Goal: Task Accomplishment & Management: Manage account settings

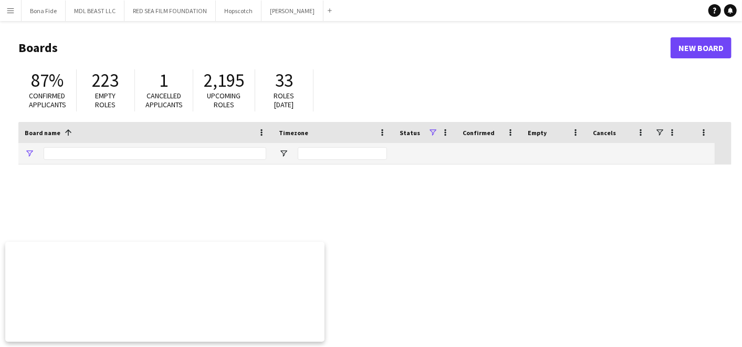
type input "******"
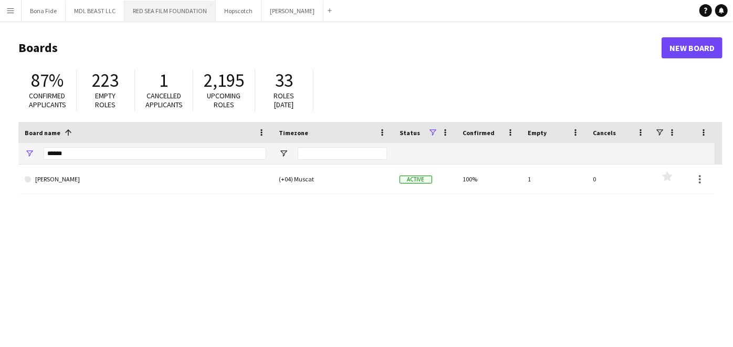
click at [165, 13] on button "RED SEA FILM FOUNDATION Close" at bounding box center [169, 11] width 91 height 20
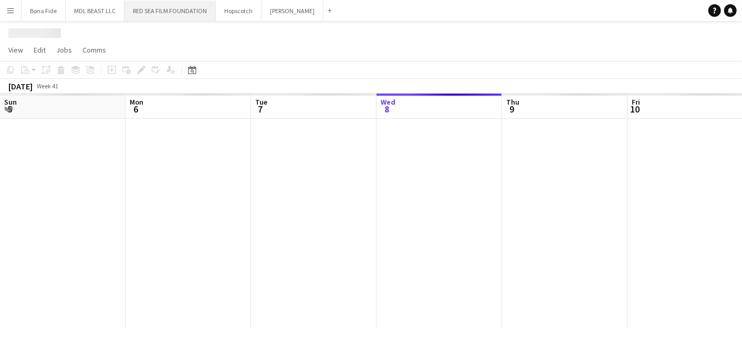
scroll to position [0, 251]
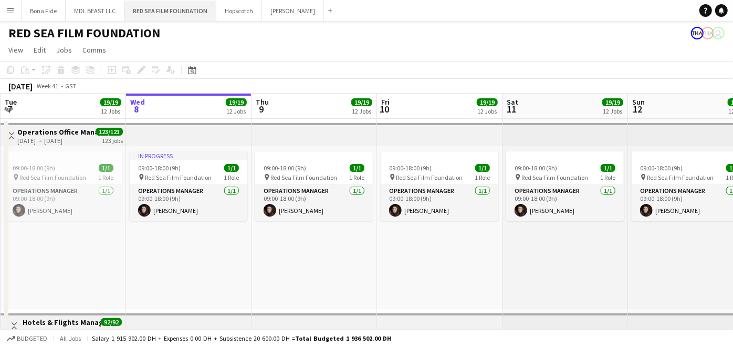
click at [165, 13] on button "RED SEA FILM FOUNDATION Close" at bounding box center [170, 11] width 92 height 20
click at [317, 4] on app-icon "Close" at bounding box center [319, 5] width 4 height 4
click at [159, 7] on button "RED SEA FILM FOUNDATION Close" at bounding box center [170, 11] width 92 height 20
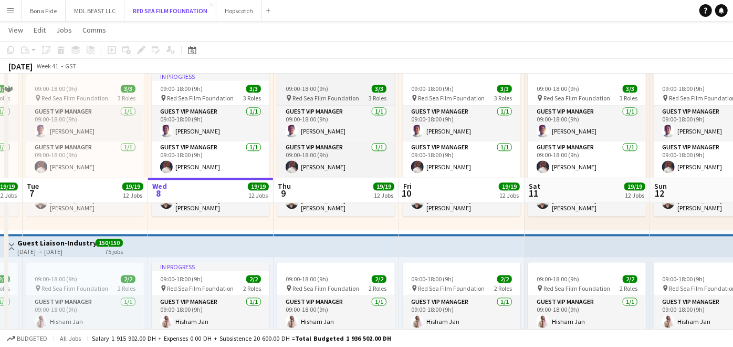
scroll to position [1519, 0]
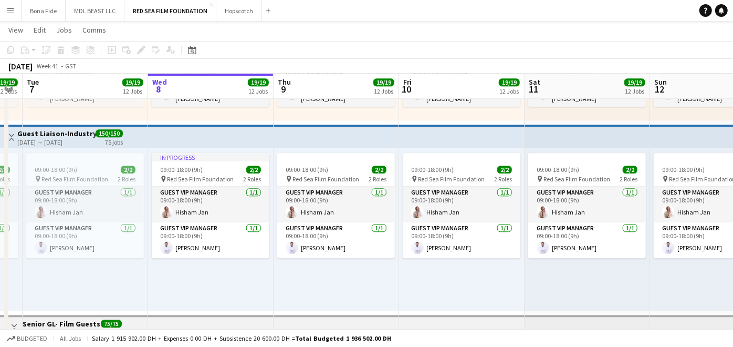
click at [337, 139] on app-top-bar at bounding box center [337, 135] width 126 height 23
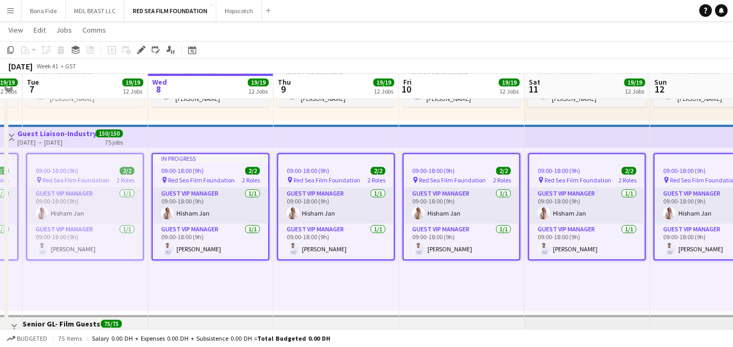
click at [358, 285] on div "09:00-18:00 (9h) 2/2 pin Red Sea Film Foundation 2 Roles Guest VIP Manager [DAT…" at bounding box center [337, 229] width 126 height 163
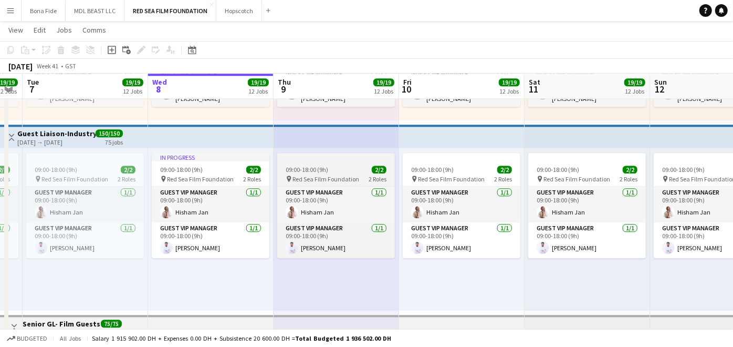
click at [331, 159] on div at bounding box center [336, 157] width 118 height 8
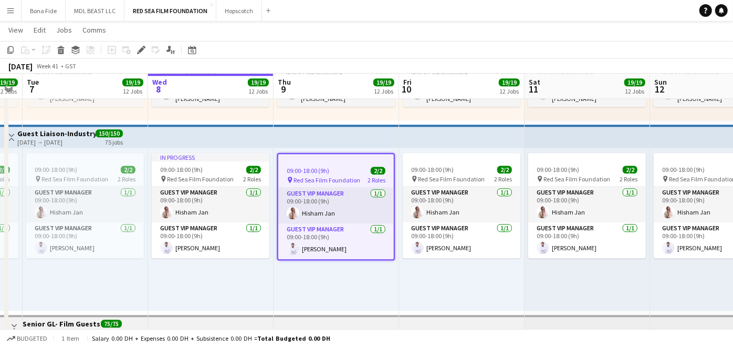
click at [331, 159] on div at bounding box center [336, 158] width 116 height 8
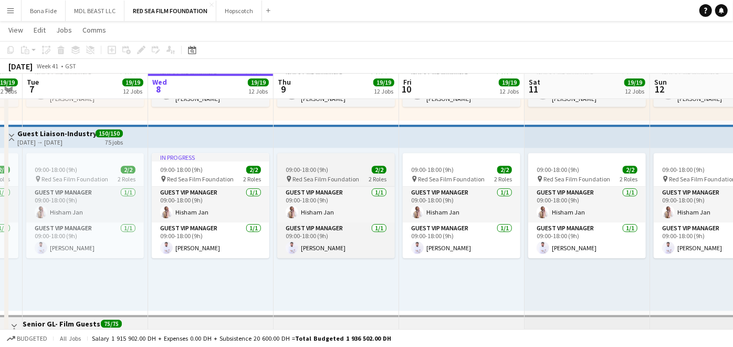
click at [343, 158] on div at bounding box center [336, 157] width 118 height 8
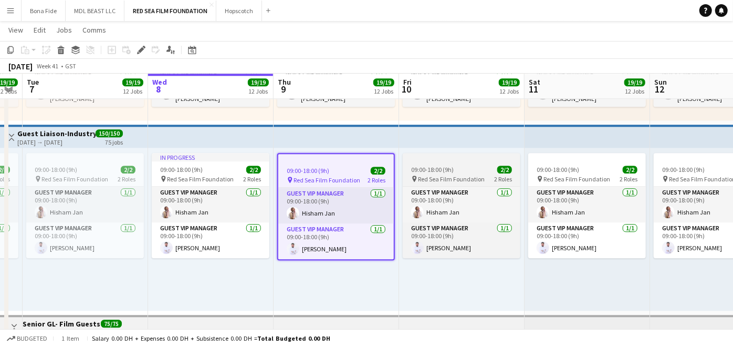
click at [435, 163] on app-job-card "09:00-18:00 (9h) 2/2 pin Red Sea Film Foundation 2 Roles Guest VIP Manager [DAT…" at bounding box center [462, 205] width 118 height 105
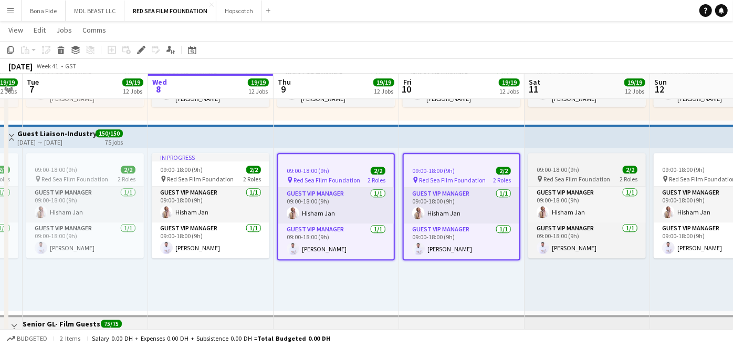
click at [576, 165] on span "09:00-18:00 (9h)" at bounding box center [558, 169] width 43 height 8
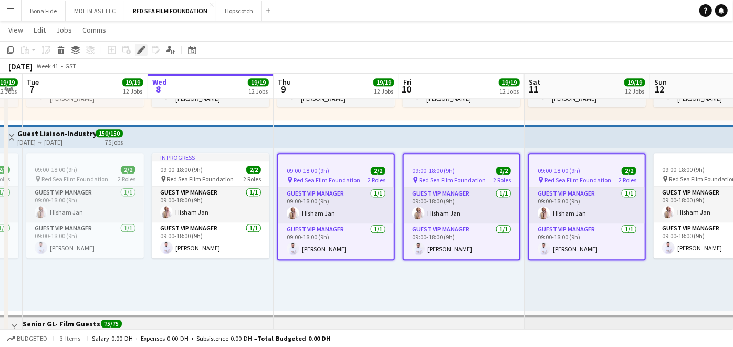
click at [139, 49] on icon at bounding box center [141, 50] width 6 height 6
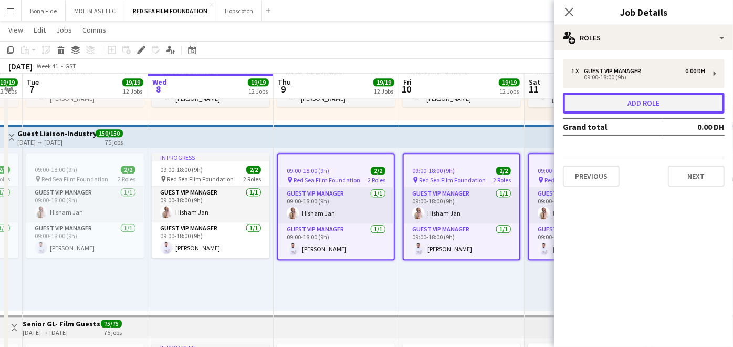
click at [668, 102] on button "Add role" at bounding box center [644, 102] width 162 height 21
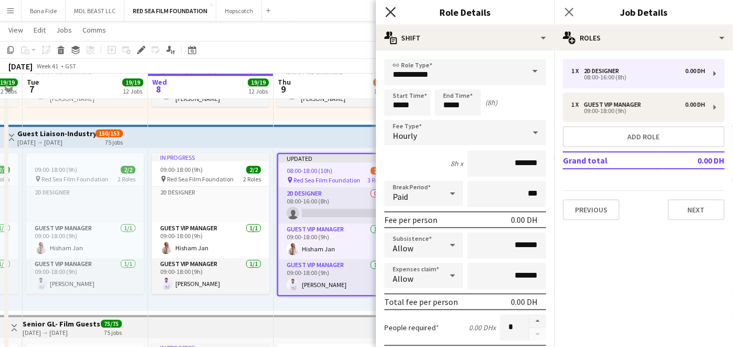
click at [393, 9] on icon "Close pop-in" at bounding box center [391, 12] width 10 height 10
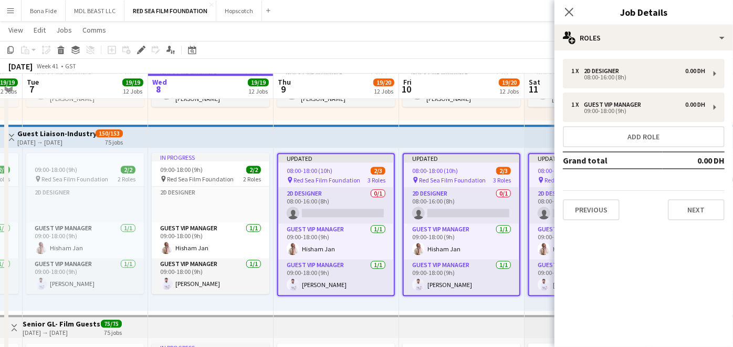
scroll to position [0, 321]
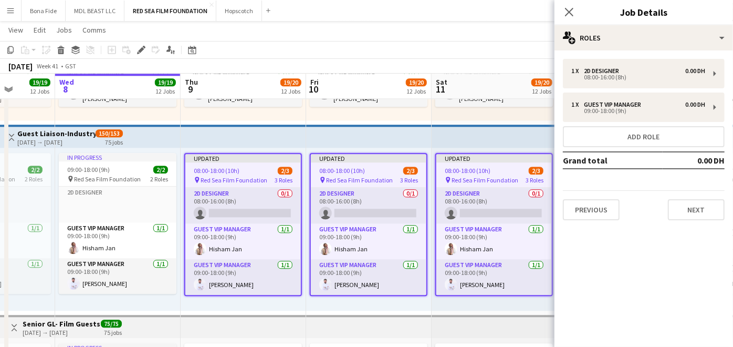
drag, startPoint x: 472, startPoint y: 220, endPoint x: 379, endPoint y: 231, distance: 93.6
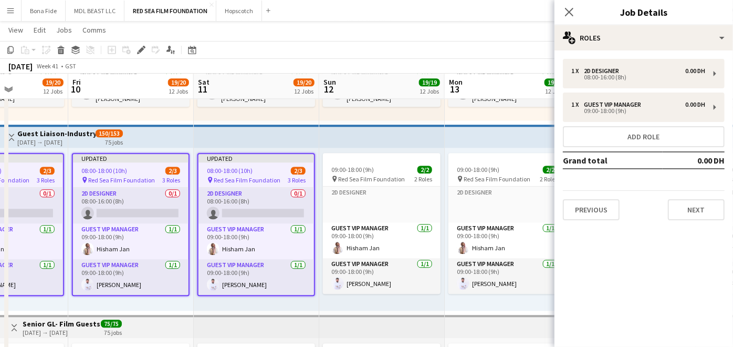
scroll to position [24, 0]
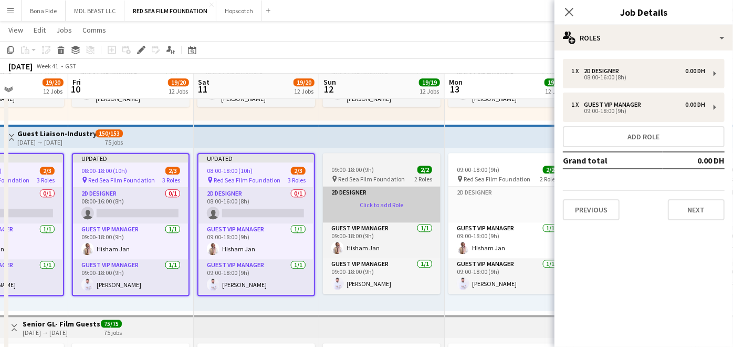
drag, startPoint x: 395, startPoint y: 174, endPoint x: 361, endPoint y: 213, distance: 51.4
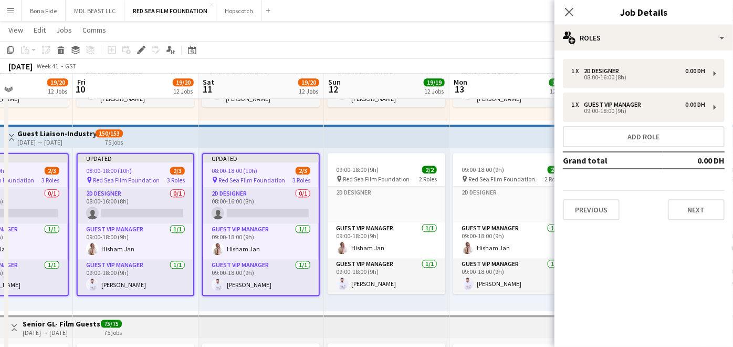
click at [288, 324] on app-top-bar at bounding box center [262, 326] width 126 height 23
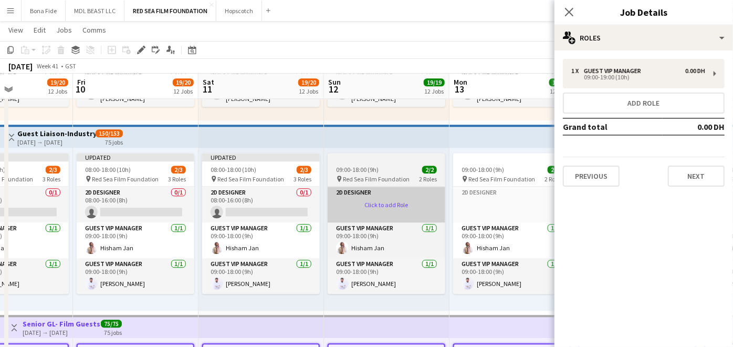
click at [375, 196] on app-card-role-placeholder "2D Designer Click to add Role" at bounding box center [387, 204] width 118 height 36
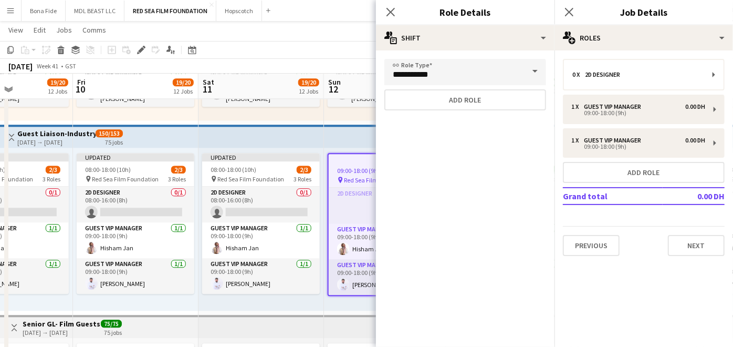
click at [148, 134] on app-top-bar at bounding box center [136, 135] width 126 height 23
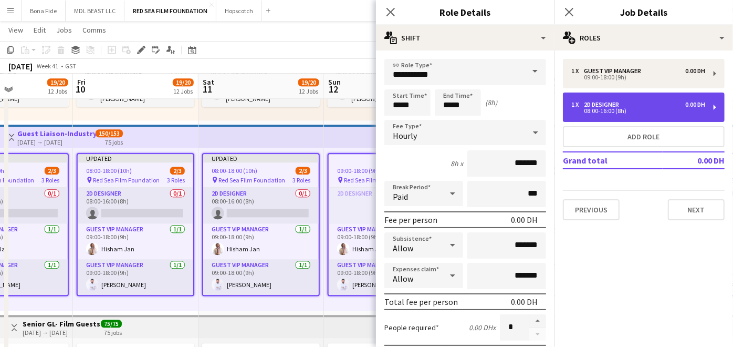
click at [601, 108] on div "08:00-16:00 (8h)" at bounding box center [639, 110] width 134 height 5
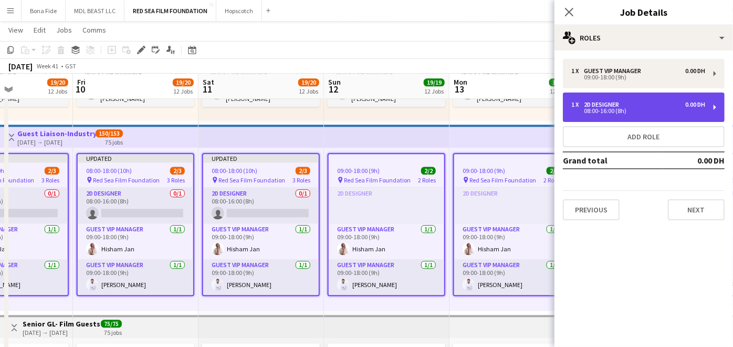
click at [617, 110] on div "08:00-16:00 (8h)" at bounding box center [639, 110] width 134 height 5
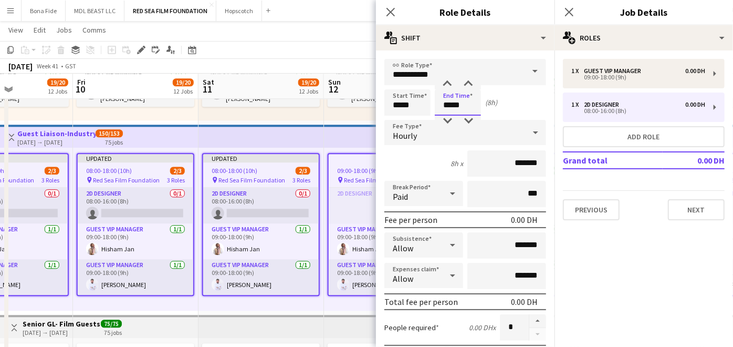
click at [454, 101] on input "*****" at bounding box center [458, 102] width 46 height 26
type input "*****"
click at [443, 81] on div at bounding box center [447, 84] width 21 height 11
click at [351, 68] on div "[DATE] Week 41 • GST Publish 3 jobs Revert 3 jobs" at bounding box center [366, 66] width 733 height 15
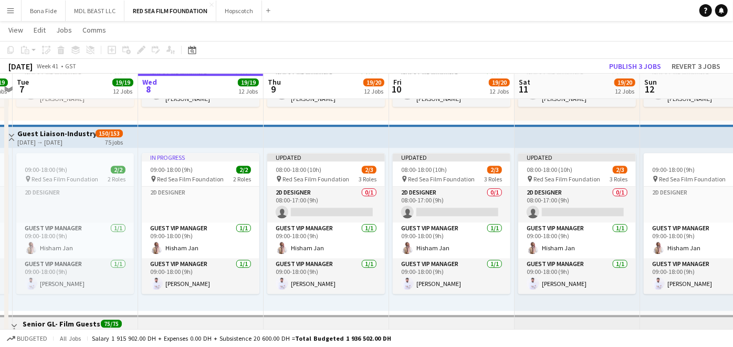
scroll to position [24, 0]
drag, startPoint x: 267, startPoint y: 229, endPoint x: 582, endPoint y: 216, distance: 314.9
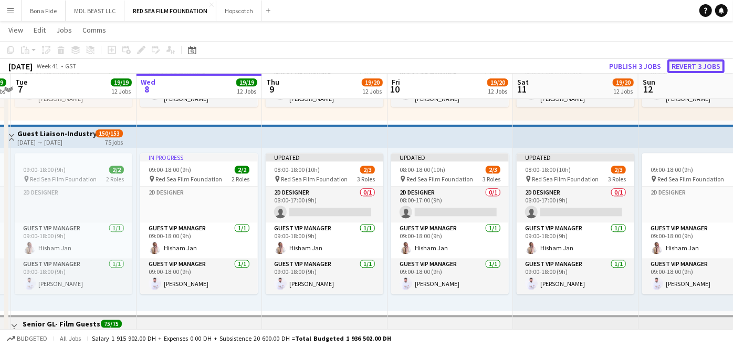
click at [710, 66] on button "Revert 3 jobs" at bounding box center [696, 66] width 57 height 14
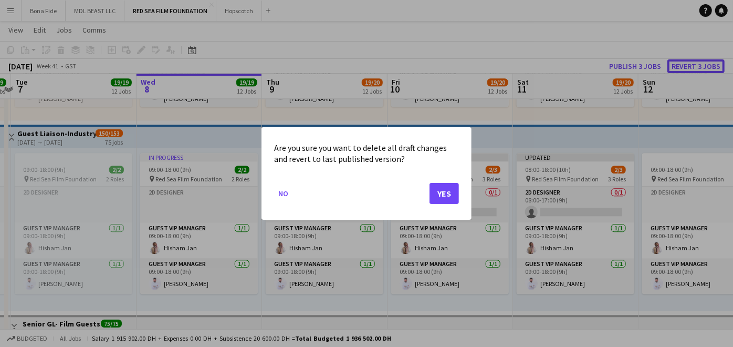
scroll to position [0, 0]
click at [450, 189] on button "Yes" at bounding box center [444, 193] width 29 height 21
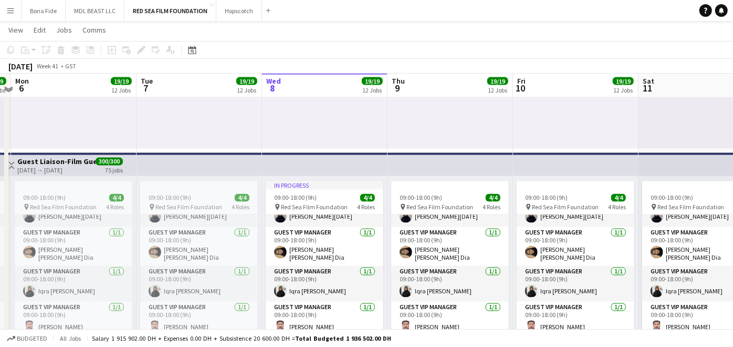
scroll to position [1051, 0]
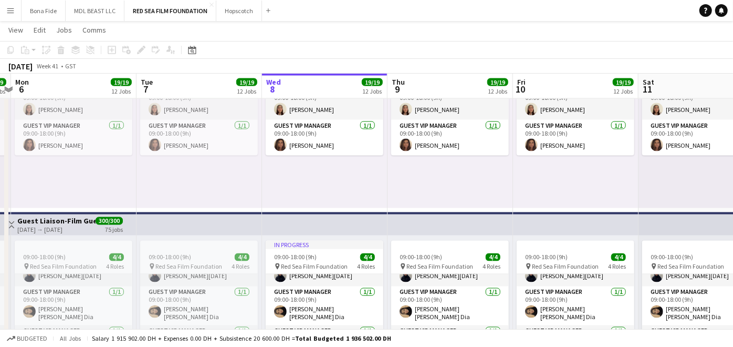
drag, startPoint x: 286, startPoint y: 179, endPoint x: 586, endPoint y: 177, distance: 300.0
click at [588, 172] on app-calendar-viewport "Sat 4 19/19 12 Jobs Sun 5 19/19 12 Jobs Mon 6 19/19 12 Jobs Tue 7 19/19 12 Jobs…" at bounding box center [366, 212] width 733 height 2445
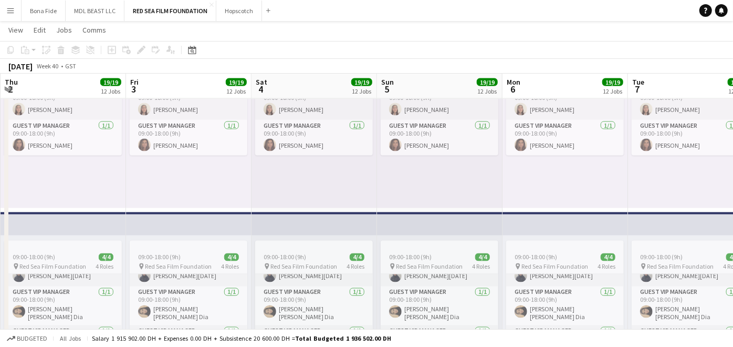
scroll to position [0, 220]
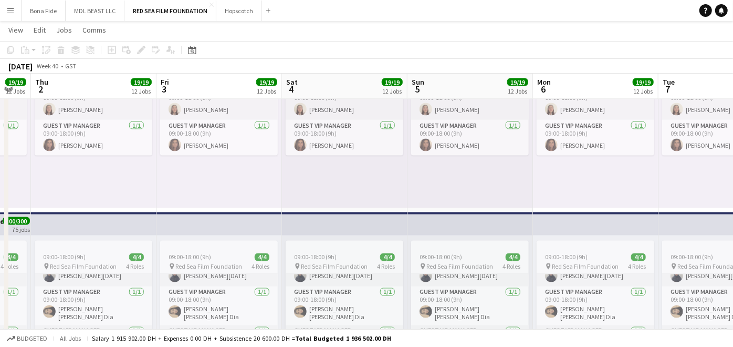
drag, startPoint x: 251, startPoint y: 175, endPoint x: 469, endPoint y: 175, distance: 218.0
click at [469, 175] on app-calendar-viewport "Tue 30 7/7 7 Jobs Wed 1 19/19 12 Jobs Thu 2 19/19 12 Jobs Fri 3 19/19 12 Jobs S…" at bounding box center [366, 212] width 733 height 2445
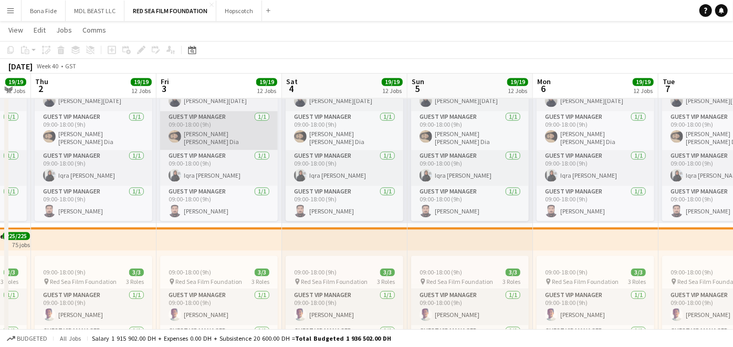
scroll to position [7, 0]
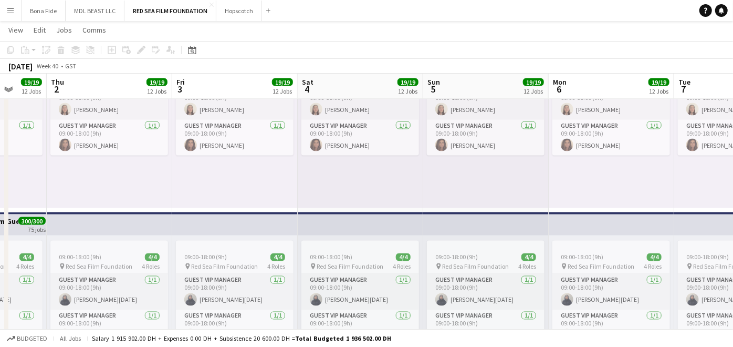
drag, startPoint x: 208, startPoint y: 219, endPoint x: 224, endPoint y: 220, distance: 15.8
click at [223, 220] on app-calendar-viewport "Mon 29 7/7 7 Jobs Tue 30 7/7 7 Jobs Wed 1 19/19 12 Jobs Thu 2 19/19 12 Jobs Fri…" at bounding box center [366, 212] width 733 height 2445
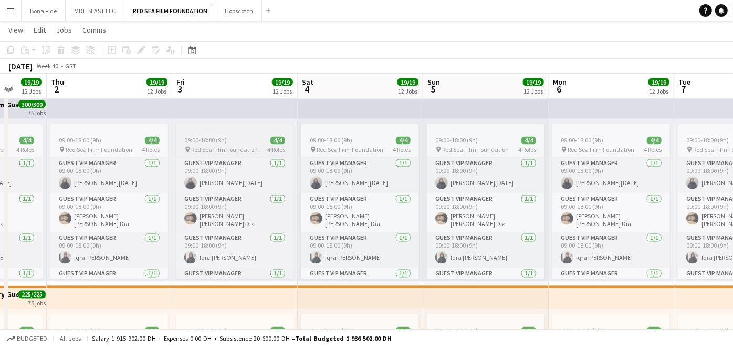
click at [238, 142] on div "09:00-18:00 (9h) 4/4" at bounding box center [235, 141] width 118 height 8
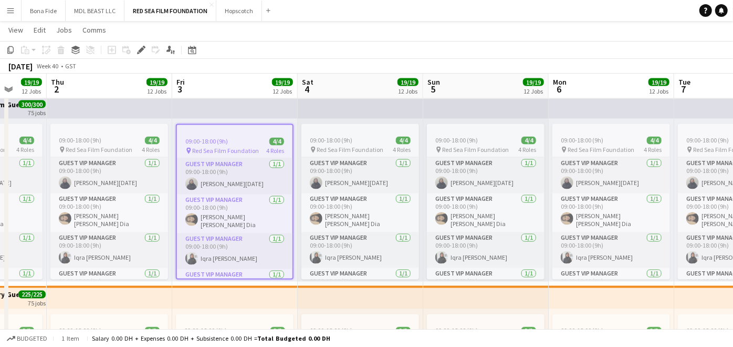
click at [243, 113] on app-top-bar at bounding box center [235, 107] width 126 height 23
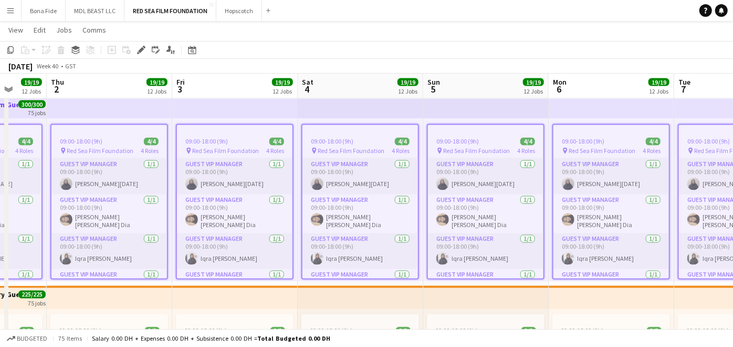
click at [238, 136] on app-job-card "09:00-18:00 (9h) 4/4 pin Red Sea Film Foundation 4 Roles Guest VIP Manager [DAT…" at bounding box center [235, 201] width 118 height 155
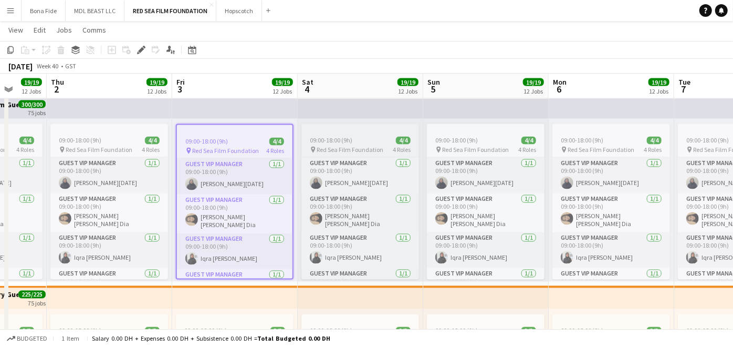
click at [316, 135] on app-job-card "09:00-18:00 (9h) 4/4 pin Red Sea Film Foundation 4 Roles Guest VIP Manager [DAT…" at bounding box center [361, 201] width 118 height 155
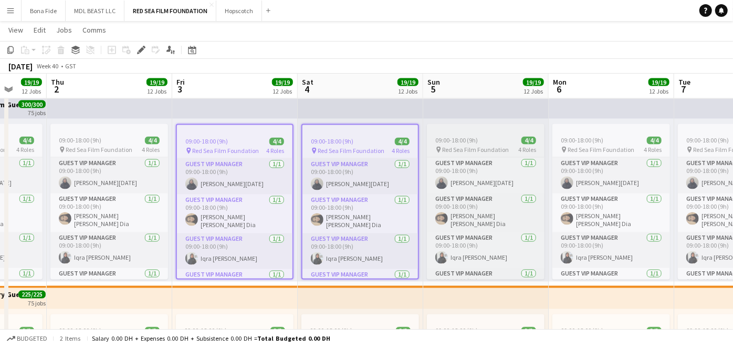
click at [471, 137] on span "09:00-18:00 (9h)" at bounding box center [456, 141] width 43 height 8
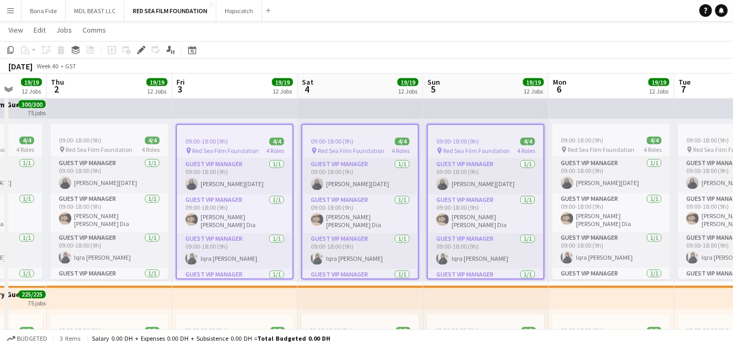
click at [255, 102] on app-top-bar at bounding box center [235, 107] width 126 height 23
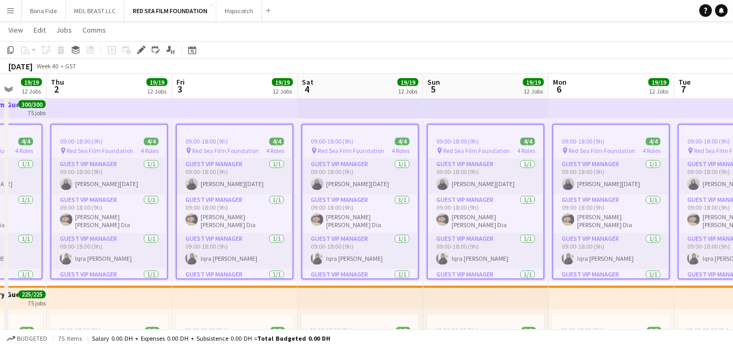
click at [254, 106] on app-top-bar at bounding box center [235, 107] width 126 height 23
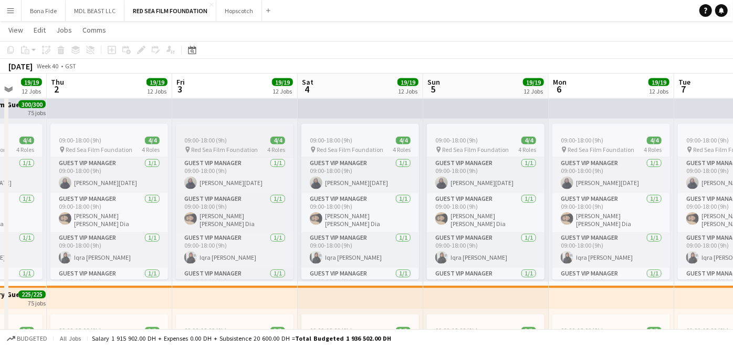
click at [251, 126] on div at bounding box center [235, 128] width 118 height 8
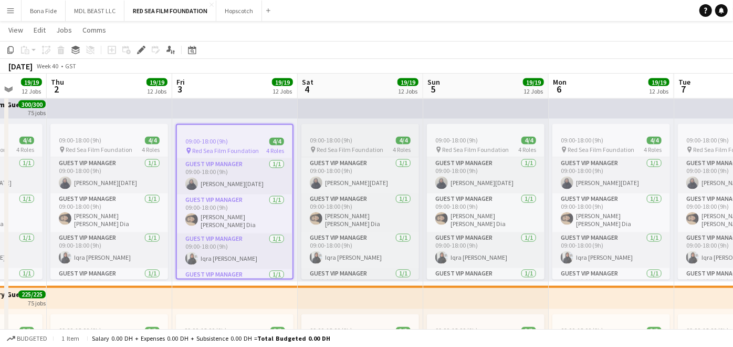
click at [328, 128] on div at bounding box center [361, 128] width 118 height 8
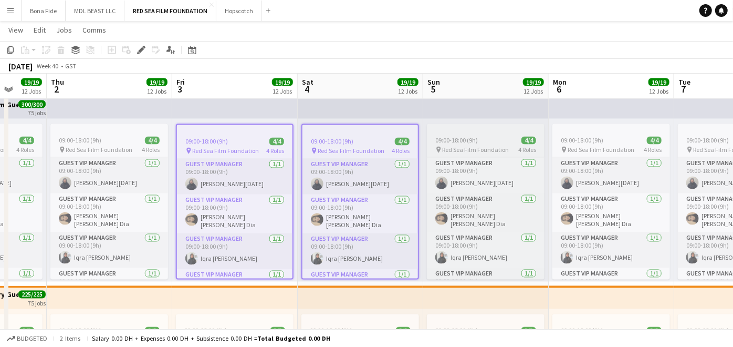
click at [476, 140] on span "09:00-18:00 (9h)" at bounding box center [456, 141] width 43 height 8
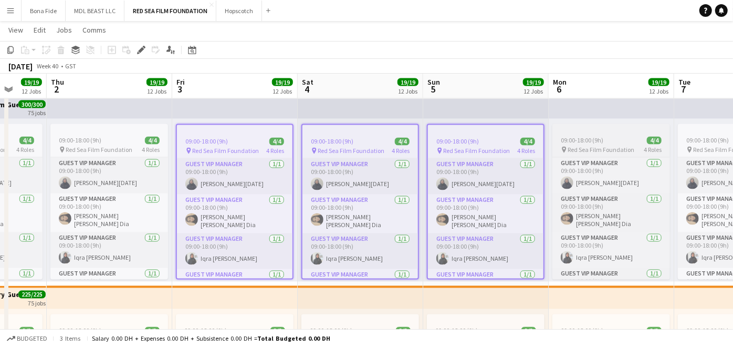
click at [568, 140] on span "09:00-18:00 (9h)" at bounding box center [582, 141] width 43 height 8
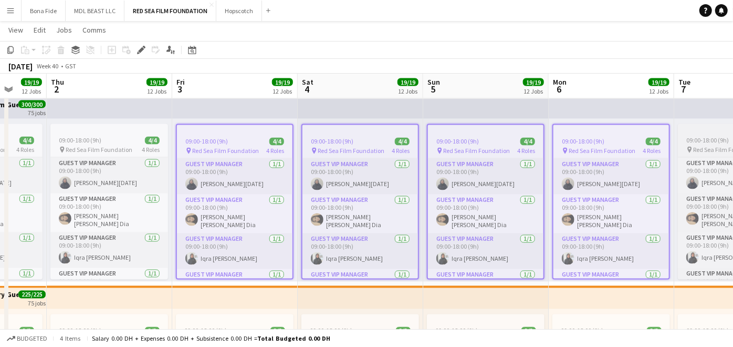
click at [692, 137] on span "09:00-18:00 (9h)" at bounding box center [708, 141] width 43 height 8
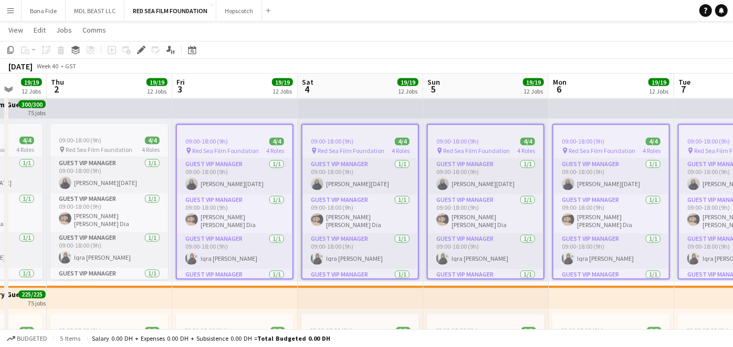
drag, startPoint x: 692, startPoint y: 139, endPoint x: 345, endPoint y: 149, distance: 347.4
click at [165, 138] on app-calendar-viewport "Mon 29 7/7 7 Jobs Tue 30 7/7 7 Jobs Wed 1 19/19 12 Jobs Thu 2 19/19 12 Jobs Fri…" at bounding box center [366, 96] width 733 height 2445
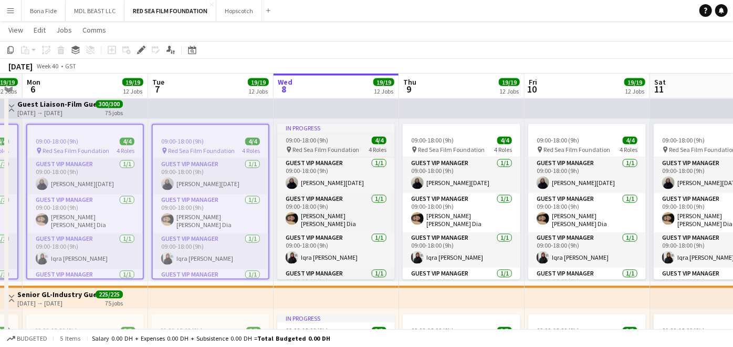
click at [350, 137] on div "09:00-18:00 (9h) 4/4" at bounding box center [336, 141] width 118 height 8
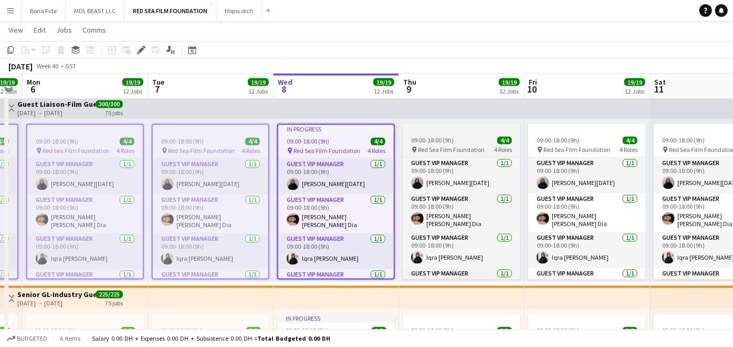
click at [459, 139] on div "09:00-18:00 (9h) 4/4" at bounding box center [462, 141] width 118 height 8
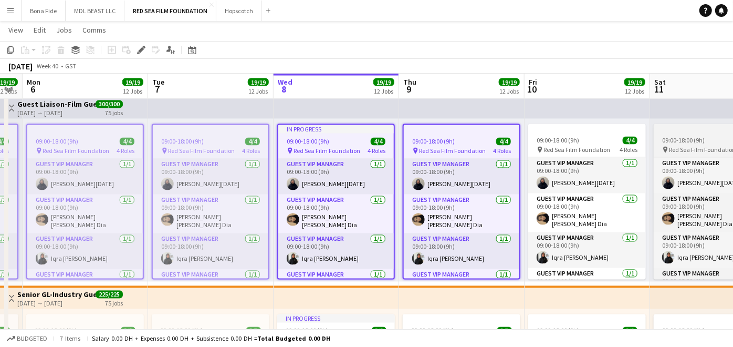
drag, startPoint x: 562, startPoint y: 139, endPoint x: 659, endPoint y: 137, distance: 96.7
click at [563, 139] on span "09:00-18:00 (9h)" at bounding box center [558, 141] width 43 height 8
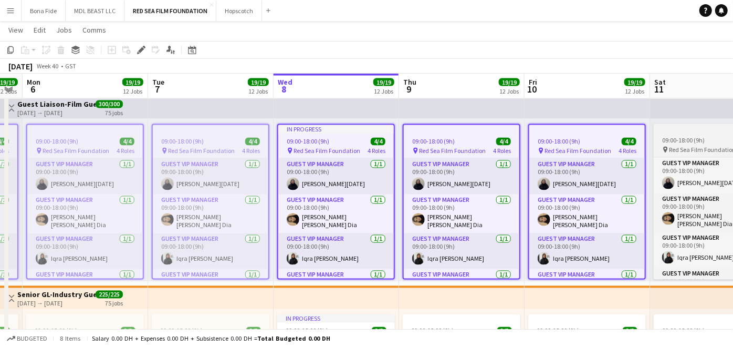
click at [673, 137] on span "09:00-18:00 (9h)" at bounding box center [683, 141] width 43 height 8
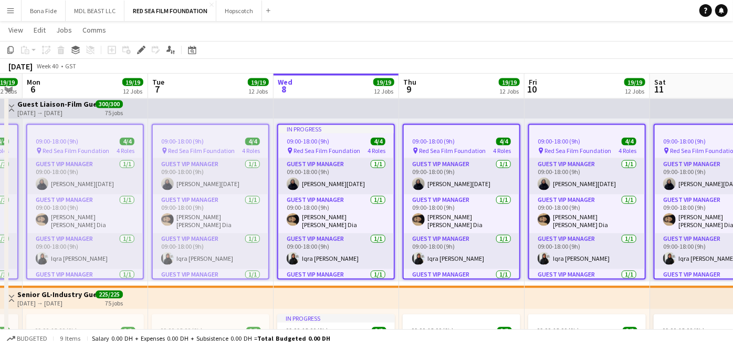
drag, startPoint x: 674, startPoint y: 138, endPoint x: 247, endPoint y: 134, distance: 427.1
click at [246, 135] on app-calendar-viewport "Fri 3 19/19 12 Jobs Sat 4 19/19 12 Jobs Sun 5 19/19 12 Jobs Mon 6 19/19 12 Jobs…" at bounding box center [366, 96] width 733 height 2445
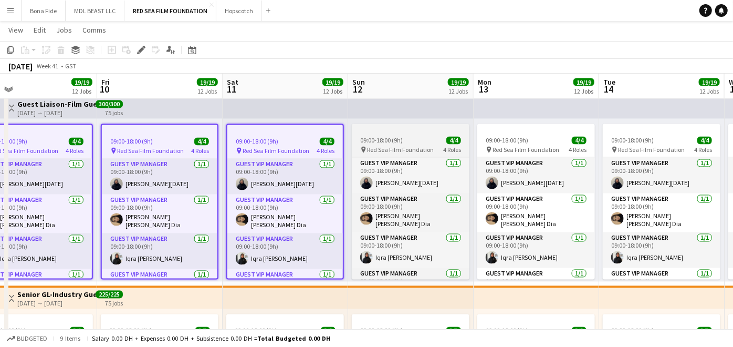
click at [419, 137] on div "09:00-18:00 (9h) 4/4" at bounding box center [411, 141] width 118 height 8
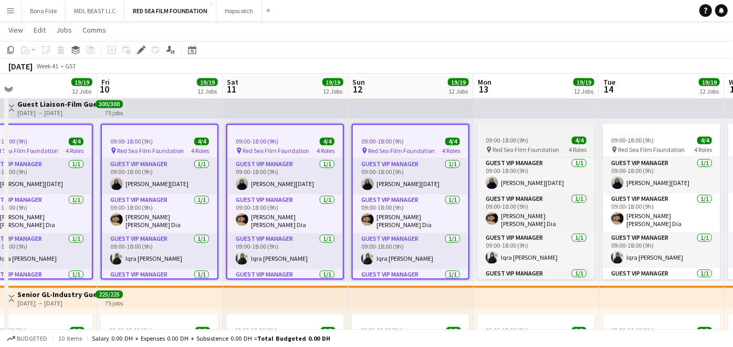
click at [544, 138] on div "09:00-18:00 (9h) 4/4" at bounding box center [536, 141] width 118 height 8
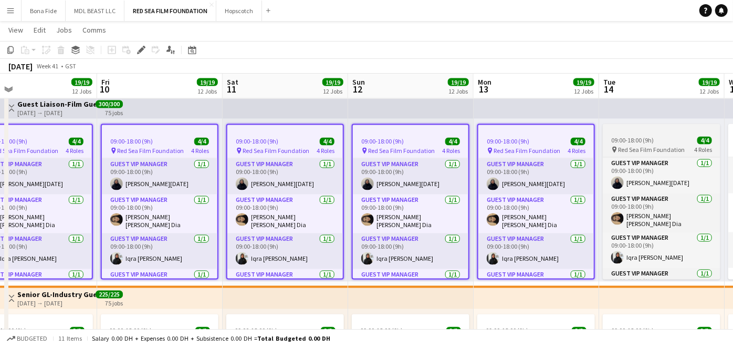
click at [667, 140] on div "09:00-18:00 (9h) 4/4" at bounding box center [662, 141] width 118 height 8
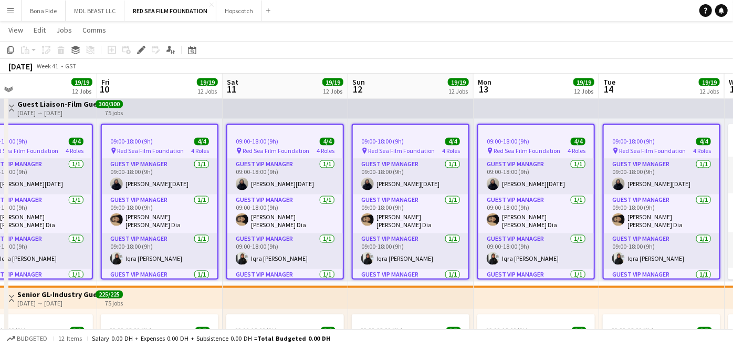
drag, startPoint x: 667, startPoint y: 139, endPoint x: 500, endPoint y: 158, distance: 168.6
click at [189, 138] on app-calendar-viewport "Mon 6 19/19 12 Jobs Tue 7 19/19 12 Jobs Wed 8 19/19 12 Jobs Thu 9 19/19 12 Jobs…" at bounding box center [366, 96] width 733 height 2445
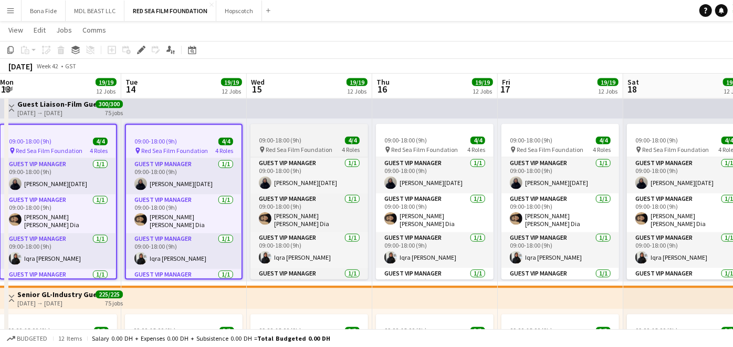
click at [299, 146] on span "Red Sea Film Foundation" at bounding box center [299, 150] width 67 height 8
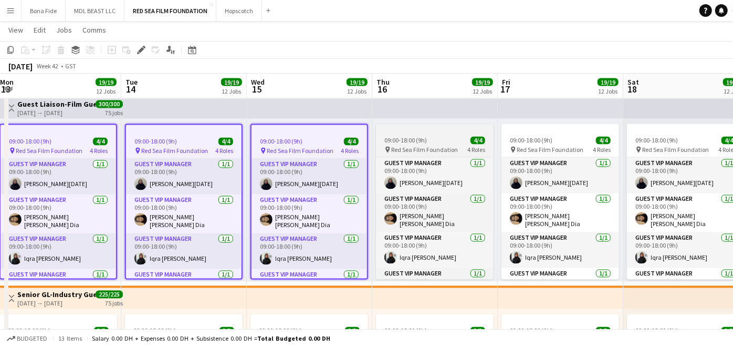
click at [413, 143] on span "09:00-18:00 (9h)" at bounding box center [406, 141] width 43 height 8
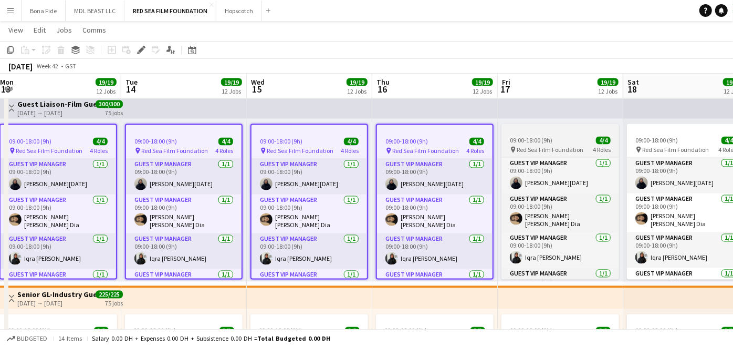
click at [523, 144] on span "09:00-18:00 (9h)" at bounding box center [531, 141] width 43 height 8
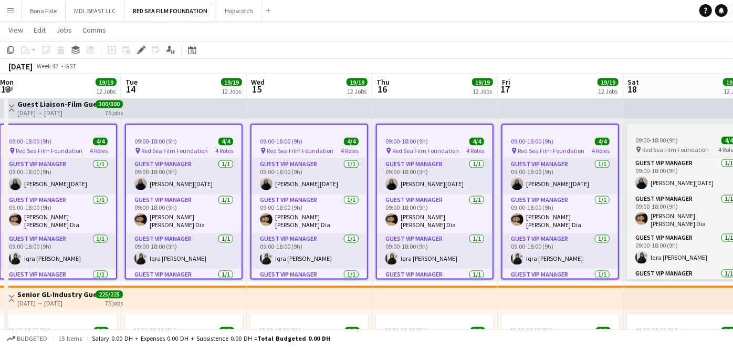
click at [658, 139] on span "09:00-18:00 (9h)" at bounding box center [657, 141] width 43 height 8
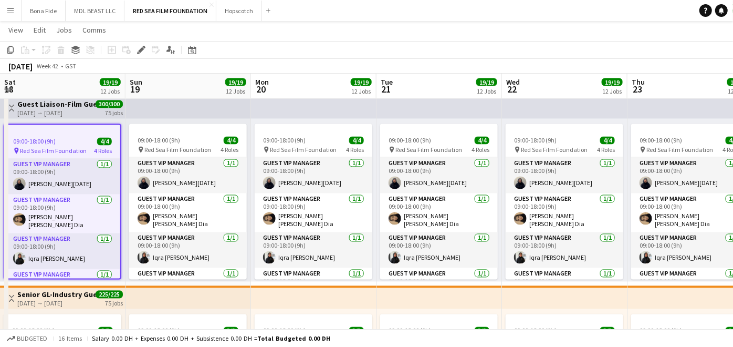
drag, startPoint x: 478, startPoint y: 146, endPoint x: 214, endPoint y: 142, distance: 263.7
click at [140, 147] on app-calendar-viewport "Tue 14 19/19 12 Jobs Wed 15 19/19 12 Jobs Thu 16 19/19 12 Jobs Fri 17 19/19 12 …" at bounding box center [366, 96] width 733 height 2445
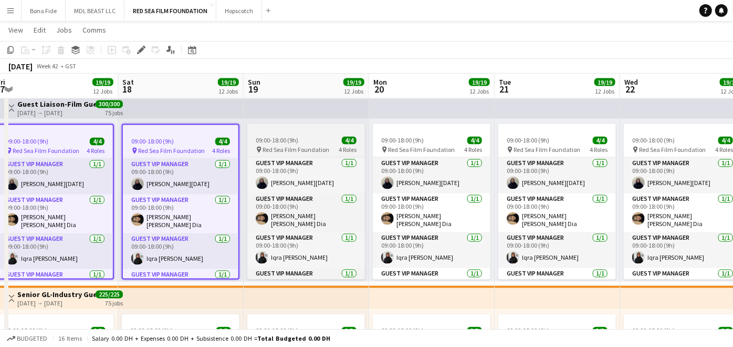
click at [318, 141] on div "09:00-18:00 (9h) 4/4" at bounding box center [306, 141] width 118 height 8
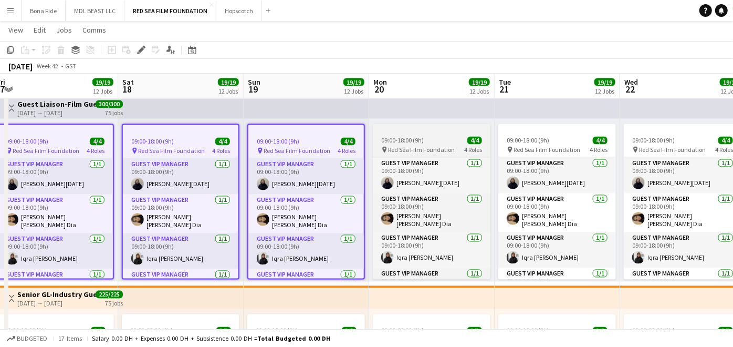
drag, startPoint x: 417, startPoint y: 140, endPoint x: 458, endPoint y: 142, distance: 41.6
click at [417, 140] on span "09:00-18:00 (9h)" at bounding box center [402, 141] width 43 height 8
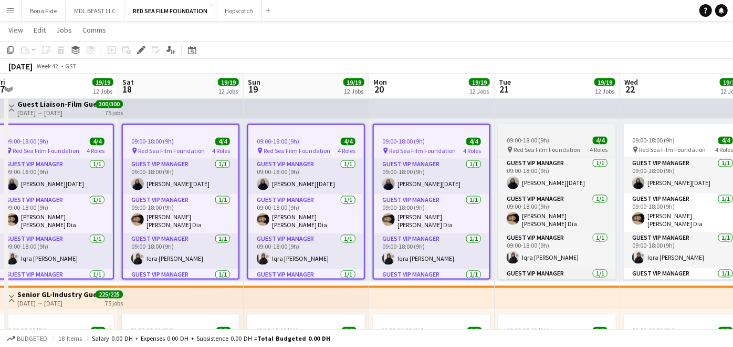
drag, startPoint x: 513, startPoint y: 137, endPoint x: 555, endPoint y: 137, distance: 42.0
click at [513, 137] on span "09:00-18:00 (9h)" at bounding box center [528, 141] width 43 height 8
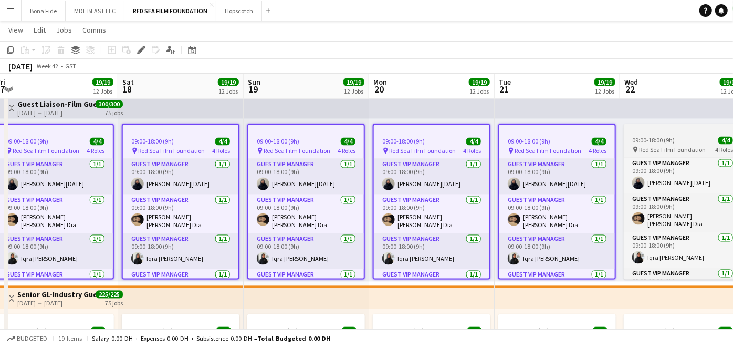
drag, startPoint x: 652, startPoint y: 140, endPoint x: 677, endPoint y: 141, distance: 24.2
click at [653, 141] on span "09:00-18:00 (9h)" at bounding box center [653, 141] width 43 height 8
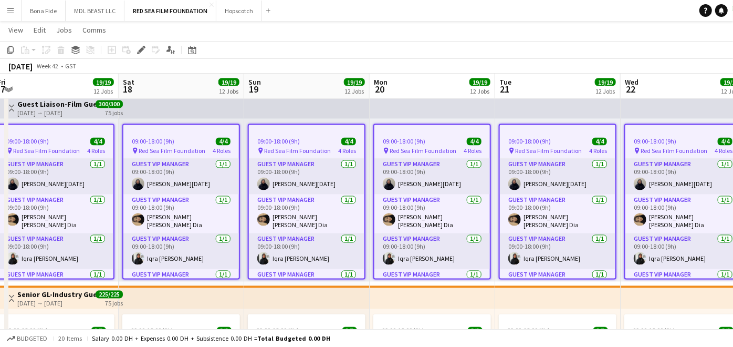
drag, startPoint x: 678, startPoint y: 141, endPoint x: 199, endPoint y: 145, distance: 479.1
click at [200, 145] on app-calendar-viewport "Tue 14 19/19 12 Jobs Wed 15 19/19 12 Jobs Thu 16 19/19 12 Jobs Fri 17 19/19 12 …" at bounding box center [366, 96] width 733 height 2445
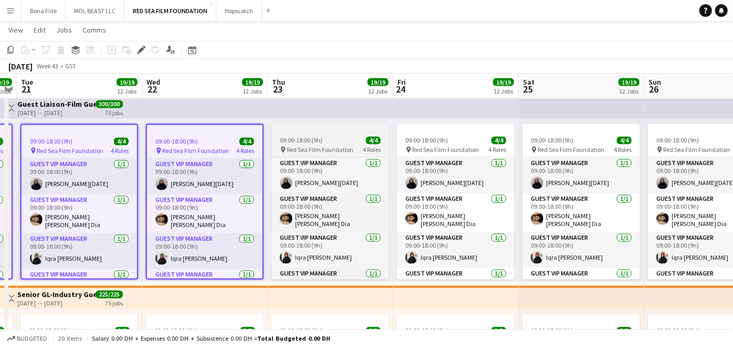
click at [330, 140] on div "09:00-18:00 (9h) 4/4" at bounding box center [331, 141] width 118 height 8
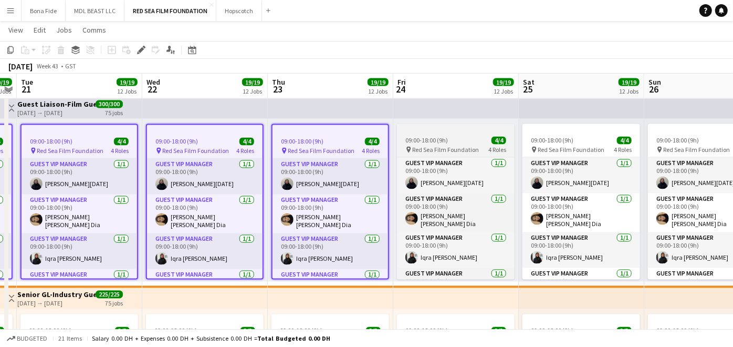
drag, startPoint x: 449, startPoint y: 146, endPoint x: 484, endPoint y: 146, distance: 34.7
click at [450, 146] on span "Red Sea Film Foundation" at bounding box center [445, 150] width 67 height 8
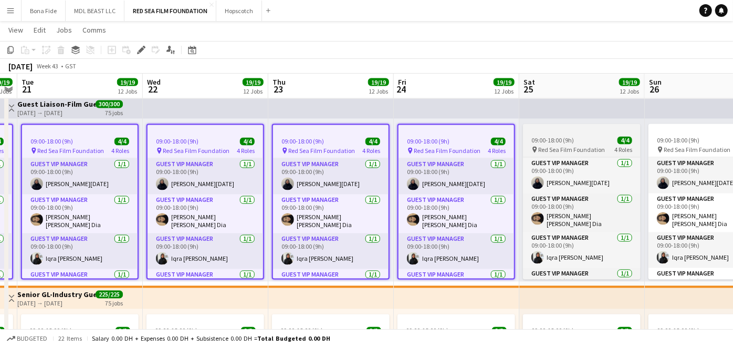
click at [567, 141] on span "09:00-18:00 (9h)" at bounding box center [553, 141] width 43 height 8
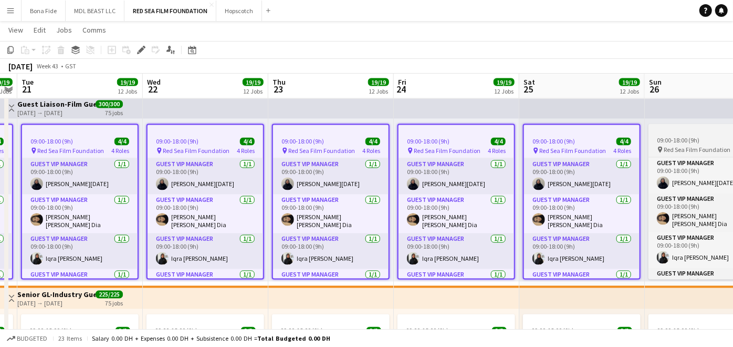
click at [650, 142] on div "09:00-18:00 (9h) 4/4" at bounding box center [708, 141] width 118 height 8
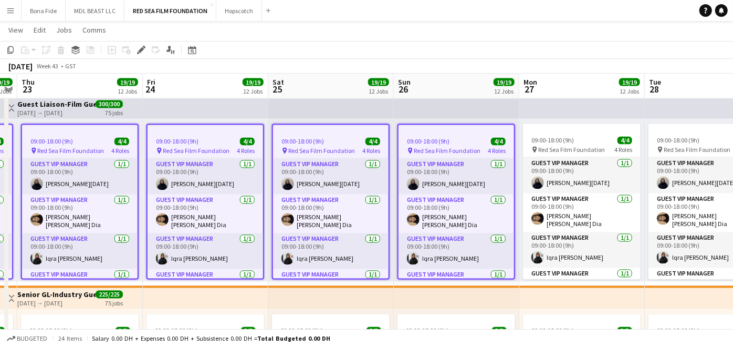
drag, startPoint x: 499, startPoint y: 158, endPoint x: 281, endPoint y: 152, distance: 218.1
click at [73, 158] on app-calendar-viewport "Mon 20 19/19 12 Jobs Tue 21 19/19 12 Jobs Wed 22 19/19 12 Jobs Thu 23 19/19 12 …" at bounding box center [366, 96] width 733 height 2445
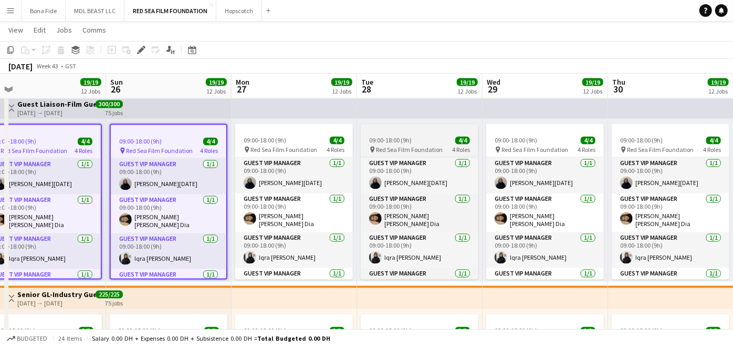
click at [294, 140] on div "09:00-18:00 (9h) 4/4" at bounding box center [294, 141] width 118 height 8
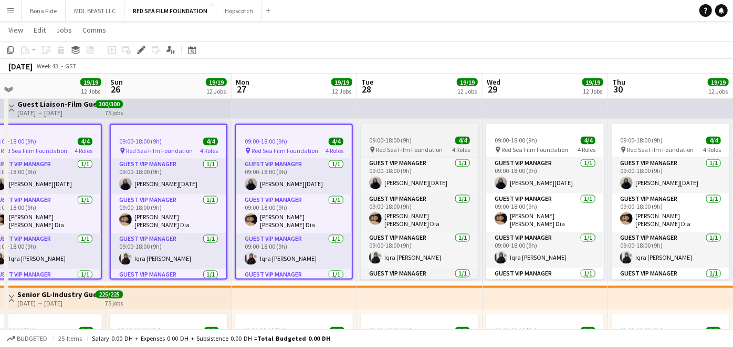
click at [411, 134] on app-job-card "09:00-18:00 (9h) 4/4 pin Red Sea Film Foundation 4 Roles Guest VIP Manager [DAT…" at bounding box center [420, 201] width 118 height 155
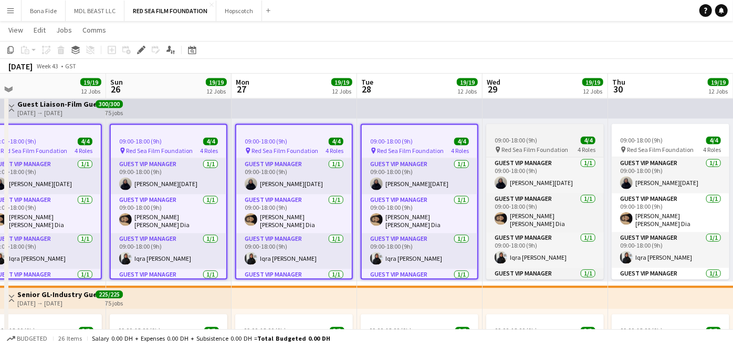
click at [528, 137] on span "09:00-18:00 (9h)" at bounding box center [516, 141] width 43 height 8
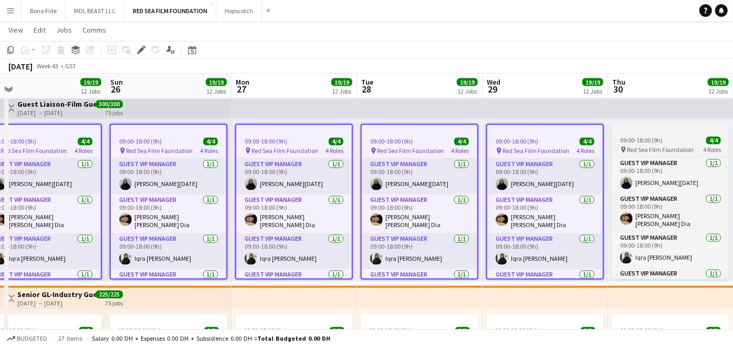
drag, startPoint x: 651, startPoint y: 138, endPoint x: 678, endPoint y: 142, distance: 27.6
click at [651, 139] on span "09:00-18:00 (9h)" at bounding box center [641, 141] width 43 height 8
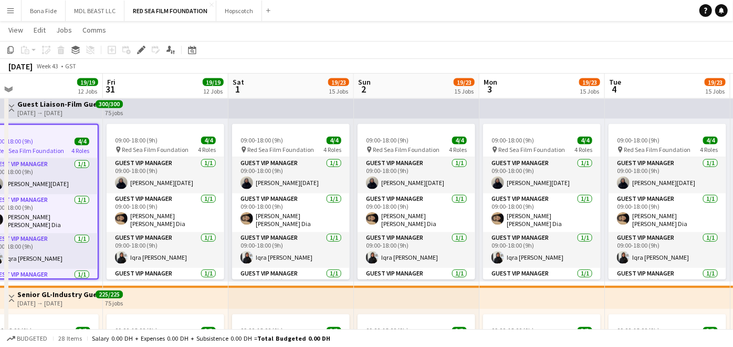
drag, startPoint x: 510, startPoint y: 142, endPoint x: 4, endPoint y: 137, distance: 505.9
click at [4, 137] on div "Mon 27 19/19 12 Jobs Tue 28 19/19 12 Jobs Wed 29 19/19 12 Jobs Thu 30 19/19 12 …" at bounding box center [366, 96] width 733 height 2445
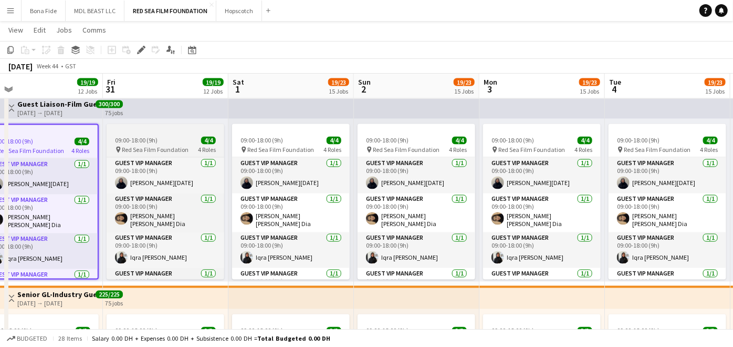
click at [159, 130] on div at bounding box center [166, 128] width 118 height 8
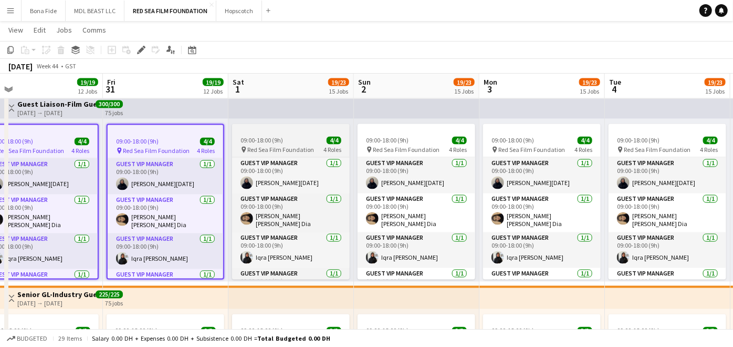
click at [246, 144] on span "09:00-18:00 (9h)" at bounding box center [262, 141] width 43 height 8
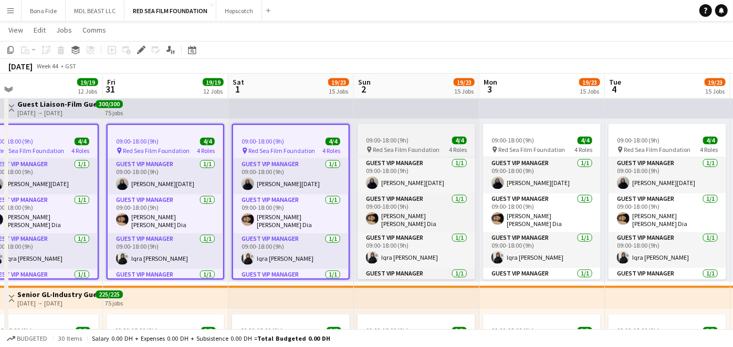
click at [387, 139] on span "09:00-18:00 (9h)" at bounding box center [387, 141] width 43 height 8
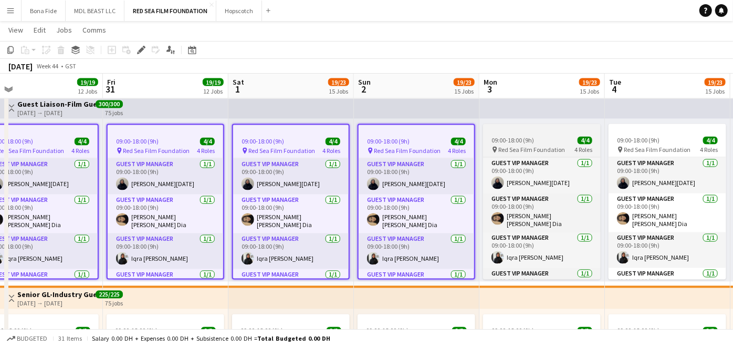
click at [496, 138] on span "09:00-18:00 (9h)" at bounding box center [513, 141] width 43 height 8
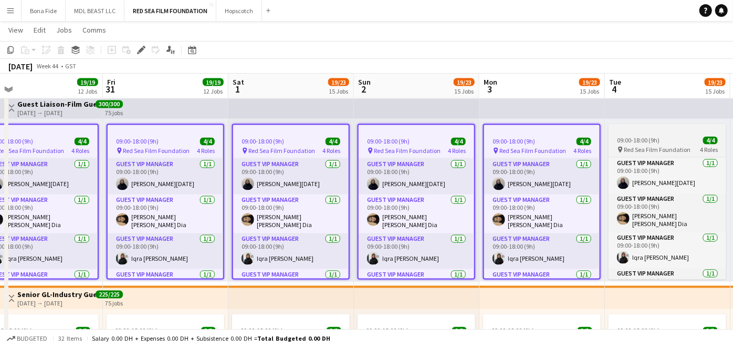
click at [698, 138] on div "09:00-18:00 (9h) 4/4" at bounding box center [668, 141] width 118 height 8
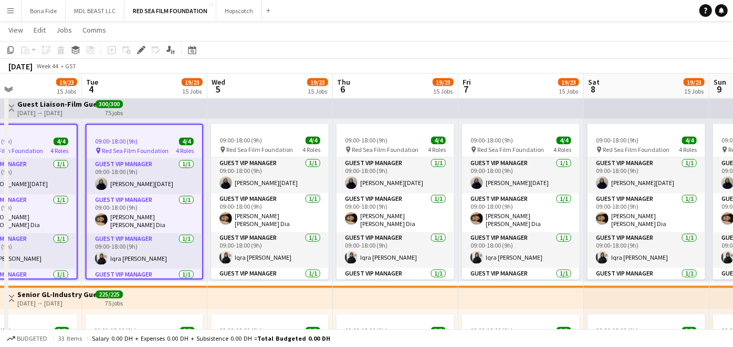
drag, startPoint x: 690, startPoint y: 138, endPoint x: 167, endPoint y: 139, distance: 523.7
click at [167, 139] on app-calendar-viewport "Fri 31 19/19 12 Jobs Sat 1 19/23 15 Jobs Sun 2 19/23 15 Jobs Mon 3 19/23 15 Job…" at bounding box center [366, 96] width 733 height 2445
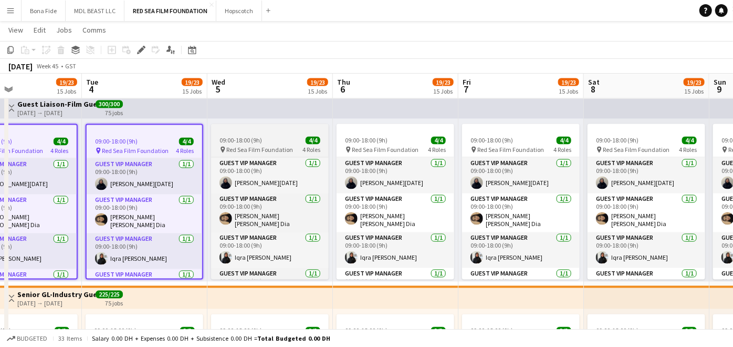
click at [287, 143] on div "09:00-18:00 (9h) 4/4" at bounding box center [270, 141] width 118 height 8
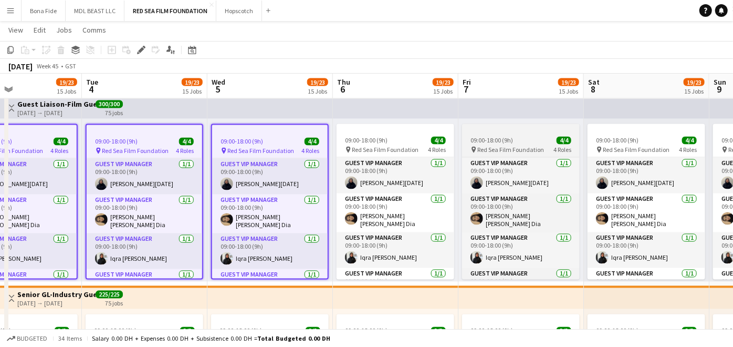
drag, startPoint x: 407, startPoint y: 144, endPoint x: 465, endPoint y: 142, distance: 58.3
click at [407, 144] on app-job-card "09:00-18:00 (9h) 4/4 pin Red Sea Film Foundation 4 Roles Guest VIP Manager [DAT…" at bounding box center [396, 201] width 118 height 155
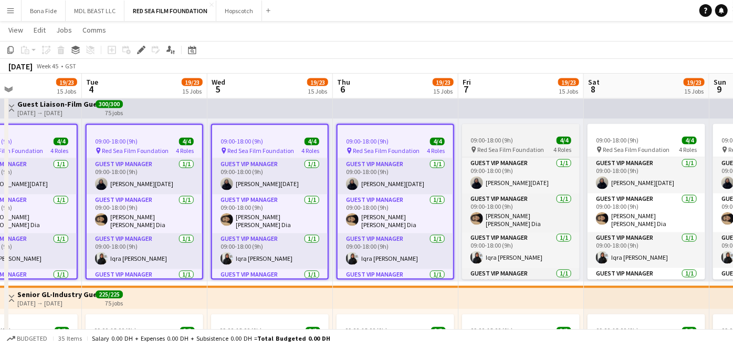
click at [495, 137] on span "09:00-18:00 (9h)" at bounding box center [492, 141] width 43 height 8
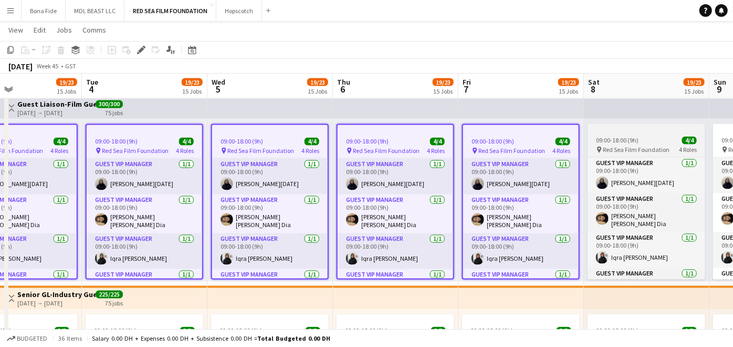
click at [638, 146] on span "Red Sea Film Foundation" at bounding box center [636, 150] width 67 height 8
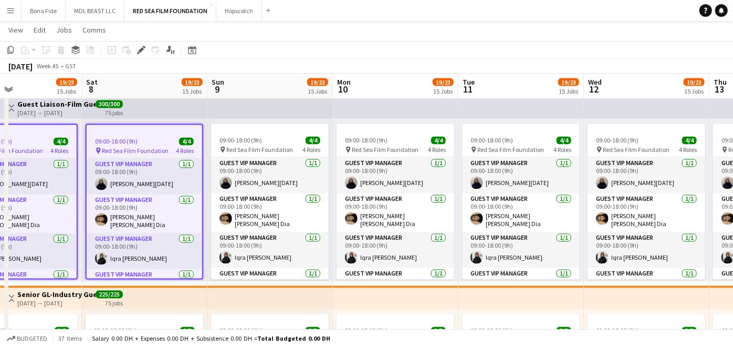
drag, startPoint x: 681, startPoint y: 147, endPoint x: 325, endPoint y: 139, distance: 356.2
click at [271, 131] on app-calendar-viewport "Tue 4 19/23 15 Jobs Wed 5 19/23 15 Jobs Thu 6 19/23 15 Jobs Fri 7 19/23 15 Jobs…" at bounding box center [366, 96] width 733 height 2445
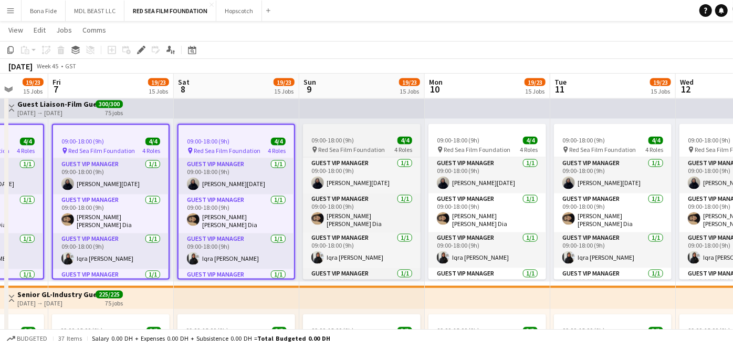
click at [388, 140] on div "09:00-18:00 (9h) 4/4" at bounding box center [362, 141] width 118 height 8
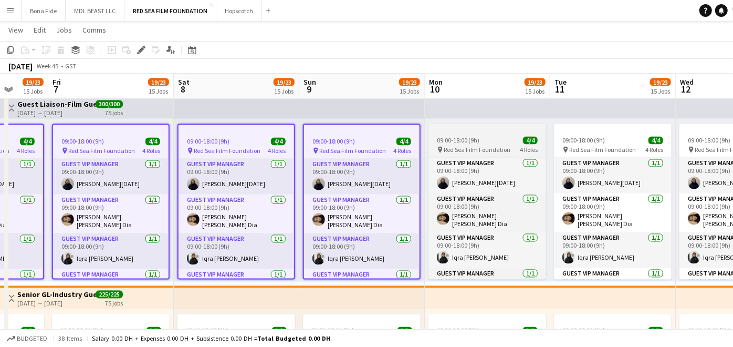
drag, startPoint x: 486, startPoint y: 144, endPoint x: 500, endPoint y: 143, distance: 13.7
click at [487, 144] on div "09:00-18:00 (9h) 4/4" at bounding box center [488, 141] width 118 height 8
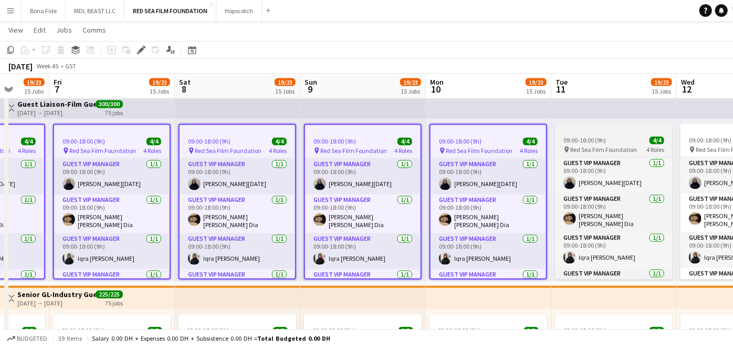
click at [632, 142] on div "09:00-18:00 (9h) 4/4" at bounding box center [614, 141] width 118 height 8
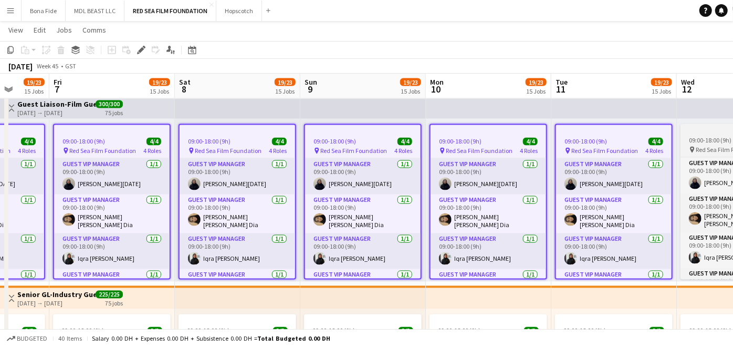
click at [690, 139] on span "09:00-18:00 (9h)" at bounding box center [710, 141] width 43 height 8
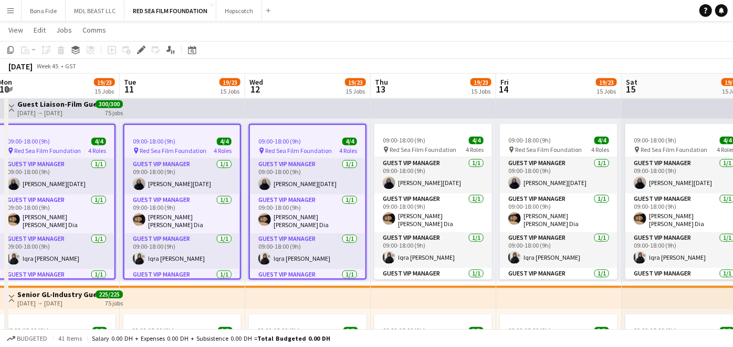
drag, startPoint x: 602, startPoint y: 145, endPoint x: 158, endPoint y: 145, distance: 443.9
click at [158, 145] on app-calendar-viewport "Thu 6 19/23 15 Jobs Fri 7 19/23 15 Jobs Sat 8 19/23 15 Jobs Sun 9 19/23 15 Jobs…" at bounding box center [366, 96] width 733 height 2445
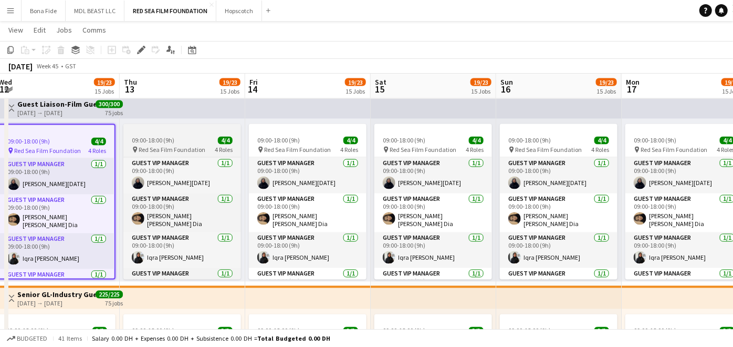
scroll to position [0, 344]
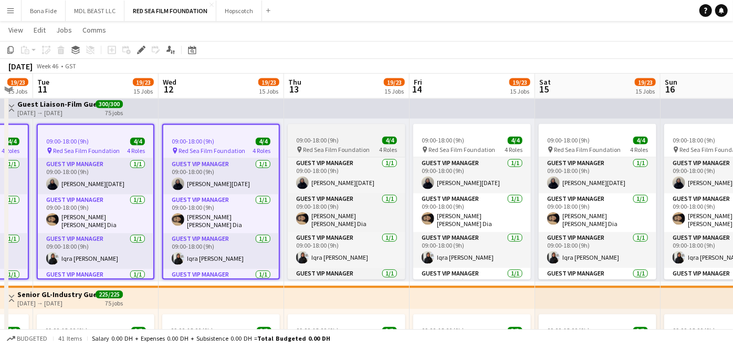
click at [362, 137] on div "09:00-18:00 (9h) 4/4" at bounding box center [347, 141] width 118 height 8
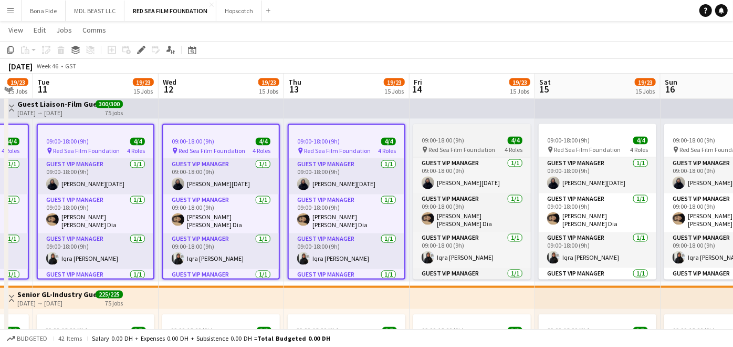
click at [465, 137] on div "09:00-18:00 (9h) 4/4" at bounding box center [472, 141] width 118 height 8
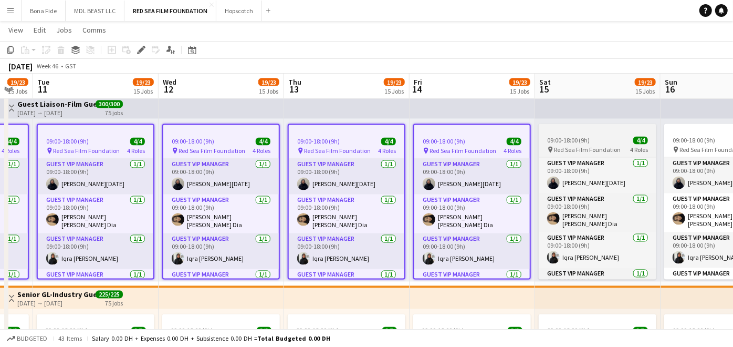
click at [577, 142] on span "09:00-18:00 (9h)" at bounding box center [568, 141] width 43 height 8
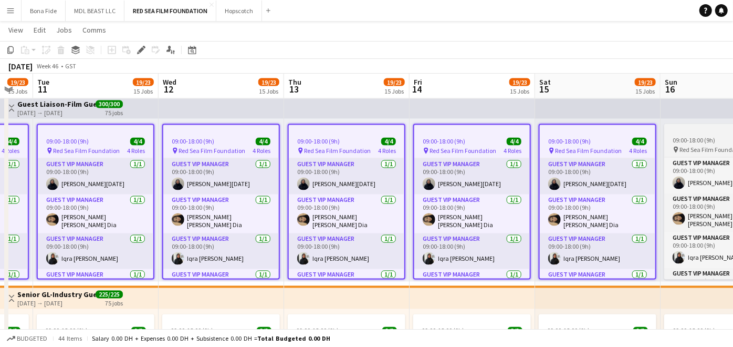
click at [696, 147] on span "Red Sea Film Foundation" at bounding box center [713, 150] width 67 height 8
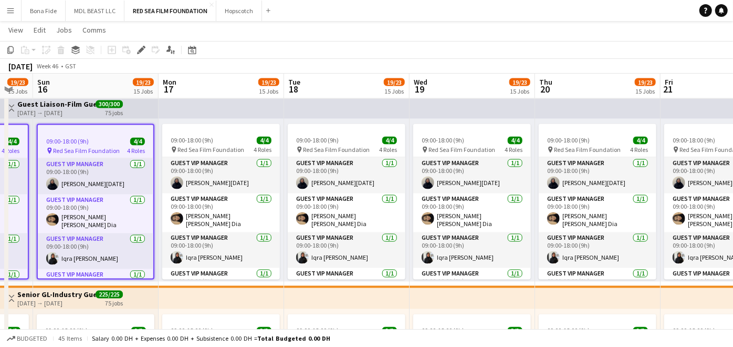
drag, startPoint x: 147, startPoint y: 151, endPoint x: 110, endPoint y: 151, distance: 37.3
click at [110, 151] on app-calendar-viewport "Thu 13 19/23 15 Jobs Fri 14 19/23 15 Jobs Sat 15 19/23 15 Jobs Sun 16 19/23 15 …" at bounding box center [366, 96] width 733 height 2445
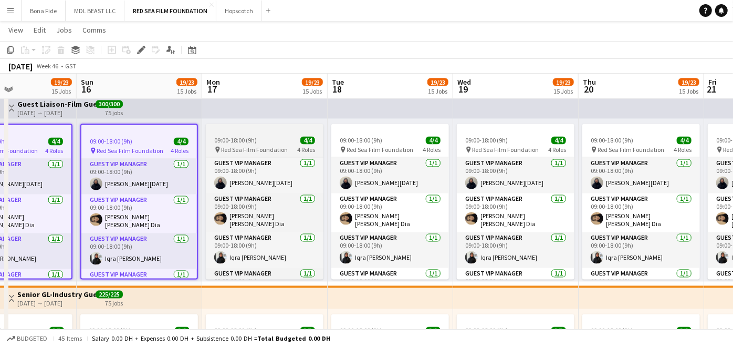
click at [261, 141] on div "09:00-18:00 (9h) 4/4" at bounding box center [265, 141] width 118 height 8
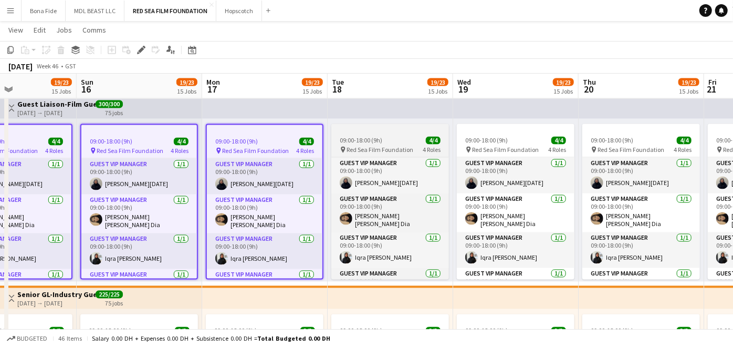
click at [395, 139] on div "09:00-18:00 (9h) 4/4" at bounding box center [390, 141] width 118 height 8
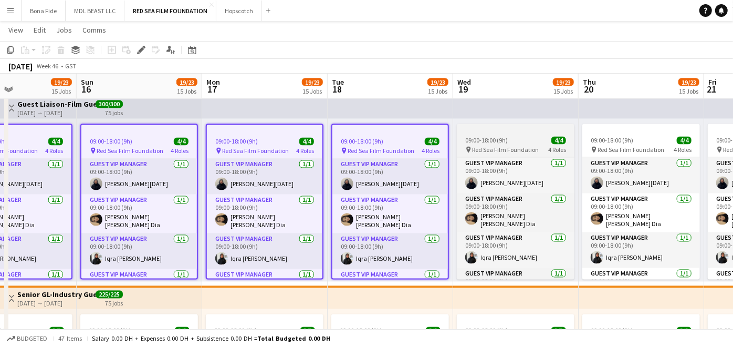
click at [496, 138] on span "09:00-18:00 (9h)" at bounding box center [486, 141] width 43 height 8
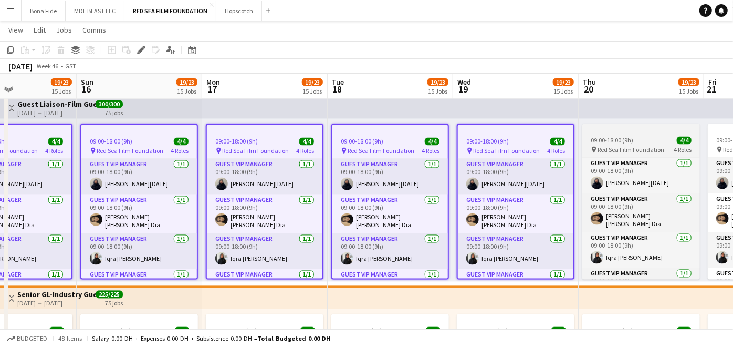
click at [618, 148] on span "Red Sea Film Foundation" at bounding box center [631, 150] width 67 height 8
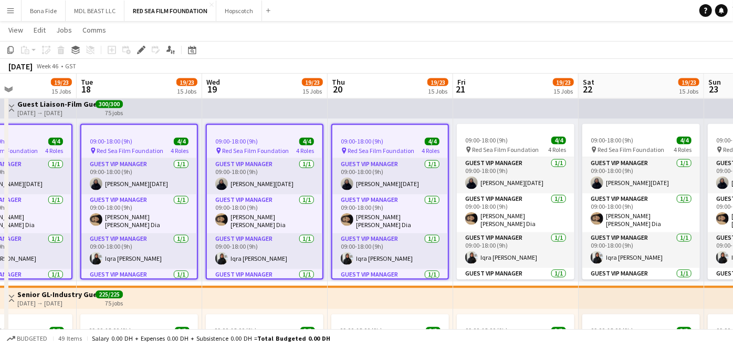
drag, startPoint x: 399, startPoint y: 159, endPoint x: 159, endPoint y: 136, distance: 241.2
click at [131, 137] on app-calendar-viewport "Sat 15 19/23 15 Jobs Sun 16 19/23 15 Jobs Mon 17 19/23 15 Jobs Tue 18 19/23 15 …" at bounding box center [366, 96] width 733 height 2445
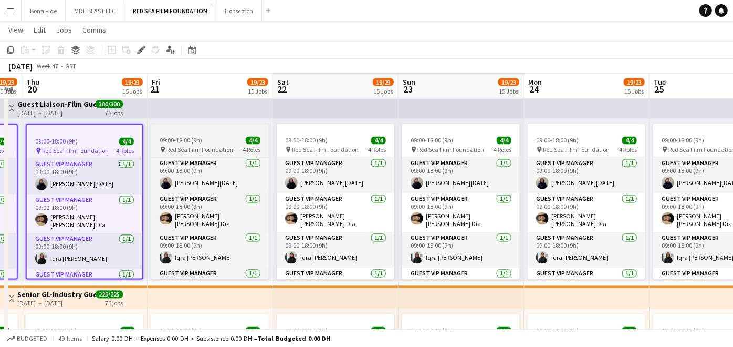
click at [224, 135] on app-job-card "09:00-18:00 (9h) 4/4 pin Red Sea Film Foundation 4 Roles Guest VIP Manager [DAT…" at bounding box center [210, 201] width 118 height 155
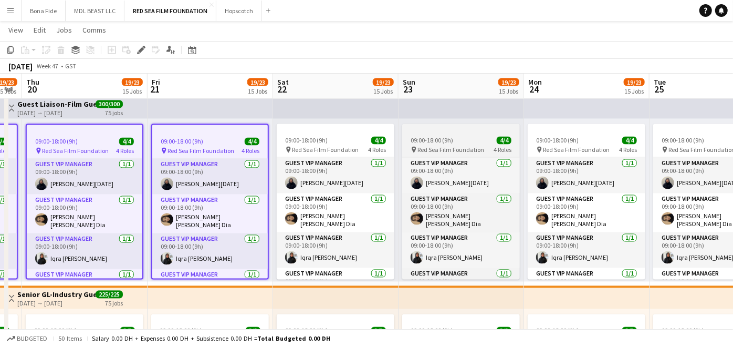
drag, startPoint x: 333, startPoint y: 139, endPoint x: 444, endPoint y: 141, distance: 111.9
click at [333, 139] on div "09:00-18:00 (9h) 4/4" at bounding box center [336, 141] width 118 height 8
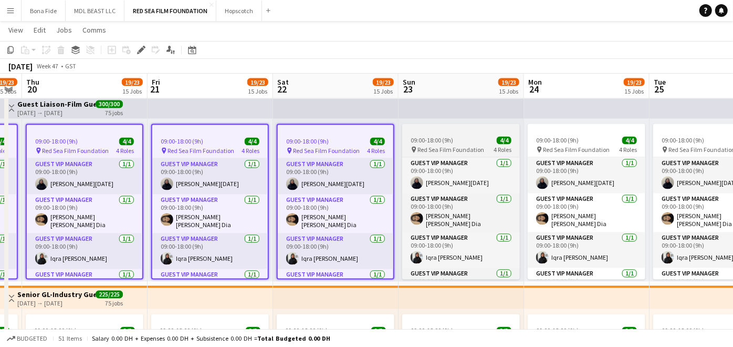
scroll to position [0, 354]
click at [445, 141] on span "09:00-18:00 (9h)" at bounding box center [432, 141] width 43 height 8
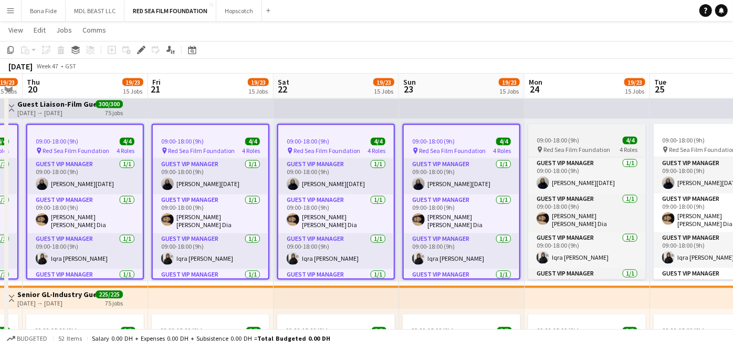
click at [600, 146] on span "Red Sea Film Foundation" at bounding box center [577, 150] width 67 height 8
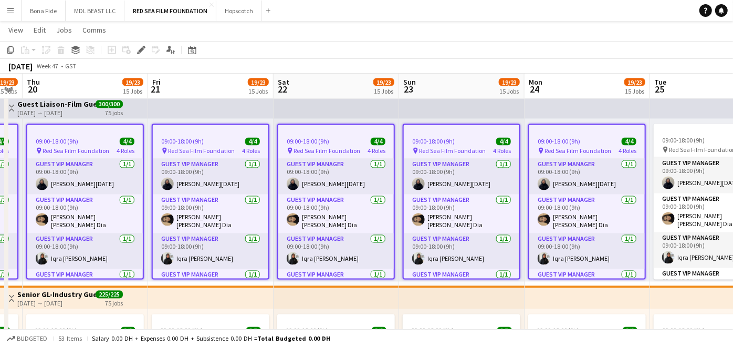
drag, startPoint x: 670, startPoint y: 156, endPoint x: 59, endPoint y: 147, distance: 611.0
click at [52, 148] on app-calendar-viewport "Mon 17 19/23 15 Jobs Tue 18 19/23 15 Jobs Wed 19 19/23 15 Jobs Thu 20 19/23 15 …" at bounding box center [366, 96] width 733 height 2445
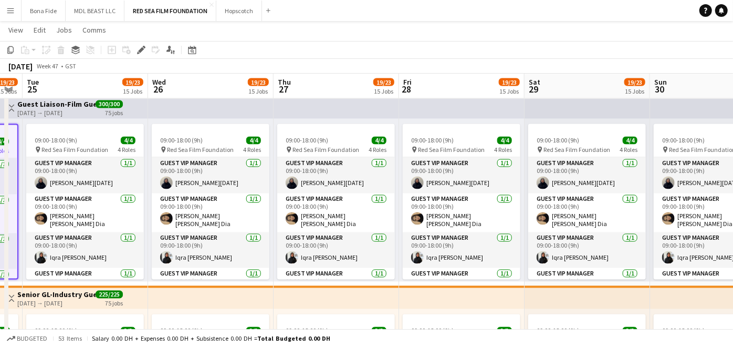
scroll to position [0, 344]
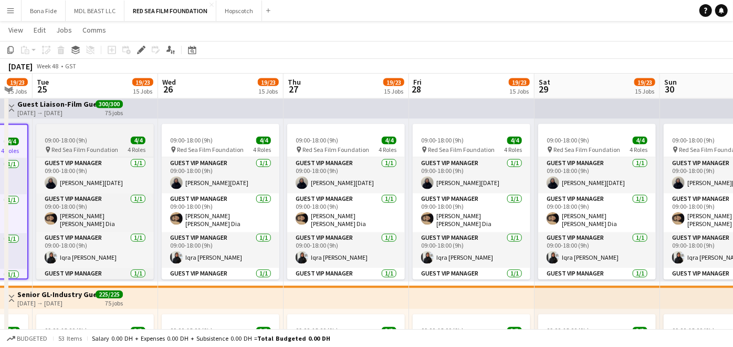
click at [94, 144] on app-job-card "09:00-18:00 (9h) 4/4 pin Red Sea Film Foundation 4 Roles Guest VIP Manager [DAT…" at bounding box center [95, 201] width 118 height 155
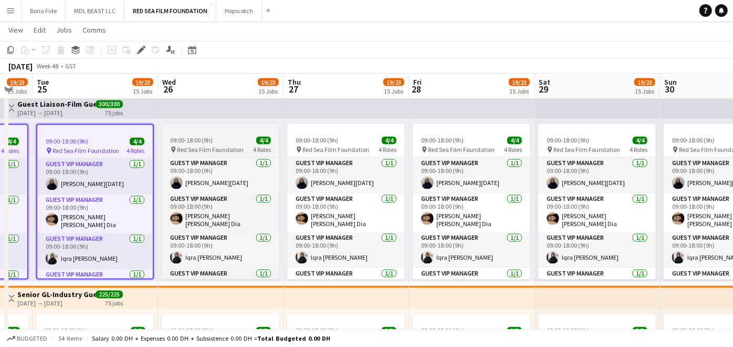
click at [204, 143] on span "09:00-18:00 (9h)" at bounding box center [191, 141] width 43 height 8
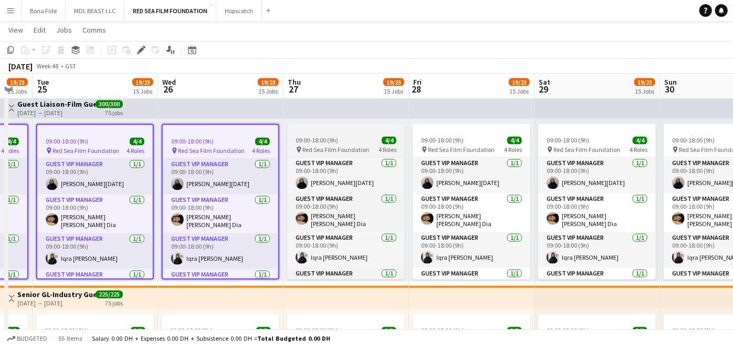
click at [330, 144] on app-job-card "09:00-18:00 (9h) 4/4 pin Red Sea Film Foundation 4 Roles Guest VIP Manager [DAT…" at bounding box center [346, 201] width 118 height 155
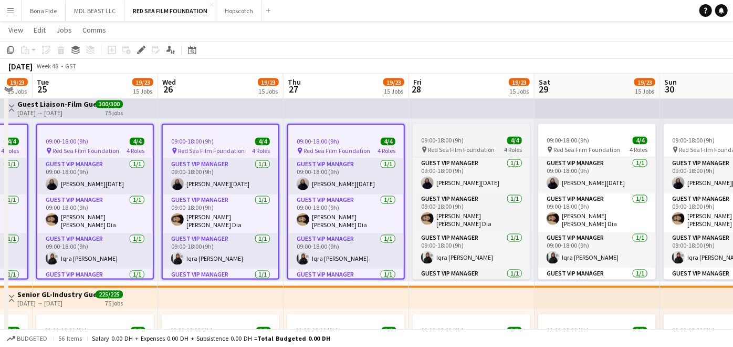
click at [466, 142] on div "09:00-18:00 (9h) 4/4" at bounding box center [472, 141] width 118 height 8
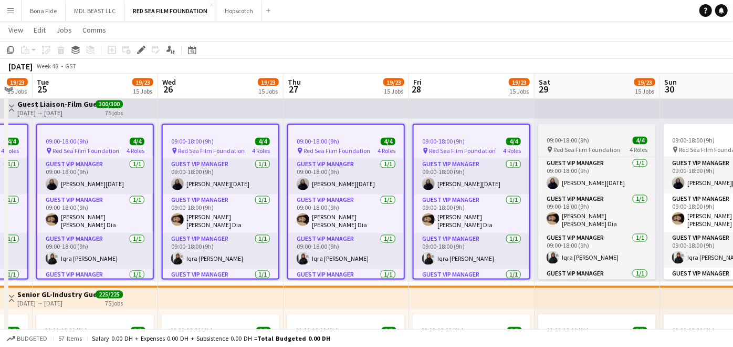
click at [566, 146] on span "Red Sea Film Foundation" at bounding box center [587, 150] width 67 height 8
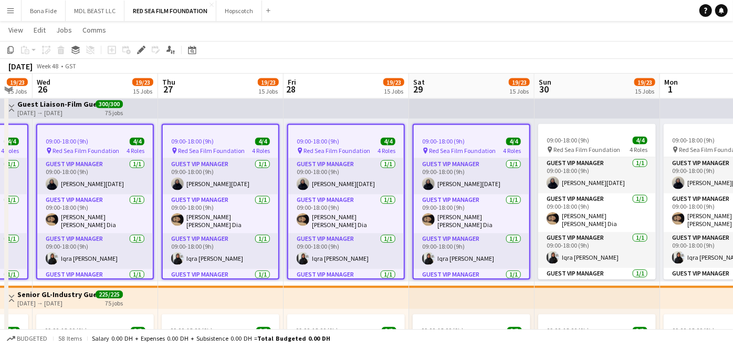
drag, startPoint x: 504, startPoint y: 169, endPoint x: 266, endPoint y: 169, distance: 238.5
click at [203, 167] on app-calendar-viewport "Sun 23 19/23 15 Jobs Mon 24 19/23 15 Jobs Tue 25 19/23 15 Jobs Wed 26 19/23 15 …" at bounding box center [366, 96] width 733 height 2445
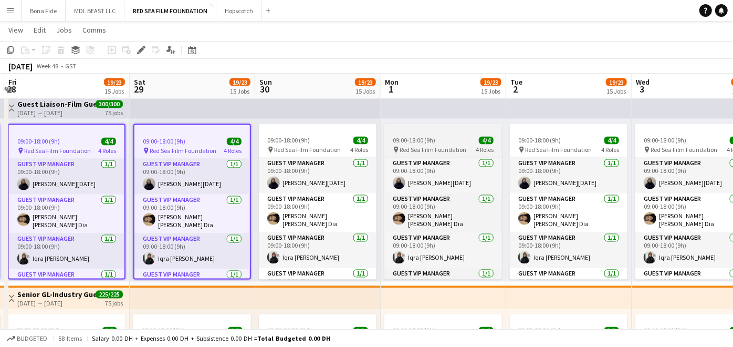
drag, startPoint x: 333, startPoint y: 139, endPoint x: 385, endPoint y: 147, distance: 52.1
click at [332, 139] on div "09:00-18:00 (9h) 4/4" at bounding box center [318, 141] width 118 height 8
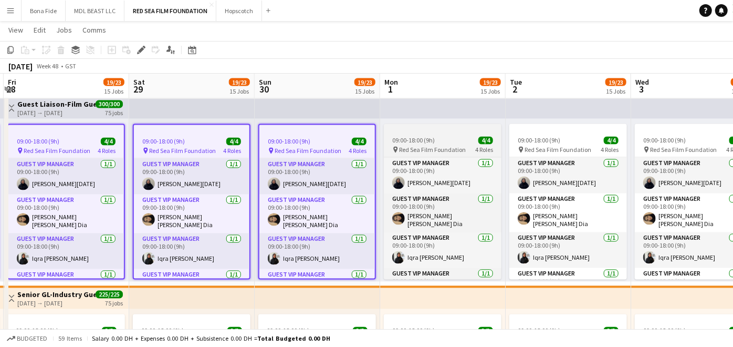
drag, startPoint x: 416, startPoint y: 144, endPoint x: 423, endPoint y: 146, distance: 7.5
click at [416, 144] on app-job-card "09:00-18:00 (9h) 4/4 pin Red Sea Film Foundation 4 Roles Guest VIP Manager [DAT…" at bounding box center [443, 201] width 118 height 155
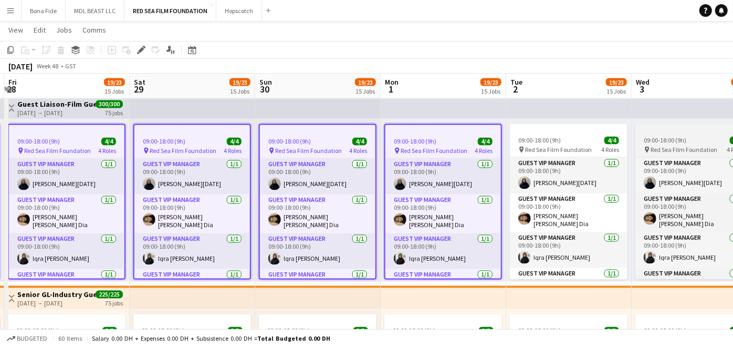
drag, startPoint x: 530, startPoint y: 141, endPoint x: 647, endPoint y: 143, distance: 117.7
click at [531, 141] on span "09:00-18:00 (9h)" at bounding box center [539, 141] width 43 height 8
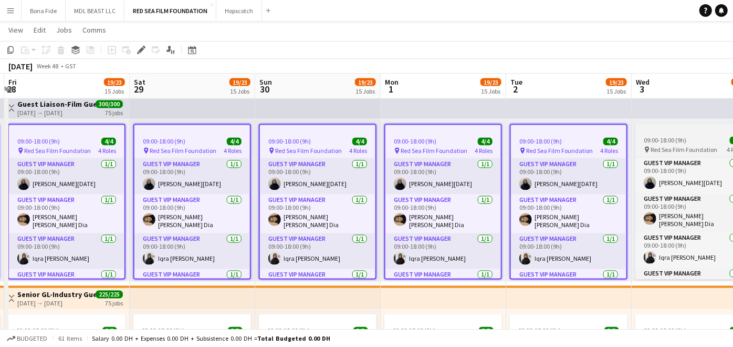
scroll to position [0, 371]
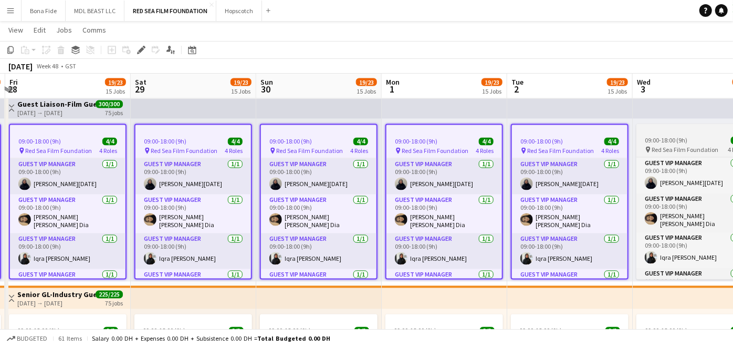
click at [648, 140] on span "09:00-18:00 (9h)" at bounding box center [666, 141] width 43 height 8
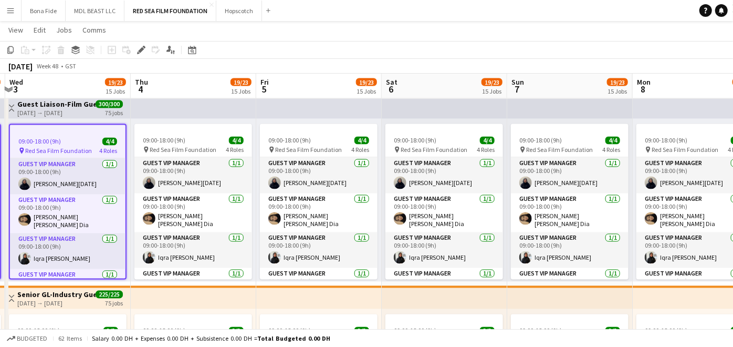
scroll to position [0, 387]
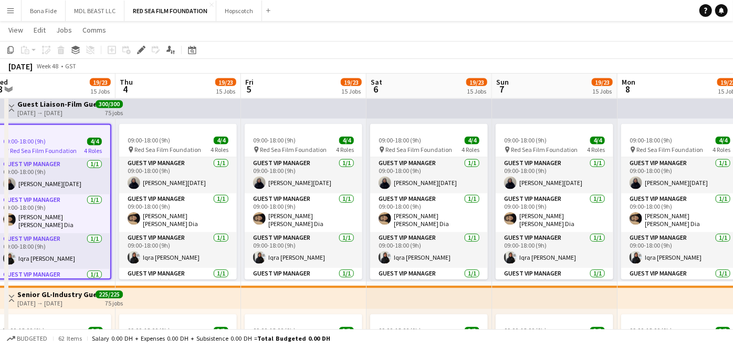
drag, startPoint x: 536, startPoint y: 155, endPoint x: 1, endPoint y: 160, distance: 534.8
click at [1, 160] on app-calendar-viewport "Sun 30 19/23 15 Jobs Mon 1 19/23 15 Jobs Tue 2 19/23 15 Jobs Wed 3 19/23 15 Job…" at bounding box center [366, 96] width 733 height 2445
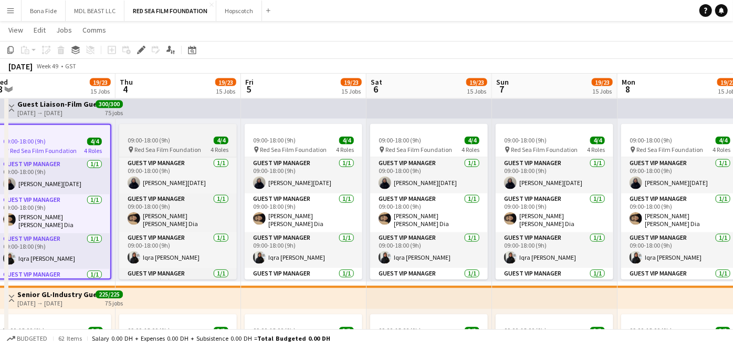
click at [178, 133] on app-job-card "09:00-18:00 (9h) 4/4 pin Red Sea Film Foundation 4 Roles Guest VIP Manager [DAT…" at bounding box center [178, 201] width 118 height 155
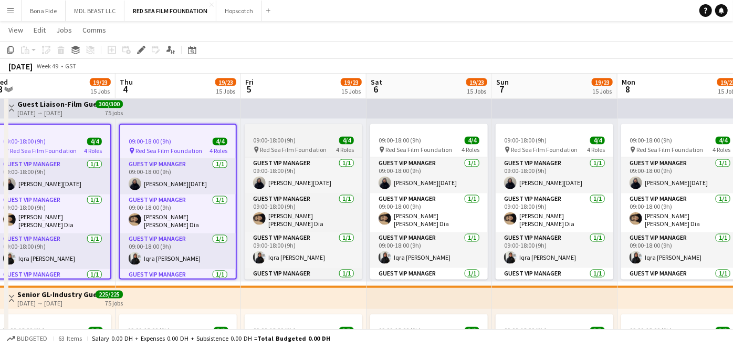
click at [272, 131] on div at bounding box center [304, 128] width 118 height 8
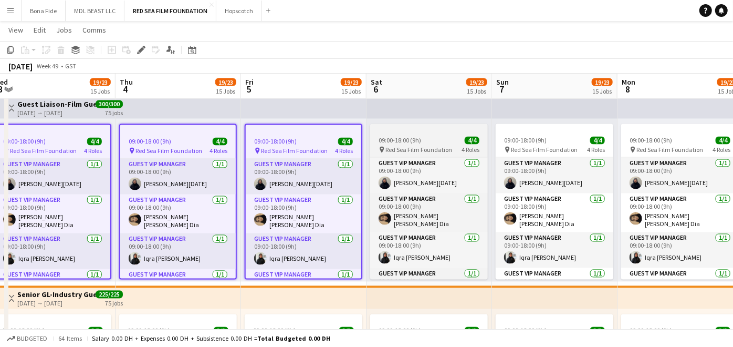
click at [427, 142] on div "09:00-18:00 (9h) 4/4" at bounding box center [429, 141] width 118 height 8
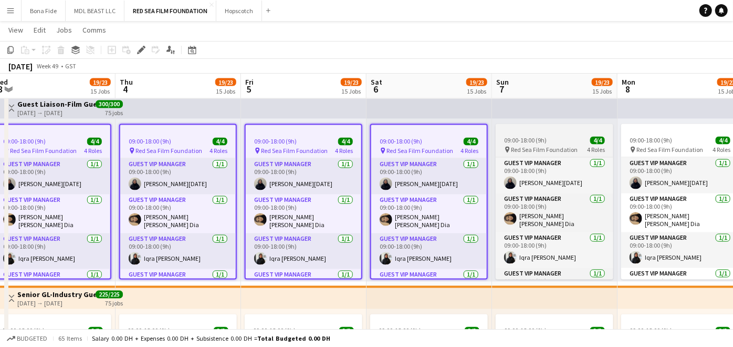
click at [538, 143] on span "09:00-18:00 (9h)" at bounding box center [525, 141] width 43 height 8
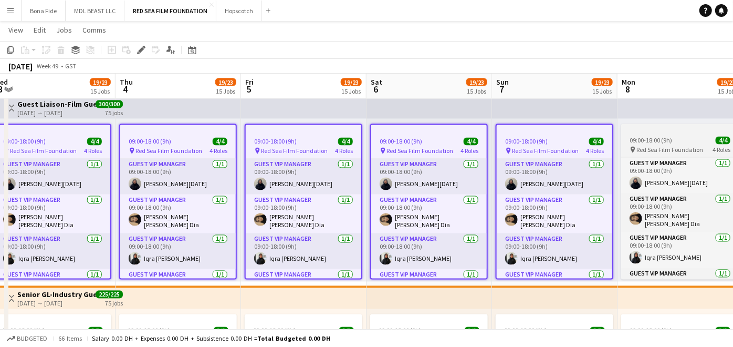
click at [658, 138] on span "09:00-18:00 (9h)" at bounding box center [651, 141] width 43 height 8
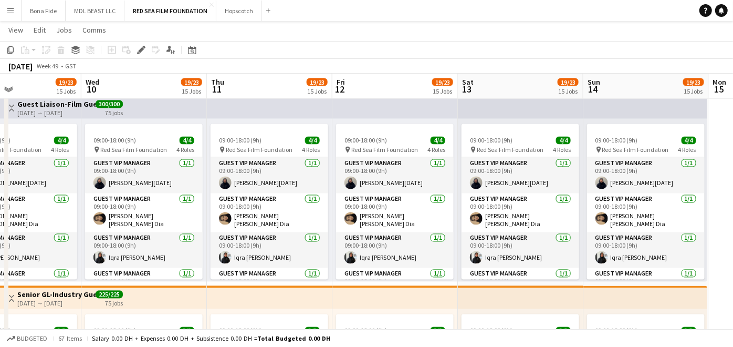
scroll to position [0, 328]
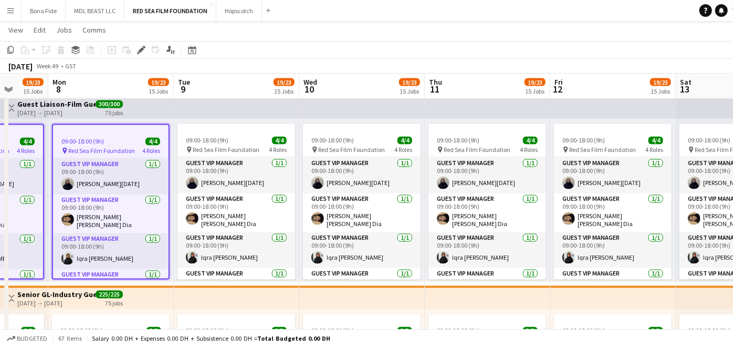
drag, startPoint x: 310, startPoint y: 185, endPoint x: 0, endPoint y: 188, distance: 310.5
click at [0, 189] on html "Menu Boards Boards Boards All jobs Status Workforce Workforce My Workforce Recr…" at bounding box center [366, 85] width 733 height 2504
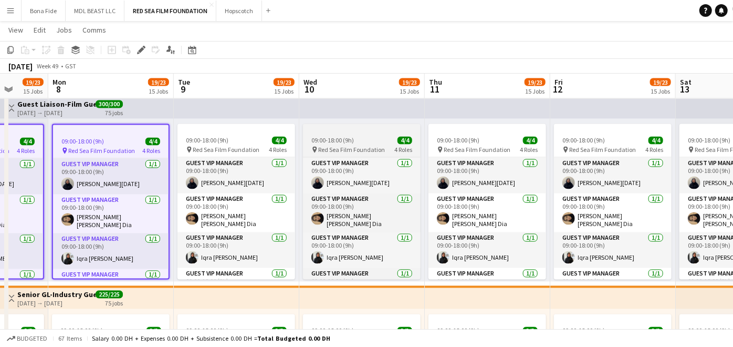
drag, startPoint x: 236, startPoint y: 144, endPoint x: 363, endPoint y: 143, distance: 126.6
click at [236, 144] on app-job-card "09:00-18:00 (9h) 4/4 pin Red Sea Film Foundation 4 Roles Guest VIP Manager [DAT…" at bounding box center [237, 201] width 118 height 155
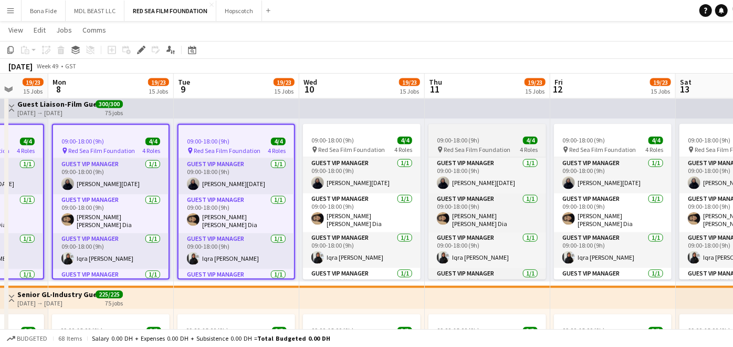
drag, startPoint x: 379, startPoint y: 139, endPoint x: 429, endPoint y: 139, distance: 49.9
click at [379, 139] on div "09:00-18:00 (9h) 4/4" at bounding box center [362, 141] width 118 height 8
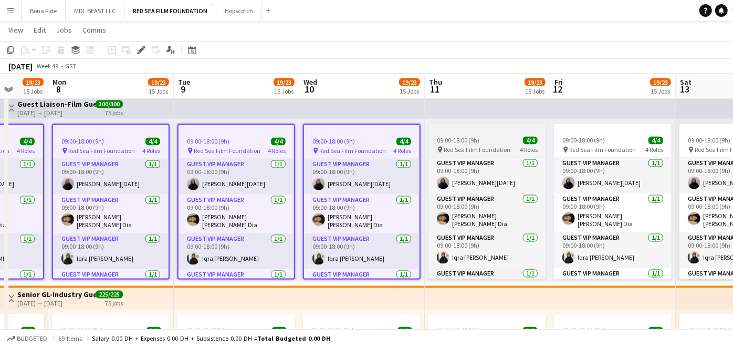
click at [477, 137] on span "09:00-18:00 (9h)" at bounding box center [458, 141] width 43 height 8
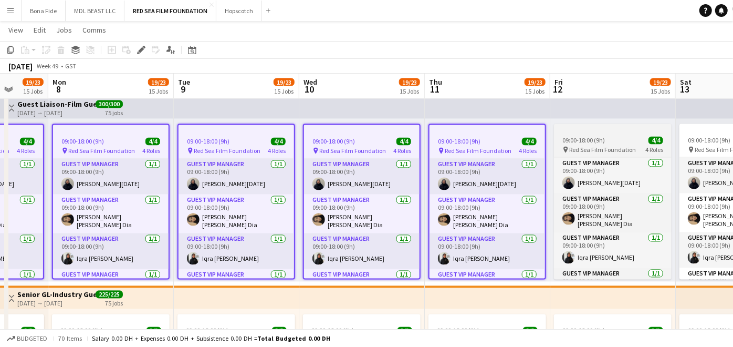
click at [635, 143] on div "09:00-18:00 (9h) 4/4" at bounding box center [613, 141] width 118 height 8
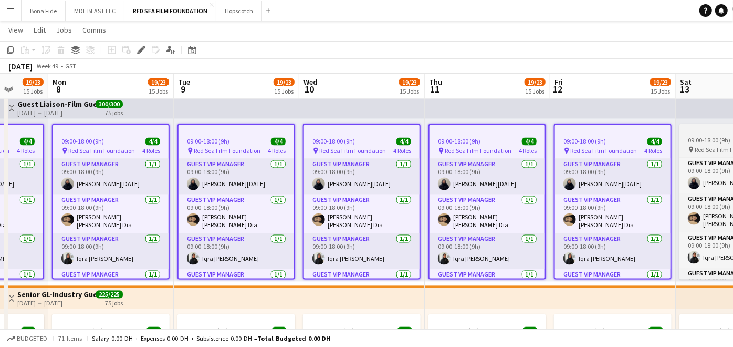
click at [698, 138] on span "09:00-18:00 (9h)" at bounding box center [709, 141] width 43 height 8
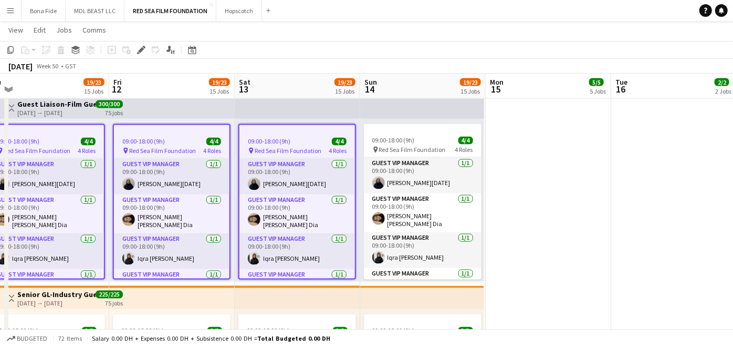
drag, startPoint x: 505, startPoint y: 147, endPoint x: 232, endPoint y: 157, distance: 272.8
click at [218, 159] on app-calendar-viewport "Mon 8 19/23 15 Jobs Tue 9 19/23 15 Jobs Wed 10 19/23 15 Jobs Thu 11 19/23 15 Jo…" at bounding box center [366, 96] width 733 height 2445
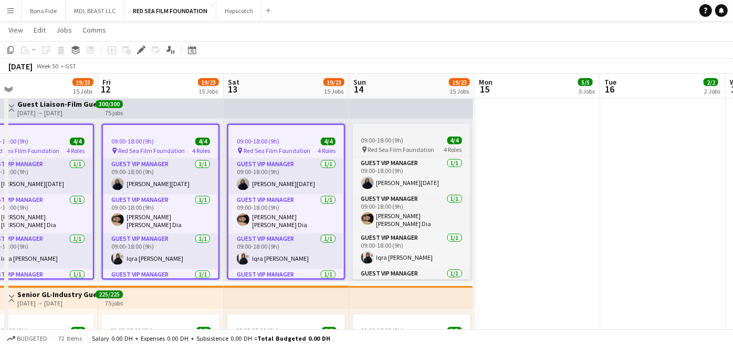
click at [448, 137] on div "4/4" at bounding box center [455, 141] width 15 height 8
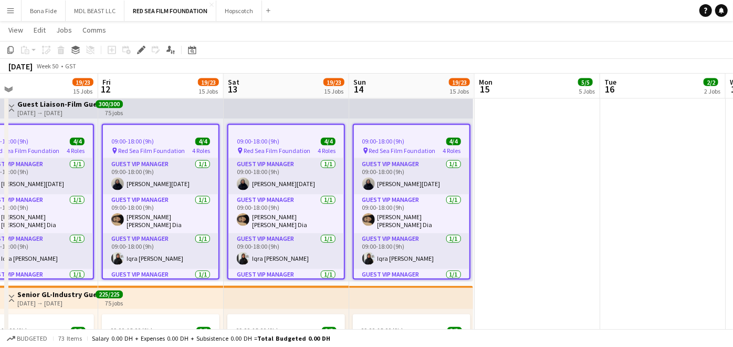
scroll to position [0, 404]
click at [143, 54] on icon "Edit" at bounding box center [141, 50] width 8 height 8
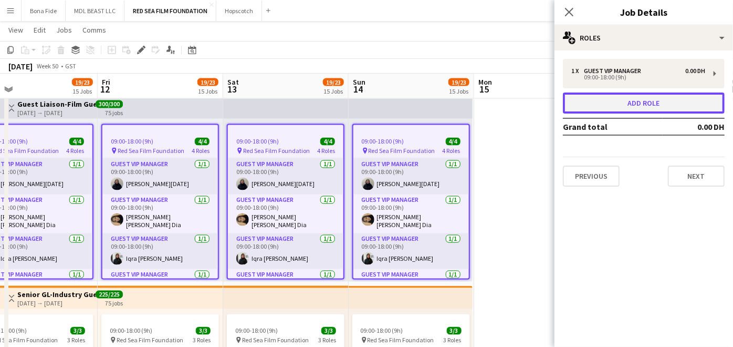
click at [641, 101] on button "Add role" at bounding box center [644, 102] width 162 height 21
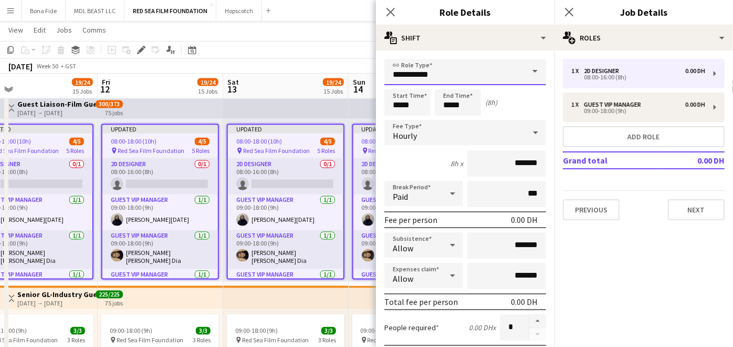
click at [471, 71] on input "**********" at bounding box center [466, 72] width 162 height 26
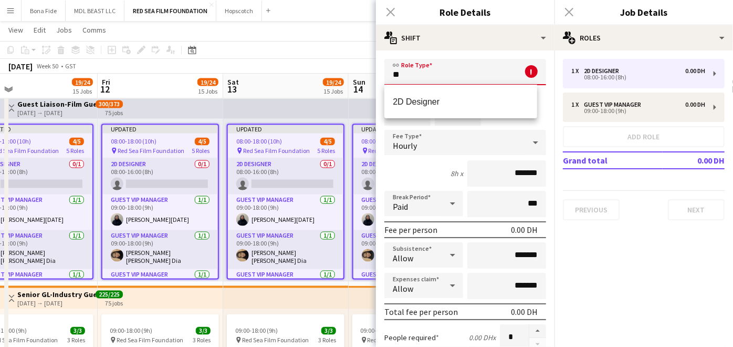
type input "*"
click at [437, 99] on span "Guest VIP Manager" at bounding box center [461, 102] width 136 height 10
type input "**********"
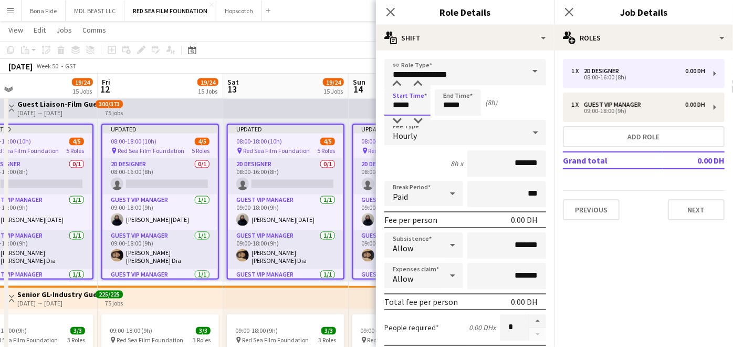
click at [400, 105] on input "*****" at bounding box center [408, 102] width 46 height 26
type input "*****"
click at [452, 107] on input "*****" at bounding box center [458, 102] width 46 height 26
type input "*****"
click at [459, 128] on div "Hourly" at bounding box center [455, 132] width 141 height 25
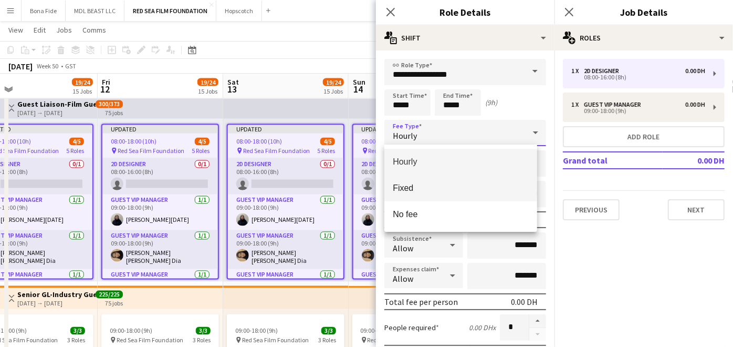
click at [479, 184] on span "Fixed" at bounding box center [461, 188] width 136 height 10
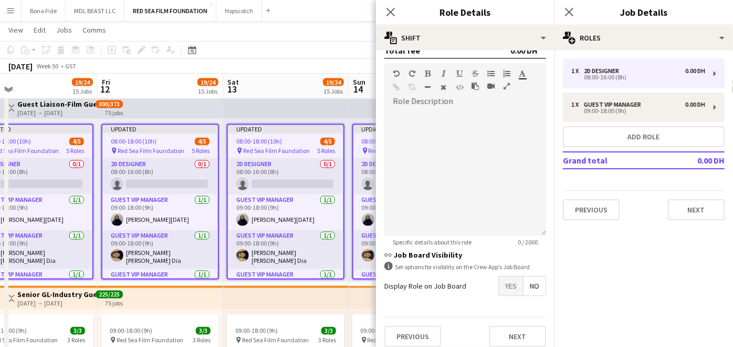
scroll to position [256, 0]
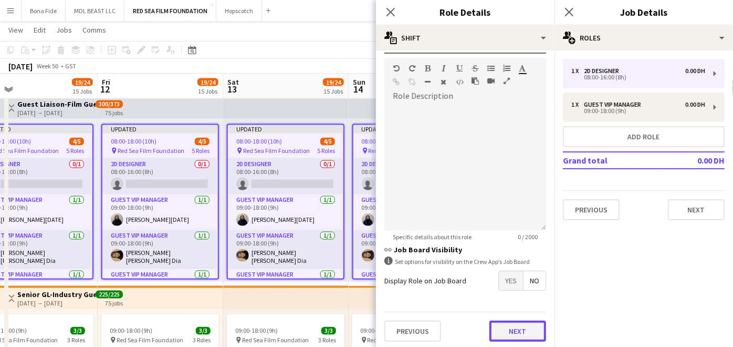
click at [494, 326] on button "Next" at bounding box center [518, 330] width 57 height 21
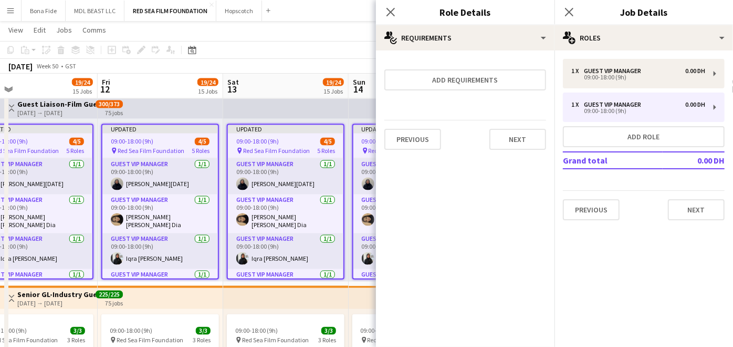
scroll to position [0, 0]
click at [700, 207] on button "Next" at bounding box center [696, 209] width 57 height 21
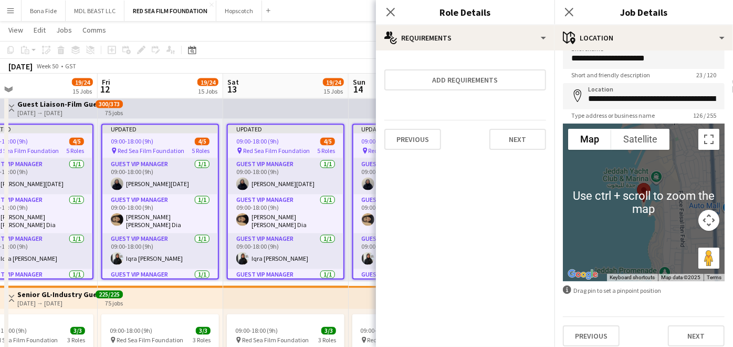
scroll to position [23, 0]
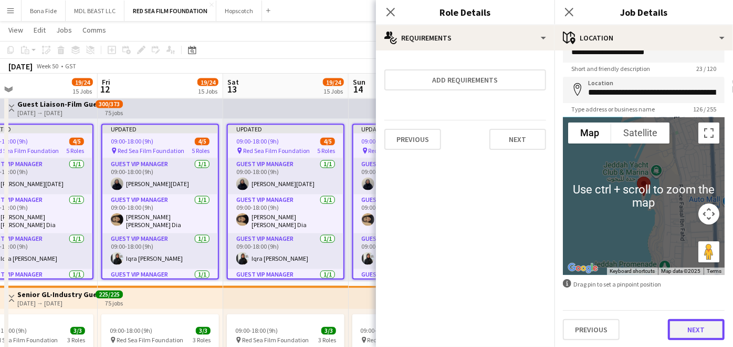
click at [696, 327] on button "Next" at bounding box center [696, 329] width 57 height 21
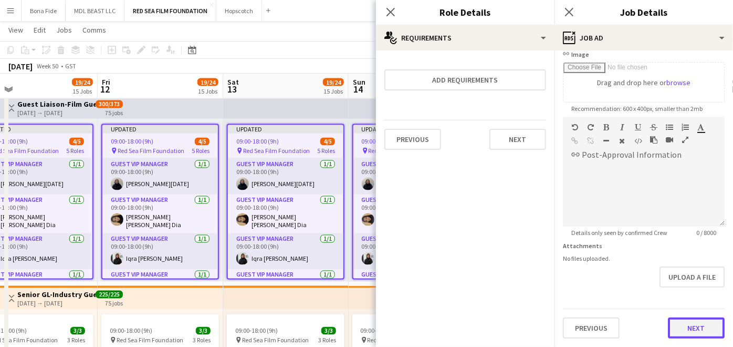
click at [677, 283] on form "**********" at bounding box center [644, 112] width 179 height 452
click at [678, 324] on button "Next" at bounding box center [696, 329] width 57 height 21
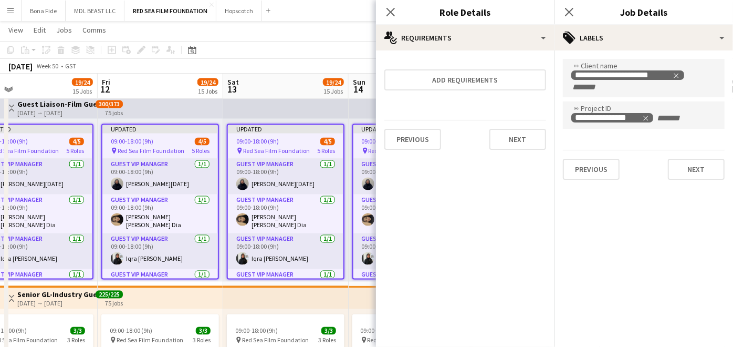
scroll to position [0, 0]
click at [693, 171] on button "Next" at bounding box center [696, 169] width 57 height 21
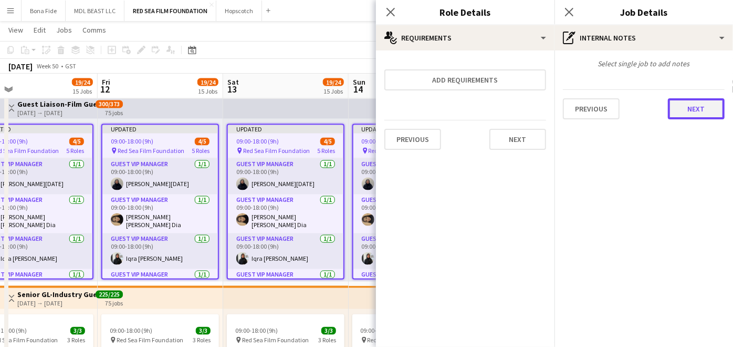
click at [703, 106] on button "Next" at bounding box center [696, 108] width 57 height 21
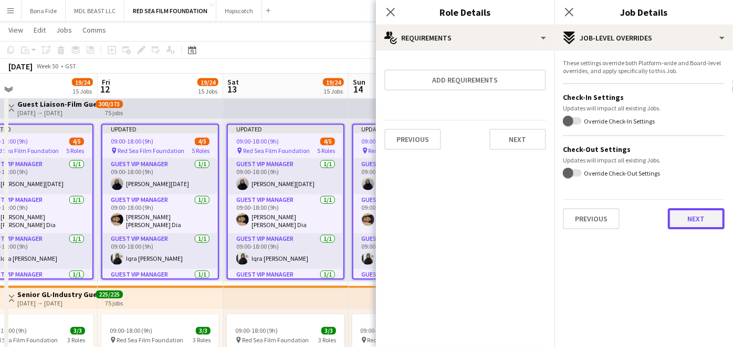
click at [690, 213] on button "Next" at bounding box center [696, 218] width 57 height 21
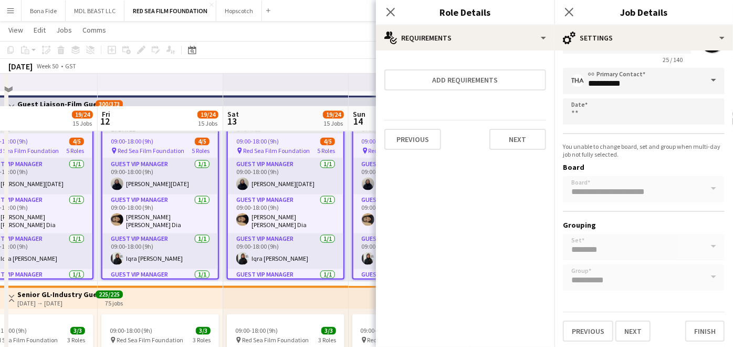
scroll to position [1400, 0]
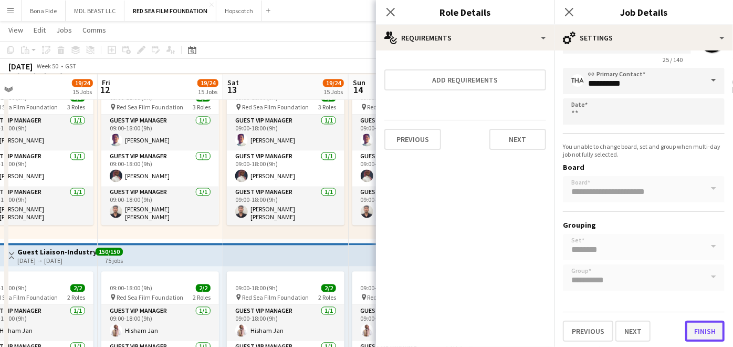
click at [697, 326] on button "Finish" at bounding box center [705, 330] width 39 height 21
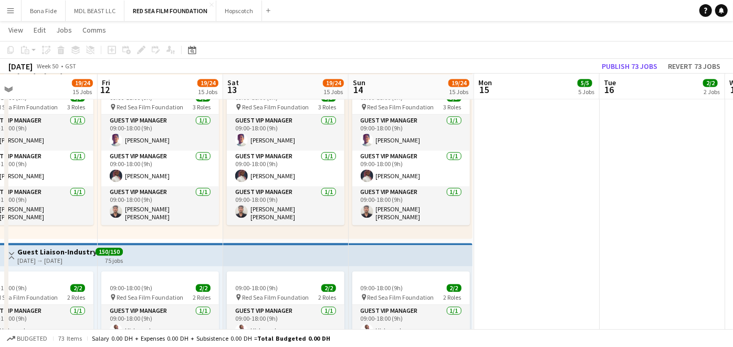
scroll to position [0, 308]
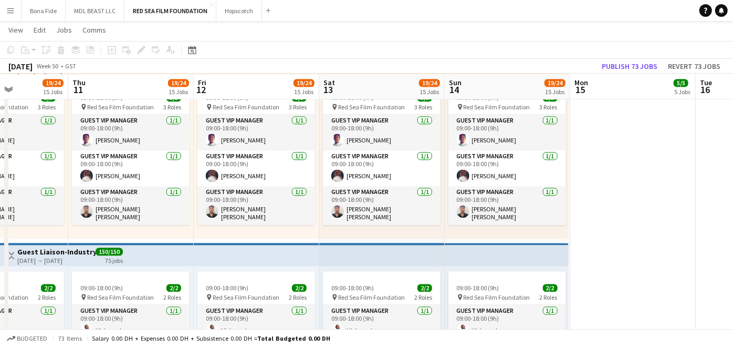
drag, startPoint x: 505, startPoint y: 245, endPoint x: 763, endPoint y: 237, distance: 257.5
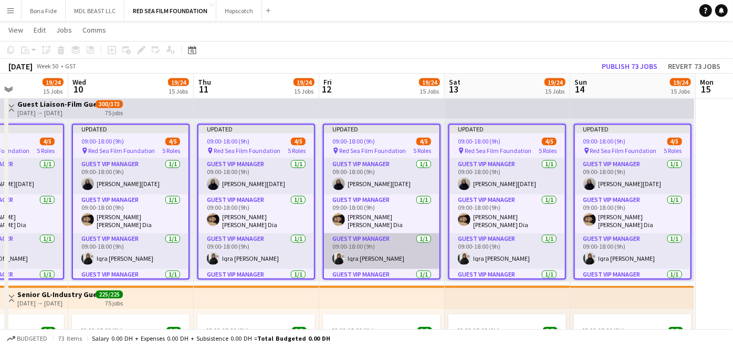
scroll to position [36, 0]
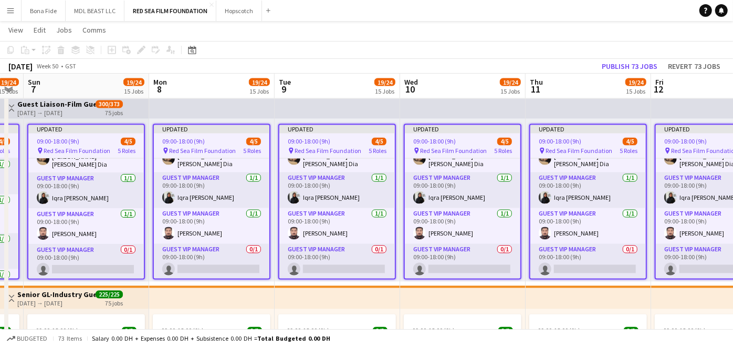
drag, startPoint x: 372, startPoint y: 221, endPoint x: 778, endPoint y: 220, distance: 406.1
click at [733, 220] on html "Menu Boards Boards Boards All jobs Status Workforce Workforce My Workforce Recr…" at bounding box center [366, 85] width 733 height 2504
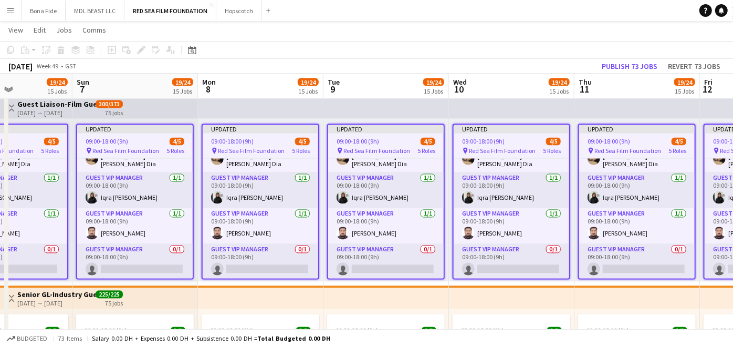
drag, startPoint x: 386, startPoint y: 225, endPoint x: 619, endPoint y: 224, distance: 232.7
click at [621, 225] on app-calendar-viewport "Thu 4 19/24 15 Jobs Fri 5 19/24 15 Jobs Sat 6 19/24 15 Jobs Sun 7 19/24 15 Jobs…" at bounding box center [366, 96] width 733 height 2445
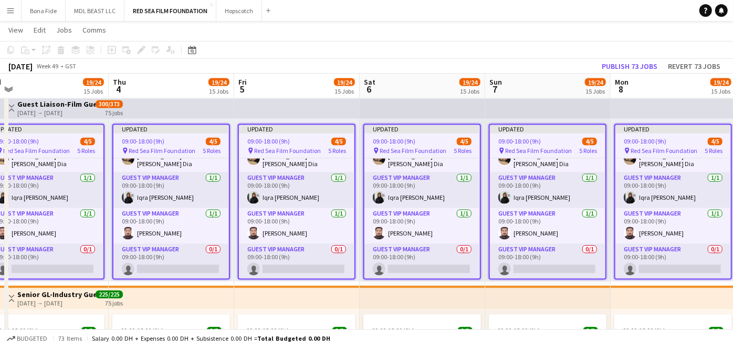
drag, startPoint x: 129, startPoint y: 212, endPoint x: 626, endPoint y: 213, distance: 496.9
click at [621, 213] on app-calendar-viewport "Mon 1 19/24 15 Jobs Tue 2 19/24 15 Jobs Wed 3 19/24 15 Jobs Thu 4 19/24 15 Jobs…" at bounding box center [366, 96] width 733 height 2445
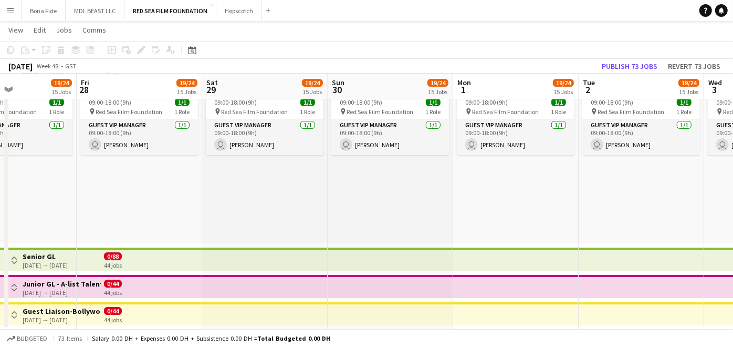
drag, startPoint x: 373, startPoint y: 216, endPoint x: 354, endPoint y: 230, distance: 24.2
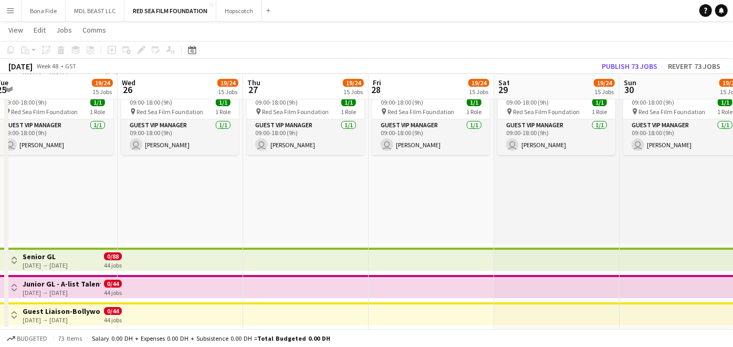
drag, startPoint x: 299, startPoint y: 230, endPoint x: 462, endPoint y: 238, distance: 162.6
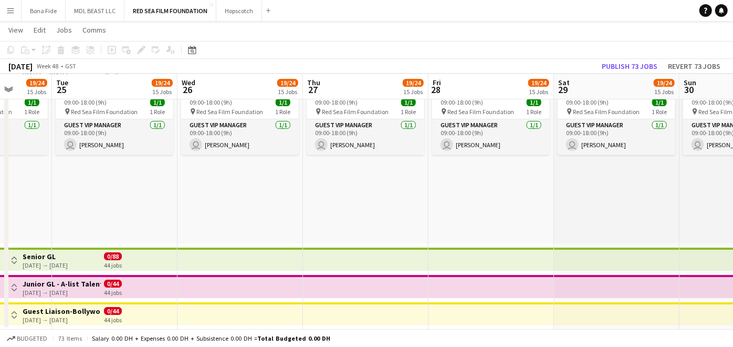
drag, startPoint x: 228, startPoint y: 230, endPoint x: 498, endPoint y: 223, distance: 270.1
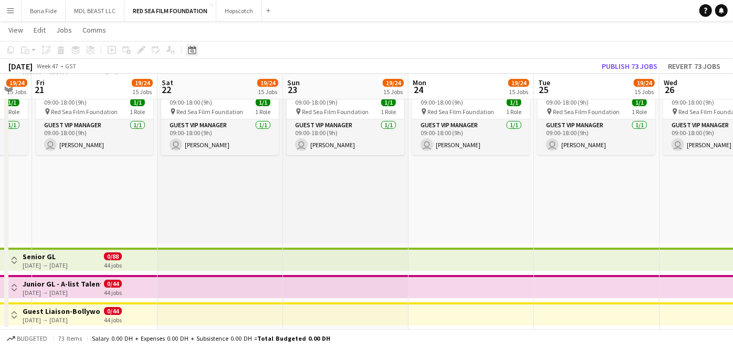
click at [189, 50] on icon "Date picker" at bounding box center [192, 50] width 8 height 8
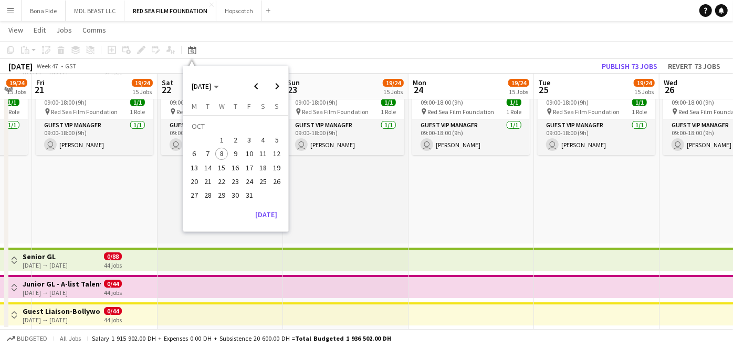
click at [250, 142] on span "3" at bounding box center [249, 139] width 13 height 13
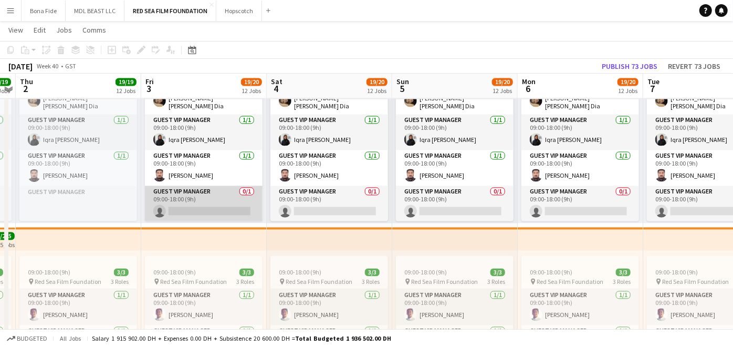
click at [214, 202] on app-card-role "Guest VIP Manager 0/1 09:00-18:00 (9h) single-neutral-actions" at bounding box center [204, 204] width 118 height 36
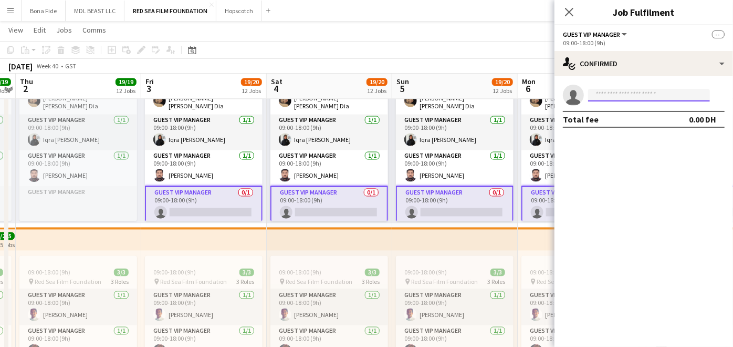
click at [638, 95] on input at bounding box center [649, 95] width 122 height 13
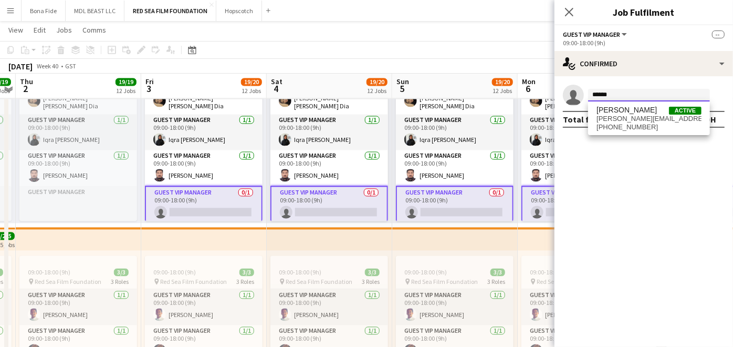
type input "******"
click at [444, 44] on app-toolbar "Copy Paste Paste Ctrl+V Paste with crew Ctrl+Shift+V Paste linked Job [GEOGRAPH…" at bounding box center [366, 50] width 733 height 18
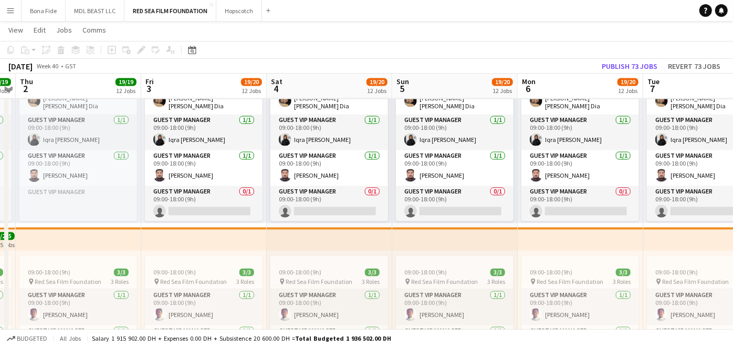
drag, startPoint x: 437, startPoint y: 165, endPoint x: 380, endPoint y: 173, distance: 56.8
click at [377, 173] on app-calendar-viewport "Mon 29 7/7 7 Jobs Tue 30 7/7 7 Jobs Wed 1 19/19 12 Jobs Thu 2 19/19 12 Jobs Fri…" at bounding box center [366, 37] width 733 height 2445
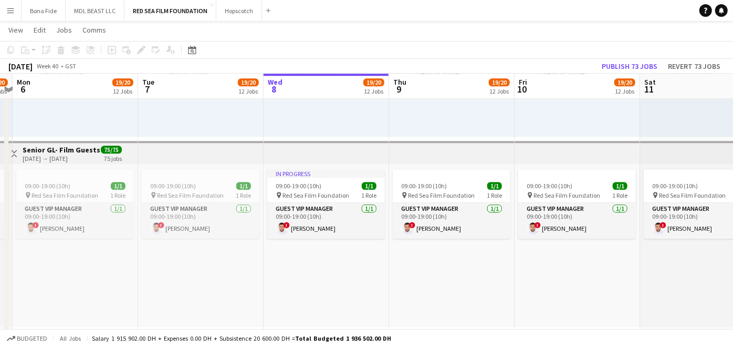
scroll to position [0, 391]
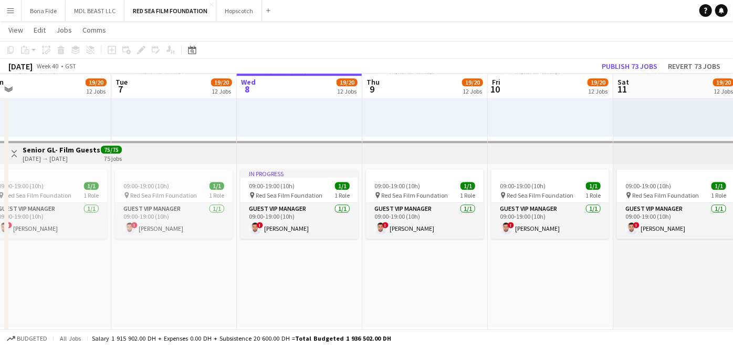
drag, startPoint x: 534, startPoint y: 270, endPoint x: 198, endPoint y: 286, distance: 336.6
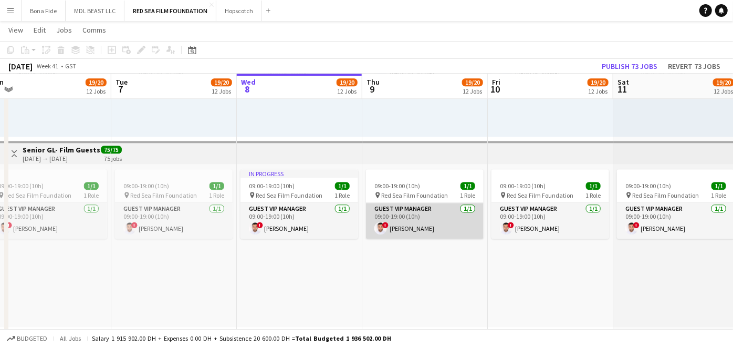
click at [415, 219] on app-card-role "Guest VIP Manager [DATE] 09:00-19:00 (10h) ! Essa Hael" at bounding box center [425, 221] width 118 height 36
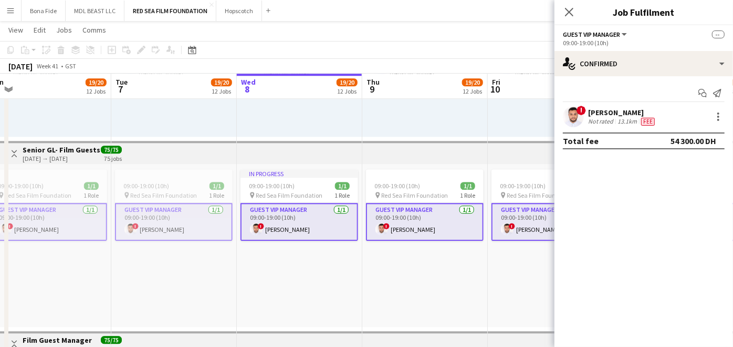
click at [424, 228] on app-card-role "Guest VIP Manager [DATE] 09:00-19:00 (10h) ! Essa Hael" at bounding box center [425, 222] width 118 height 38
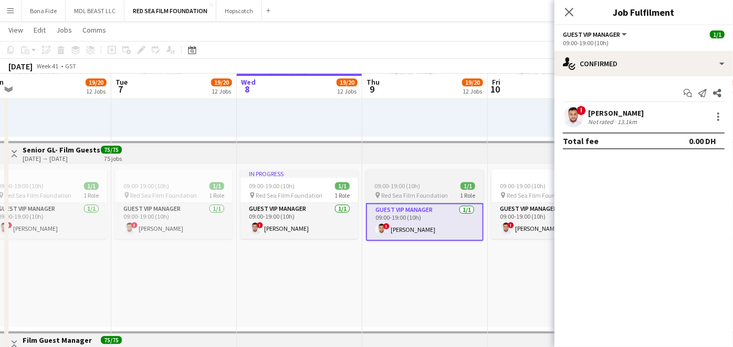
click at [429, 194] on span "Red Sea Film Foundation" at bounding box center [414, 195] width 67 height 8
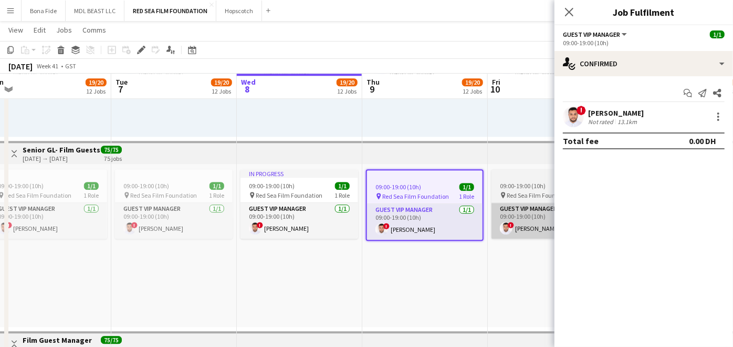
click at [514, 192] on span "Red Sea Film Foundation" at bounding box center [540, 195] width 67 height 8
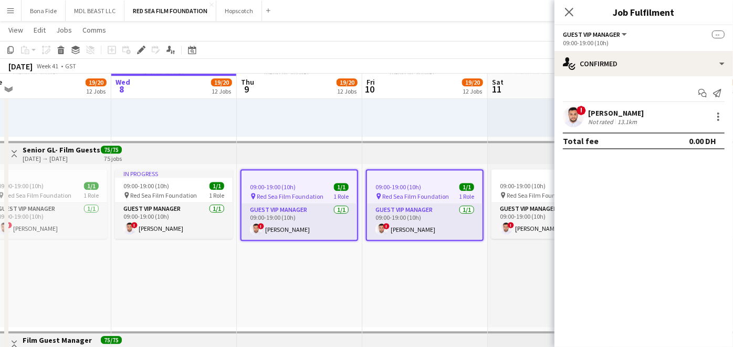
scroll to position [0, 510]
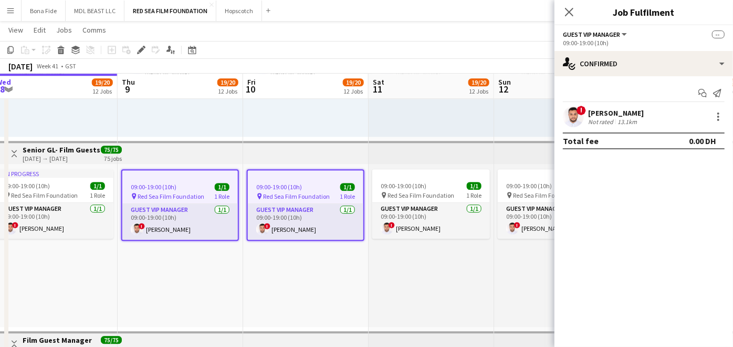
drag, startPoint x: 503, startPoint y: 251, endPoint x: 258, endPoint y: 261, distance: 245.5
click at [423, 182] on span "09:00-19:00 (10h)" at bounding box center [404, 186] width 46 height 8
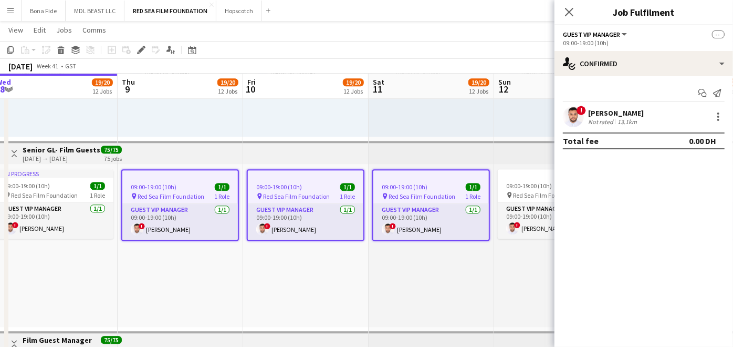
drag, startPoint x: 520, startPoint y: 177, endPoint x: 508, endPoint y: 250, distance: 73.9
click at [521, 177] on app-job-card "09:00-19:00 (10h) 1/1 pin Red Sea Film Foundation 1 Role Guest VIP Manager [DAT…" at bounding box center [557, 203] width 118 height 69
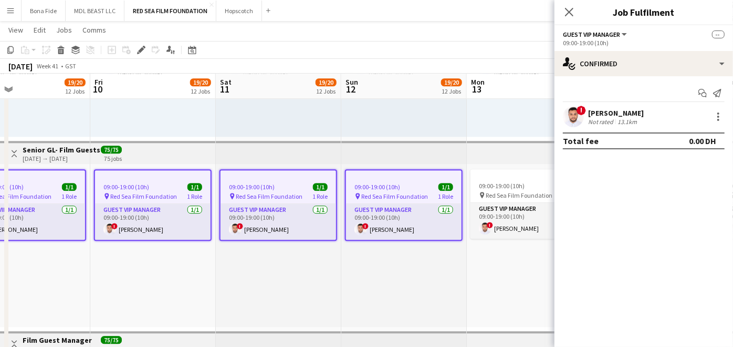
drag, startPoint x: 504, startPoint y: 259, endPoint x: 522, endPoint y: 177, distance: 84.0
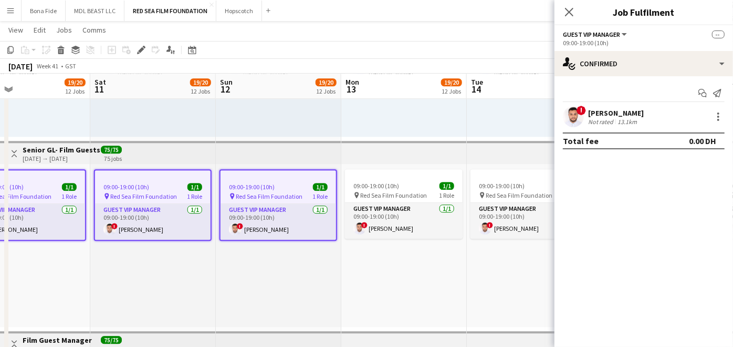
scroll to position [0, 352]
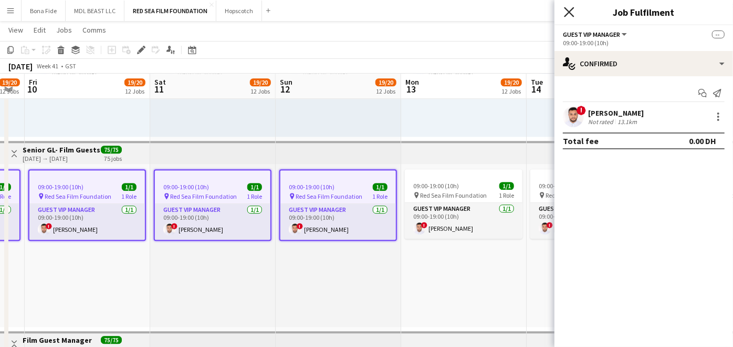
click at [568, 13] on icon at bounding box center [569, 12] width 10 height 10
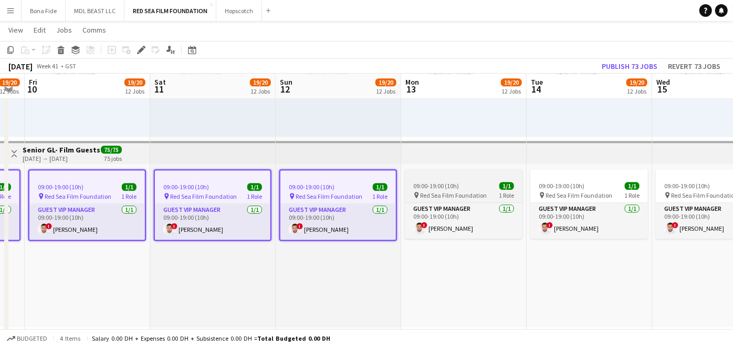
click at [465, 183] on div "09:00-19:00 (10h) 1/1" at bounding box center [464, 186] width 118 height 8
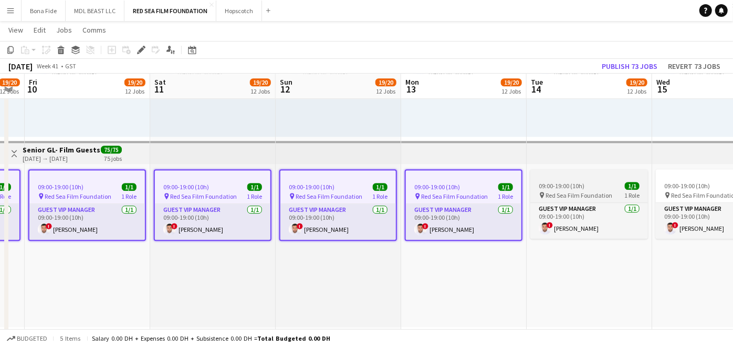
click at [581, 181] on app-job-card "09:00-19:00 (10h) 1/1 pin Red Sea Film Foundation 1 Role Guest VIP Manager [DAT…" at bounding box center [590, 203] width 118 height 69
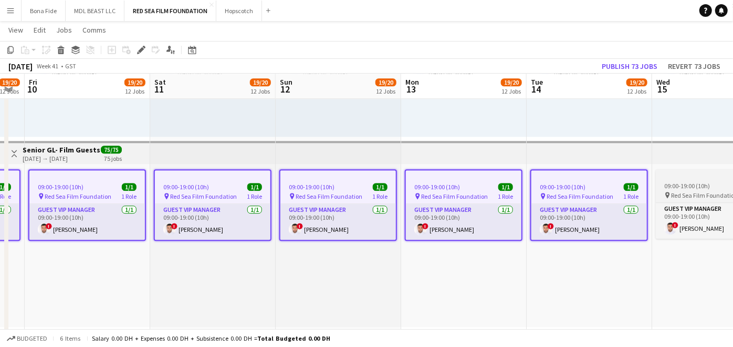
click at [678, 182] on span "09:00-19:00 (10h)" at bounding box center [688, 186] width 46 height 8
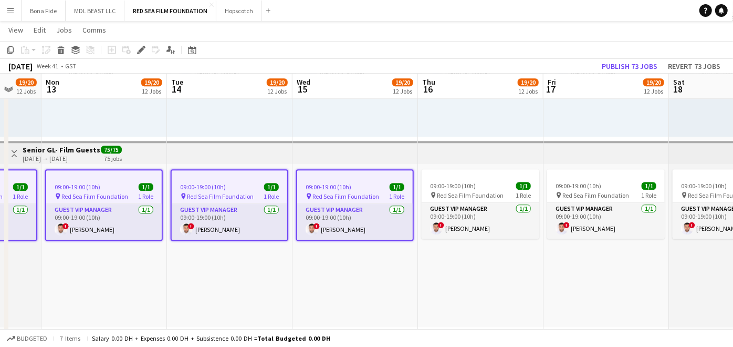
drag, startPoint x: 554, startPoint y: 203, endPoint x: 306, endPoint y: 211, distance: 248.6
click at [495, 182] on div "09:00-19:00 (10h) 1/1" at bounding box center [481, 186] width 118 height 8
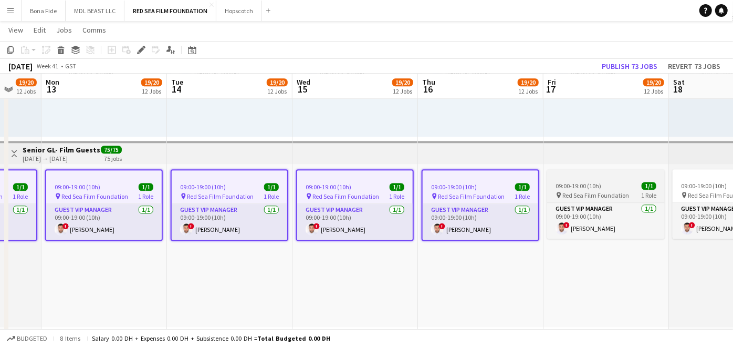
click at [617, 182] on div "09:00-19:00 (10h) 1/1" at bounding box center [606, 186] width 118 height 8
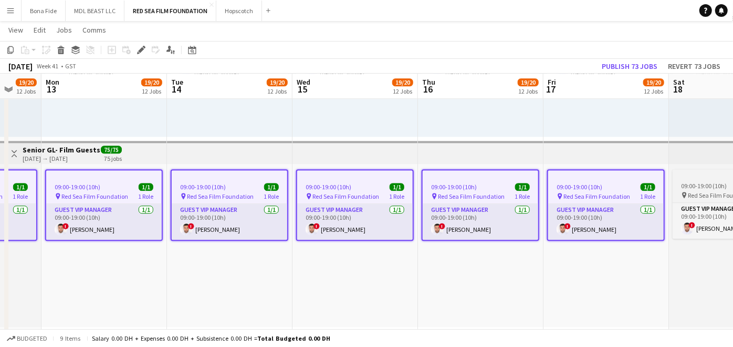
click at [701, 180] on app-job-card "09:00-19:00 (10h) 1/1 pin Red Sea Film Foundation 1 Role Guest VIP Manager [DAT…" at bounding box center [732, 203] width 118 height 69
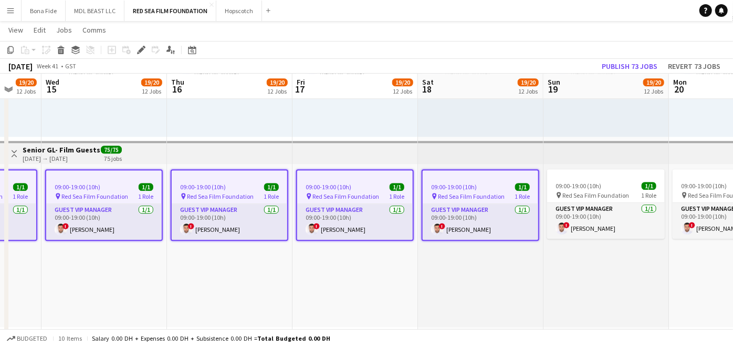
drag, startPoint x: 701, startPoint y: 182, endPoint x: 360, endPoint y: 193, distance: 341.1
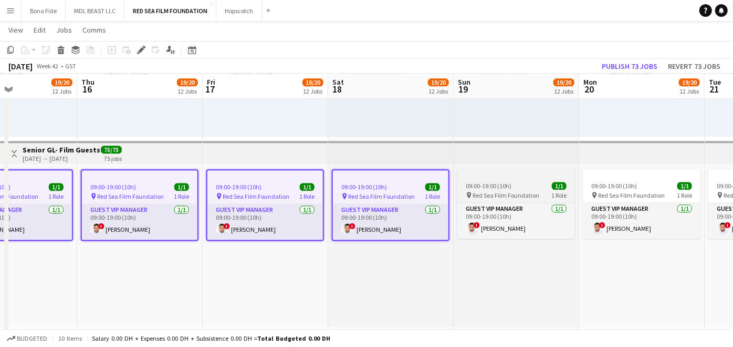
click at [533, 177] on div at bounding box center [517, 173] width 118 height 8
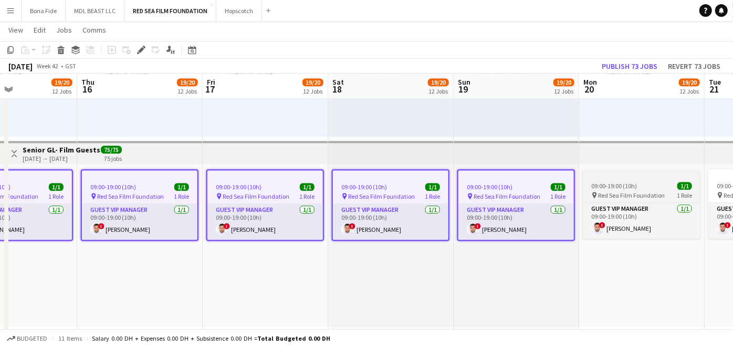
click at [620, 171] on div at bounding box center [642, 173] width 118 height 8
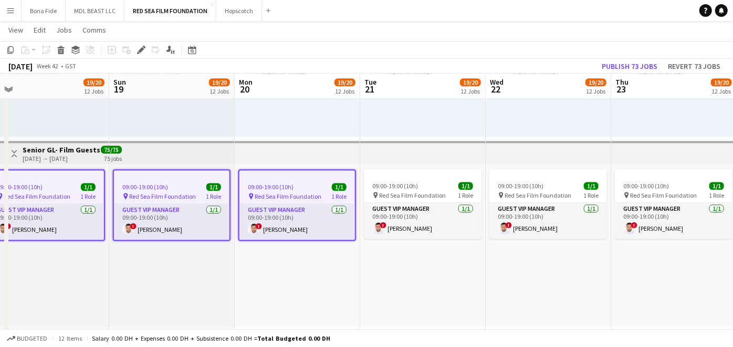
drag, startPoint x: 663, startPoint y: 190, endPoint x: 318, endPoint y: 193, distance: 345.1
click at [447, 179] on app-job-card "09:00-19:00 (10h) 1/1 pin Red Sea Film Foundation 1 Role Guest VIP Manager [DAT…" at bounding box center [423, 203] width 118 height 69
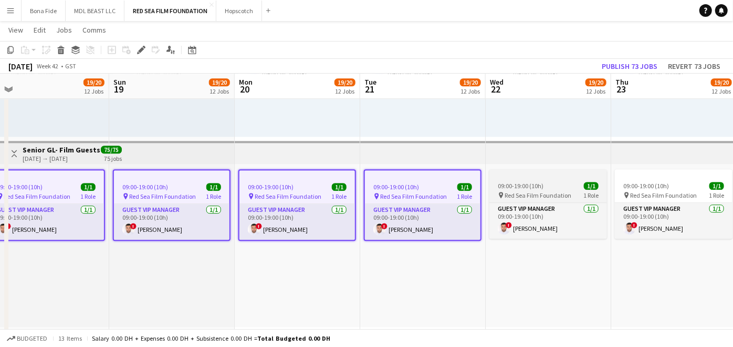
click at [545, 174] on div at bounding box center [549, 173] width 118 height 8
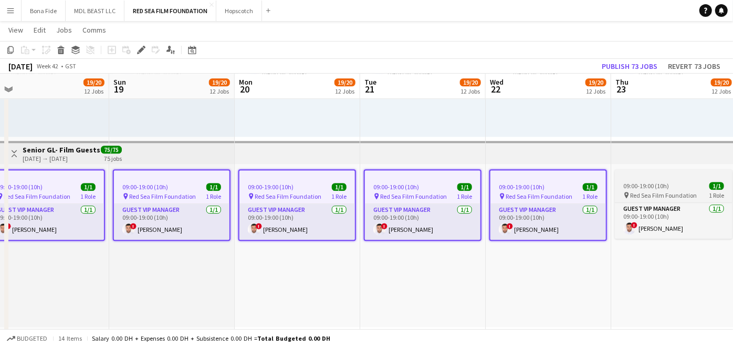
click at [642, 183] on span "09:00-19:00 (10h)" at bounding box center [647, 186] width 46 height 8
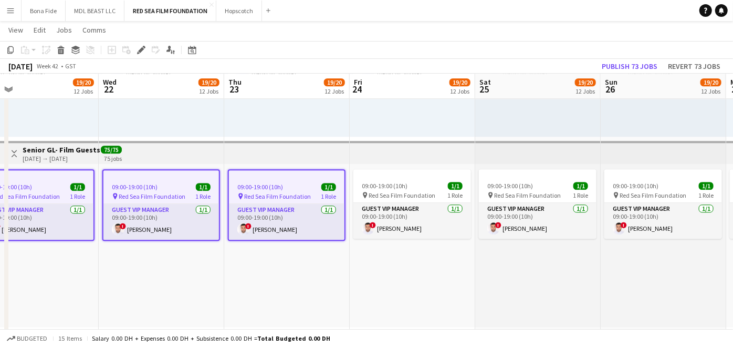
drag, startPoint x: 597, startPoint y: 185, endPoint x: 288, endPoint y: 200, distance: 309.7
click at [414, 180] on app-job-card "09:00-19:00 (10h) 1/1 pin Red Sea Film Foundation 1 Role Guest VIP Manager [DAT…" at bounding box center [413, 203] width 118 height 69
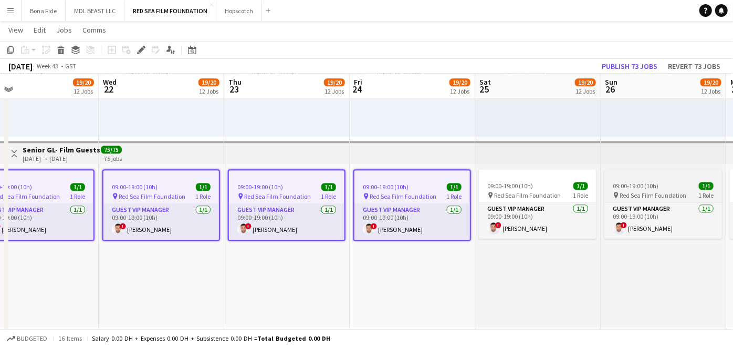
drag, startPoint x: 521, startPoint y: 182, endPoint x: 636, endPoint y: 179, distance: 115.6
click at [522, 182] on span "09:00-19:00 (10h)" at bounding box center [510, 186] width 46 height 8
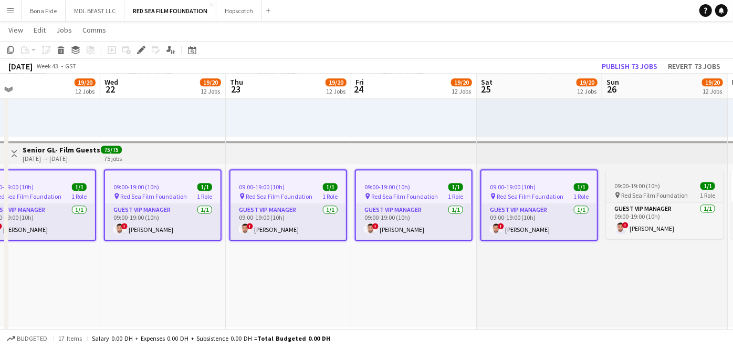
click at [648, 179] on app-job-card "09:00-19:00 (10h) 1/1 pin Red Sea Film Foundation 1 Role Guest VIP Manager [DAT…" at bounding box center [665, 203] width 118 height 69
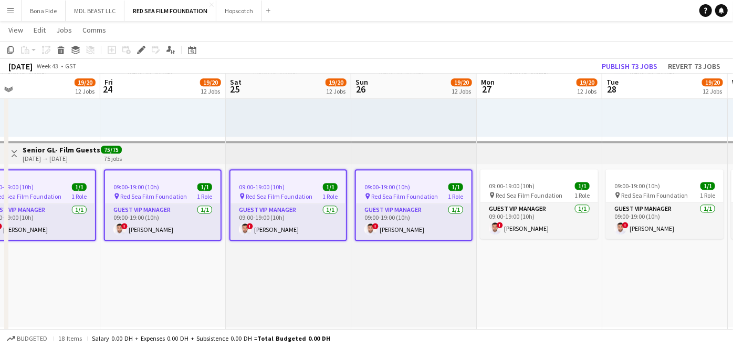
drag, startPoint x: 677, startPoint y: 184, endPoint x: 493, endPoint y: 194, distance: 184.7
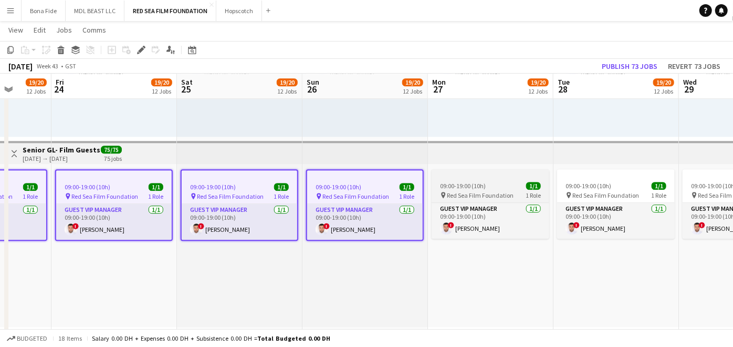
click at [510, 188] on div "09:00-19:00 (10h) 1/1" at bounding box center [491, 186] width 118 height 8
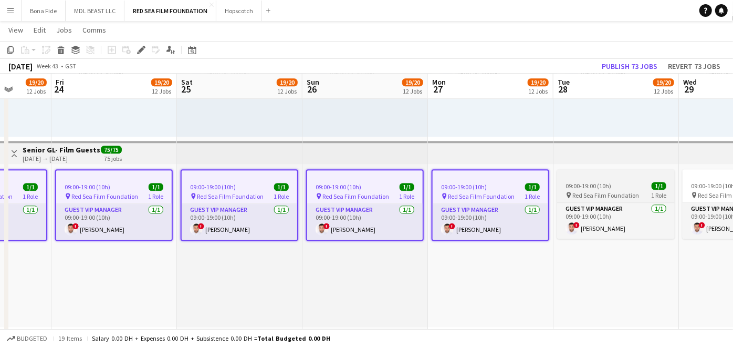
click at [615, 188] on div "09:00-19:00 (10h) 1/1" at bounding box center [616, 186] width 118 height 8
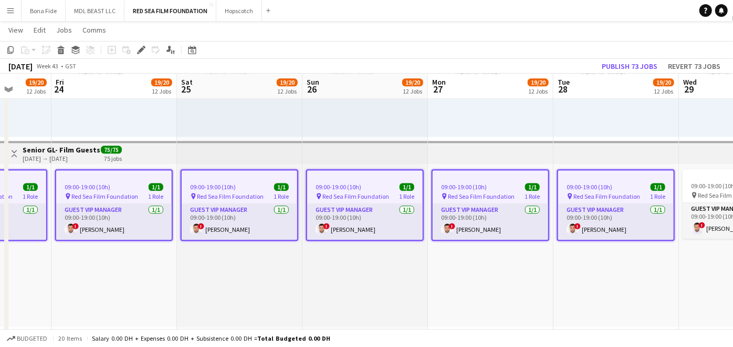
drag, startPoint x: 652, startPoint y: 186, endPoint x: 318, endPoint y: 188, distance: 334.1
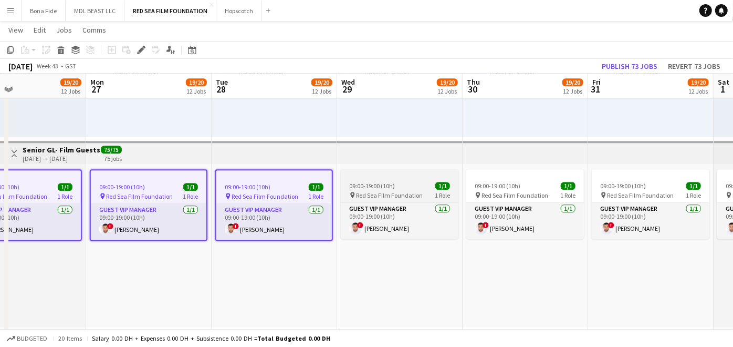
click at [403, 183] on div "09:00-19:00 (10h) 1/1" at bounding box center [400, 186] width 118 height 8
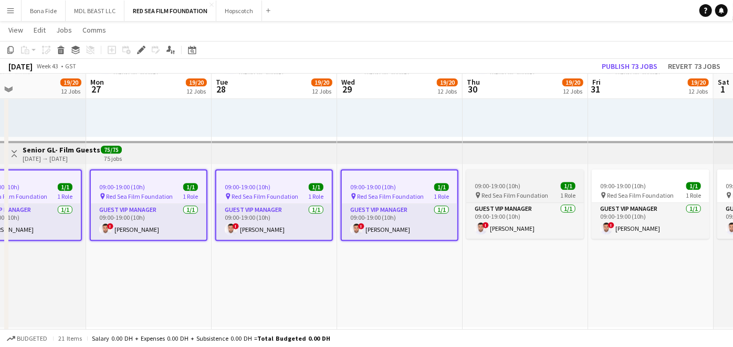
click at [508, 183] on span "09:00-19:00 (10h)" at bounding box center [498, 186] width 46 height 8
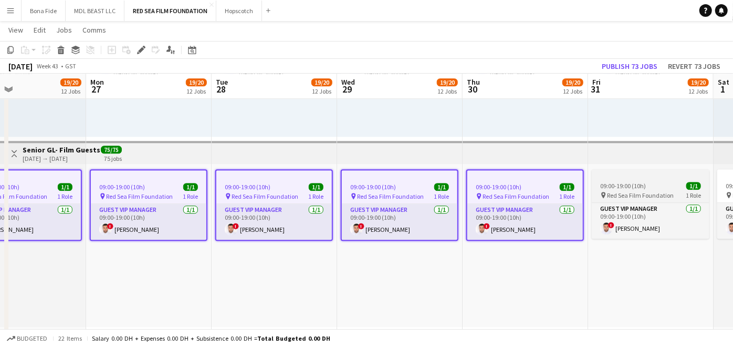
drag, startPoint x: 609, startPoint y: 183, endPoint x: 645, endPoint y: 185, distance: 35.2
click at [609, 183] on span "09:00-19:00 (10h)" at bounding box center [623, 186] width 46 height 8
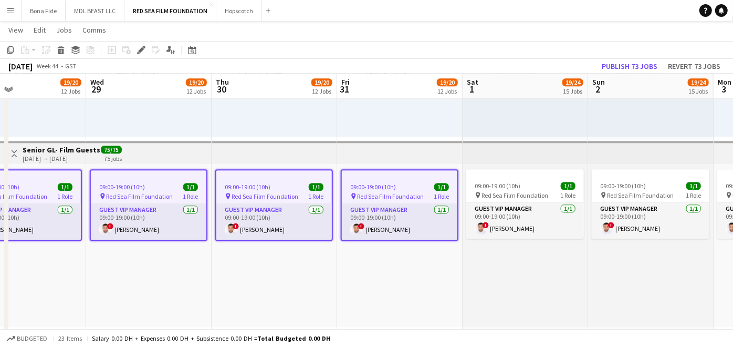
drag, startPoint x: 646, startPoint y: 183, endPoint x: 314, endPoint y: 188, distance: 332.0
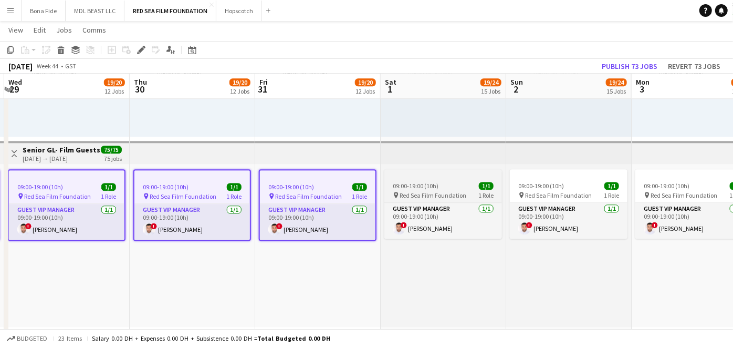
click at [451, 184] on div "09:00-19:00 (10h) 1/1" at bounding box center [444, 186] width 118 height 8
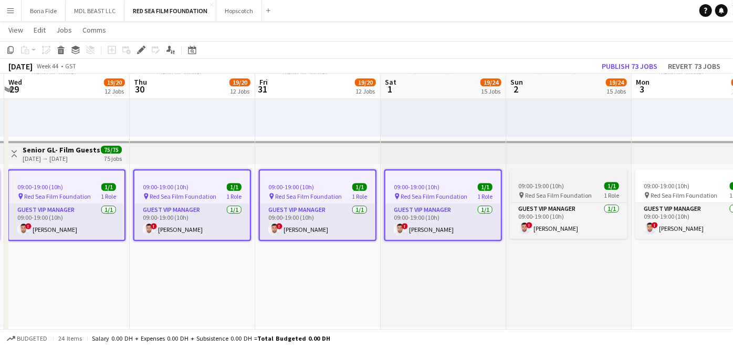
drag, startPoint x: 539, startPoint y: 183, endPoint x: 576, endPoint y: 186, distance: 37.4
click at [540, 184] on span "09:00-19:00 (10h)" at bounding box center [541, 186] width 46 height 8
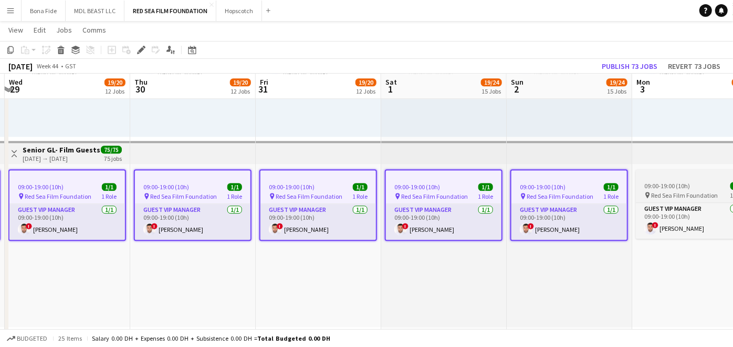
click at [672, 191] on span "Red Sea Film Foundation" at bounding box center [684, 195] width 67 height 8
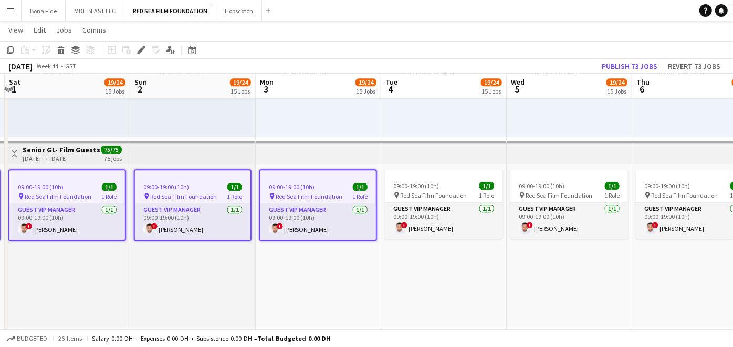
drag, startPoint x: 672, startPoint y: 187, endPoint x: 214, endPoint y: 191, distance: 458.6
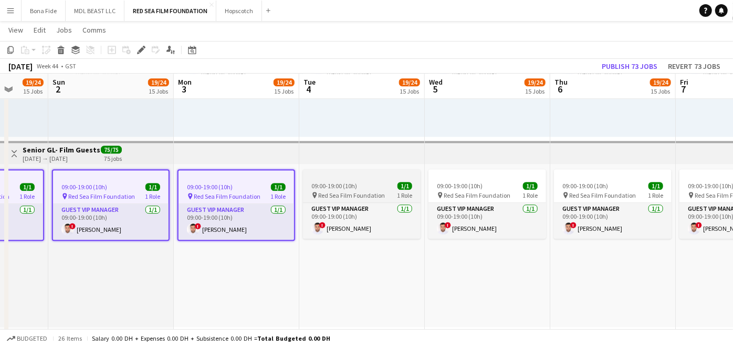
click at [358, 182] on div "09:00-19:00 (10h) 1/1" at bounding box center [362, 186] width 118 height 8
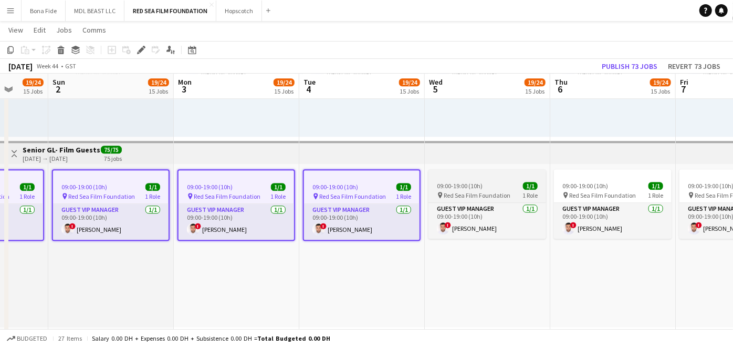
click at [484, 188] on div "09:00-19:00 (10h) 1/1" at bounding box center [488, 186] width 118 height 8
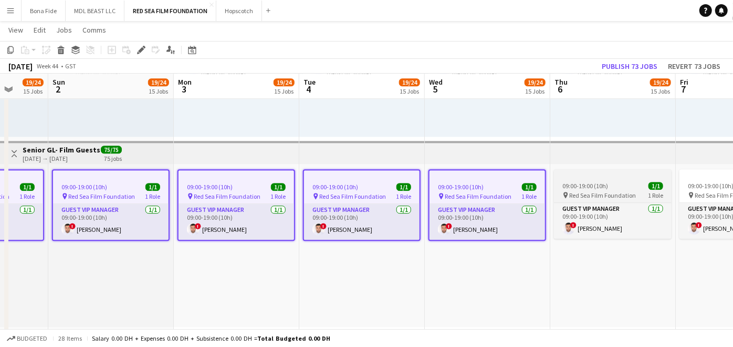
drag, startPoint x: 595, startPoint y: 181, endPoint x: 643, endPoint y: 185, distance: 49.1
click at [595, 181] on app-job-card "09:00-19:00 (10h) 1/1 pin Red Sea Film Foundation 1 Role Guest VIP Manager [DAT…" at bounding box center [613, 203] width 118 height 69
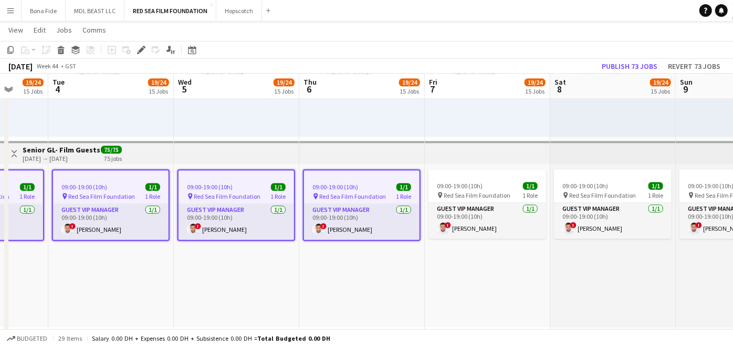
drag, startPoint x: 643, startPoint y: 185, endPoint x: 391, endPoint y: 184, distance: 252.7
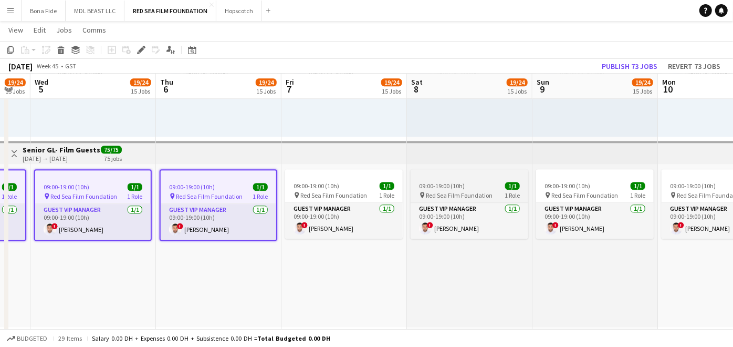
drag, startPoint x: 354, startPoint y: 181, endPoint x: 475, endPoint y: 186, distance: 121.5
click at [354, 181] on app-job-card "09:00-19:00 (10h) 1/1 pin Red Sea Film Foundation 1 Role Guest VIP Manager [DAT…" at bounding box center [344, 203] width 118 height 69
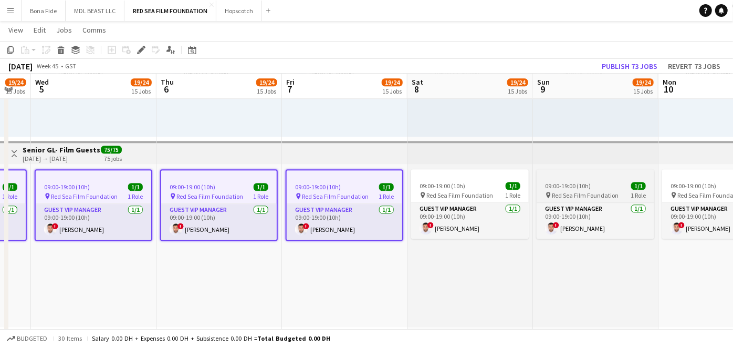
drag, startPoint x: 479, startPoint y: 182, endPoint x: 587, endPoint y: 183, distance: 108.2
click at [479, 182] on div "09:00-19:00 (10h) 1/1" at bounding box center [470, 186] width 118 height 8
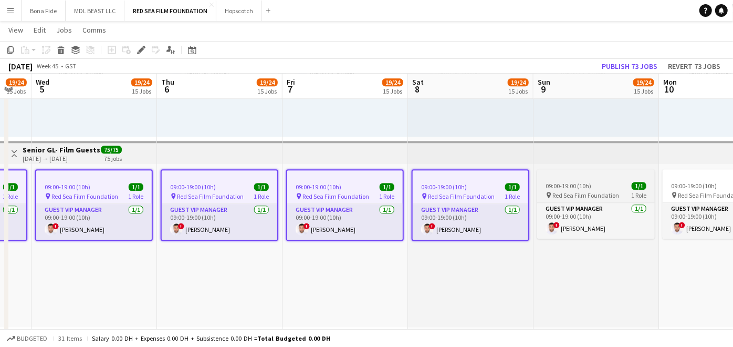
click at [587, 182] on span "09:00-19:00 (10h)" at bounding box center [569, 186] width 46 height 8
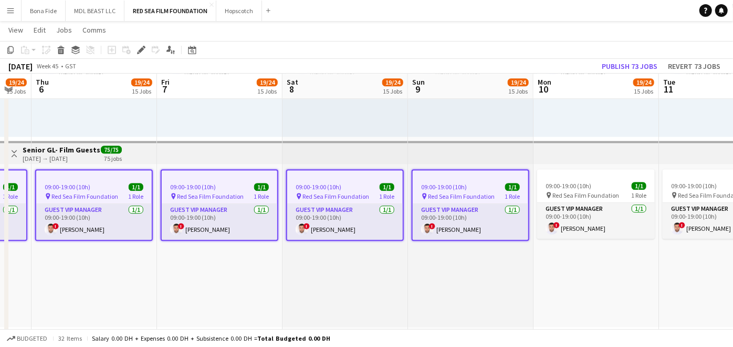
drag, startPoint x: 507, startPoint y: 193, endPoint x: 231, endPoint y: 200, distance: 276.4
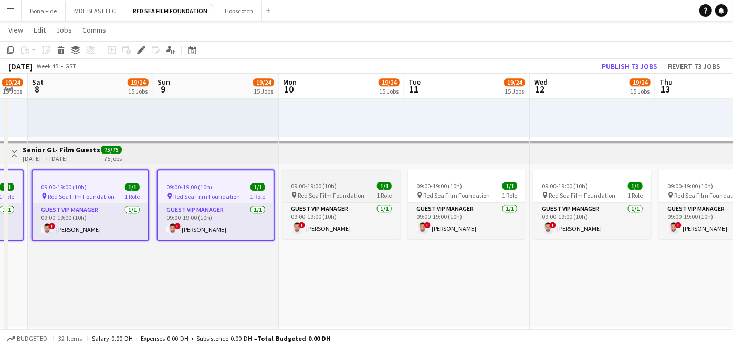
click at [331, 184] on span "09:00-19:00 (10h)" at bounding box center [314, 186] width 46 height 8
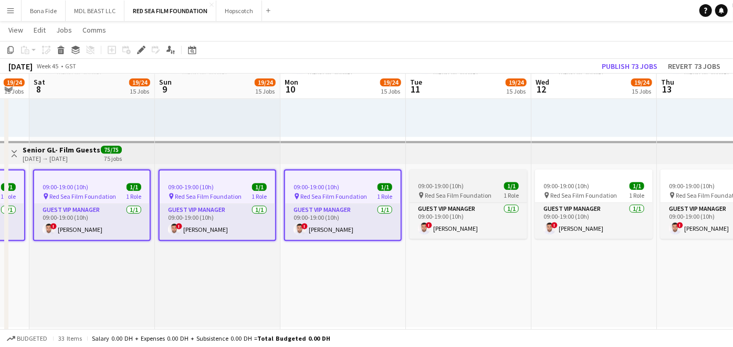
click at [465, 188] on div "09:00-19:00 (10h) 1/1" at bounding box center [469, 186] width 118 height 8
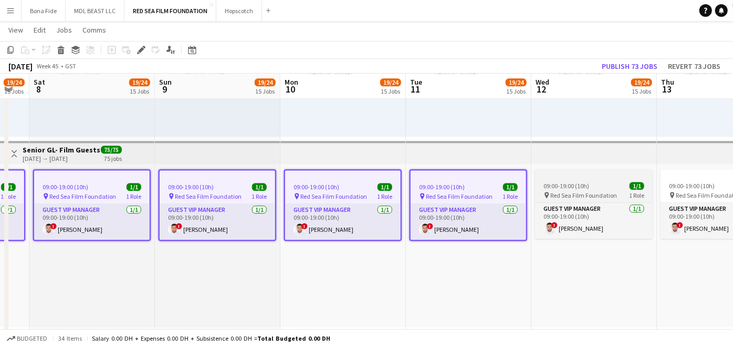
click at [581, 188] on span "09:00-19:00 (10h)" at bounding box center [567, 186] width 46 height 8
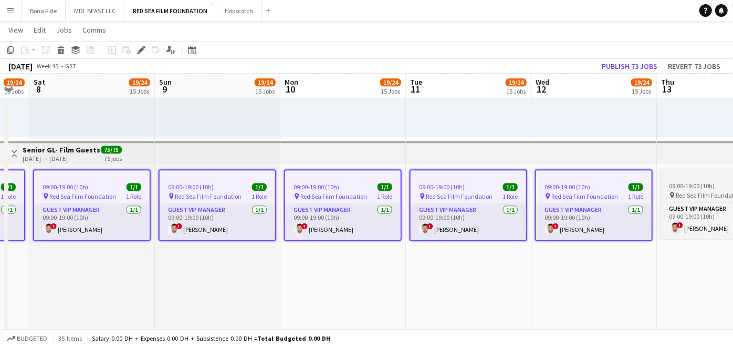
click at [678, 182] on span "09:00-19:00 (10h)" at bounding box center [692, 186] width 46 height 8
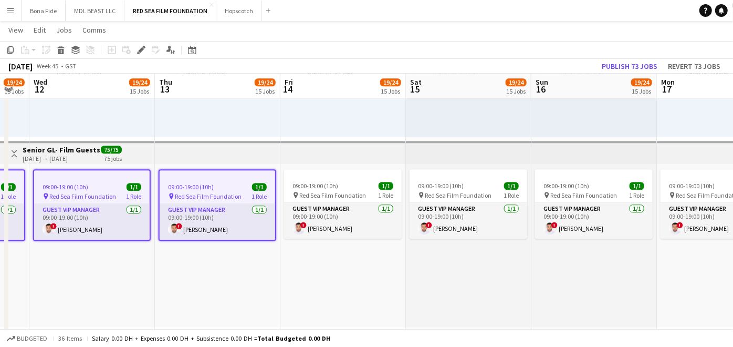
drag, startPoint x: 578, startPoint y: 185, endPoint x: 271, endPoint y: 181, distance: 306.8
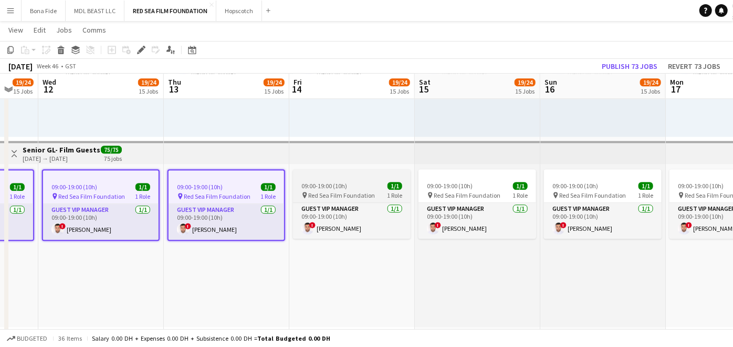
click at [338, 182] on span "09:00-19:00 (10h)" at bounding box center [325, 186] width 46 height 8
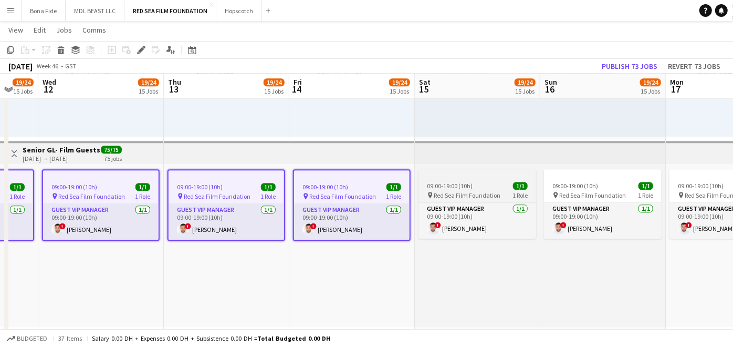
drag, startPoint x: 474, startPoint y: 178, endPoint x: 491, endPoint y: 182, distance: 17.2
click at [475, 178] on app-job-card "09:00-19:00 (10h) 1/1 pin Red Sea Film Foundation 1 Role Guest VIP Manager [DAT…" at bounding box center [478, 203] width 118 height 69
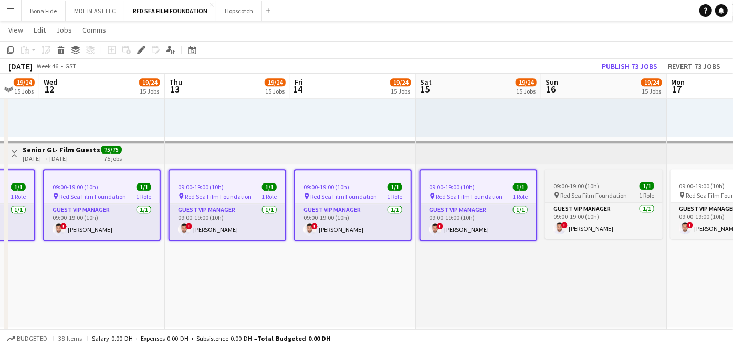
drag, startPoint x: 586, startPoint y: 188, endPoint x: 591, endPoint y: 187, distance: 5.8
click at [587, 188] on span "09:00-19:00 (10h)" at bounding box center [577, 186] width 46 height 8
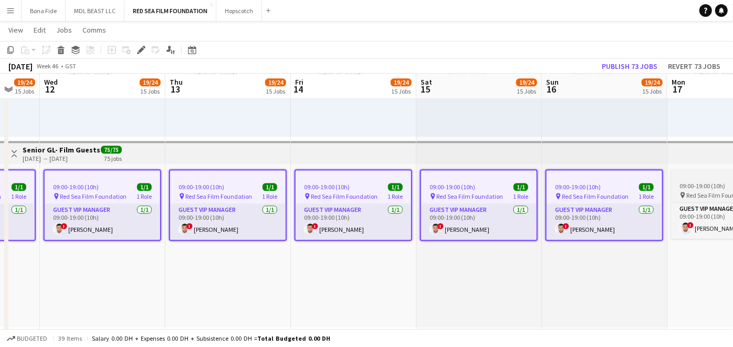
click at [692, 192] on span "Red Sea Film Foundation" at bounding box center [720, 195] width 67 height 8
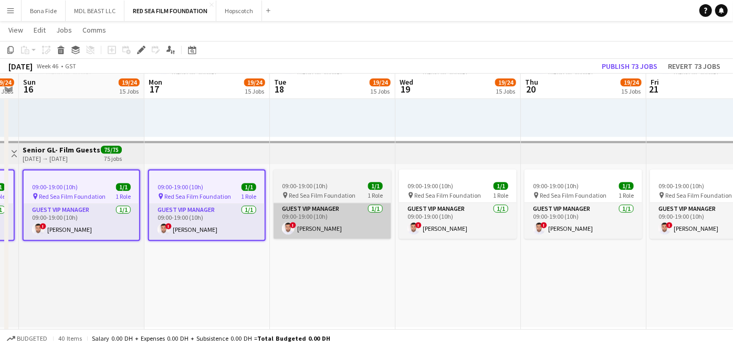
drag, startPoint x: 692, startPoint y: 192, endPoint x: 404, endPoint y: 210, distance: 288.4
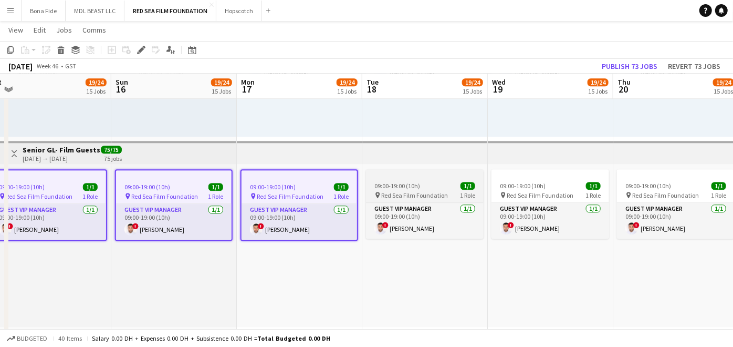
click at [421, 191] on span "Red Sea Film Foundation" at bounding box center [414, 195] width 67 height 8
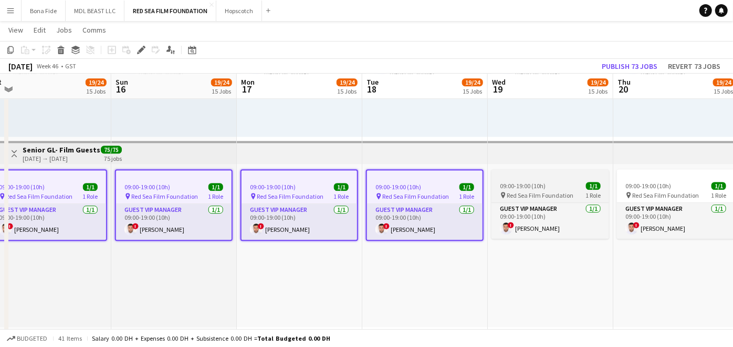
click at [528, 186] on span "09:00-19:00 (10h)" at bounding box center [523, 186] width 46 height 8
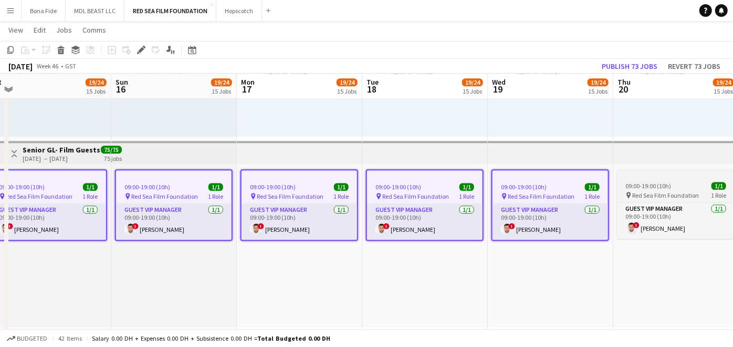
click at [663, 187] on span "09:00-19:00 (10h)" at bounding box center [649, 186] width 46 height 8
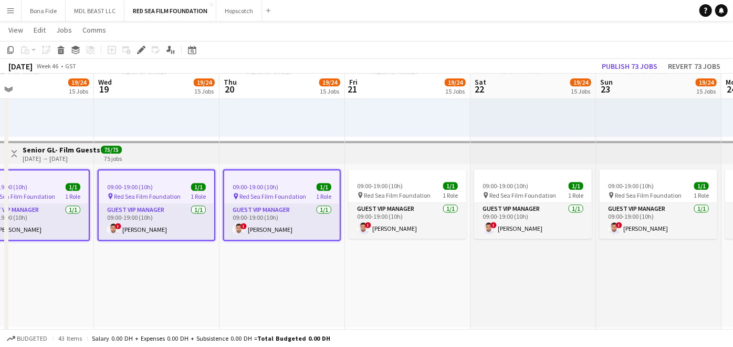
drag, startPoint x: 666, startPoint y: 186, endPoint x: 272, endPoint y: 193, distance: 394.0
click at [382, 186] on span "09:00-19:00 (10h)" at bounding box center [380, 186] width 46 height 8
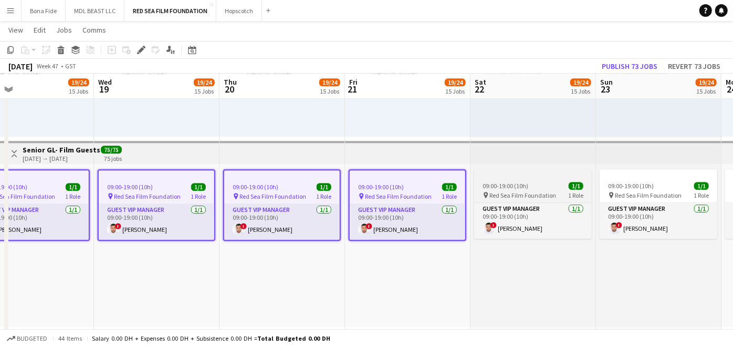
click at [513, 183] on span "09:00-19:00 (10h)" at bounding box center [506, 186] width 46 height 8
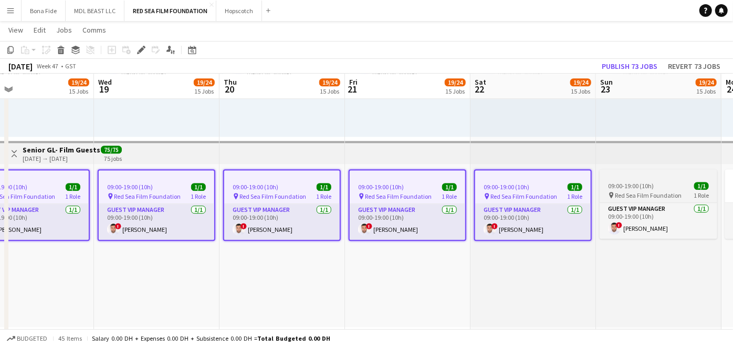
click at [659, 184] on div "09:00-19:00 (10h) 1/1" at bounding box center [659, 186] width 118 height 8
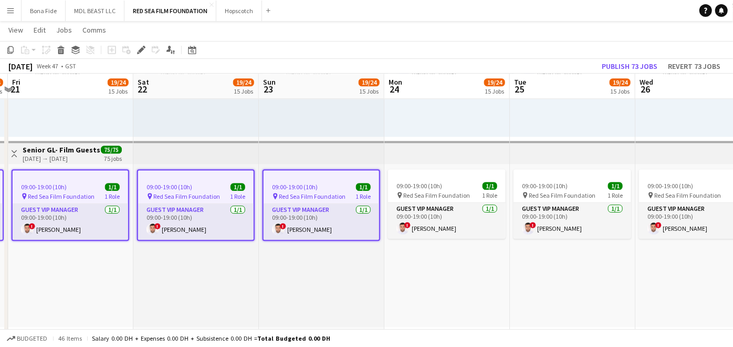
drag, startPoint x: 538, startPoint y: 186, endPoint x: 315, endPoint y: 186, distance: 223.3
click at [440, 182] on span "09:00-19:00 (10h)" at bounding box center [420, 186] width 46 height 8
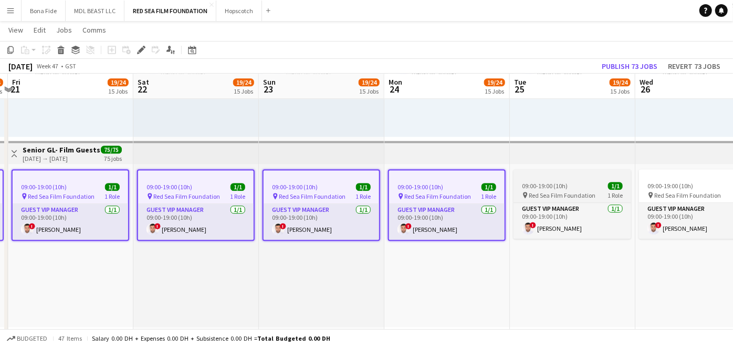
click at [537, 185] on span "09:00-19:00 (10h)" at bounding box center [545, 186] width 46 height 8
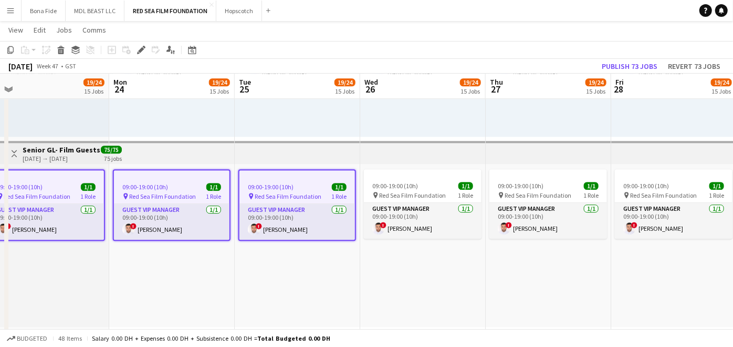
drag, startPoint x: 599, startPoint y: 184, endPoint x: 324, endPoint y: 188, distance: 274.8
drag, startPoint x: 449, startPoint y: 181, endPoint x: 517, endPoint y: 189, distance: 69.3
click at [449, 182] on div "09:00-19:00 (10h) 1/1" at bounding box center [423, 186] width 118 height 8
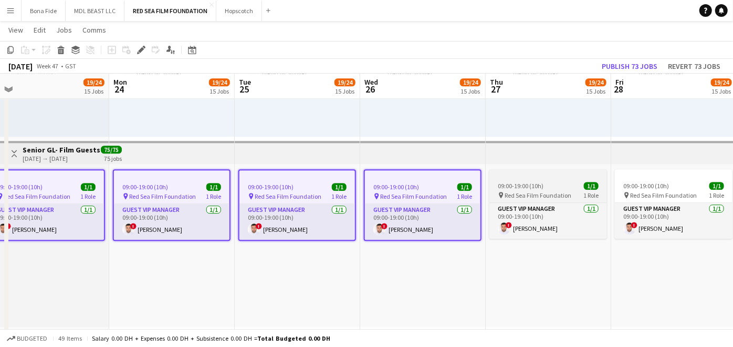
click at [534, 185] on span "09:00-19:00 (10h)" at bounding box center [521, 186] width 46 height 8
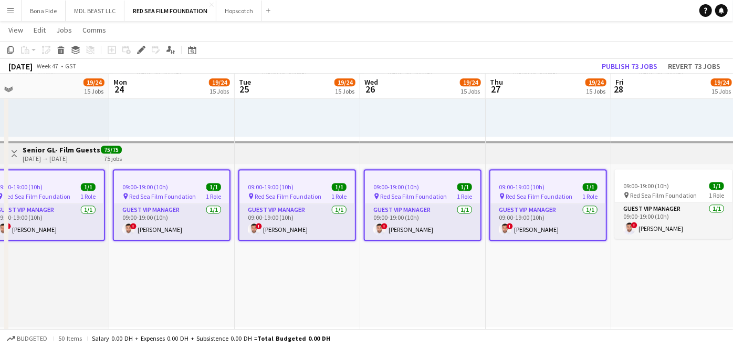
drag, startPoint x: 600, startPoint y: 186, endPoint x: 403, endPoint y: 182, distance: 197.0
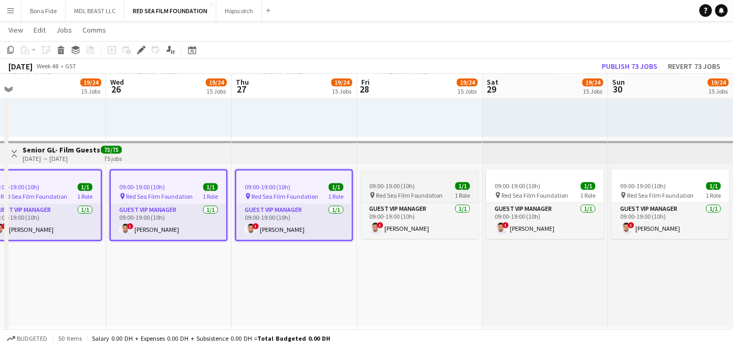
click at [414, 185] on div "09:00-19:00 (10h) 1/1" at bounding box center [420, 186] width 118 height 8
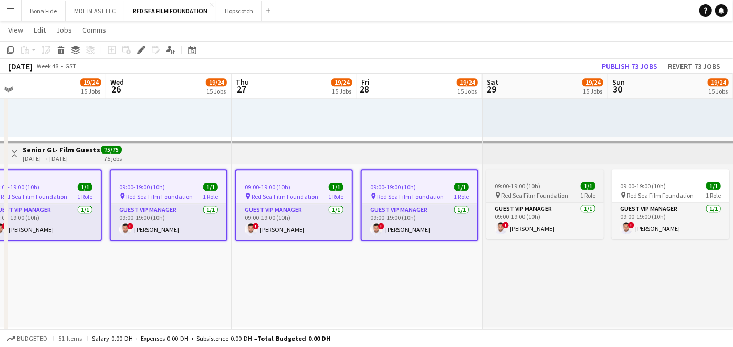
click at [518, 185] on span "09:00-19:00 (10h)" at bounding box center [518, 186] width 46 height 8
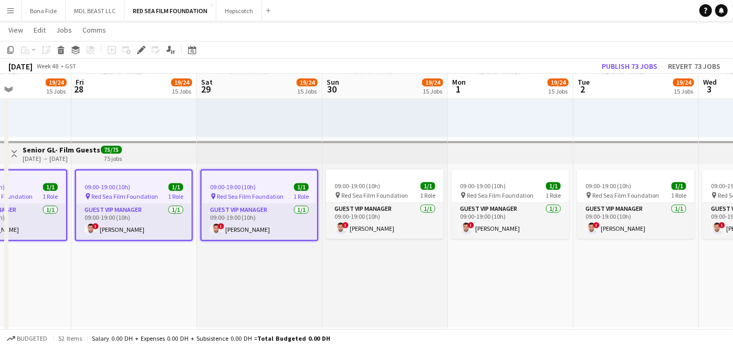
drag, startPoint x: 574, startPoint y: 193, endPoint x: 290, endPoint y: 194, distance: 283.1
click at [387, 185] on div "09:00-19:00 (10h) 1/1" at bounding box center [385, 186] width 118 height 8
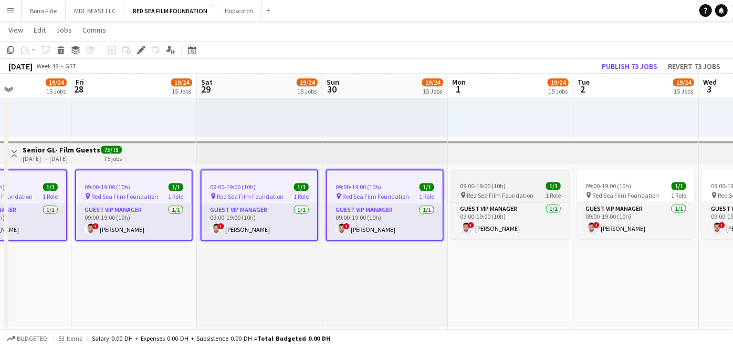
click at [490, 191] on span "Red Sea Film Foundation" at bounding box center [500, 195] width 67 height 8
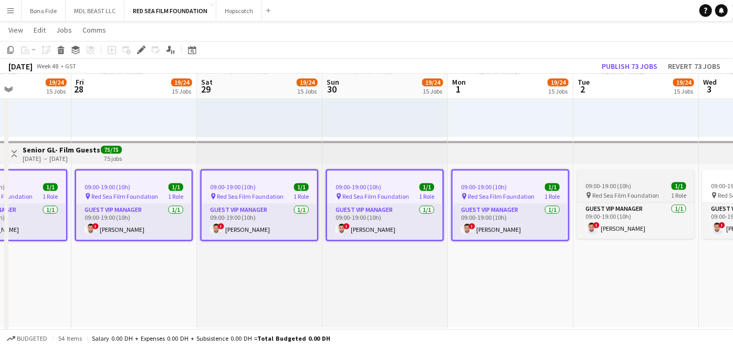
click at [584, 194] on div "pin Red Sea Film Foundation 1 Role" at bounding box center [636, 195] width 118 height 8
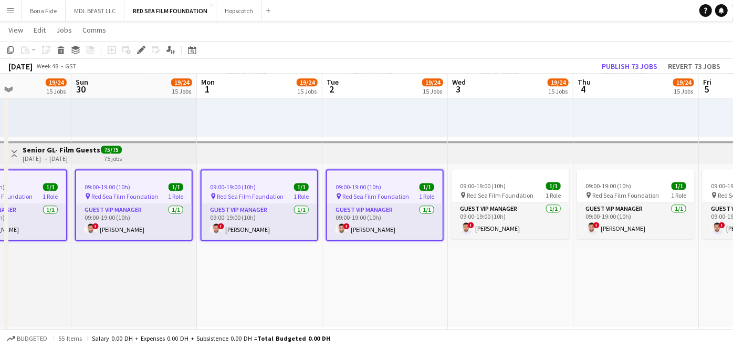
drag, startPoint x: 496, startPoint y: 195, endPoint x: 300, endPoint y: 189, distance: 196.0
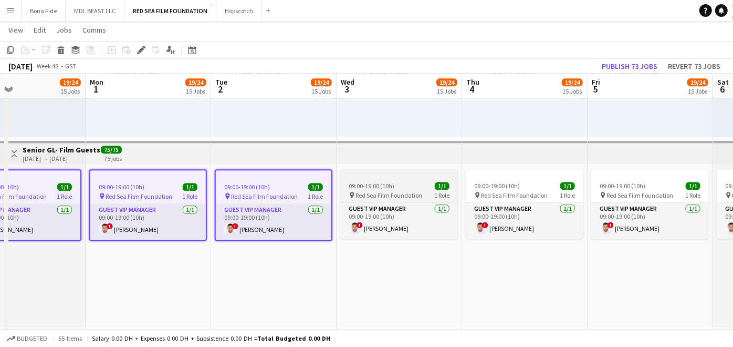
click at [442, 184] on span "1/1" at bounding box center [442, 186] width 15 height 8
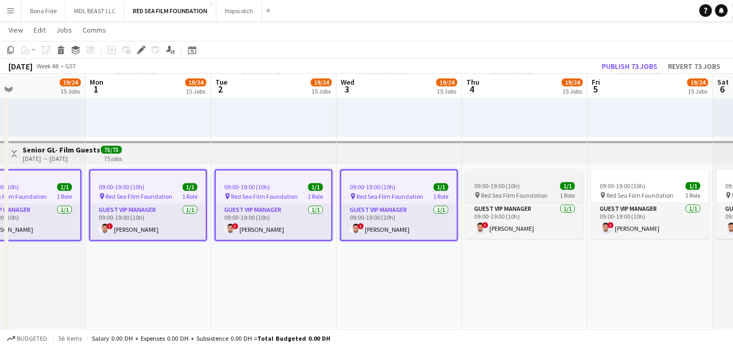
drag
click at [505, 187] on span "09:00-19:00 (10h)" at bounding box center [497, 186] width 46 height 8
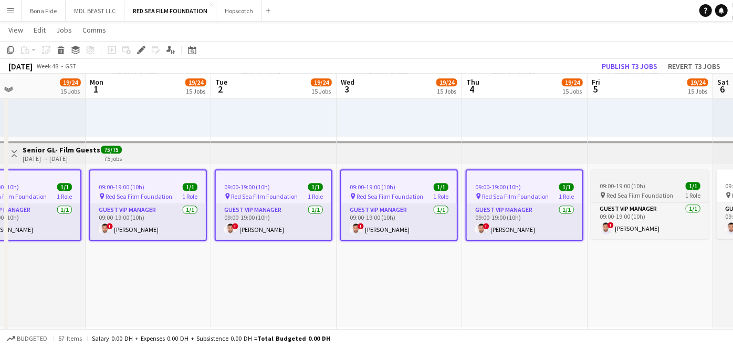
click at [621, 195] on span "Red Sea Film Foundation" at bounding box center [640, 195] width 67 height 8
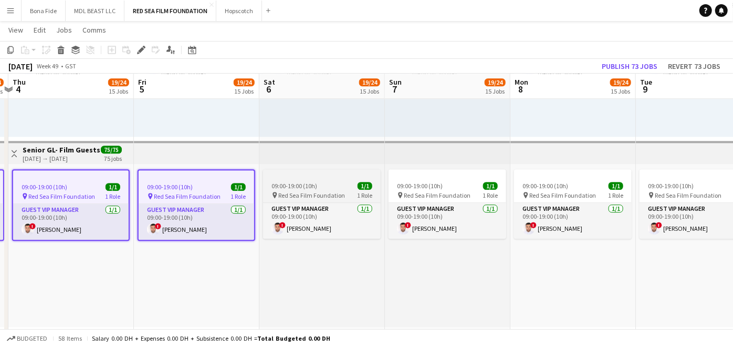
click at [342, 184] on div "09:00-19:00 (10h) 1/1" at bounding box center [322, 186] width 118 height 8
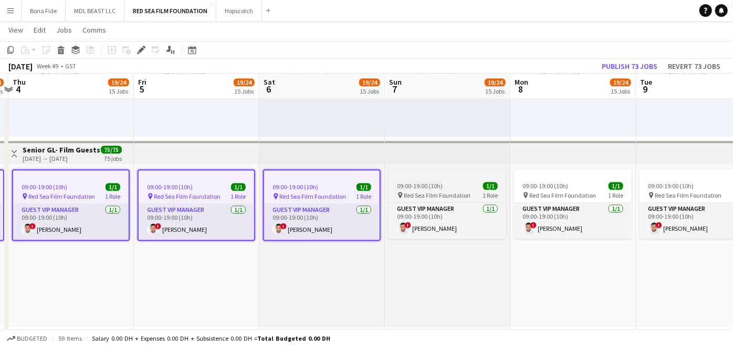
click at [442, 183] on div "09:00-19:00 (10h) 1/1" at bounding box center [448, 186] width 118 height 8
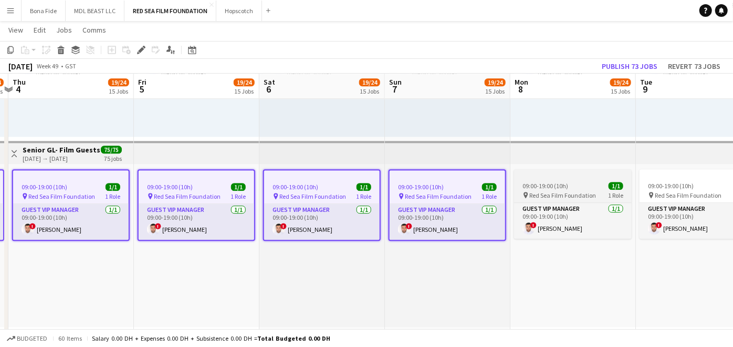
click at [545, 189] on app-job-card "09:00-19:00 (10h) 1/1 pin Red Sea Film Foundation 1 Role Guest VIP Manager [DAT…" at bounding box center [573, 203] width 118 height 69
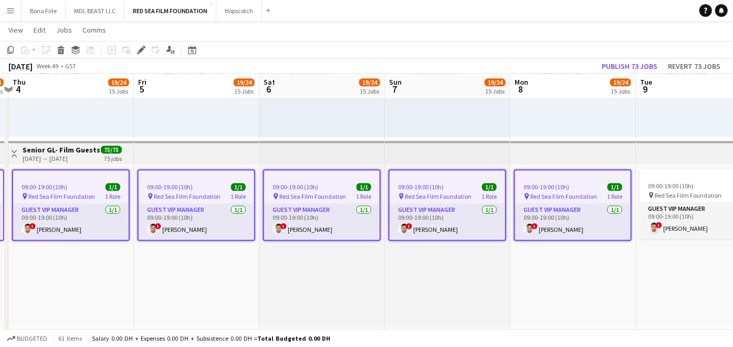
drag, startPoint x: 588, startPoint y: 190, endPoint x: 267, endPoint y: 187, distance: 321.0
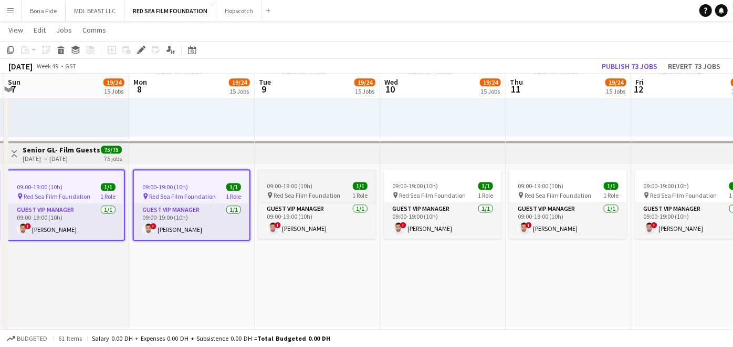
click at [328, 182] on div "09:00-19:00 (10h) 1/1" at bounding box center [317, 186] width 118 height 8
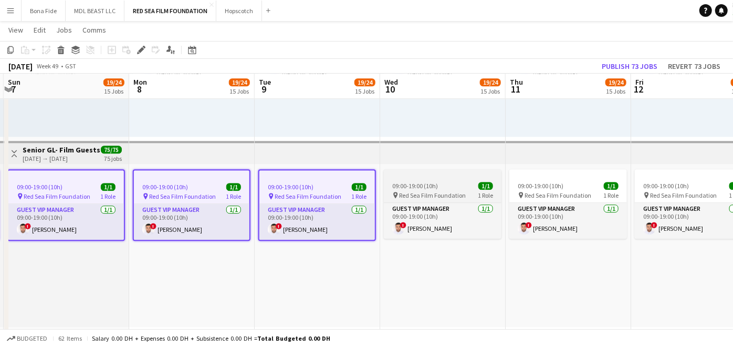
click at [422, 186] on span "09:00-19:00 (10h)" at bounding box center [415, 186] width 46 height 8
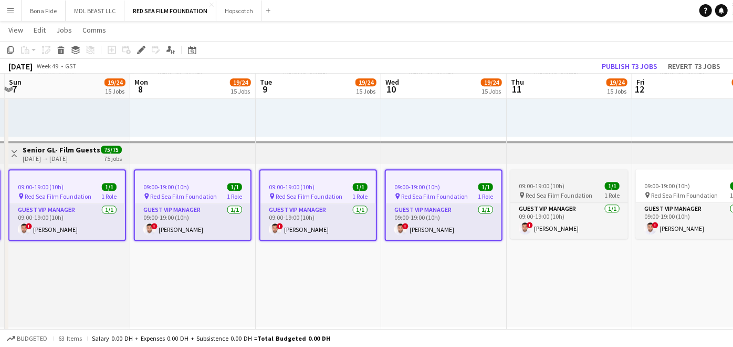
click at [535, 188] on span "09:00-19:00 (10h)" at bounding box center [542, 186] width 46 height 8
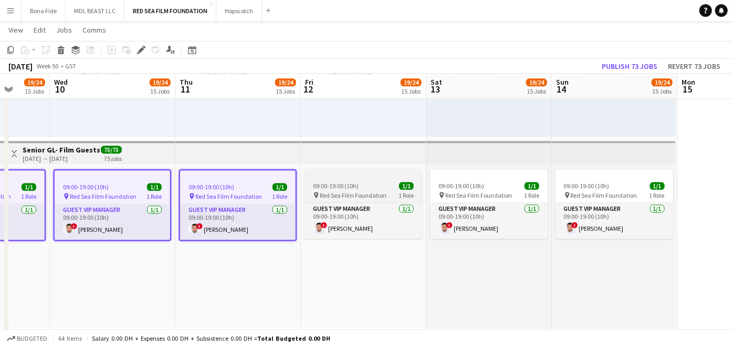
click at [382, 184] on div "09:00-19:00 (10h) 1/1" at bounding box center [364, 186] width 118 height 8
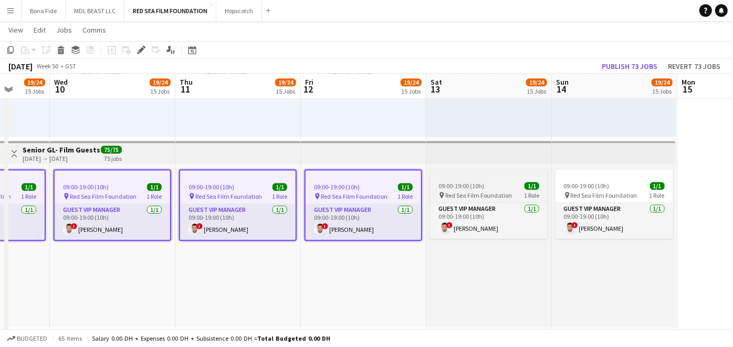
click at [452, 183] on span "09:00-19:00 (10h)" at bounding box center [462, 186] width 46 height 8
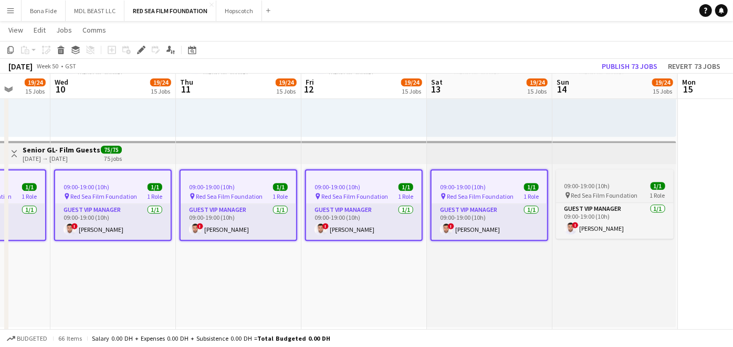
click at [570, 183] on span "09:00-19:00 (10h)" at bounding box center [588, 186] width 46 height 8
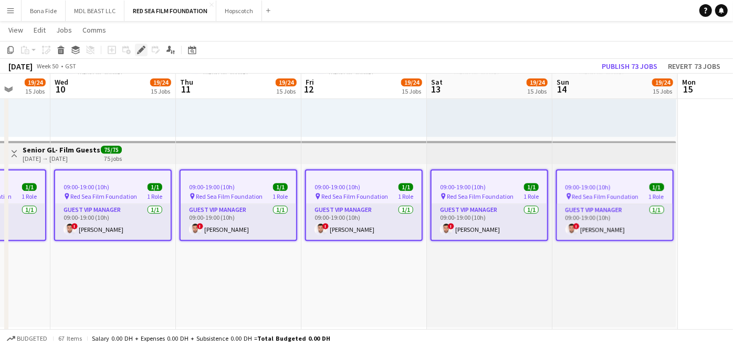
click at [138, 47] on icon "Edit" at bounding box center [141, 50] width 8 height 8
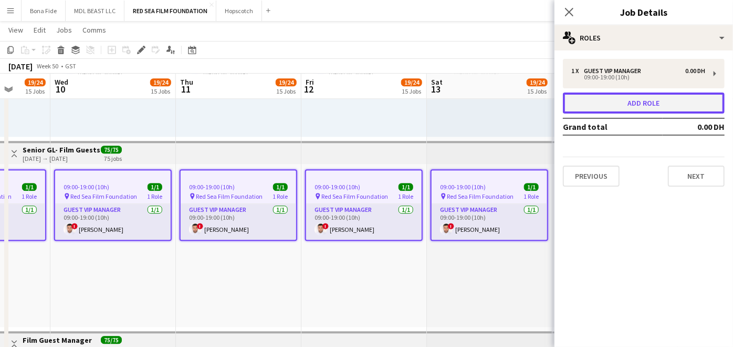
click at [604, 100] on button "Add role" at bounding box center [644, 102] width 162 height 21
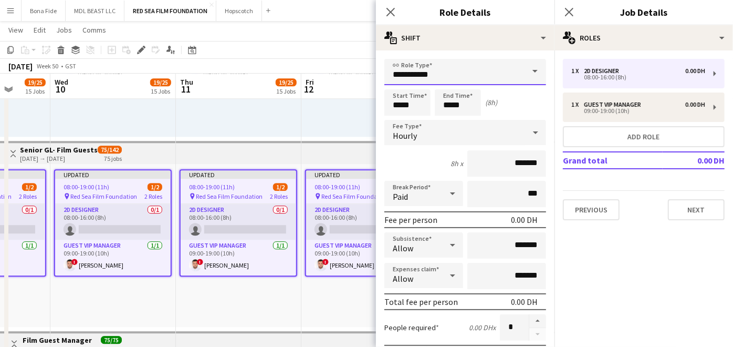
click at [433, 70] on input "**********" at bounding box center [466, 72] width 162 height 26
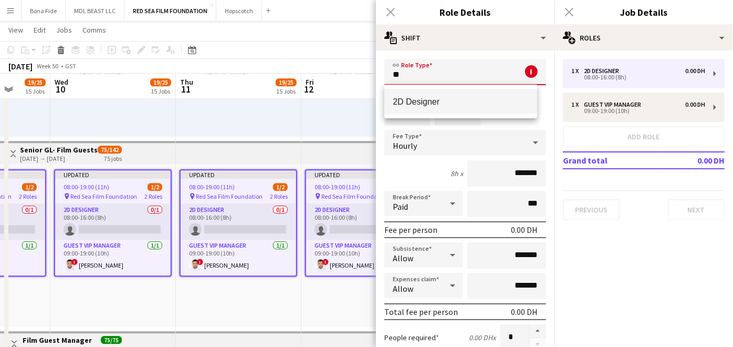
type input "*"
click at [431, 91] on mat-option "Guest VIP Manager" at bounding box center [461, 101] width 153 height 25
type input "**********"
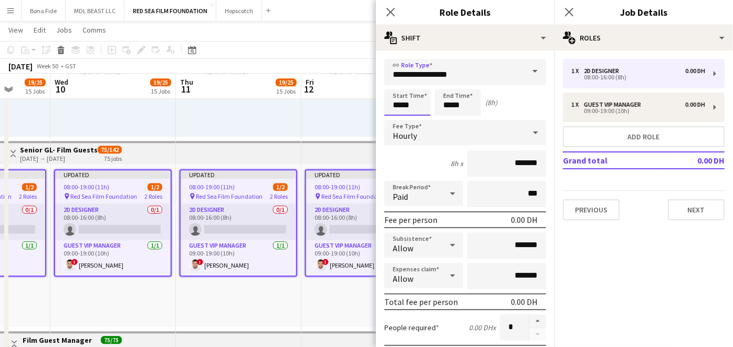
click at [401, 103] on input "*****" at bounding box center [408, 102] width 46 height 26
type input "*****"
click at [449, 102] on input "*****" at bounding box center [458, 102] width 46 height 26
type input "*****"
click at [405, 132] on span "Hourly" at bounding box center [405, 135] width 24 height 11
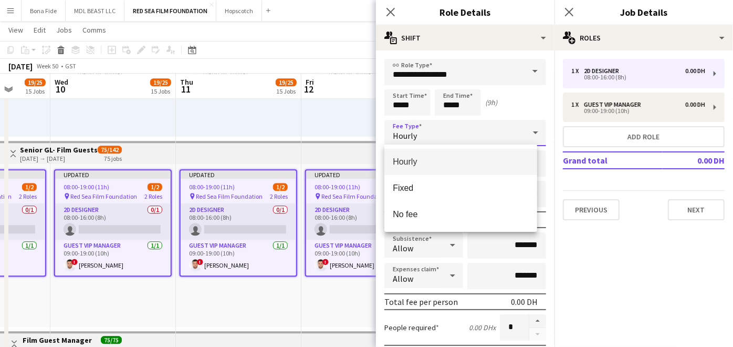
drag, startPoint x: 422, startPoint y: 189, endPoint x: 471, endPoint y: 186, distance: 48.9
click at [424, 188] on span "Fixed" at bounding box center [461, 188] width 136 height 10
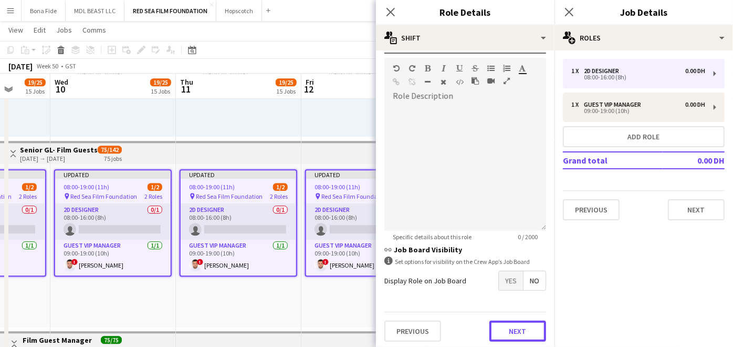
drag, startPoint x: 504, startPoint y: 326, endPoint x: 591, endPoint y: 249, distance: 116.1
click at [505, 327] on button "Next" at bounding box center [518, 330] width 57 height 21
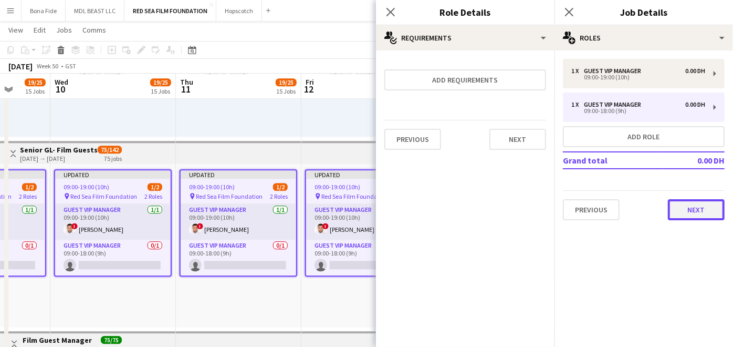
click at [697, 202] on button "Next" at bounding box center [696, 209] width 57 height 21
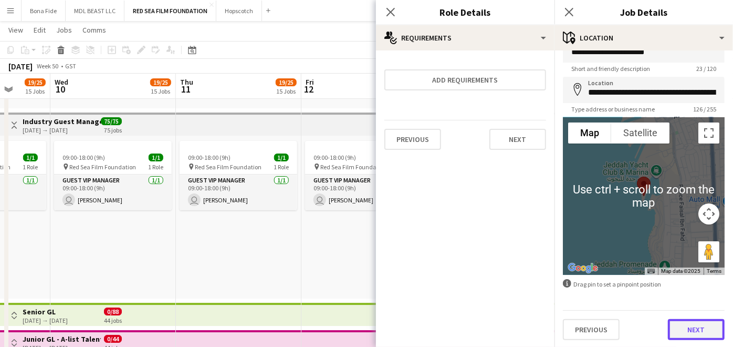
click at [699, 324] on button "Next" at bounding box center [696, 329] width 57 height 21
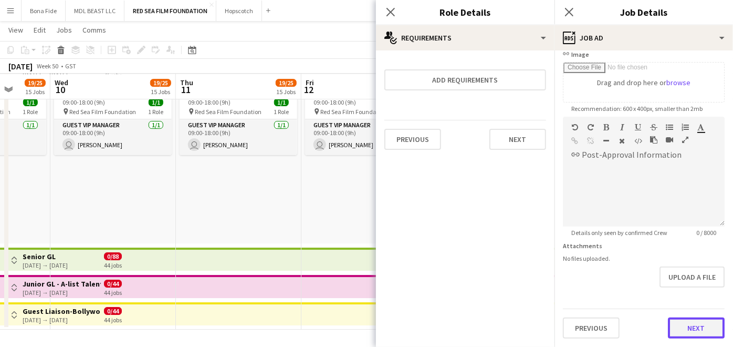
click at [689, 282] on form "**********" at bounding box center [644, 112] width 179 height 452
click at [707, 326] on button "Next" at bounding box center [696, 329] width 57 height 21
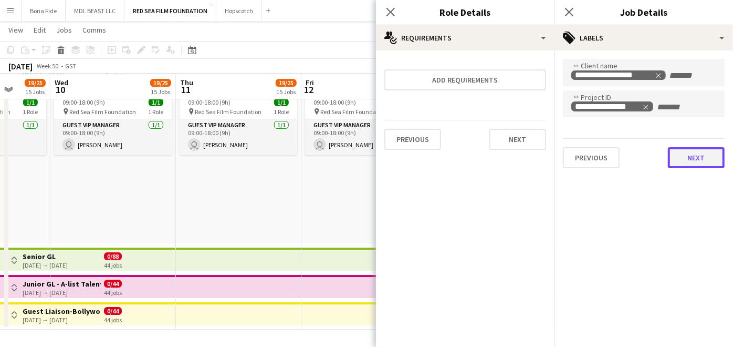
click at [683, 171] on div "**********" at bounding box center [644, 113] width 179 height 126
click at [688, 153] on button "Next" at bounding box center [696, 157] width 57 height 21
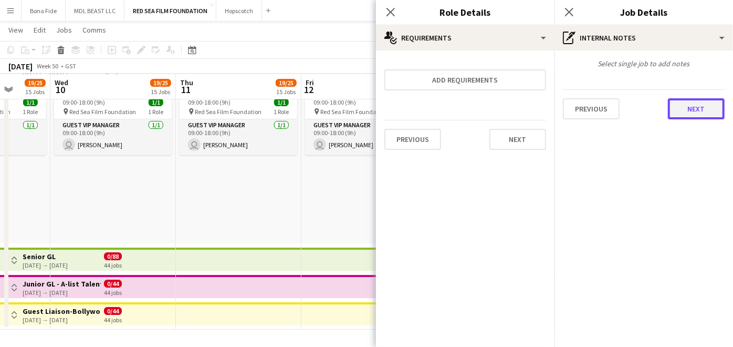
click at [693, 105] on button "Next" at bounding box center [696, 108] width 57 height 21
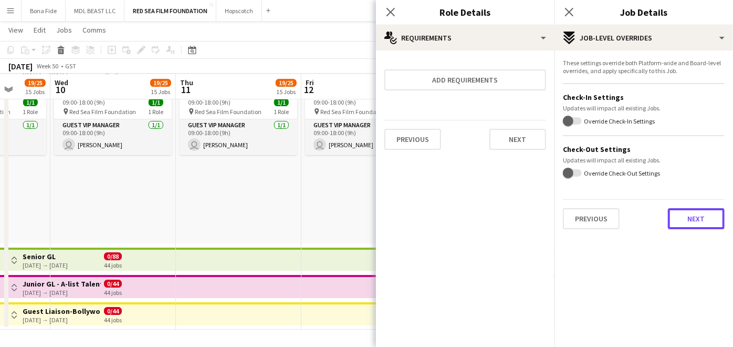
click at [699, 211] on button "Next" at bounding box center [696, 218] width 57 height 21
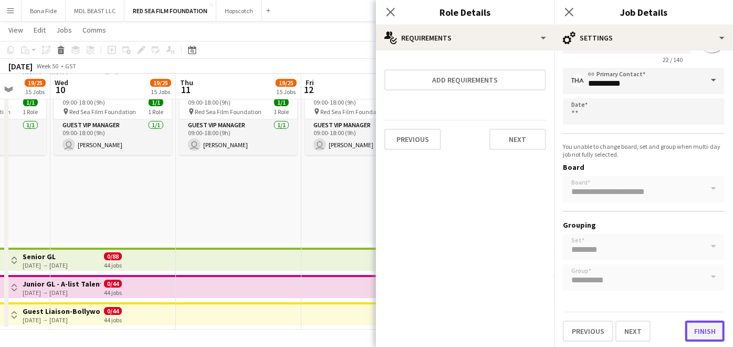
click at [700, 321] on button "Finish" at bounding box center [705, 330] width 39 height 21
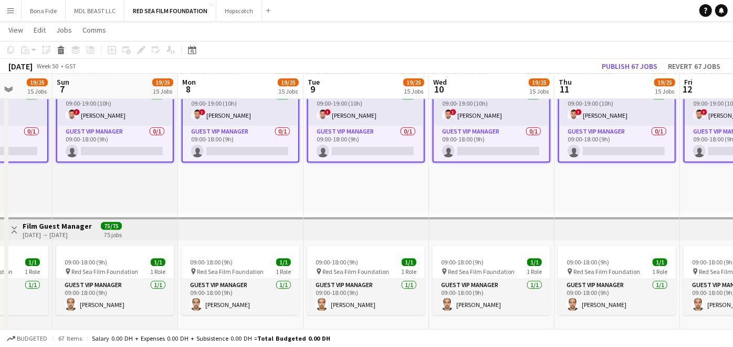
scroll to position [0, 282]
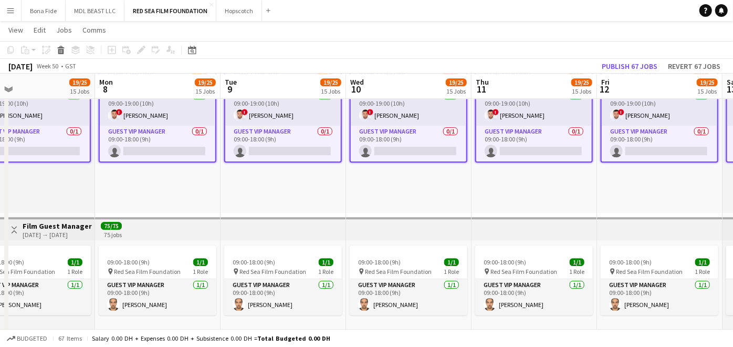
drag, startPoint x: 365, startPoint y: 205, endPoint x: 660, endPoint y: 204, distance: 295.7
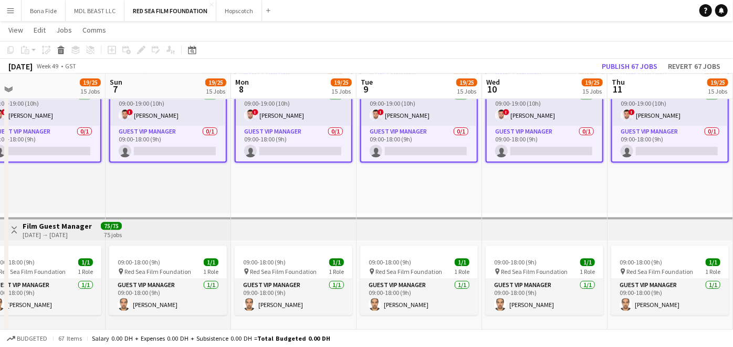
scroll to position [59, 0]
drag, startPoint x: 290, startPoint y: 190, endPoint x: 421, endPoint y: 190, distance: 131.3
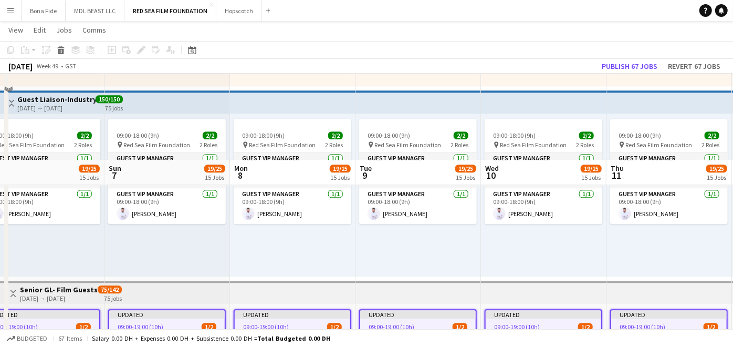
scroll to position [1514, 0]
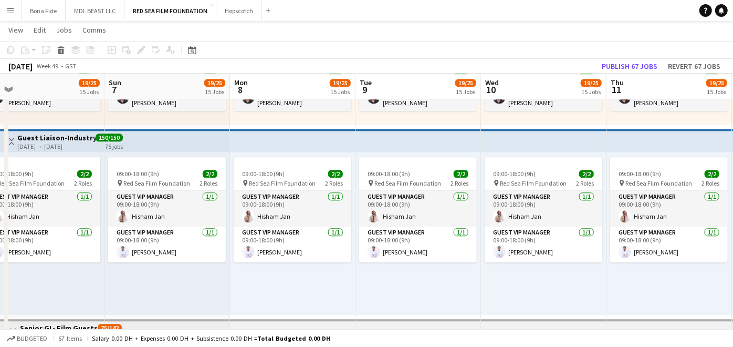
drag, startPoint x: 146, startPoint y: 133, endPoint x: 407, endPoint y: 139, distance: 261.7
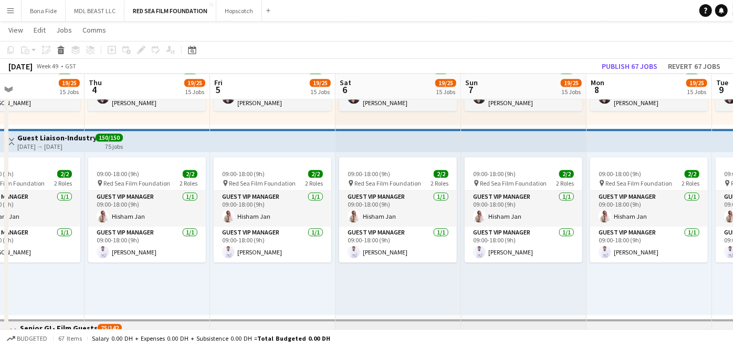
scroll to position [59, 0]
click at [191, 51] on icon at bounding box center [193, 51] width 4 height 4
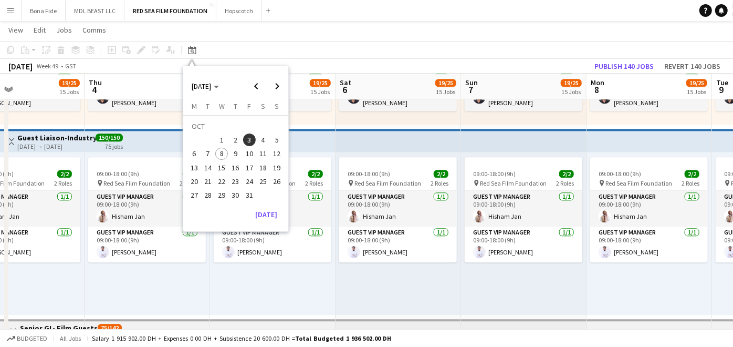
click at [237, 152] on span "9" at bounding box center [236, 154] width 13 height 13
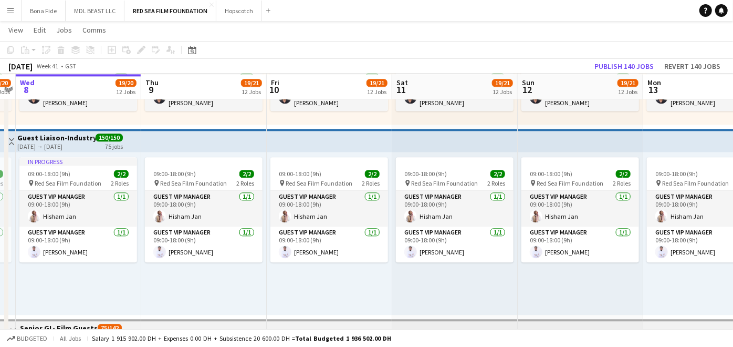
click at [191, 143] on app-top-bar at bounding box center [204, 140] width 126 height 23
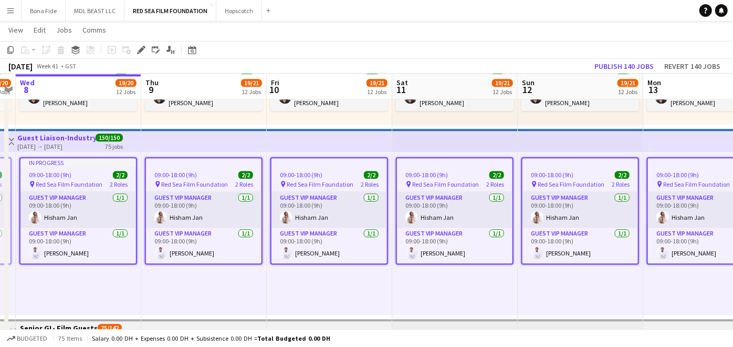
click at [193, 165] on div at bounding box center [204, 162] width 116 height 8
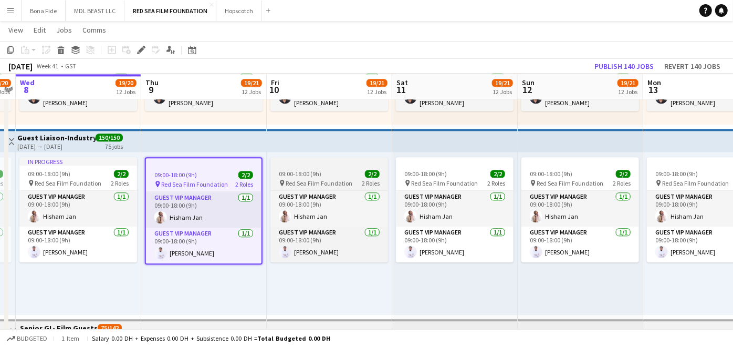
drag, startPoint x: 299, startPoint y: 169, endPoint x: 347, endPoint y: 175, distance: 48.2
click at [300, 170] on span "09:00-18:00 (9h)" at bounding box center [300, 174] width 43 height 8
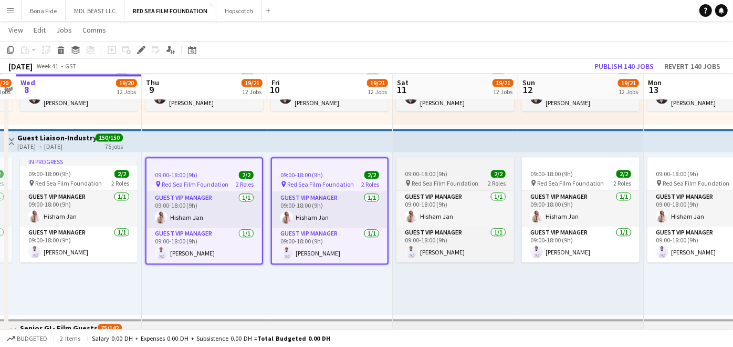
click at [455, 171] on div "09:00-18:00 (9h) 2/2" at bounding box center [456, 174] width 118 height 8
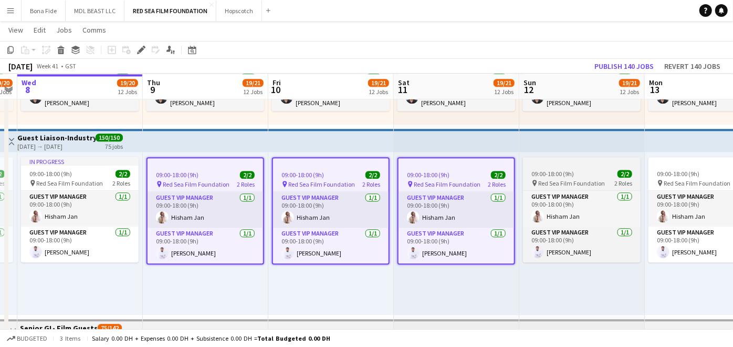
click at [570, 170] on span "09:00-18:00 (9h)" at bounding box center [553, 174] width 43 height 8
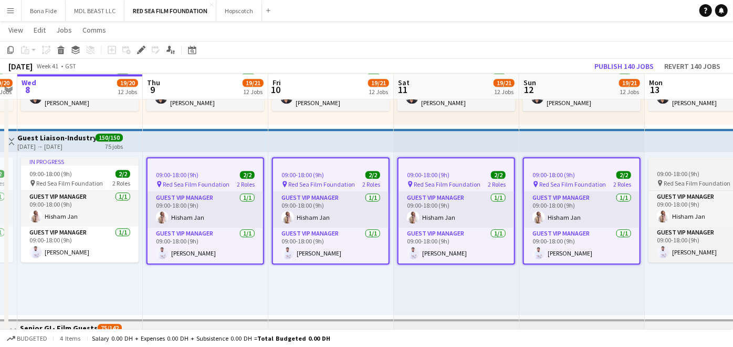
click at [679, 171] on span "09:00-18:00 (9h)" at bounding box center [678, 174] width 43 height 8
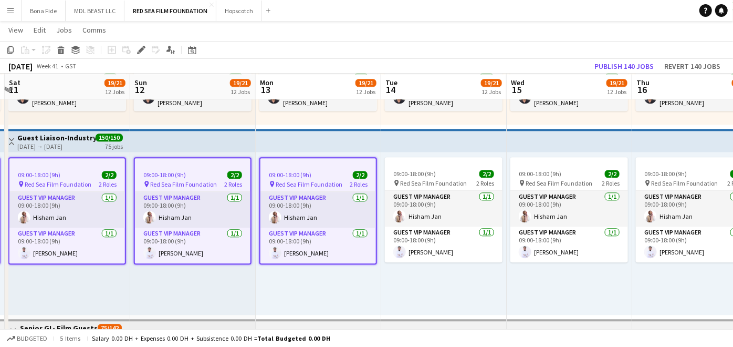
drag, startPoint x: 679, startPoint y: 171, endPoint x: 290, endPoint y: 175, distance: 389.3
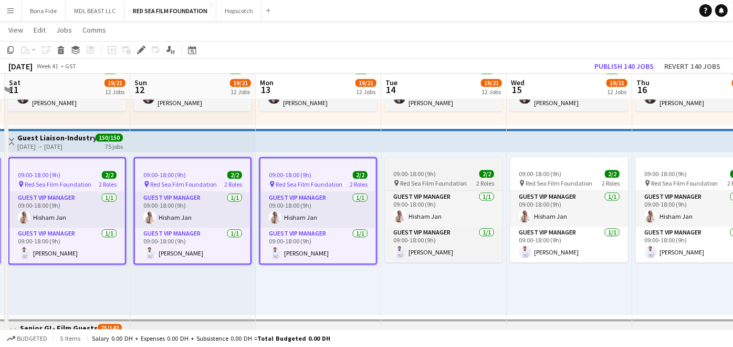
click at [465, 173] on div "09:00-18:00 (9h) 2/2" at bounding box center [444, 174] width 118 height 8
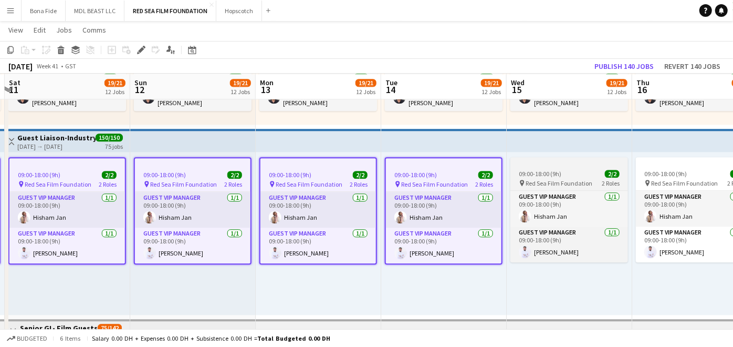
click at [566, 174] on div "09:00-18:00 (9h) 2/2" at bounding box center [570, 174] width 118 height 8
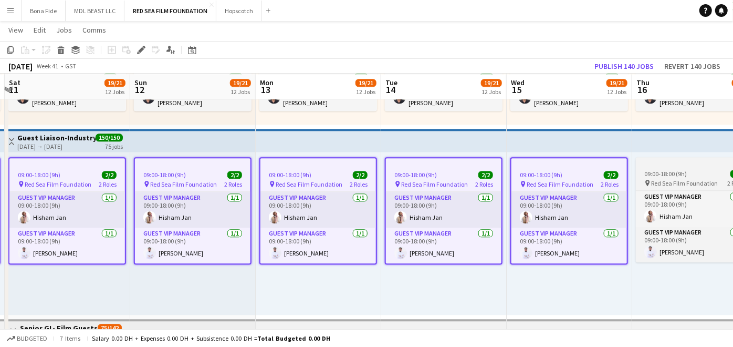
click at [678, 174] on span "09:00-18:00 (9h)" at bounding box center [666, 174] width 43 height 8
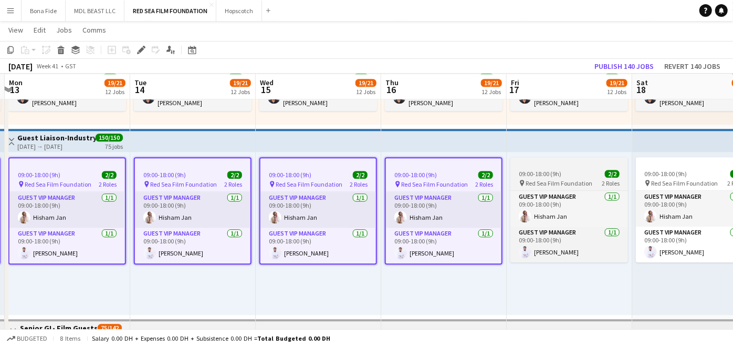
drag, startPoint x: 496, startPoint y: 175, endPoint x: 435, endPoint y: 167, distance: 61.5
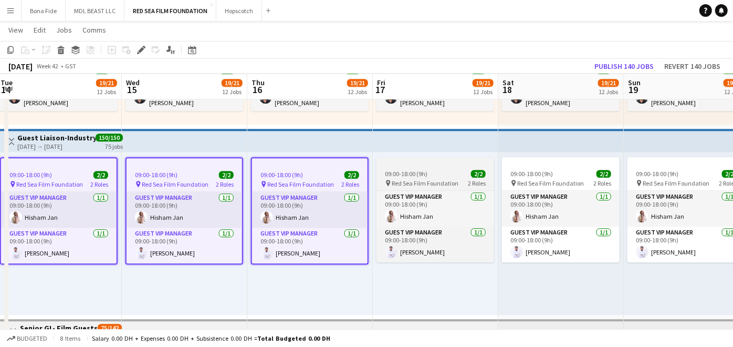
click at [435, 170] on div "09:00-18:00 (9h) 2/2" at bounding box center [436, 174] width 118 height 8
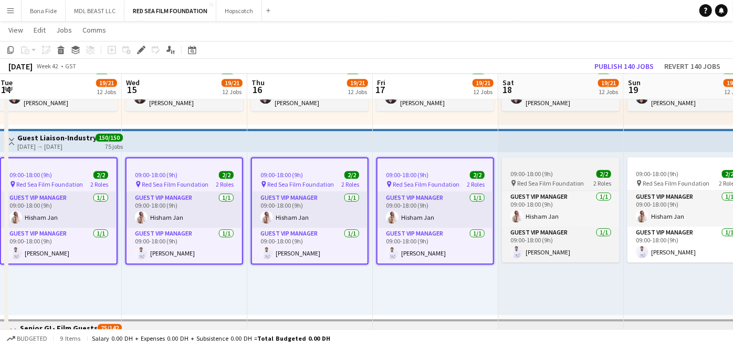
click at [564, 170] on div "09:00-18:00 (9h) 2/2" at bounding box center [561, 174] width 118 height 8
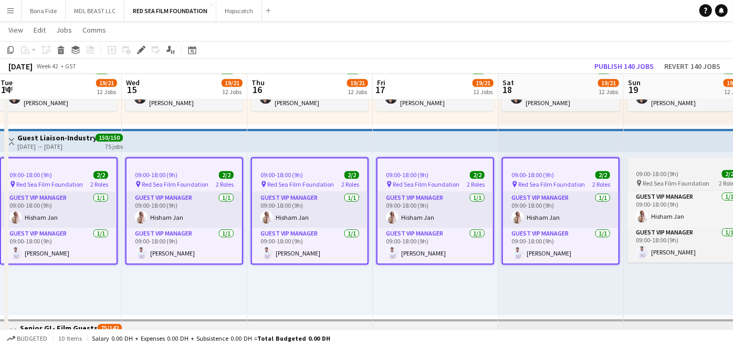
click at [669, 171] on span "09:00-18:00 (9h)" at bounding box center [657, 174] width 43 height 8
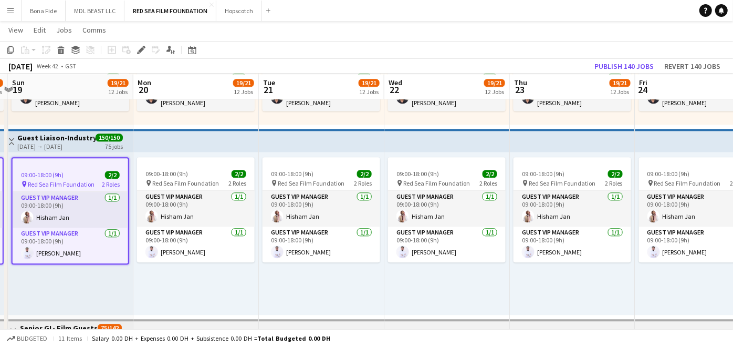
drag, startPoint x: 681, startPoint y: 168, endPoint x: 305, endPoint y: 169, distance: 376.6
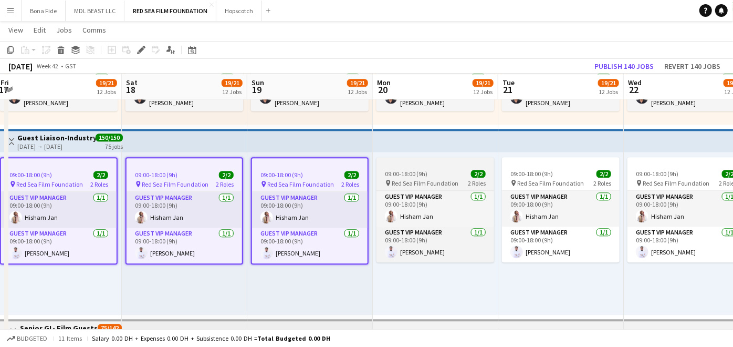
click at [447, 167] on app-job-card "09:00-18:00 (9h) 2/2 pin Red Sea Film Foundation 2 Roles Guest VIP Manager [DAT…" at bounding box center [436, 209] width 118 height 105
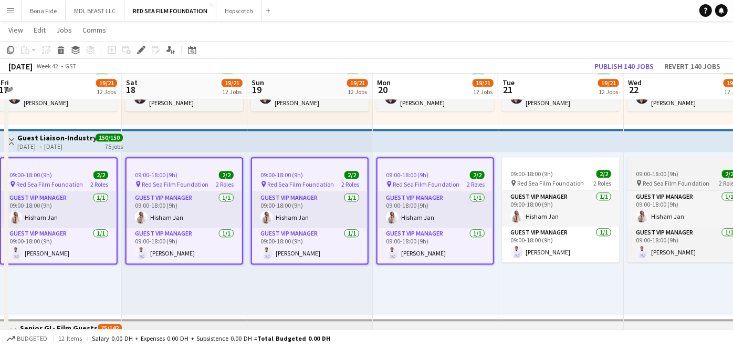
drag, startPoint x: 544, startPoint y: 174, endPoint x: 680, endPoint y: 175, distance: 136.1
click at [544, 174] on span "09:00-18:00 (9h)" at bounding box center [532, 174] width 43 height 8
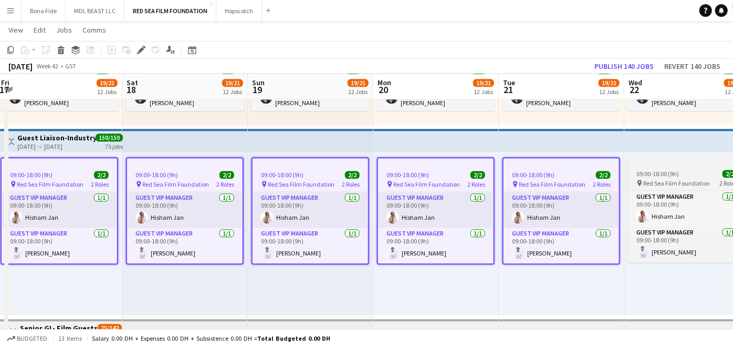
click at [680, 175] on div "09:00-18:00 (9h) 2/2" at bounding box center [687, 174] width 118 height 8
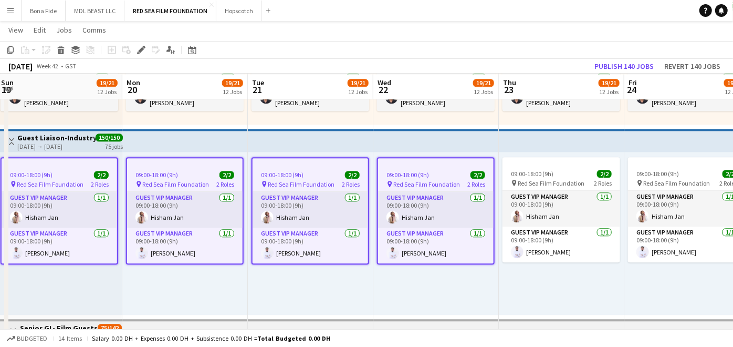
drag, startPoint x: 500, startPoint y: 176, endPoint x: 262, endPoint y: 176, distance: 238.0
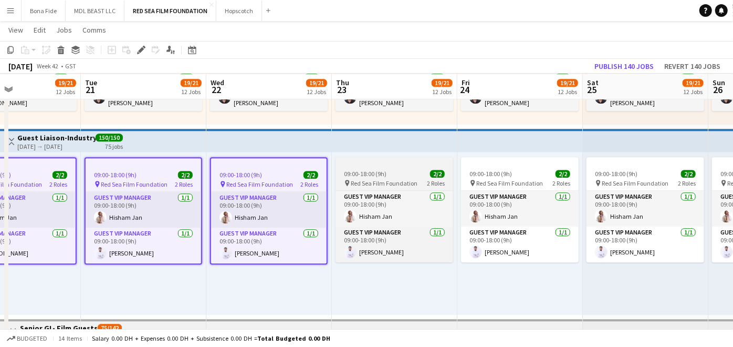
click at [393, 174] on div "09:00-18:00 (9h) 2/2" at bounding box center [395, 174] width 118 height 8
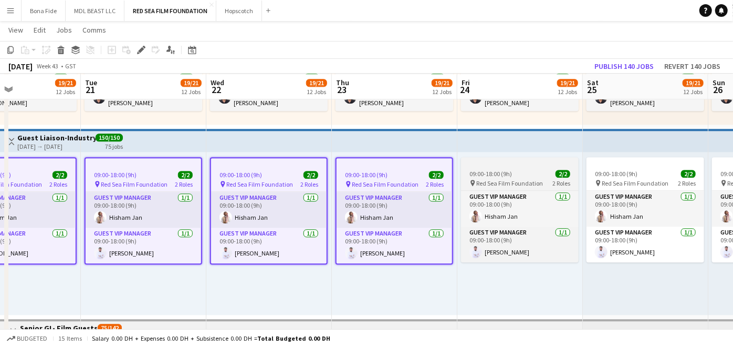
click at [502, 177] on app-job-card "09:00-18:00 (9h) 2/2 pin Red Sea Film Foundation 2 Roles Guest VIP Manager [DAT…" at bounding box center [520, 209] width 118 height 105
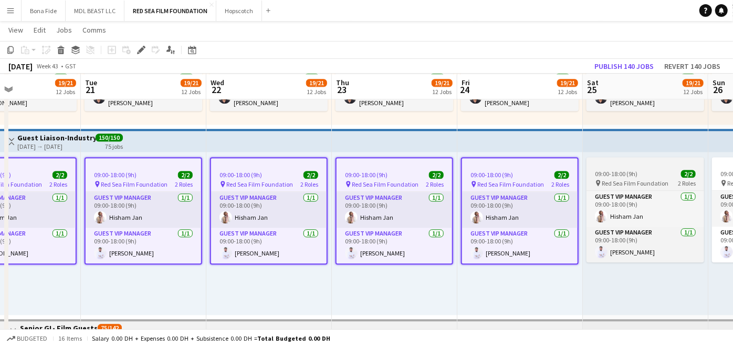
click at [642, 173] on div "09:00-18:00 (9h) 2/2" at bounding box center [646, 174] width 118 height 8
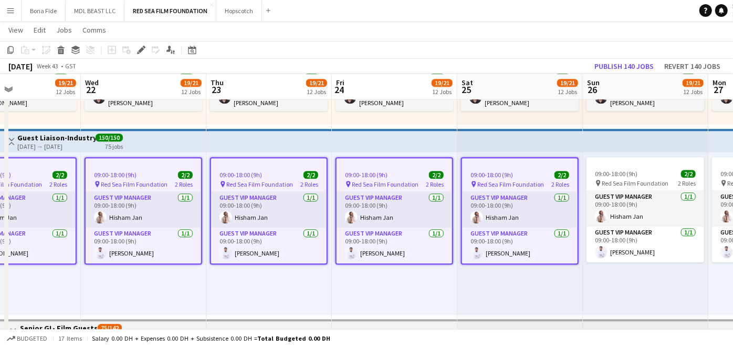
drag, startPoint x: 642, startPoint y: 174, endPoint x: 264, endPoint y: 173, distance: 377.7
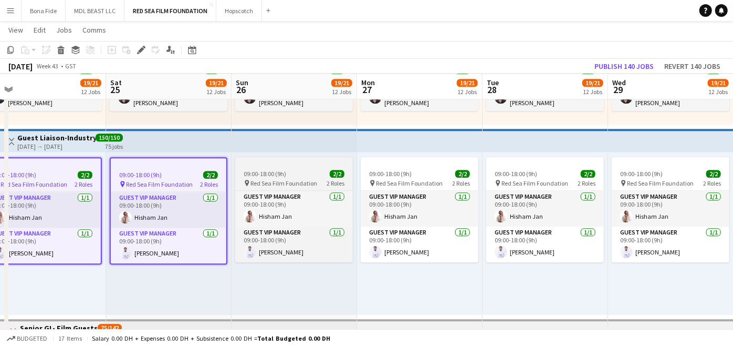
click at [276, 170] on span "09:00-18:00 (9h)" at bounding box center [265, 174] width 43 height 8
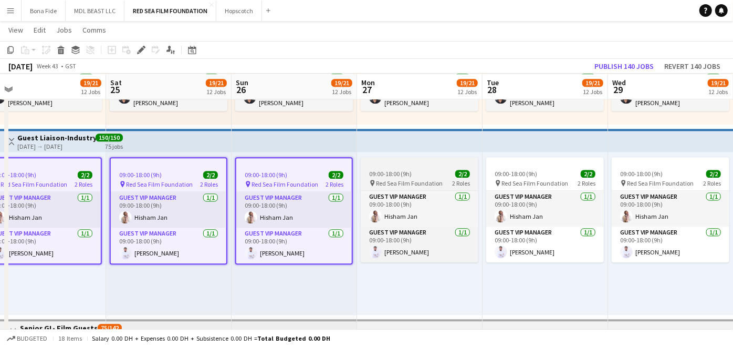
click at [407, 181] on span "Red Sea Film Foundation" at bounding box center [409, 183] width 67 height 8
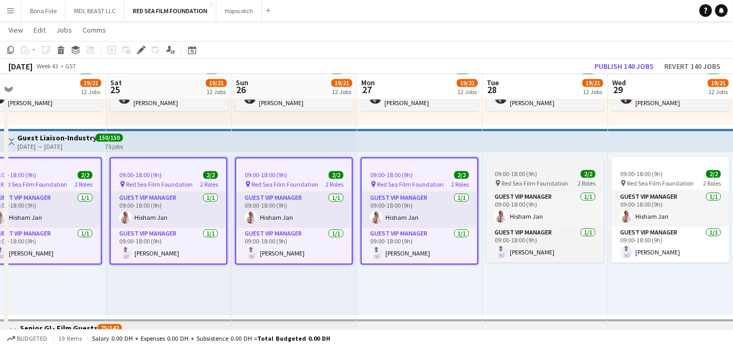
click at [573, 177] on app-job-card "09:00-18:00 (9h) 2/2 pin Red Sea Film Foundation 2 Roles Guest VIP Manager [DAT…" at bounding box center [545, 209] width 118 height 105
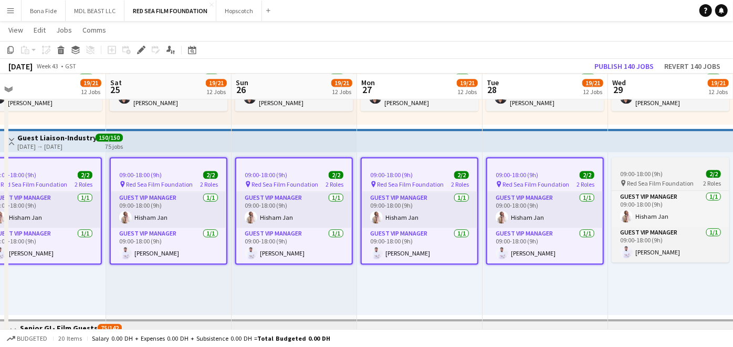
click at [635, 174] on span "09:00-18:00 (9h)" at bounding box center [641, 174] width 43 height 8
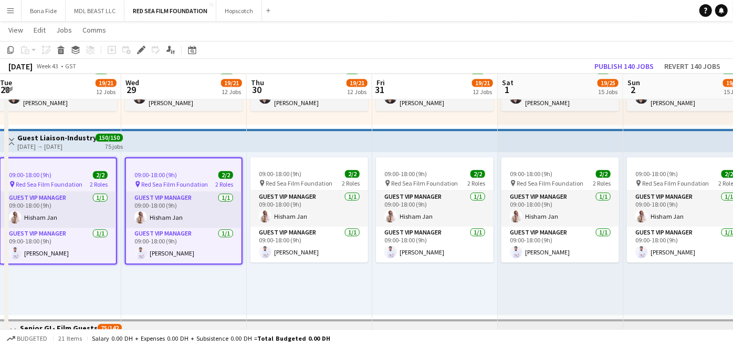
drag, startPoint x: 570, startPoint y: 182, endPoint x: 106, endPoint y: 181, distance: 463.8
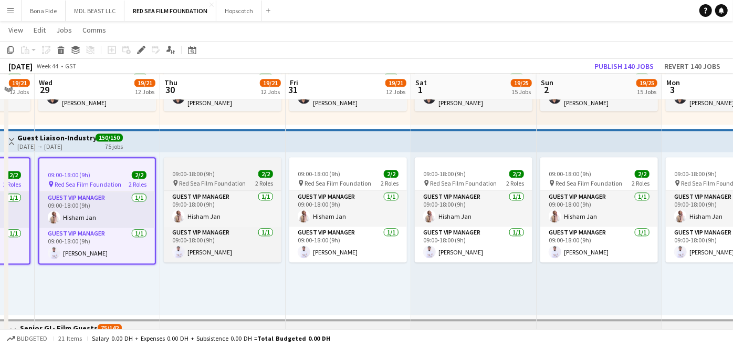
click at [199, 168] on app-job-card "09:00-18:00 (9h) 2/2 pin Red Sea Film Foundation 2 Roles Guest VIP Manager [DAT…" at bounding box center [223, 209] width 118 height 105
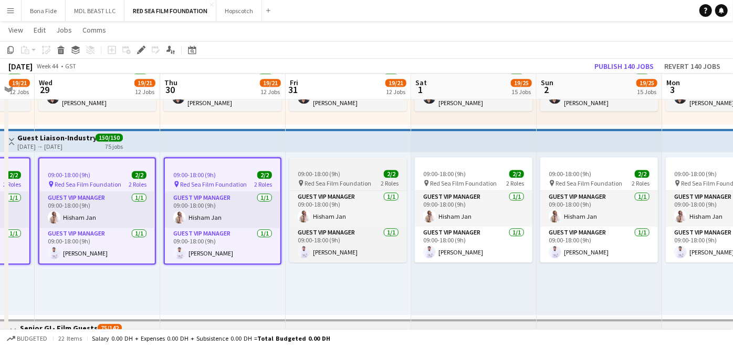
click at [316, 175] on span "09:00-18:00 (9h)" at bounding box center [319, 174] width 43 height 8
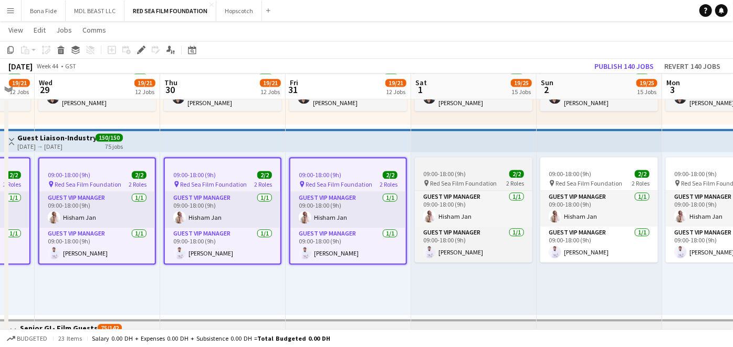
click at [465, 174] on div "09:00-18:00 (9h) 2/2" at bounding box center [474, 174] width 118 height 8
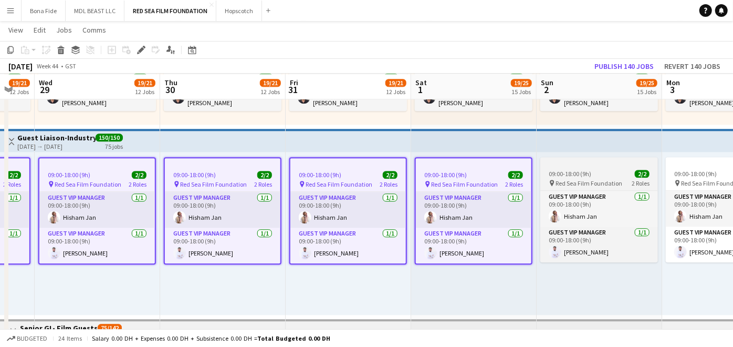
click at [578, 174] on span "09:00-18:00 (9h)" at bounding box center [570, 174] width 43 height 8
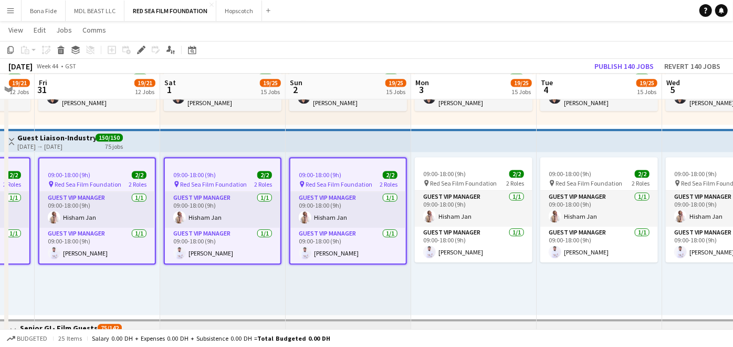
drag, startPoint x: 178, startPoint y: 182, endPoint x: 159, endPoint y: 183, distance: 19.0
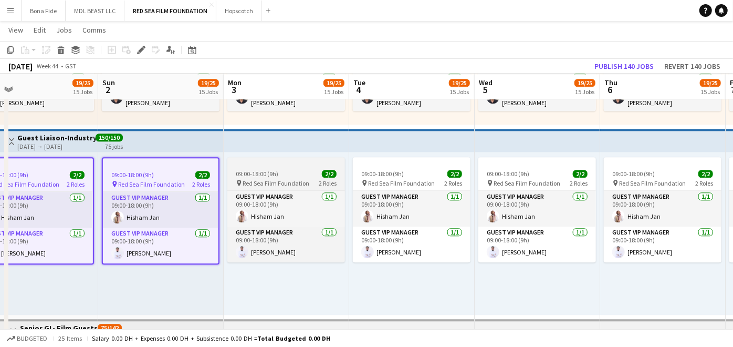
click at [298, 173] on div "09:00-18:00 (9h) 2/2" at bounding box center [286, 174] width 118 height 8
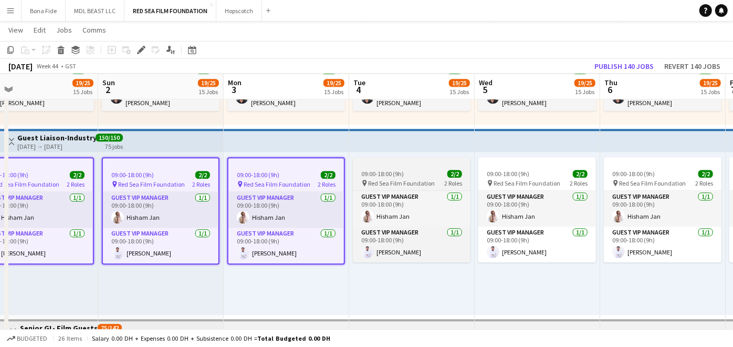
drag, startPoint x: 411, startPoint y: 174, endPoint x: 435, endPoint y: 175, distance: 24.2
click at [411, 174] on div "09:00-18:00 (9h) 2/2" at bounding box center [412, 174] width 118 height 8
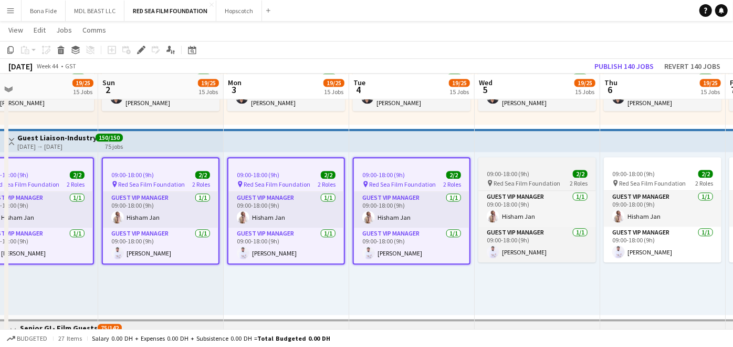
click at [521, 175] on span "09:00-18:00 (9h)" at bounding box center [508, 174] width 43 height 8
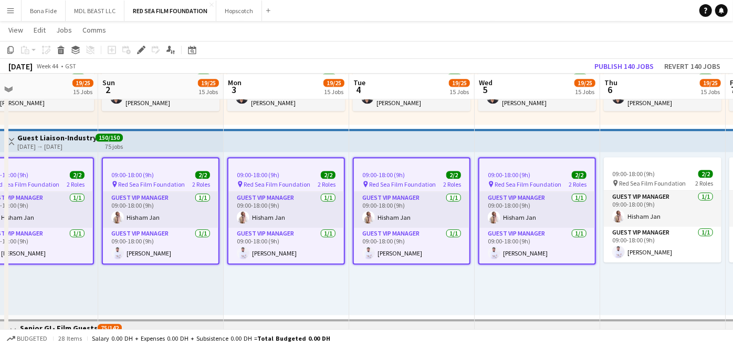
drag, startPoint x: 648, startPoint y: 175, endPoint x: 537, endPoint y: 177, distance: 110.8
click at [649, 175] on span "09:00-18:00 (9h)" at bounding box center [634, 174] width 43 height 8
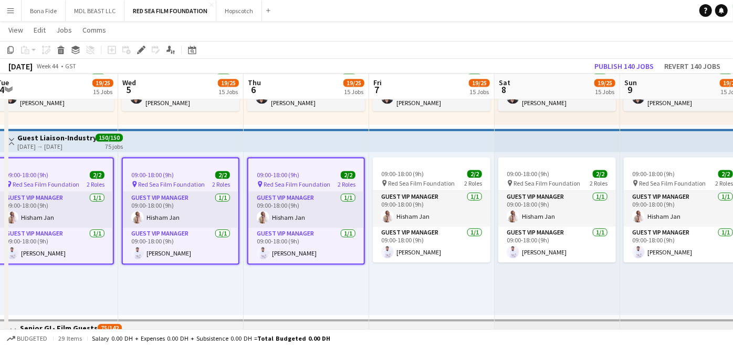
drag, startPoint x: 537, startPoint y: 177, endPoint x: 182, endPoint y: 173, distance: 355.1
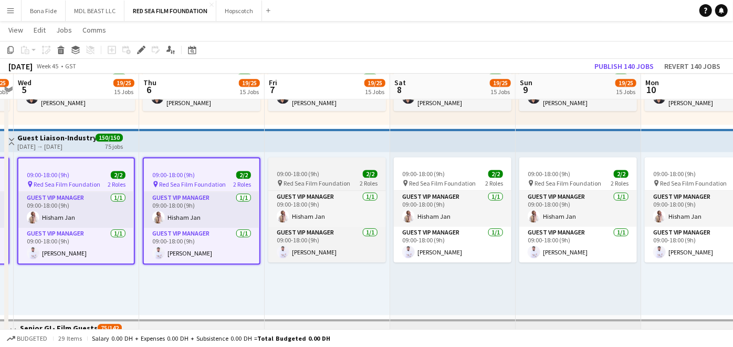
click at [339, 175] on div "09:00-18:00 (9h) 2/2" at bounding box center [327, 174] width 118 height 8
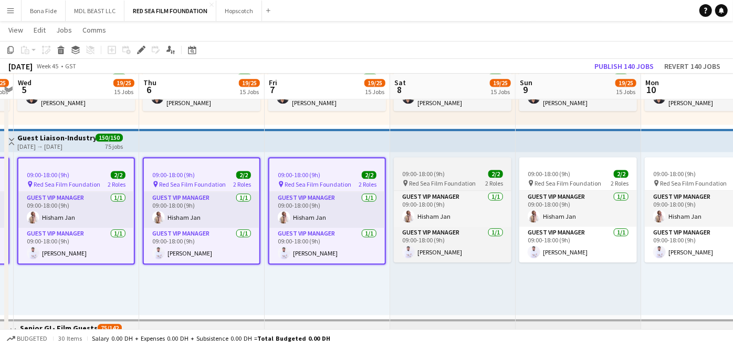
click at [453, 175] on div "09:00-18:00 (9h) 2/2" at bounding box center [453, 174] width 118 height 8
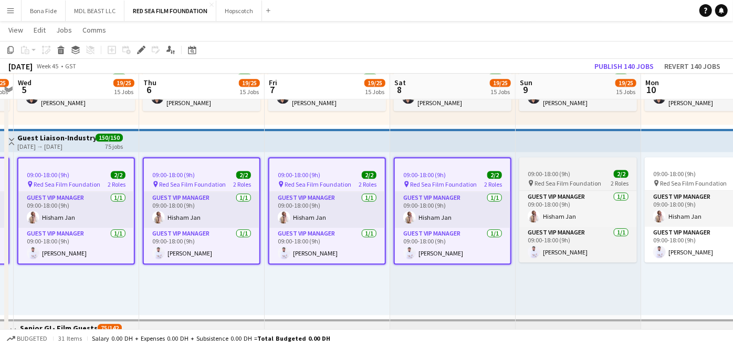
click at [558, 175] on span "09:00-18:00 (9h)" at bounding box center [549, 174] width 43 height 8
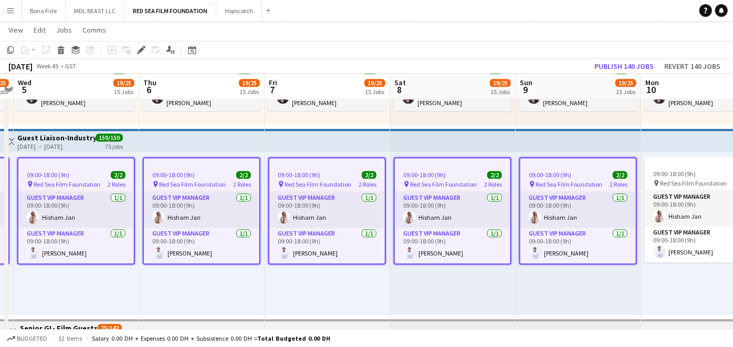
drag, startPoint x: 144, startPoint y: 180, endPoint x: 63, endPoint y: 182, distance: 80.9
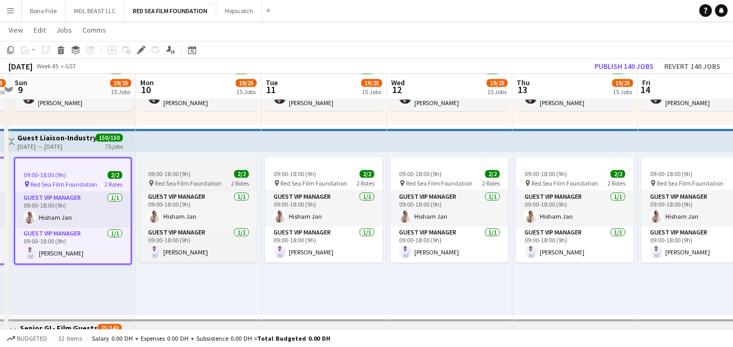
click at [205, 173] on div "09:00-18:00 (9h) 2/2" at bounding box center [199, 174] width 118 height 8
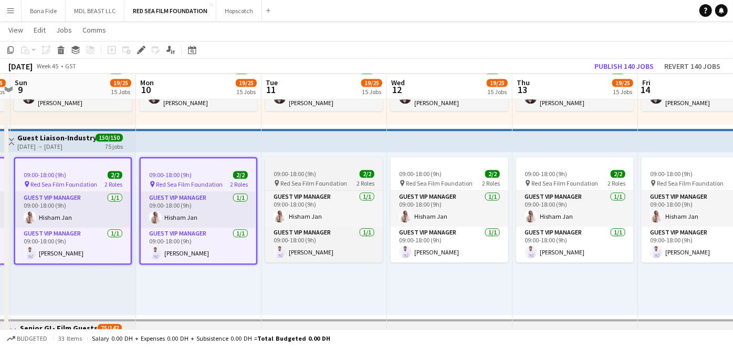
click at [340, 180] on span "Red Sea Film Foundation" at bounding box center [314, 183] width 67 height 8
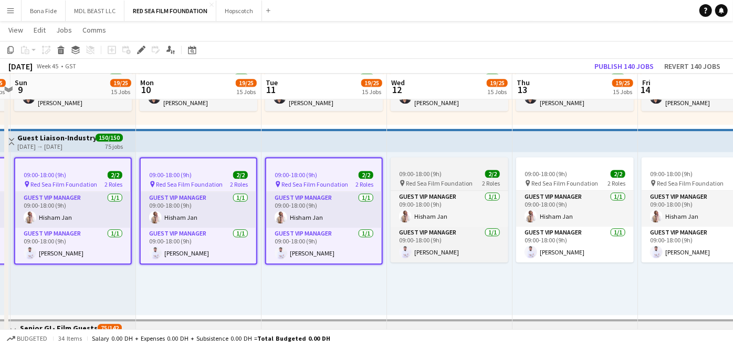
click at [453, 179] on span "Red Sea Film Foundation" at bounding box center [439, 183] width 67 height 8
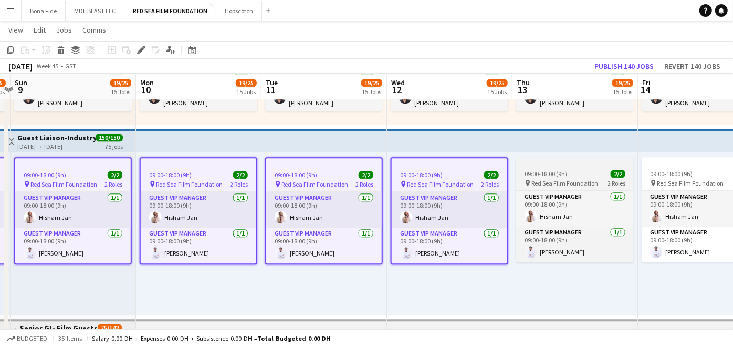
click at [561, 179] on span "Red Sea Film Foundation" at bounding box center [565, 183] width 67 height 8
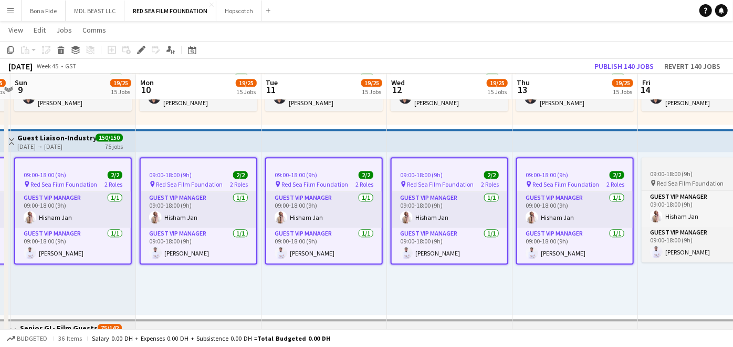
click at [667, 174] on span "09:00-18:00 (9h)" at bounding box center [671, 174] width 43 height 8
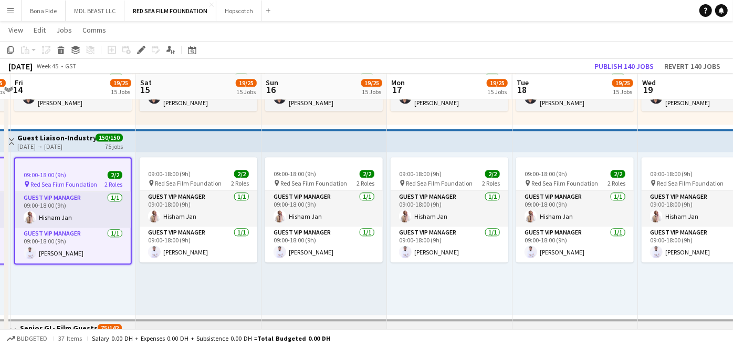
drag, startPoint x: 395, startPoint y: 183, endPoint x: 87, endPoint y: 168, distance: 308.2
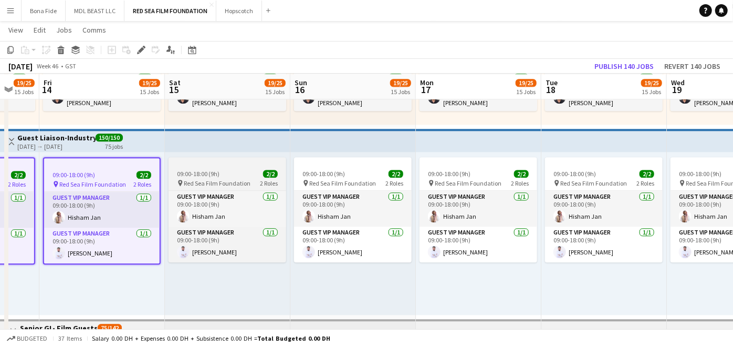
click at [216, 170] on span "09:00-18:00 (9h)" at bounding box center [198, 174] width 43 height 8
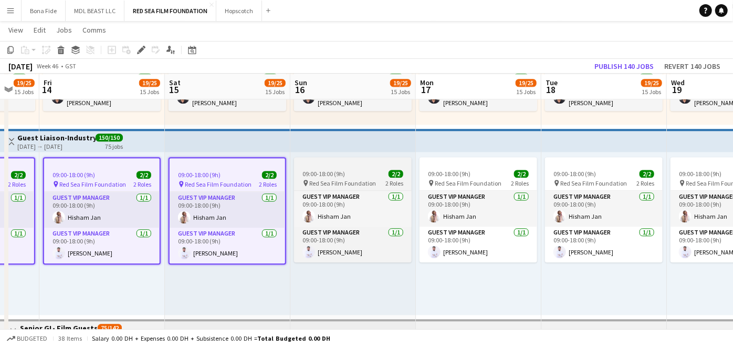
click at [348, 179] on span "Red Sea Film Foundation" at bounding box center [342, 183] width 67 height 8
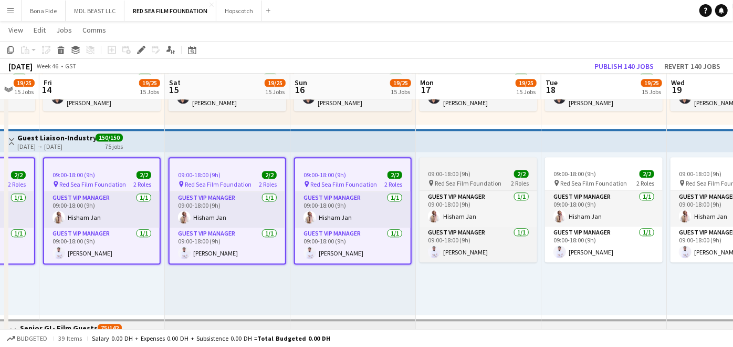
click at [441, 167] on app-job-card "09:00-18:00 (9h) 2/2 pin Red Sea Film Foundation 2 Roles Guest VIP Manager [DAT…" at bounding box center [479, 209] width 118 height 105
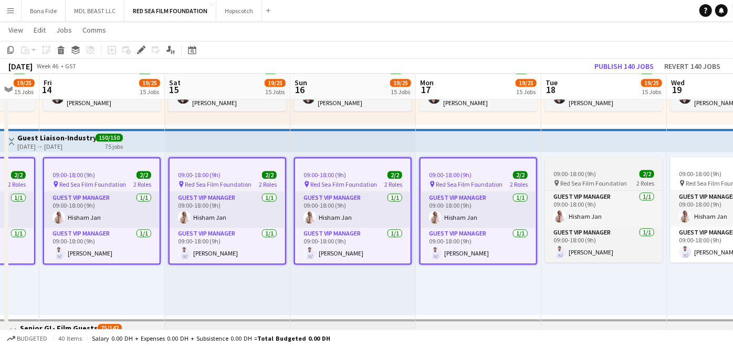
click at [597, 179] on span "Red Sea Film Foundation" at bounding box center [593, 183] width 67 height 8
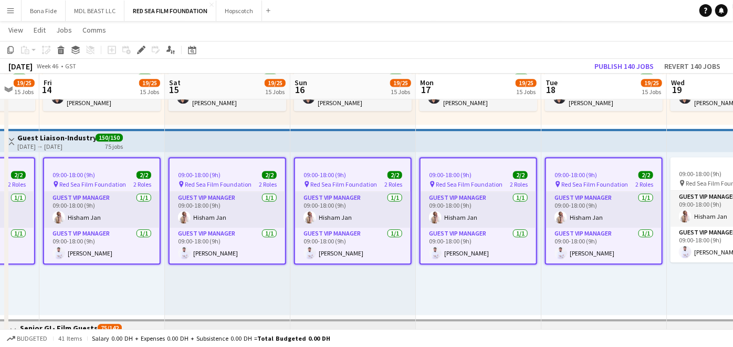
drag, startPoint x: 293, startPoint y: 188, endPoint x: 262, endPoint y: 181, distance: 31.7
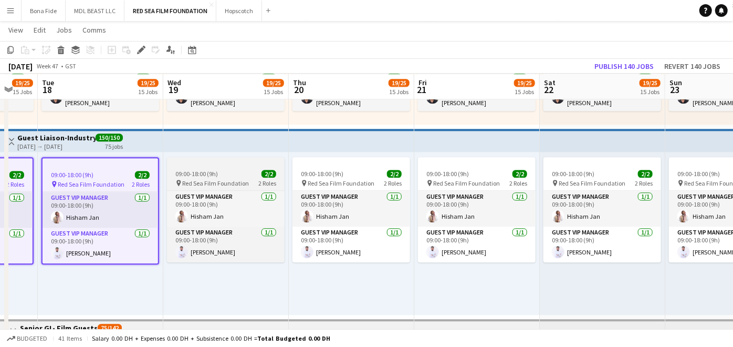
click at [198, 170] on span "09:00-18:00 (9h)" at bounding box center [196, 174] width 43 height 8
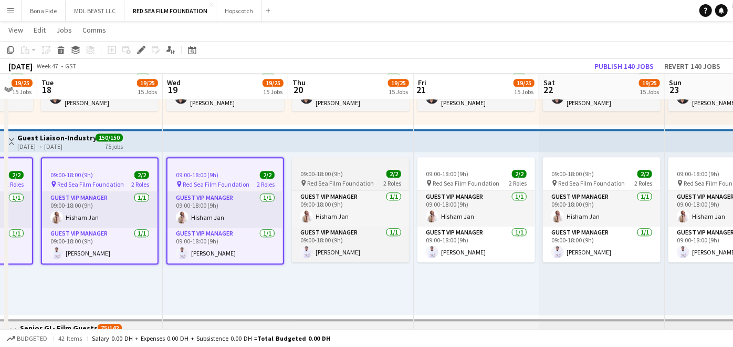
click at [364, 179] on span "Red Sea Film Foundation" at bounding box center [340, 183] width 67 height 8
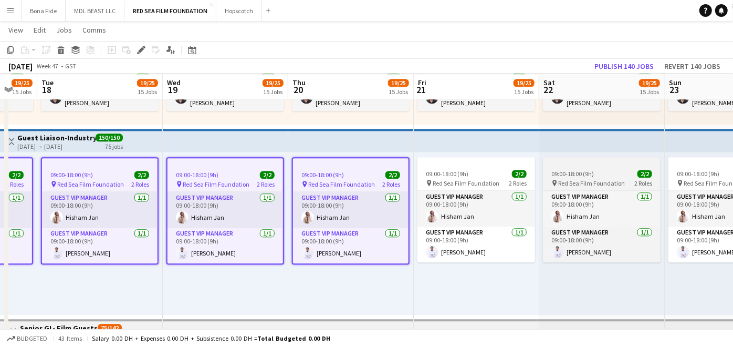
drag, startPoint x: 477, startPoint y: 178, endPoint x: 563, endPoint y: 175, distance: 85.7
click at [478, 179] on div "pin Red Sea Film Foundation 2 Roles" at bounding box center [477, 183] width 118 height 8
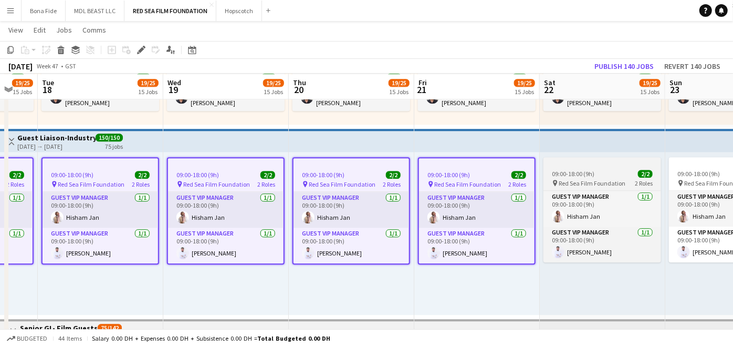
drag, startPoint x: 572, startPoint y: 171, endPoint x: 579, endPoint y: 178, distance: 10.4
click at [572, 172] on span "09:00-18:00 (9h)" at bounding box center [573, 174] width 43 height 8
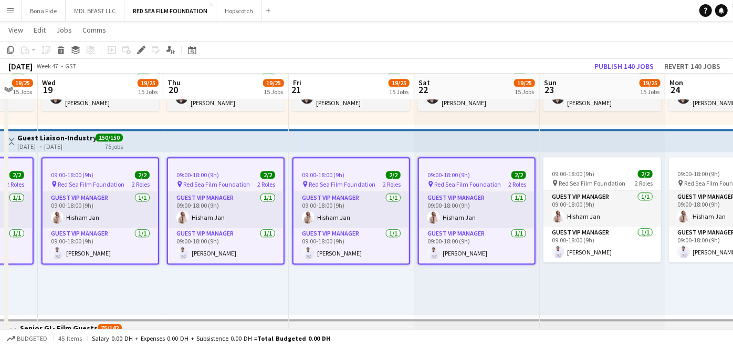
drag, startPoint x: 439, startPoint y: 198, endPoint x: 160, endPoint y: 190, distance: 279.6
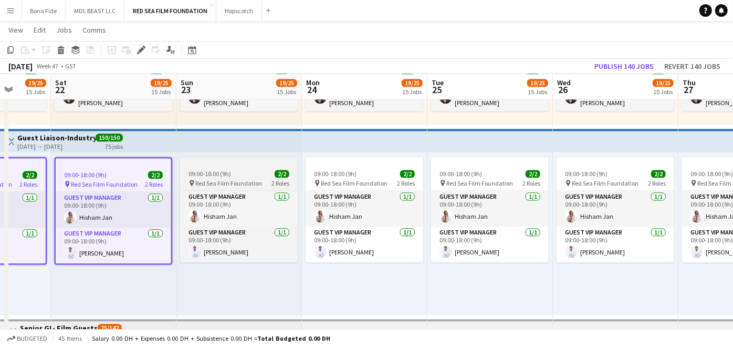
click at [253, 174] on div "09:00-18:00 (9h) 2/2" at bounding box center [239, 174] width 118 height 8
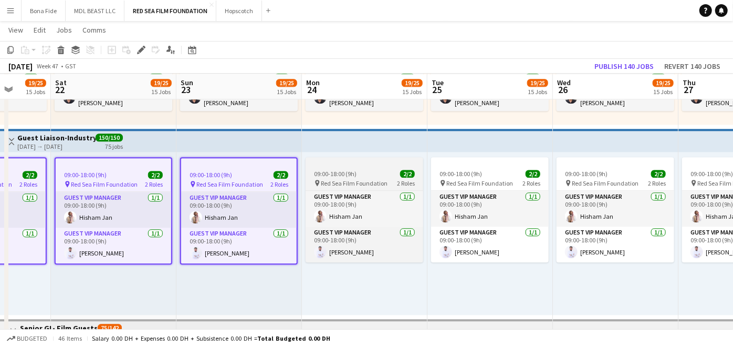
click at [338, 179] on span "Red Sea Film Foundation" at bounding box center [354, 183] width 67 height 8
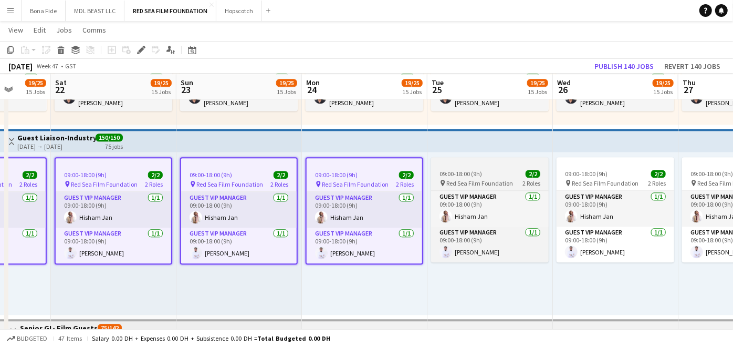
click at [498, 172] on div "09:00-18:00 (9h) 2/2" at bounding box center [490, 174] width 118 height 8
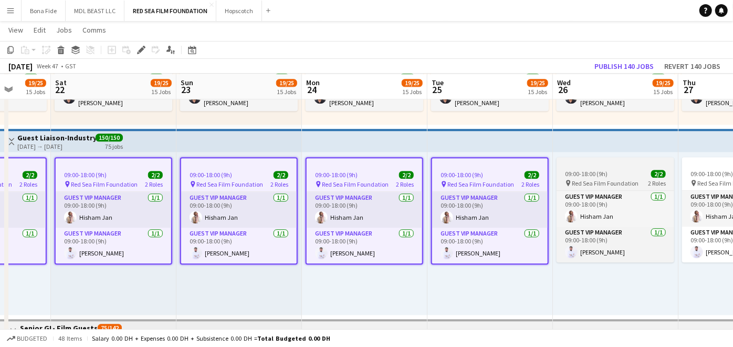
click at [610, 183] on span "Red Sea Film Foundation" at bounding box center [605, 183] width 67 height 8
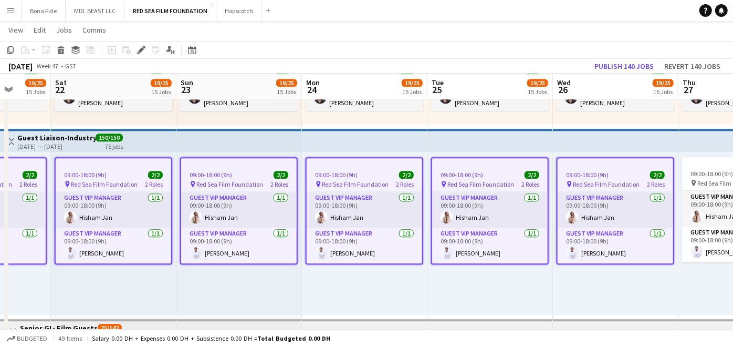
drag, startPoint x: 354, startPoint y: 193, endPoint x: 144, endPoint y: 185, distance: 209.8
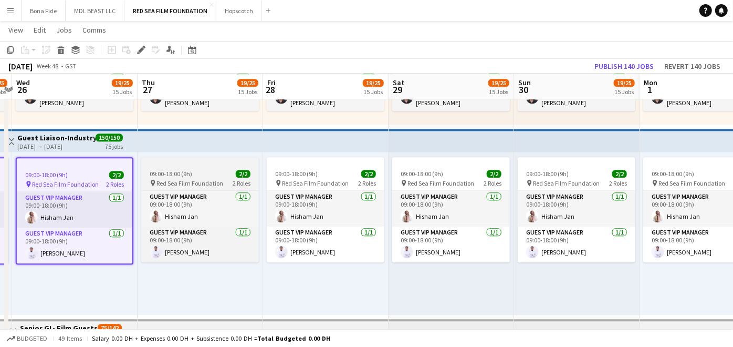
click at [213, 167] on app-job-card "09:00-18:00 (9h) 2/2 pin Red Sea Film Foundation 2 Roles Guest VIP Manager [DAT…" at bounding box center [200, 209] width 118 height 105
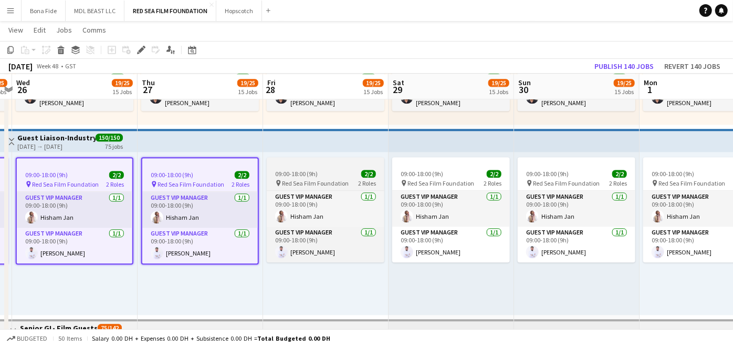
click at [319, 171] on div "09:00-18:00 (9h) 2/2" at bounding box center [326, 174] width 118 height 8
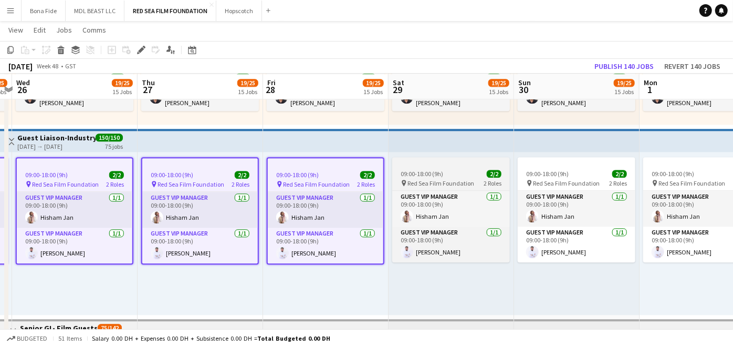
click at [440, 173] on span "09:00-18:00 (9h)" at bounding box center [422, 174] width 43 height 8
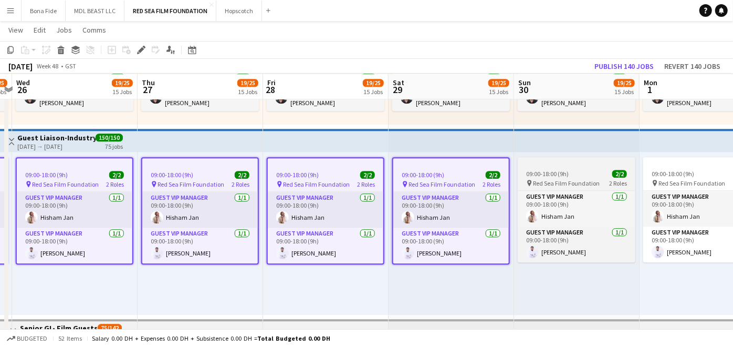
drag, startPoint x: 563, startPoint y: 177, endPoint x: 580, endPoint y: 180, distance: 17.5
click at [564, 177] on app-job-card "09:00-18:00 (9h) 2/2 pin Red Sea Film Foundation 2 Roles Guest VIP Manager [DAT…" at bounding box center [577, 209] width 118 height 105
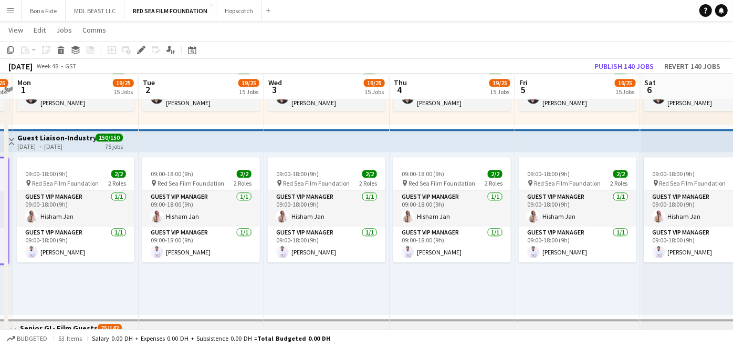
drag, startPoint x: 328, startPoint y: 185, endPoint x: 166, endPoint y: 184, distance: 162.3
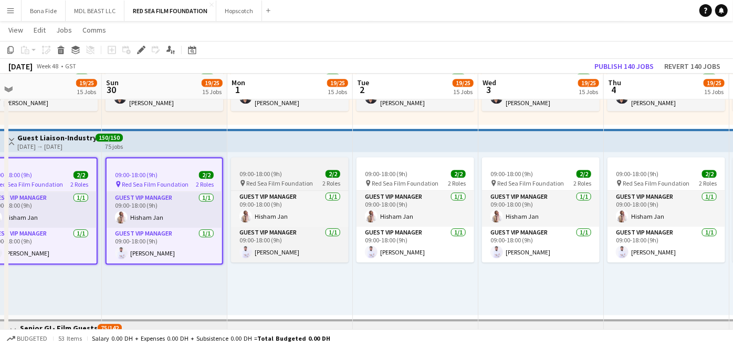
click at [315, 171] on div "09:00-18:00 (9h) 2/2" at bounding box center [290, 174] width 118 height 8
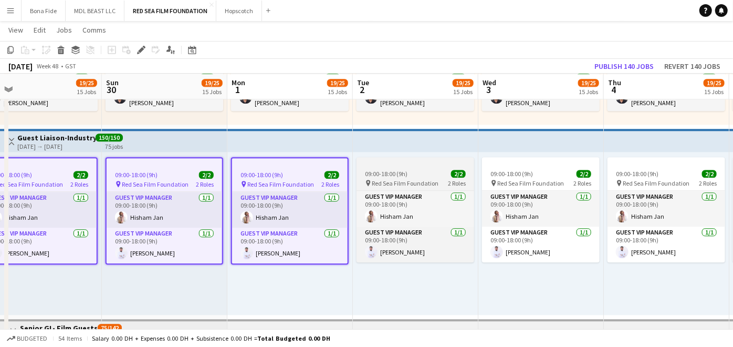
click at [404, 171] on span "09:00-18:00 (9h)" at bounding box center [386, 174] width 43 height 8
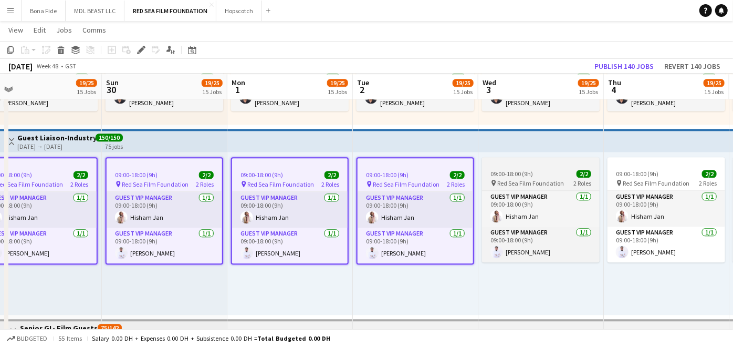
click at [542, 173] on div "09:00-18:00 (9h) 2/2" at bounding box center [541, 174] width 118 height 8
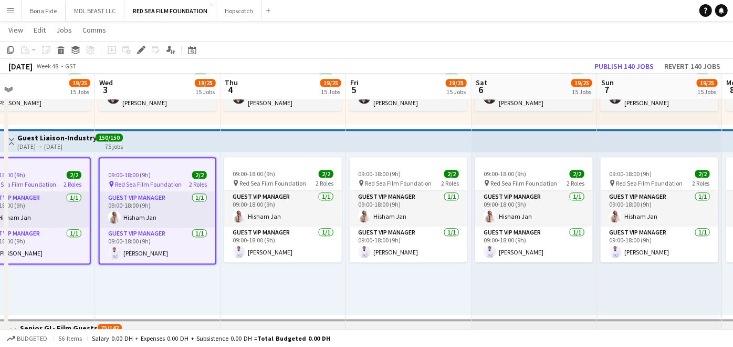
drag, startPoint x: 450, startPoint y: 185, endPoint x: 298, endPoint y: 199, distance: 151.9
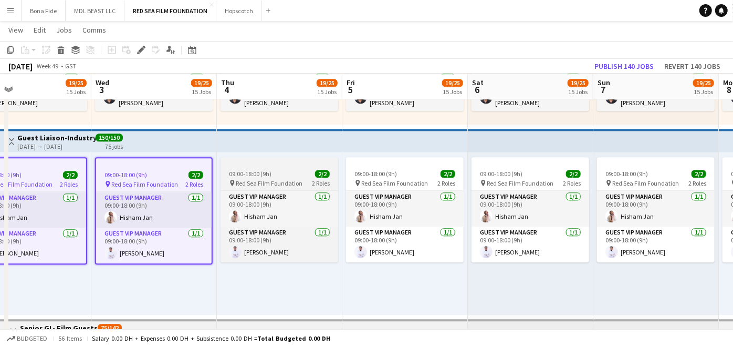
click at [276, 171] on div "09:00-18:00 (9h) 2/2" at bounding box center [280, 174] width 118 height 8
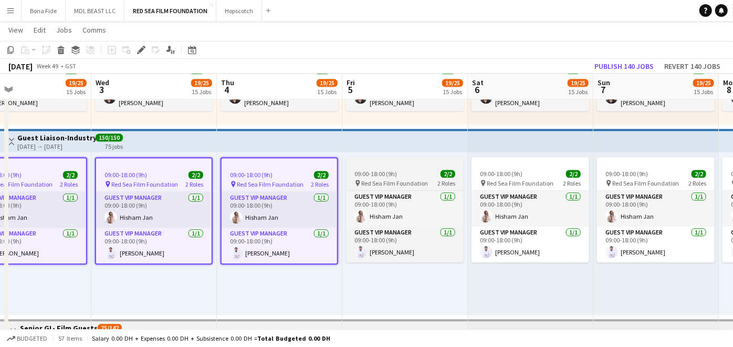
click at [408, 180] on span "Red Sea Film Foundation" at bounding box center [394, 183] width 67 height 8
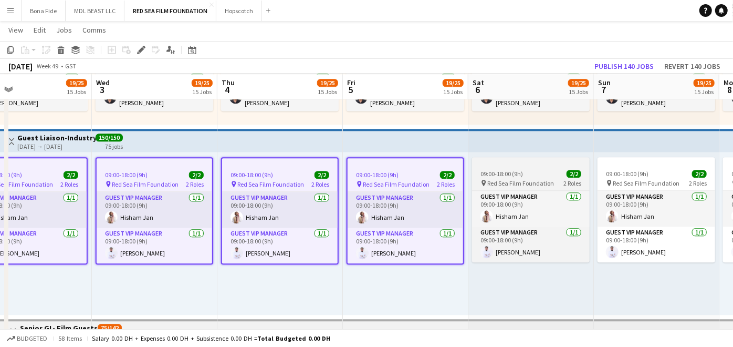
click at [509, 171] on span "09:00-18:00 (9h)" at bounding box center [502, 174] width 43 height 8
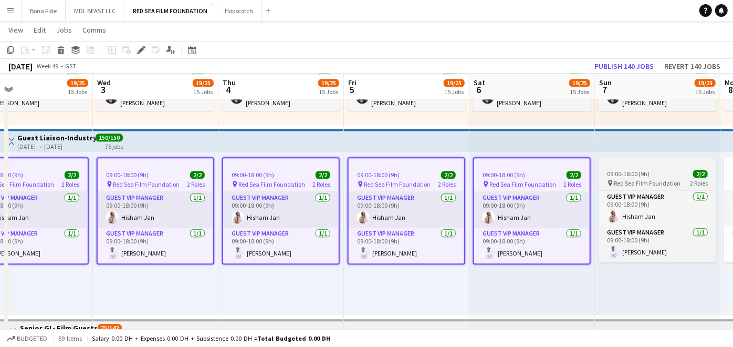
click at [656, 167] on app-job-card "09:00-18:00 (9h) 2/2 pin Red Sea Film Foundation 2 Roles Guest VIP Manager [DAT…" at bounding box center [658, 209] width 118 height 105
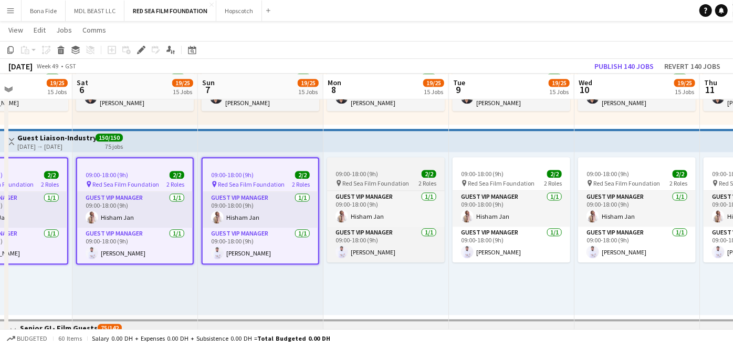
click at [406, 174] on div "09:00-18:00 (9h) 2/2" at bounding box center [386, 174] width 118 height 8
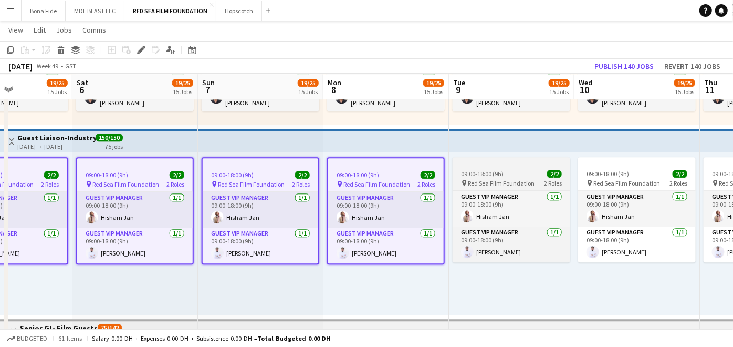
click at [515, 175] on div "09:00-18:00 (9h) 2/2" at bounding box center [512, 174] width 118 height 8
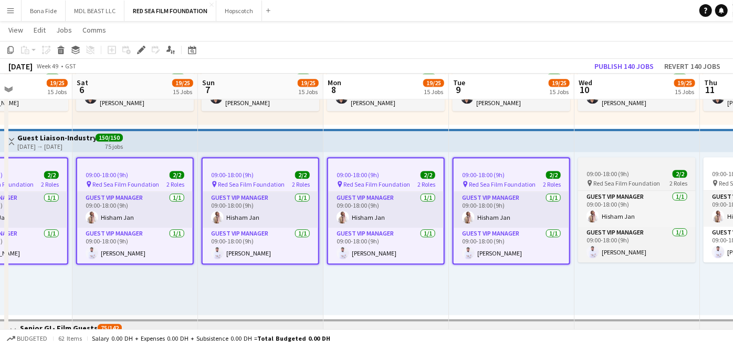
drag, startPoint x: 622, startPoint y: 176, endPoint x: 638, endPoint y: 178, distance: 15.9
click at [623, 176] on span "09:00-18:00 (9h)" at bounding box center [608, 174] width 43 height 8
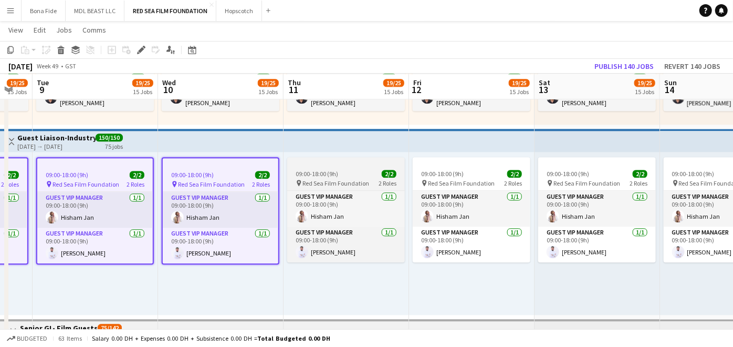
drag, startPoint x: 384, startPoint y: 182, endPoint x: 289, endPoint y: 181, distance: 95.1
click at [327, 167] on app-job-card "09:00-18:00 (9h) 2/2 pin Red Sea Film Foundation 2 Roles Guest VIP Manager [DAT…" at bounding box center [346, 209] width 118 height 105
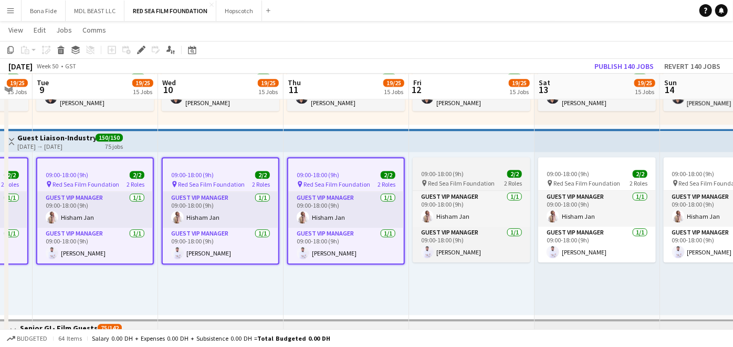
click at [475, 177] on app-job-card "09:00-18:00 (9h) 2/2 pin Red Sea Film Foundation 2 Roles Guest VIP Manager [DAT…" at bounding box center [472, 209] width 118 height 105
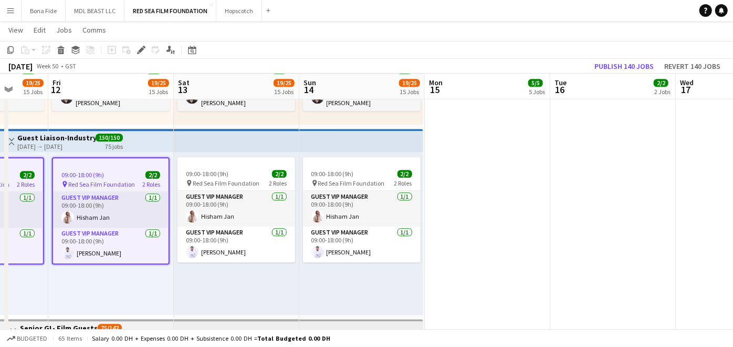
drag, startPoint x: 589, startPoint y: 181, endPoint x: 229, endPoint y: 181, distance: 360.9
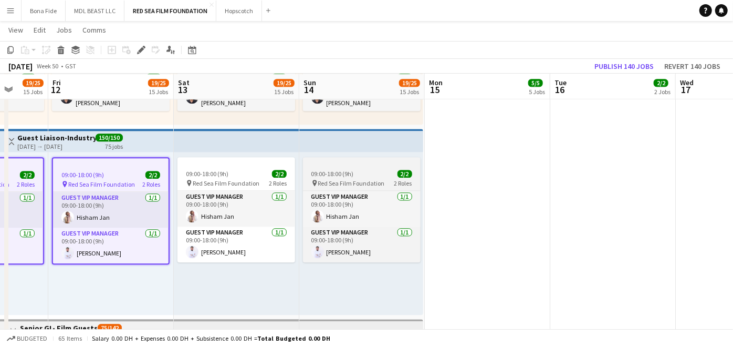
drag, startPoint x: 233, startPoint y: 171, endPoint x: 325, endPoint y: 177, distance: 92.1
click at [234, 170] on div "09:00-18:00 (9h) 2/2" at bounding box center [237, 174] width 118 height 8
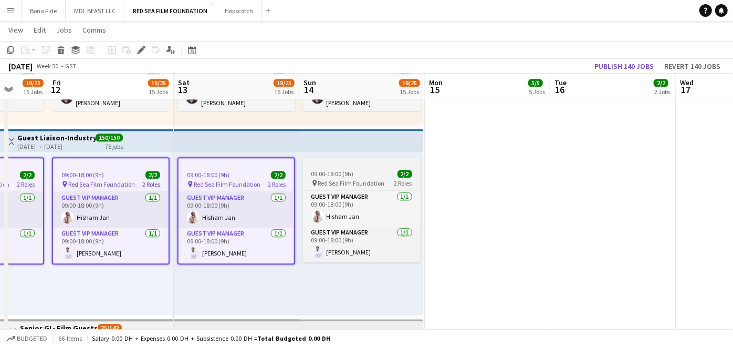
click at [355, 175] on div "09:00-18:00 (9h) 2/2" at bounding box center [362, 174] width 118 height 8
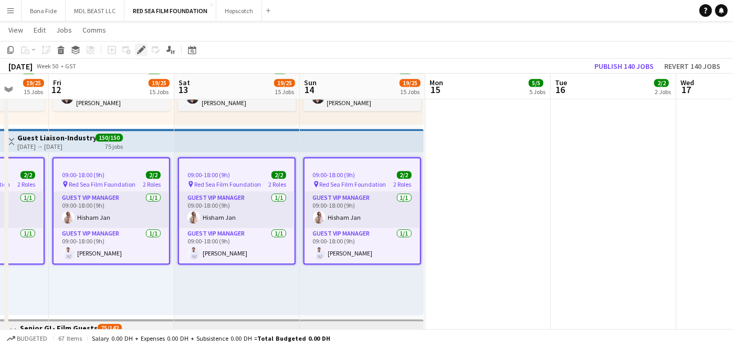
click at [137, 48] on icon "Edit" at bounding box center [141, 50] width 8 height 8
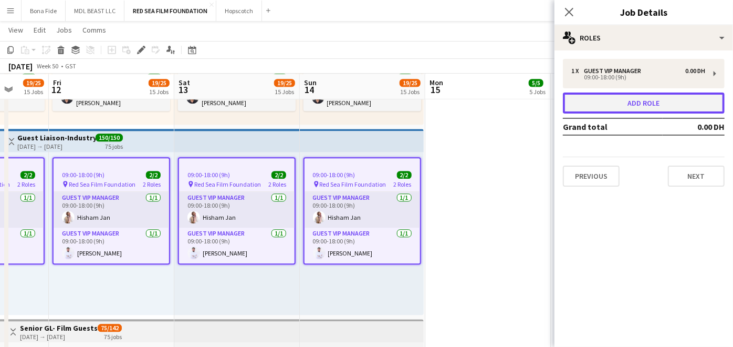
click at [632, 106] on button "Add role" at bounding box center [644, 102] width 162 height 21
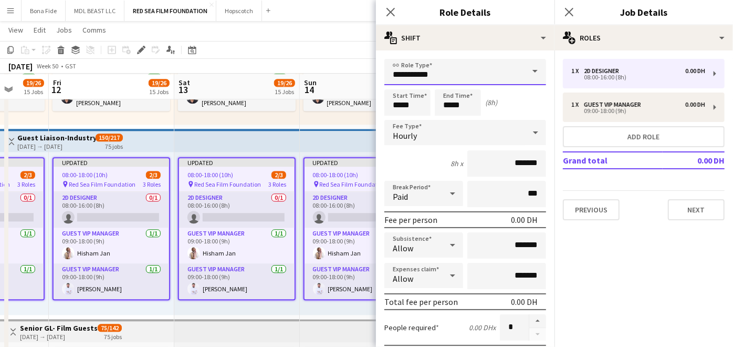
click at [445, 74] on input "**********" at bounding box center [466, 72] width 162 height 26
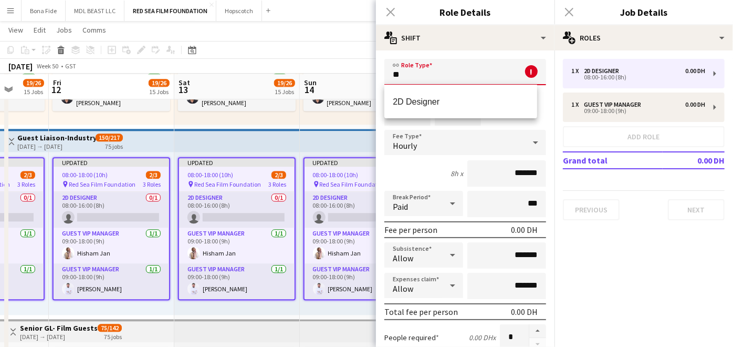
type input "*"
click at [480, 106] on span "Guest VIP Manager" at bounding box center [461, 102] width 136 height 10
type input "**********"
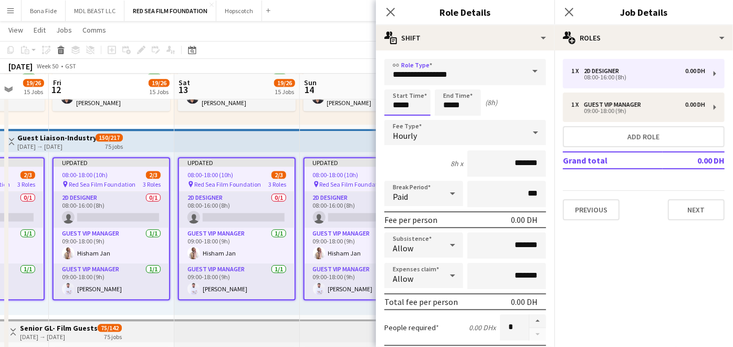
click at [401, 105] on input "*****" at bounding box center [408, 102] width 46 height 26
type input "*****"
click at [452, 104] on input "*****" at bounding box center [458, 102] width 46 height 26
type input "*****"
click at [414, 126] on div "Hourly" at bounding box center [455, 132] width 141 height 25
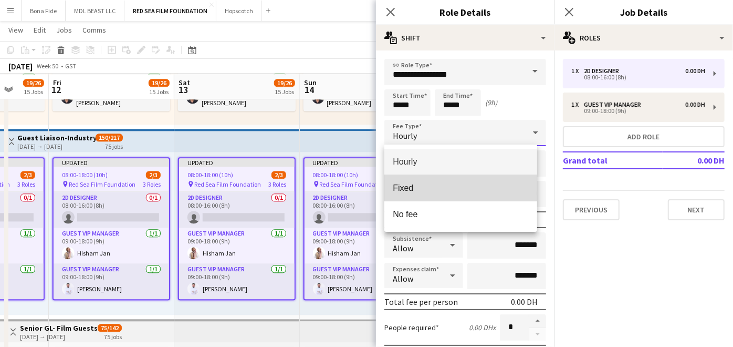
click at [445, 182] on mat-option "Fixed" at bounding box center [461, 188] width 153 height 26
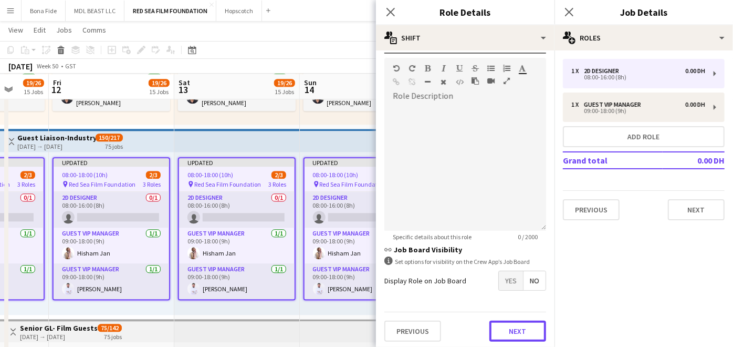
drag, startPoint x: 507, startPoint y: 330, endPoint x: 545, endPoint y: 305, distance: 45.7
click at [508, 330] on button "Next" at bounding box center [518, 330] width 57 height 21
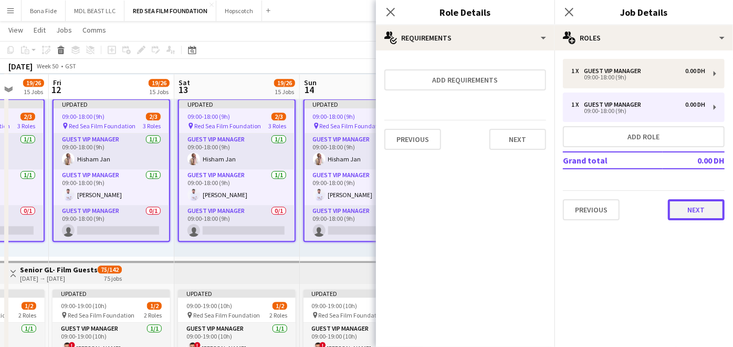
click at [714, 209] on button "Next" at bounding box center [696, 209] width 57 height 21
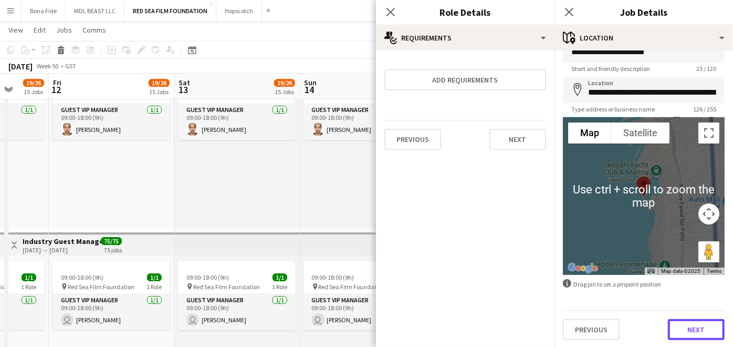
click at [679, 335] on button "Next" at bounding box center [696, 329] width 57 height 21
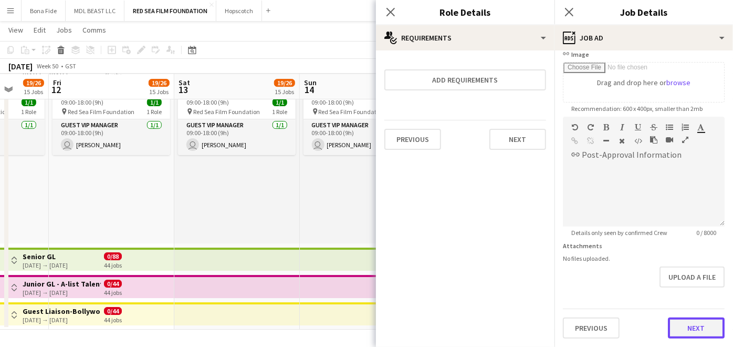
click at [684, 284] on form "**********" at bounding box center [644, 112] width 179 height 452
click at [693, 326] on button "Next" at bounding box center [696, 329] width 57 height 21
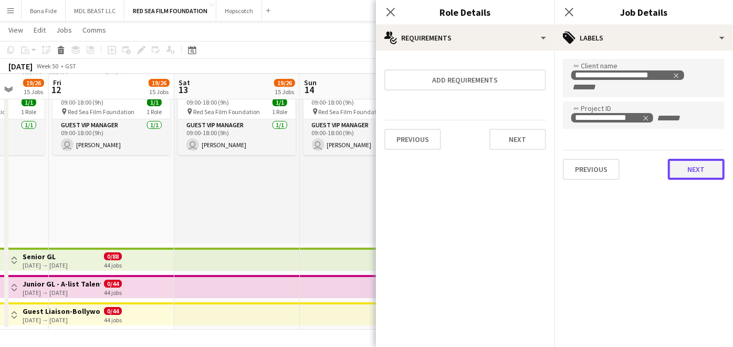
click at [683, 165] on button "Next" at bounding box center [696, 169] width 57 height 21
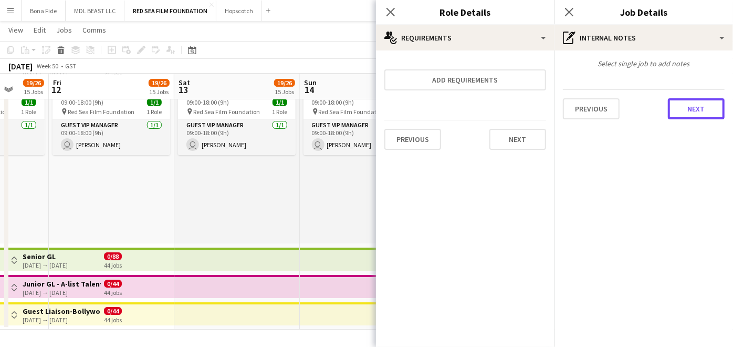
click at [683, 103] on button "Next" at bounding box center [696, 108] width 57 height 21
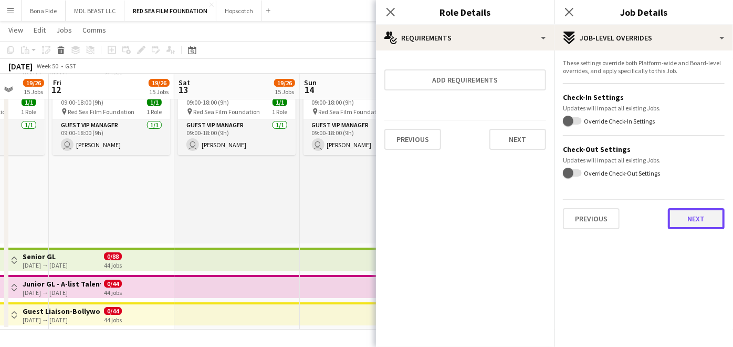
click at [699, 214] on button "Next" at bounding box center [696, 218] width 57 height 21
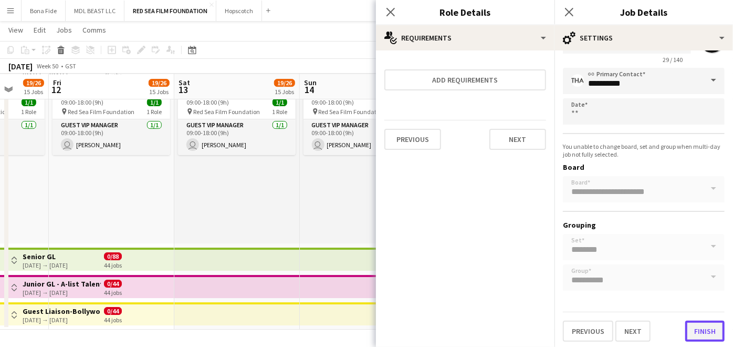
click at [701, 324] on button "Finish" at bounding box center [705, 330] width 39 height 21
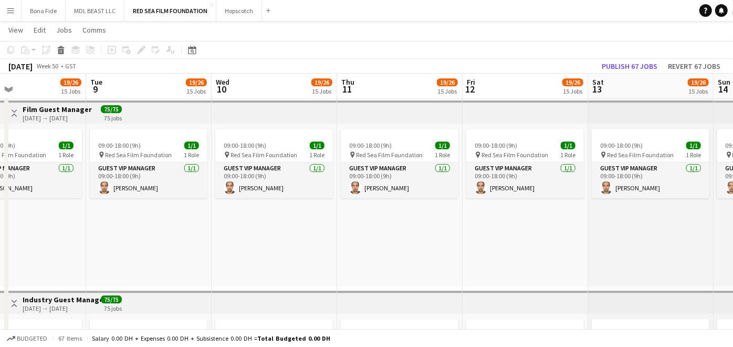
drag, startPoint x: 259, startPoint y: 220, endPoint x: 647, endPoint y: 230, distance: 387.3
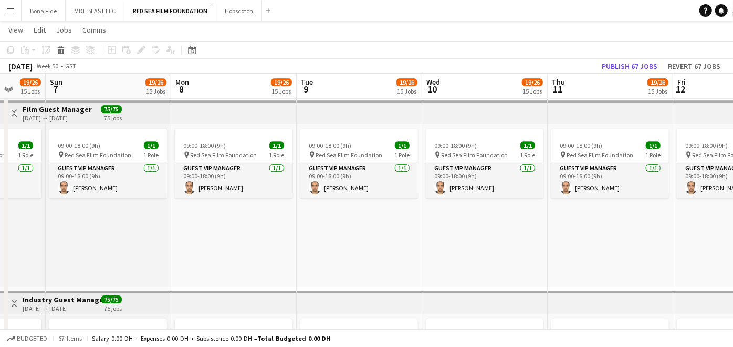
drag, startPoint x: 347, startPoint y: 226, endPoint x: 558, endPoint y: 226, distance: 211.7
drag, startPoint x: 243, startPoint y: 250, endPoint x: 576, endPoint y: 256, distance: 333.6
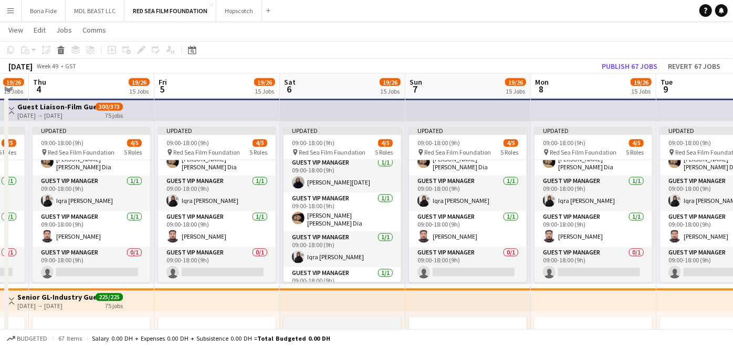
scroll to position [3, 0]
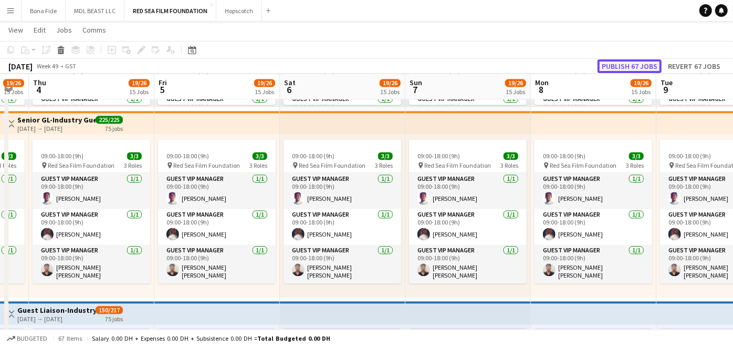
click at [615, 66] on button "Publish 67 jobs" at bounding box center [630, 66] width 64 height 14
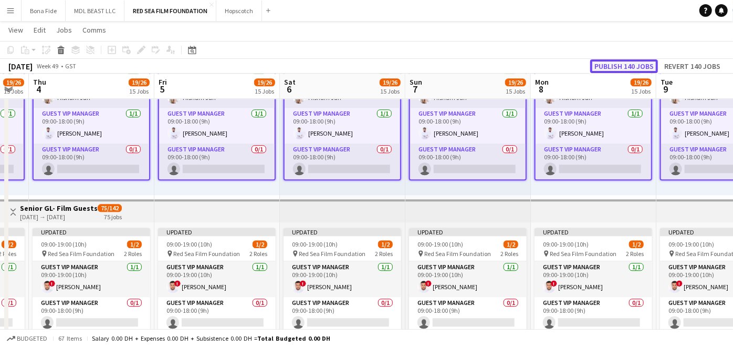
click at [613, 68] on button "Publish 140 jobs" at bounding box center [624, 66] width 68 height 14
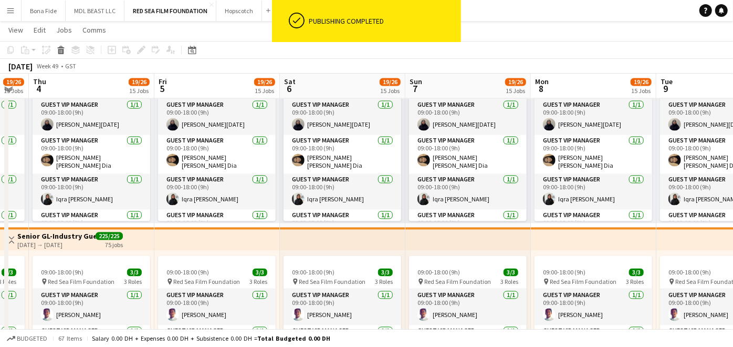
click at [0, 11] on button "Menu" at bounding box center [10, 10] width 21 height 21
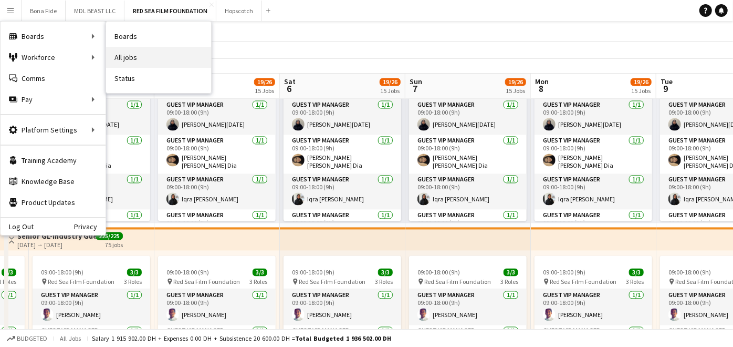
click at [146, 53] on link "All jobs" at bounding box center [158, 57] width 105 height 21
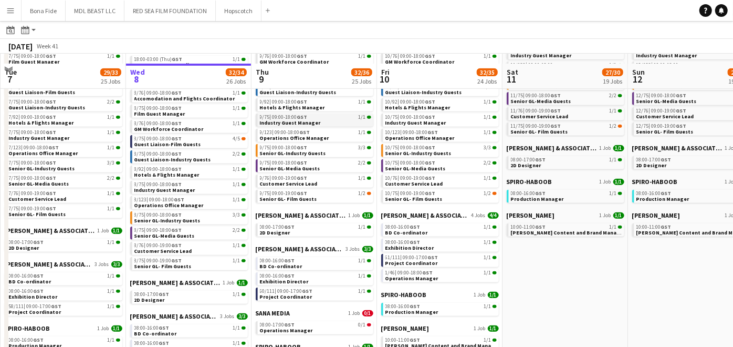
scroll to position [233, 0]
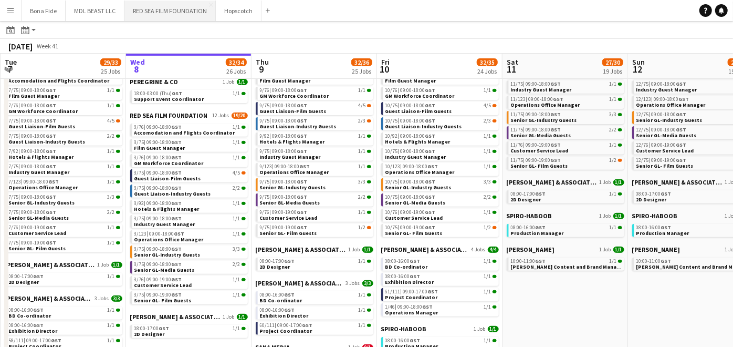
click at [177, 13] on button "RED SEA FILM FOUNDATION Close" at bounding box center [169, 11] width 91 height 20
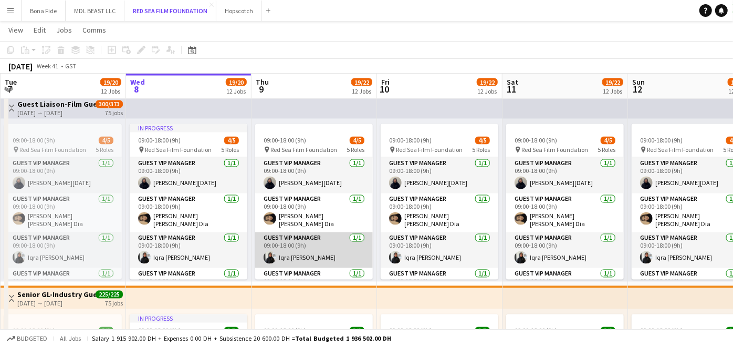
scroll to position [58, 0]
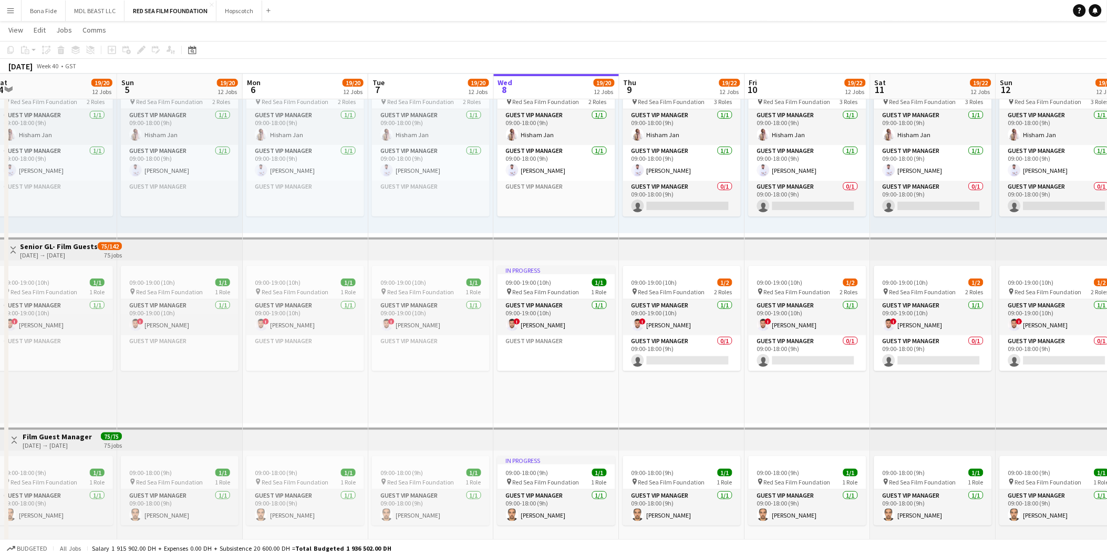
drag, startPoint x: 303, startPoint y: 376, endPoint x: 599, endPoint y: 366, distance: 297.0
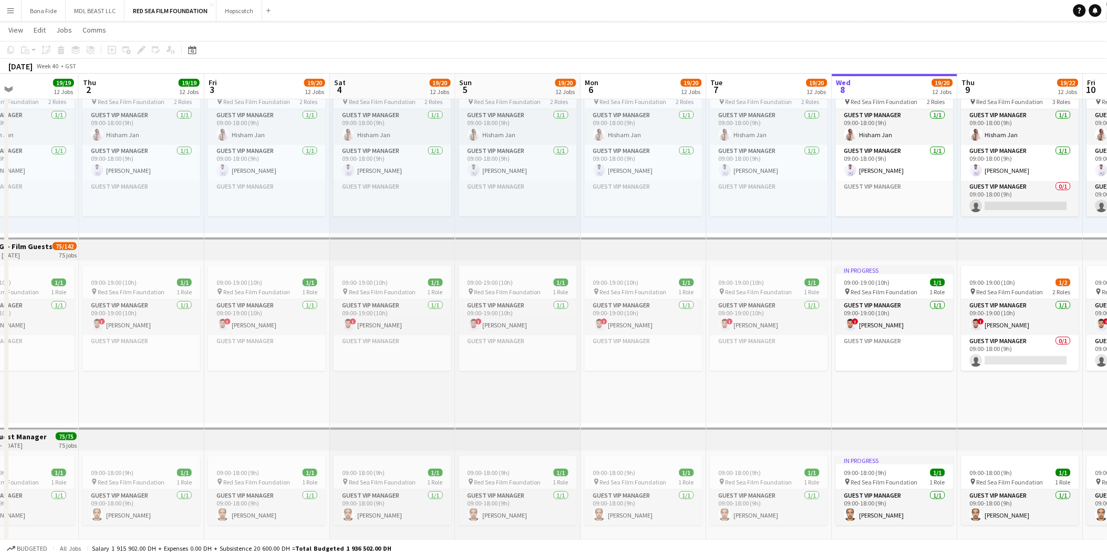
drag, startPoint x: 258, startPoint y: 404, endPoint x: 542, endPoint y: 376, distance: 285.1
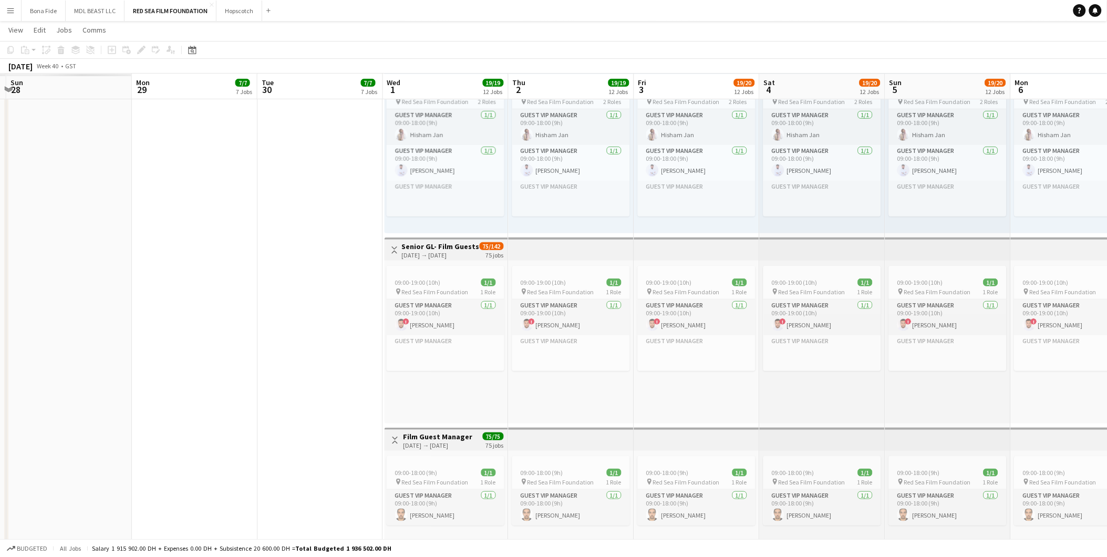
drag, startPoint x: 422, startPoint y: 358, endPoint x: 665, endPoint y: 316, distance: 246.7
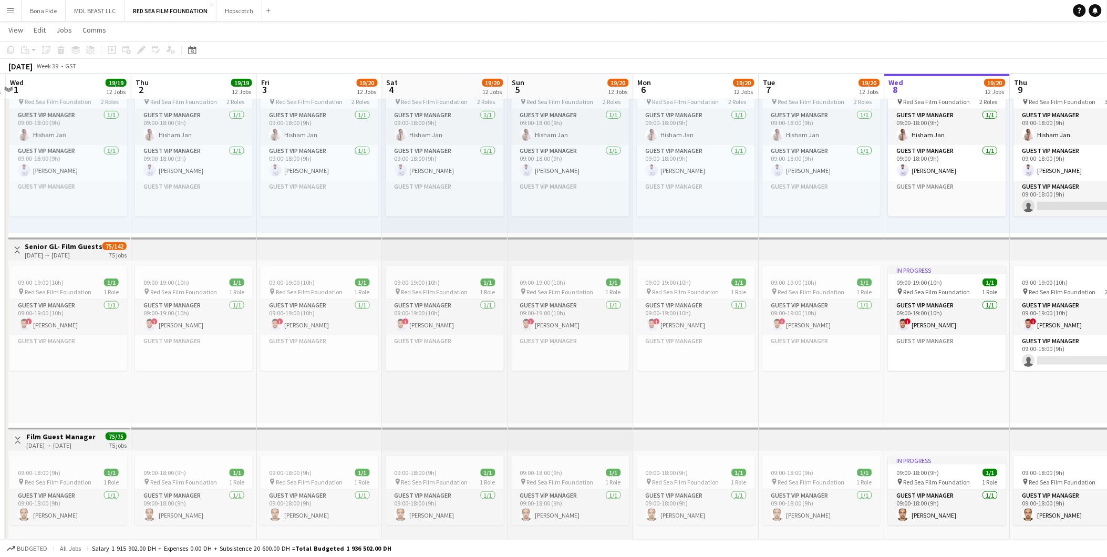
drag, startPoint x: 665, startPoint y: 317, endPoint x: 88, endPoint y: 345, distance: 577.5
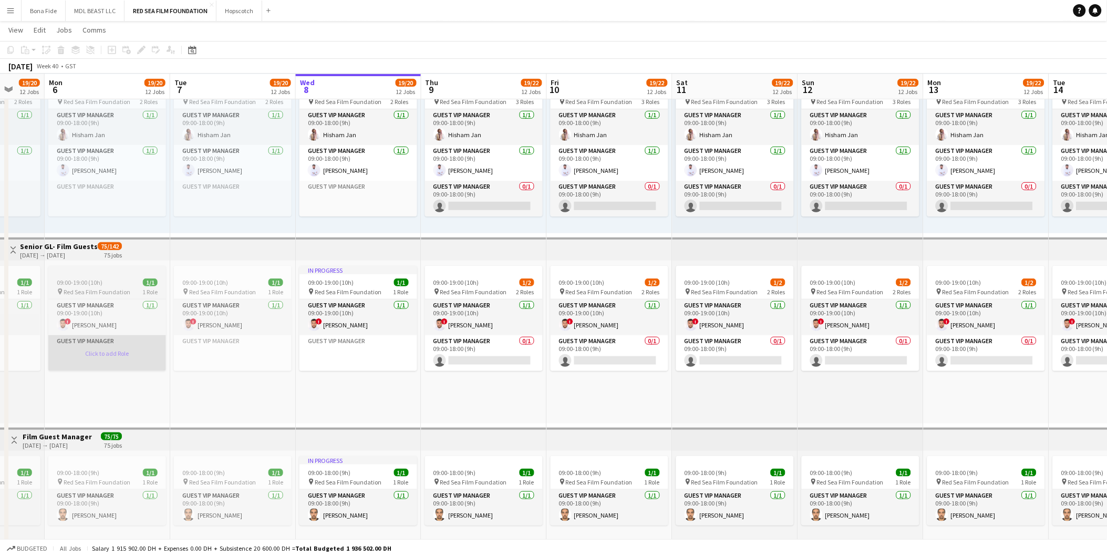
drag, startPoint x: 433, startPoint y: 414, endPoint x: 155, endPoint y: 366, distance: 281.4
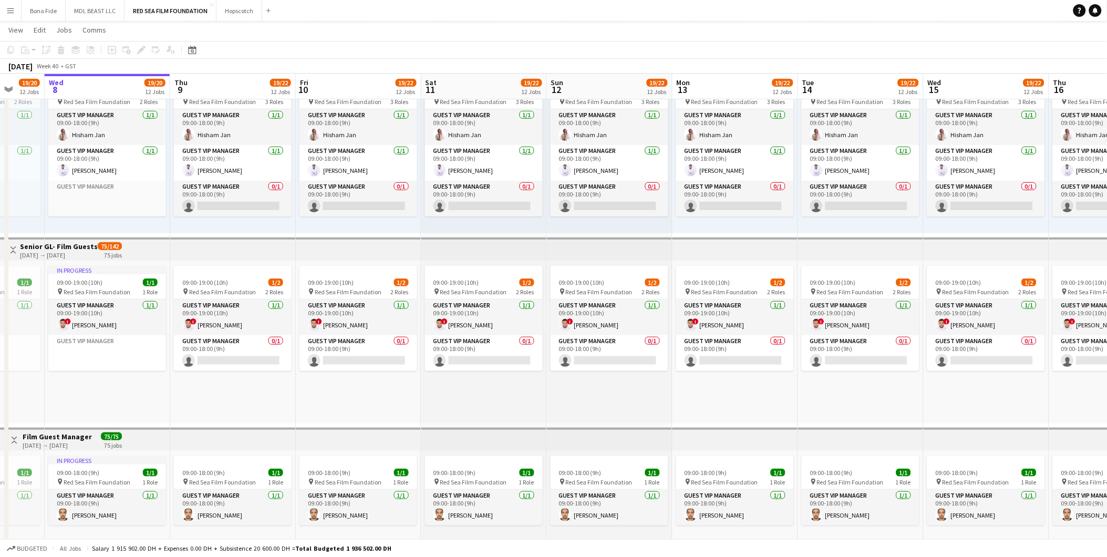
drag, startPoint x: 546, startPoint y: 391, endPoint x: 40, endPoint y: 368, distance: 506.4
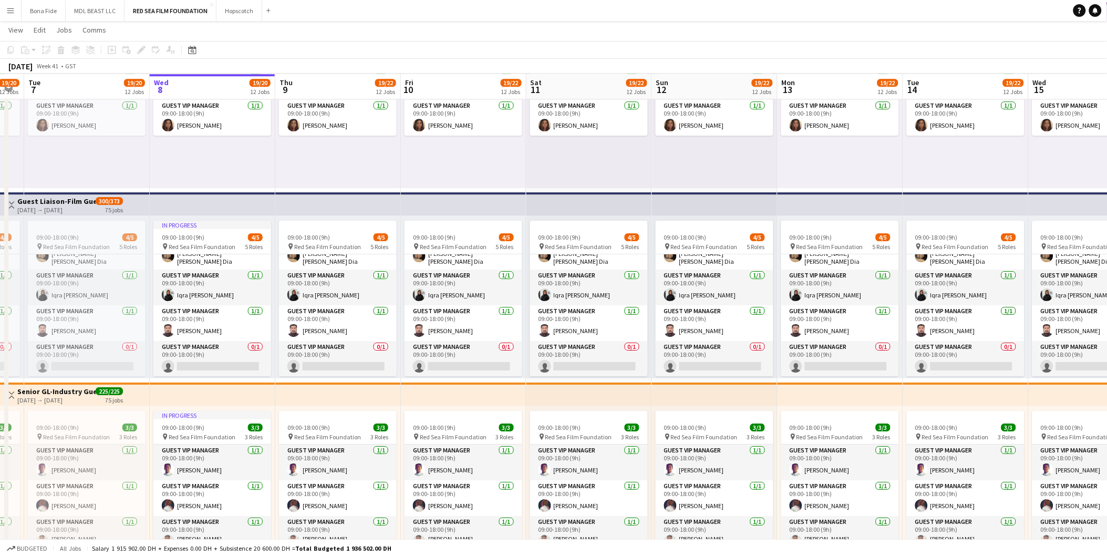
drag, startPoint x: 247, startPoint y: 163, endPoint x: 606, endPoint y: 160, distance: 359.3
click at [606, 160] on app-calendar-viewport "Sun 5 19/20 12 Jobs Mon 6 19/20 12 Jobs Tue 7 19/20 12 Jobs Wed 8 19/20 12 Jobs…" at bounding box center [553, 192] width 1107 height 2445
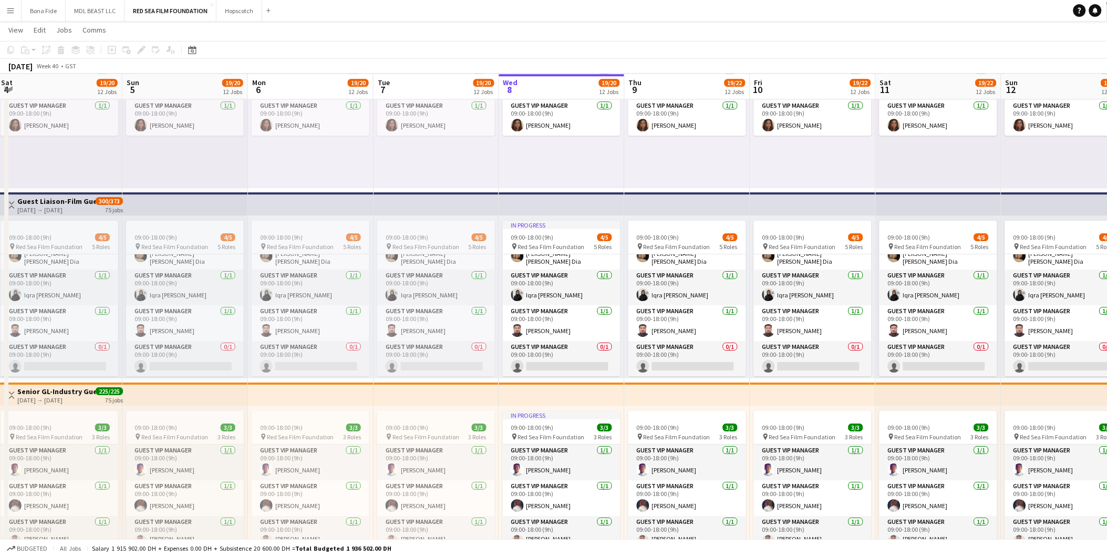
drag, startPoint x: 215, startPoint y: 173, endPoint x: 565, endPoint y: 166, distance: 349.4
click at [565, 166] on app-calendar-viewport "Thu 2 19/19 12 Jobs Fri 3 19/20 12 Jobs Sat 4 19/20 12 Jobs Sun 5 19/20 12 Jobs…" at bounding box center [553, 192] width 1107 height 2445
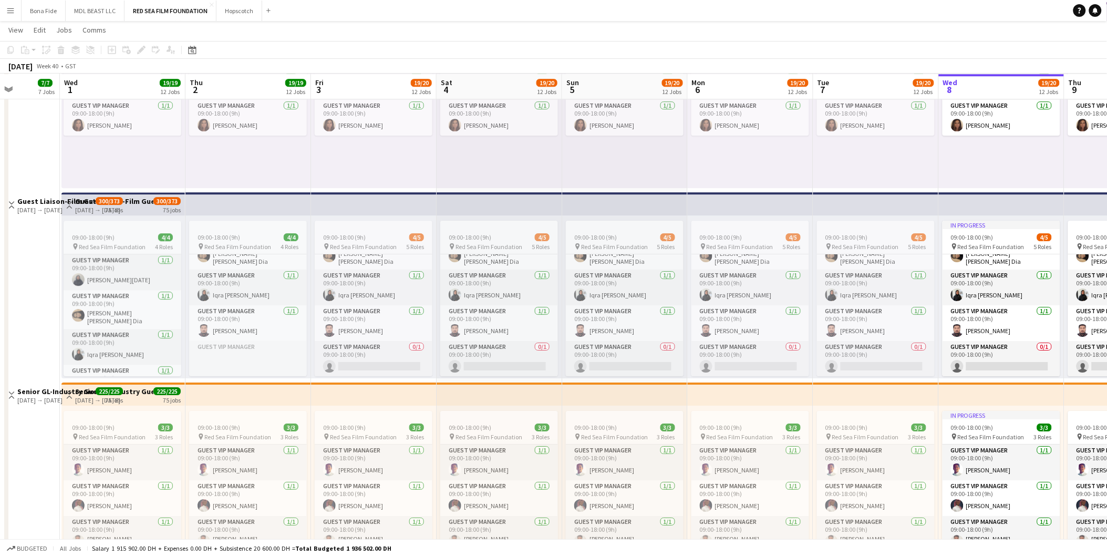
drag, startPoint x: 347, startPoint y: 175, endPoint x: 563, endPoint y: 172, distance: 216.4
click at [563, 172] on app-calendar-viewport "Tue 30 7/7 7 Jobs Wed 1 19/19 12 Jobs Thu 2 19/19 12 Jobs Fri 3 19/20 12 Jobs S…" at bounding box center [553, 192] width 1107 height 2445
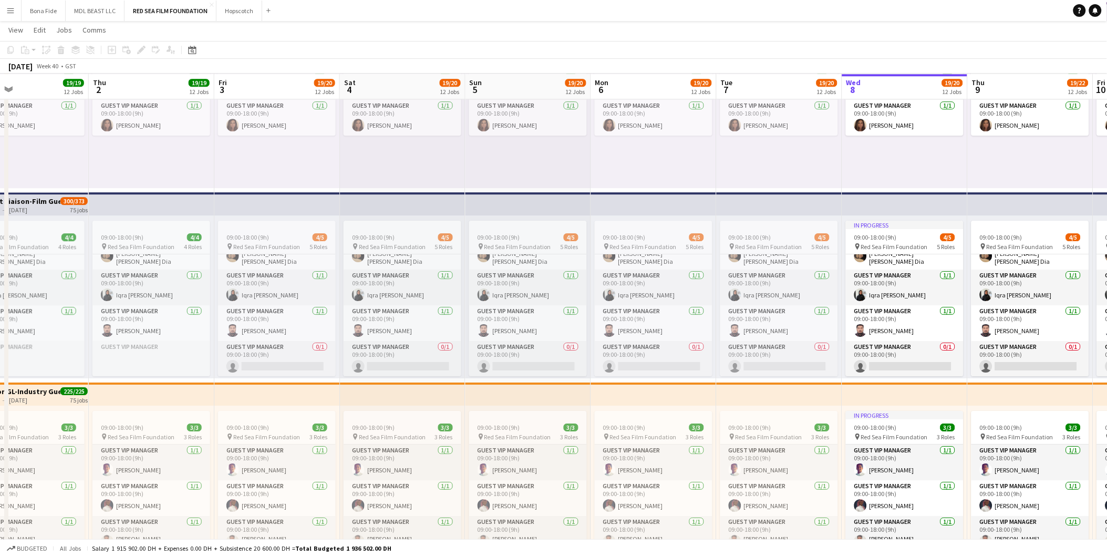
drag, startPoint x: 360, startPoint y: 169, endPoint x: 487, endPoint y: 167, distance: 126.6
click at [487, 167] on app-calendar-viewport "Mon 29 7/7 7 Jobs Tue 30 7/7 7 Jobs Wed 1 19/19 12 Jobs Thu 2 19/19 12 Jobs Fri…" at bounding box center [553, 192] width 1107 height 2445
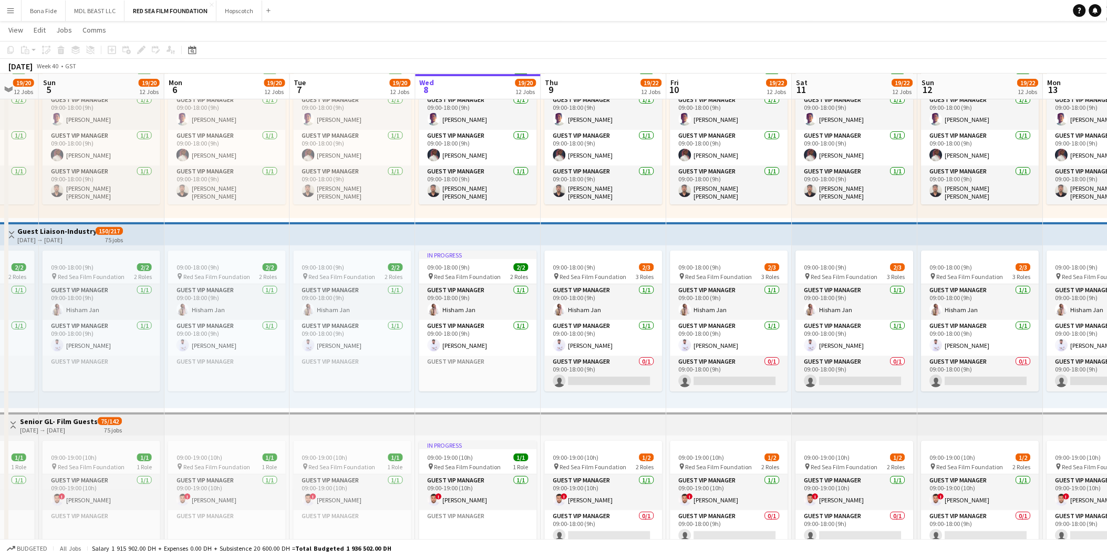
scroll to position [0, 274]
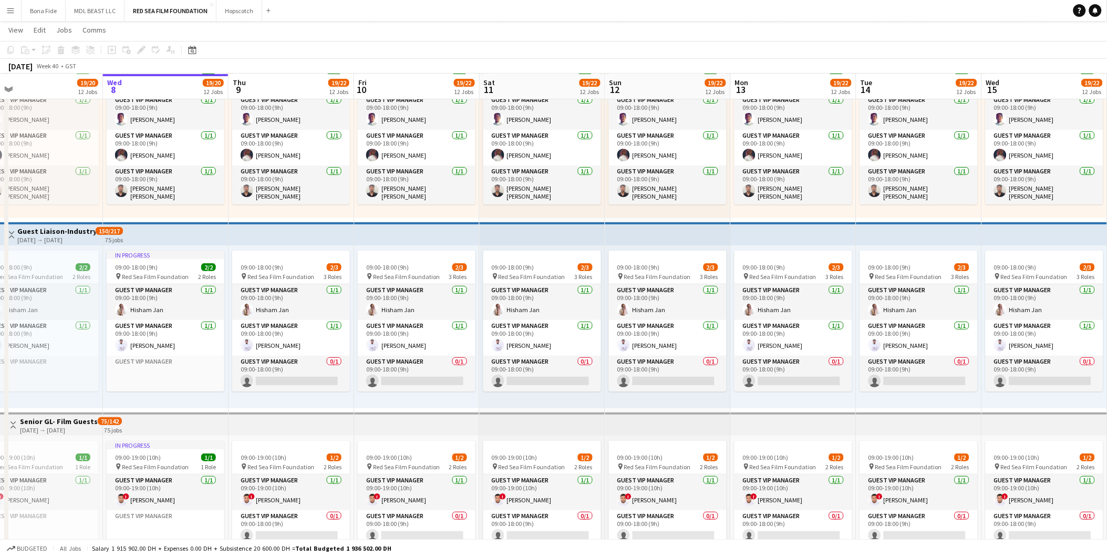
drag, startPoint x: 898, startPoint y: 217, endPoint x: 219, endPoint y: 232, distance: 679.9
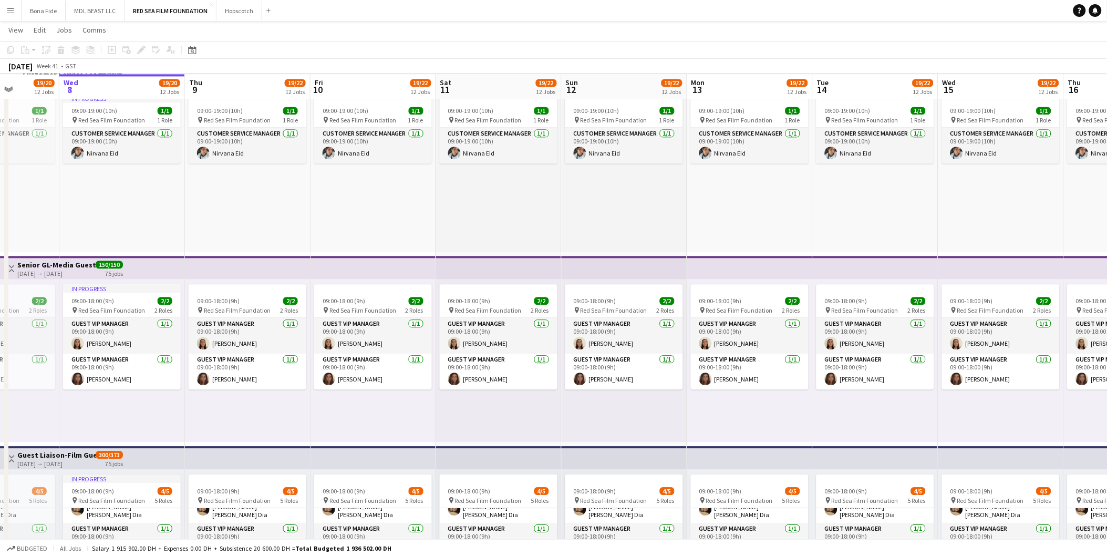
scroll to position [721, 0]
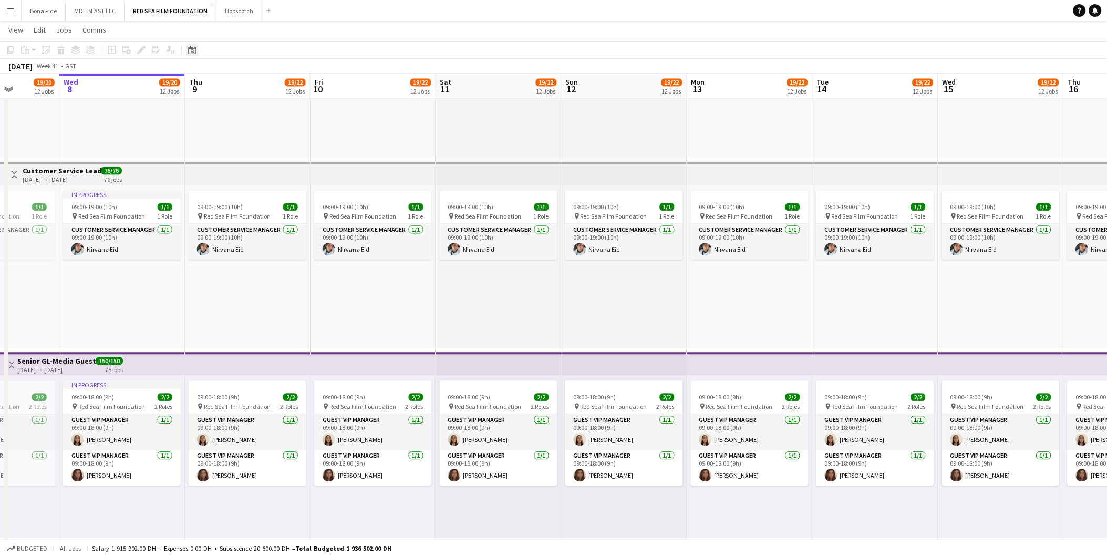
click at [195, 50] on icon at bounding box center [192, 50] width 8 height 8
click at [275, 86] on span "Next month" at bounding box center [276, 86] width 21 height 21
click at [263, 124] on span "1" at bounding box center [262, 127] width 13 height 15
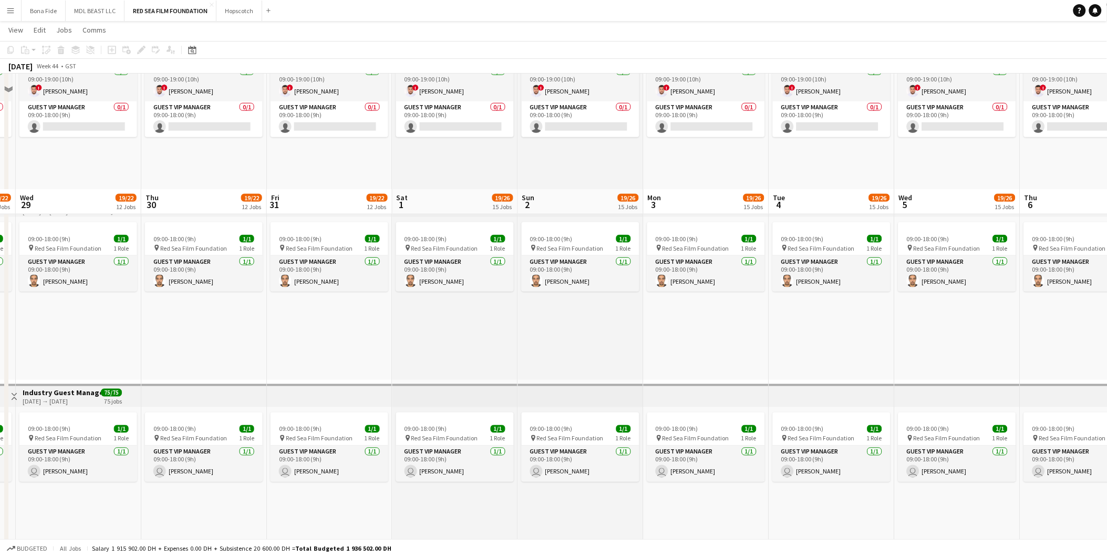
scroll to position [1946, 0]
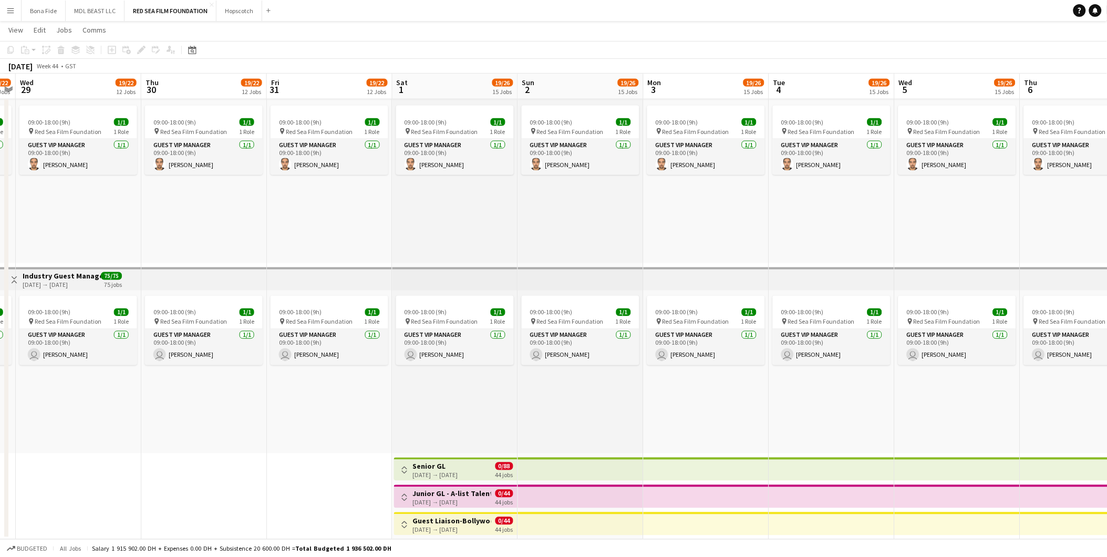
click at [481, 346] on div "Toggle View Senior GL [DATE] → [DATE] 0/88 44 jobs" at bounding box center [455, 470] width 115 height 18
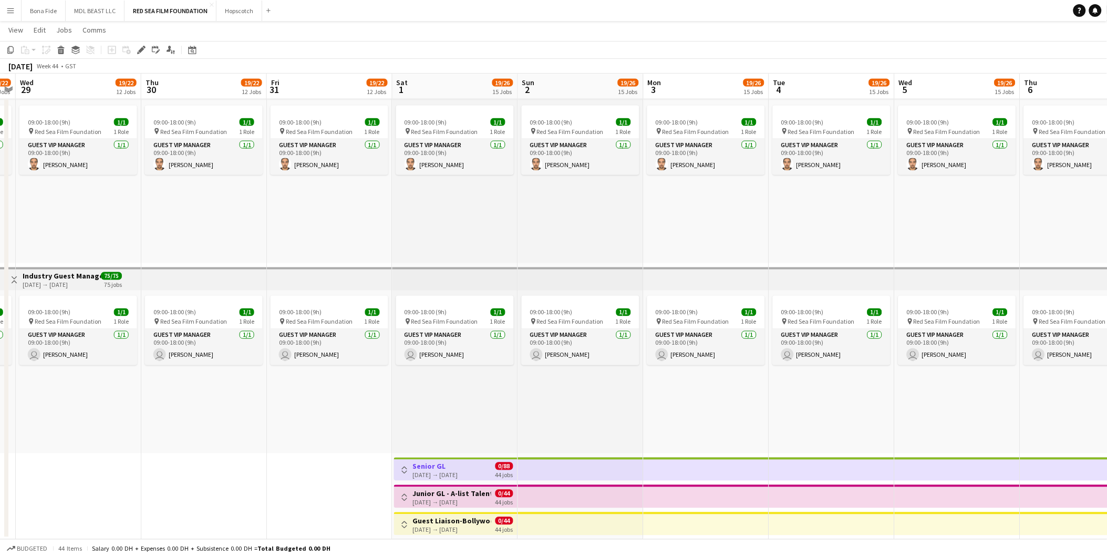
click at [480, 346] on div "Toggle View Senior GL [DATE] → [DATE] 0/88 44 jobs" at bounding box center [455, 470] width 115 height 18
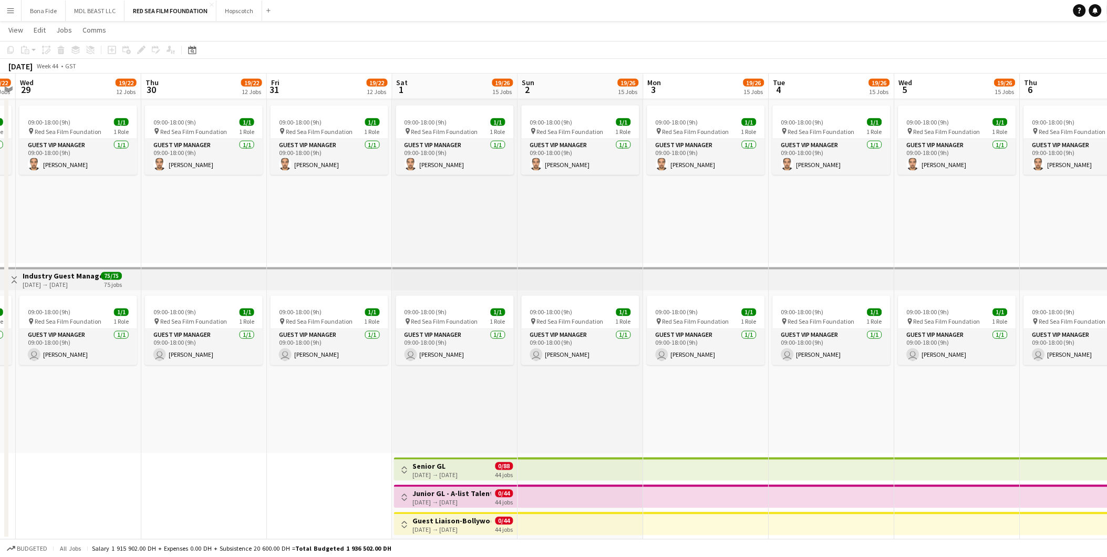
click at [407, 346] on app-icon "Toggle View" at bounding box center [404, 469] width 7 height 7
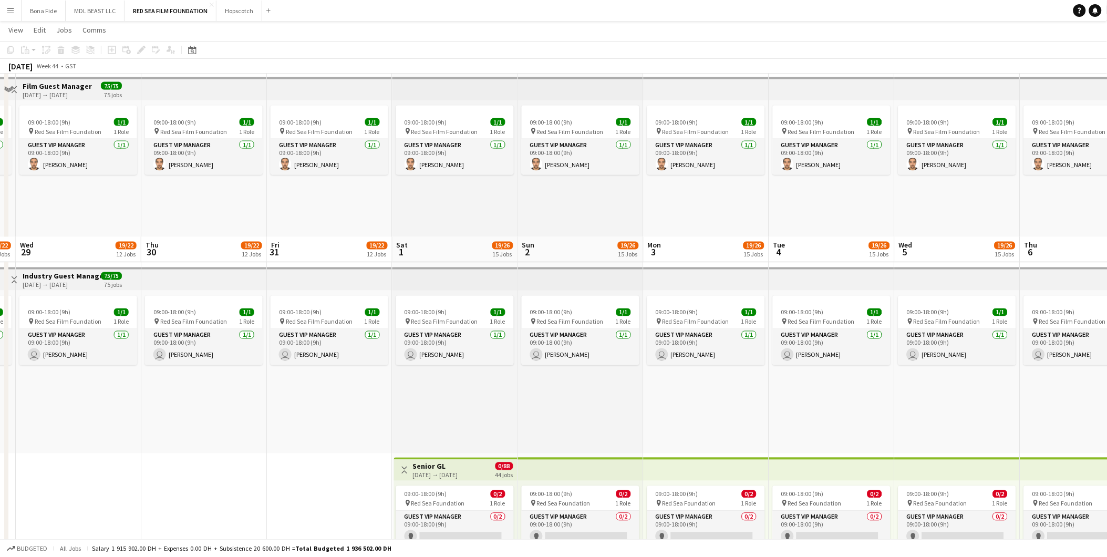
scroll to position [2109, 0]
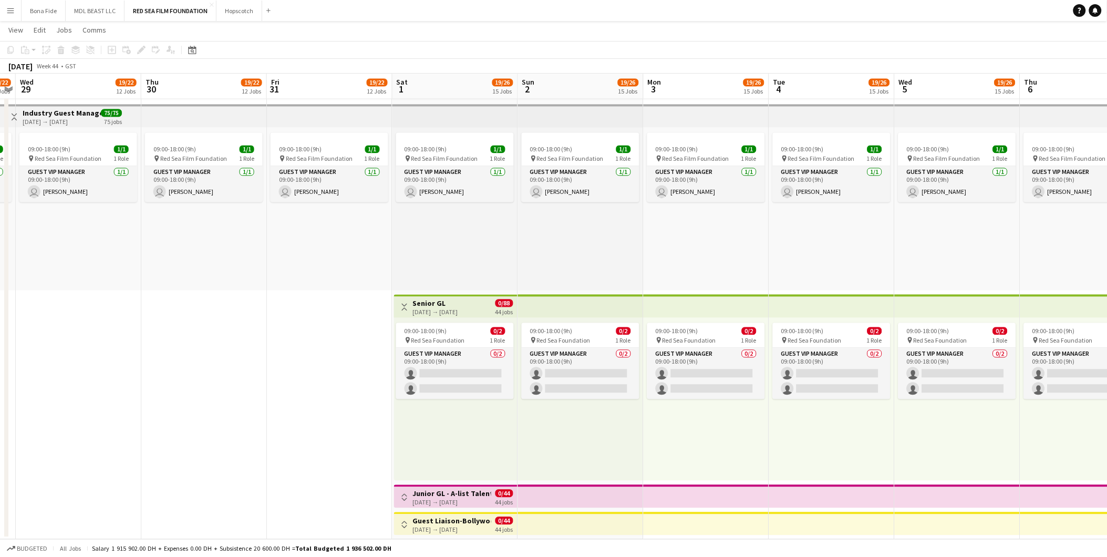
click at [469, 346] on h3 "Junior GL - A-list Talents" at bounding box center [452, 493] width 78 height 9
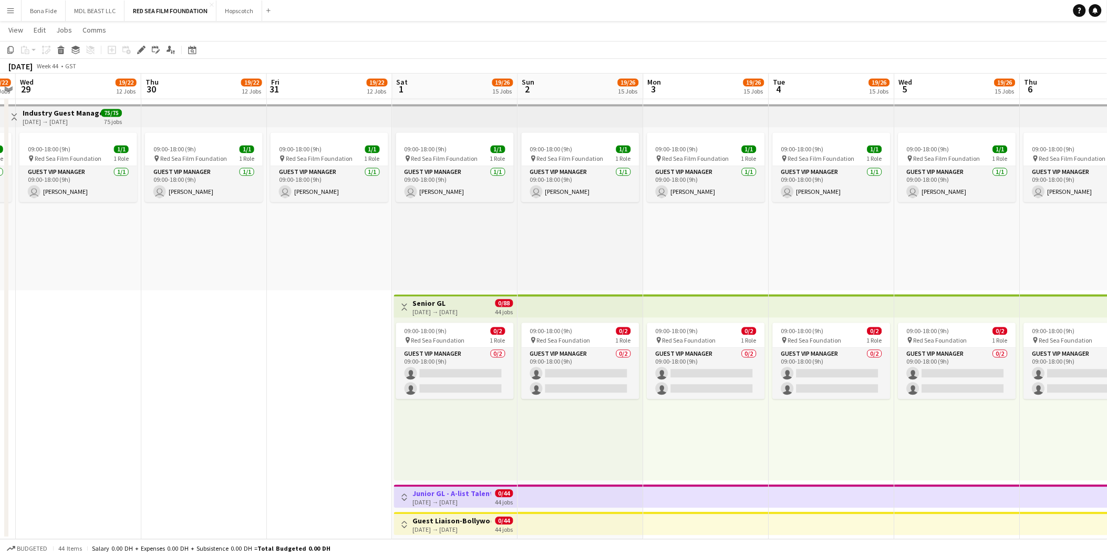
click at [406, 346] on app-icon "Toggle View" at bounding box center [404, 497] width 7 height 7
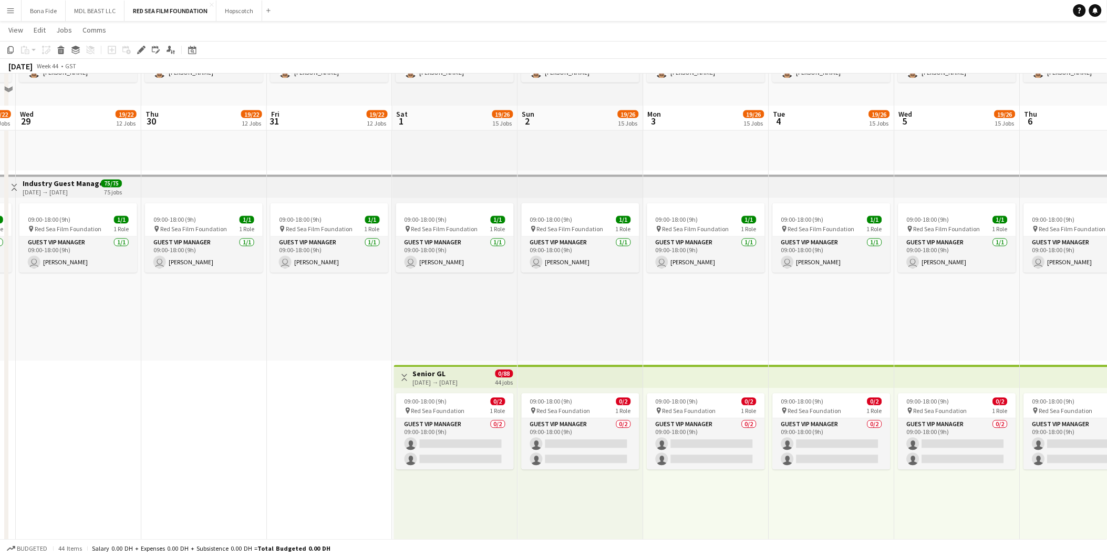
scroll to position [2097, 0]
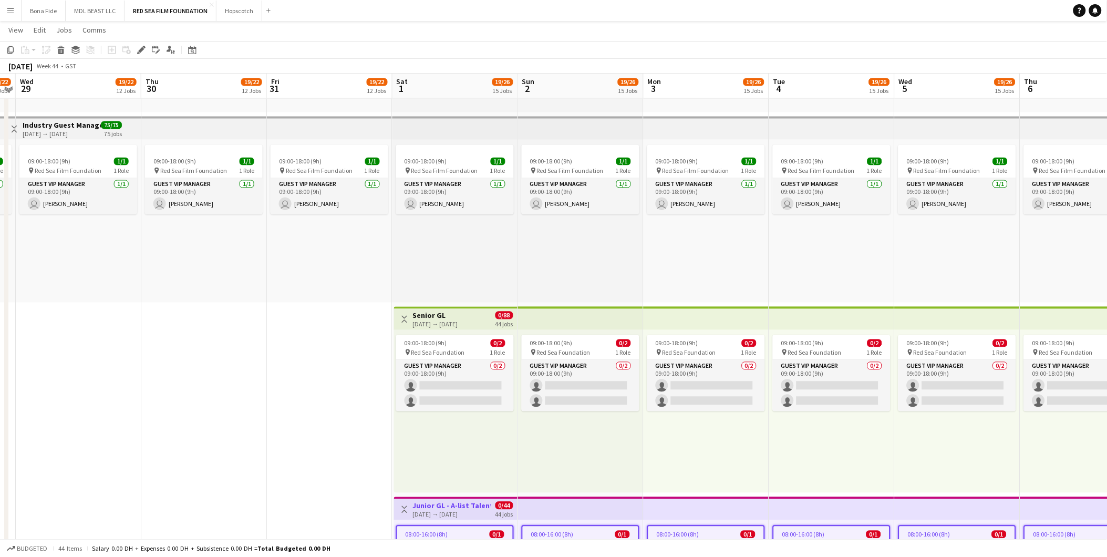
click at [428, 313] on h3 "Senior GL" at bounding box center [435, 315] width 45 height 9
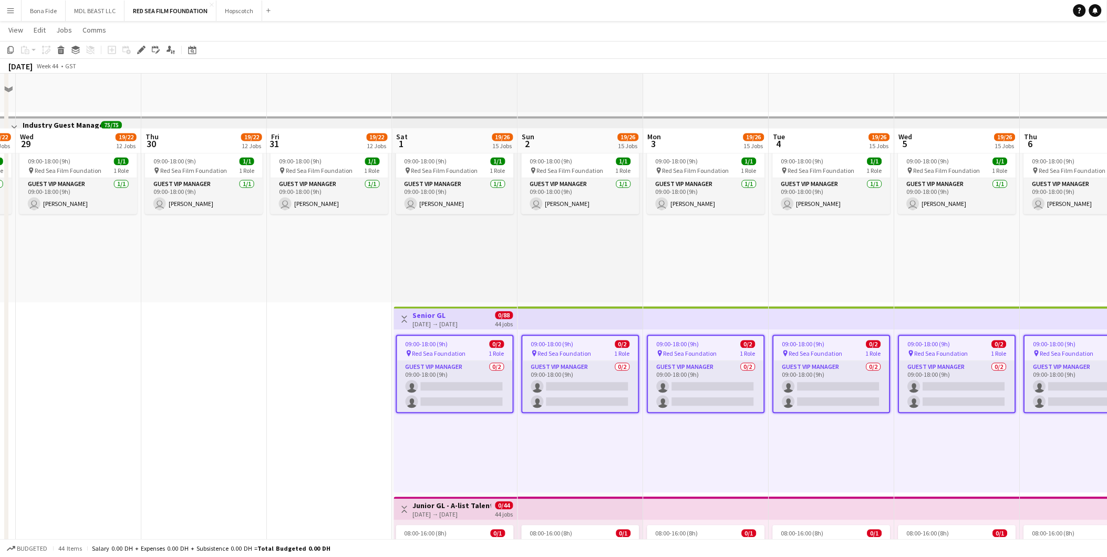
scroll to position [2155, 0]
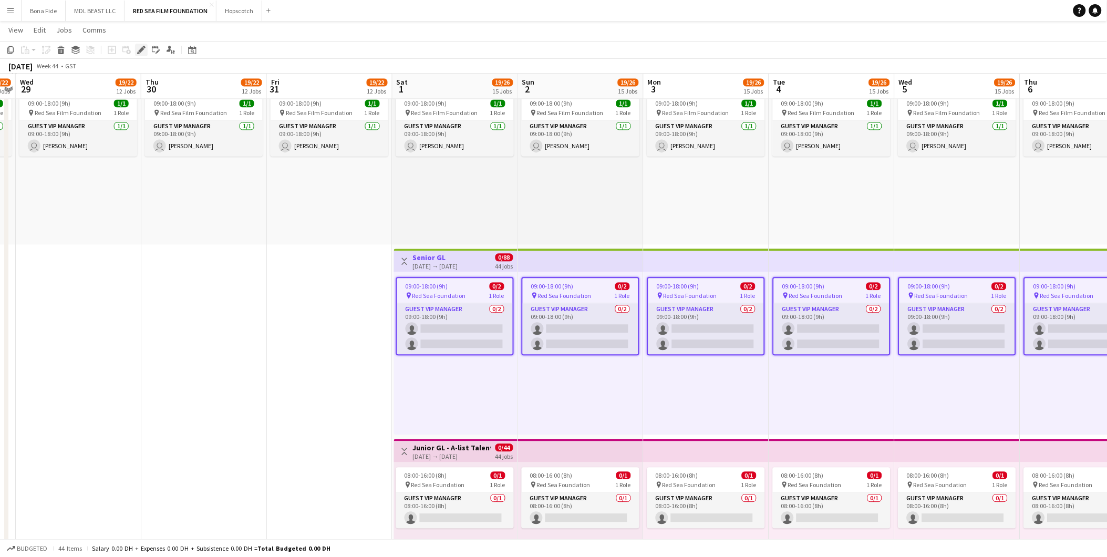
click at [140, 53] on icon "Edit" at bounding box center [141, 50] width 8 height 8
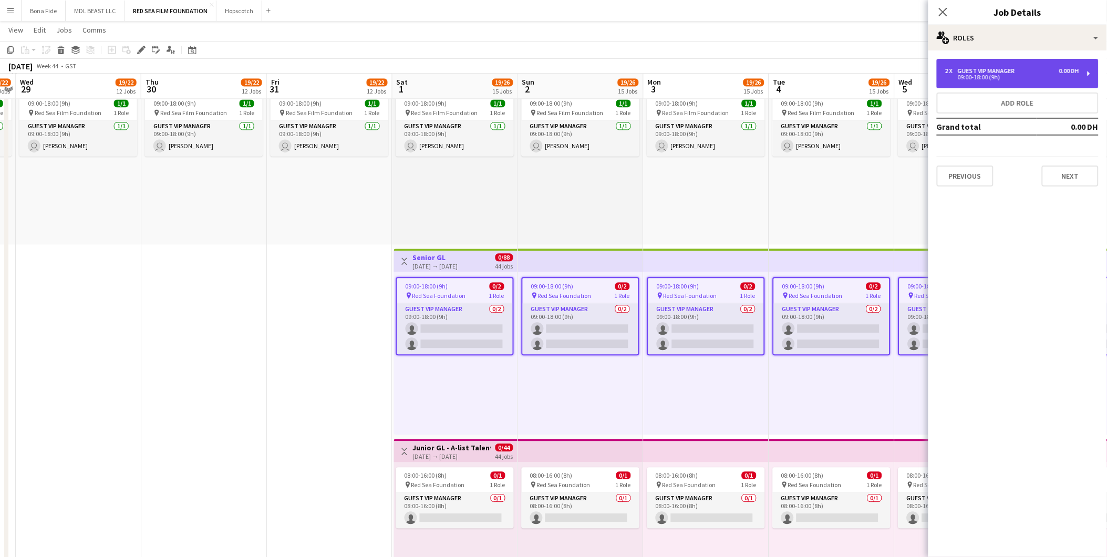
click at [742, 65] on div "2 x Guest VIP Manager 0.00 DH 09:00-18:00 (9h)" at bounding box center [1018, 73] width 162 height 29
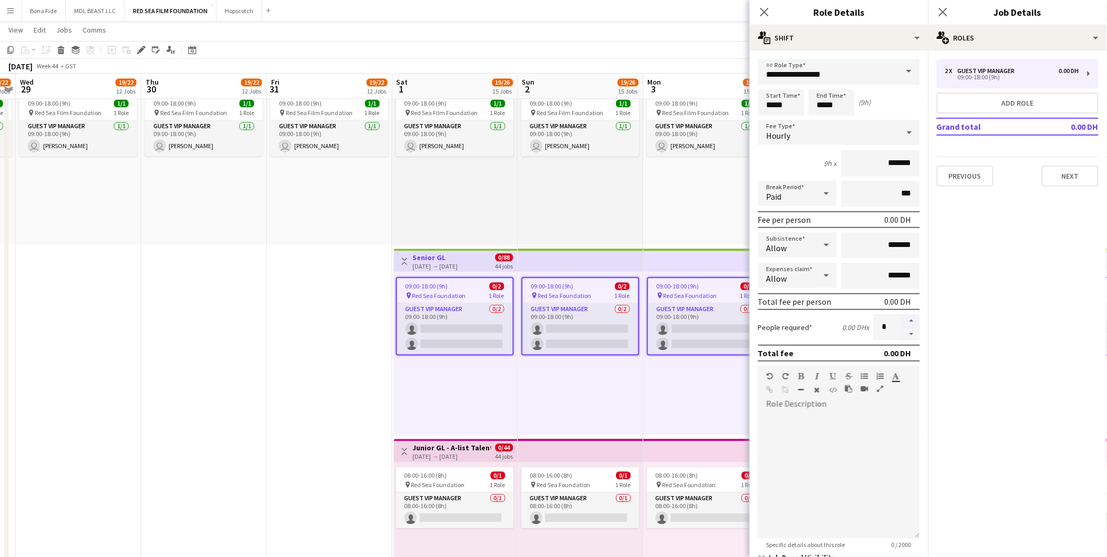
click at [742, 317] on button "button" at bounding box center [911, 321] width 17 height 14
click at [742, 328] on button "button" at bounding box center [911, 334] width 17 height 13
type input "*"
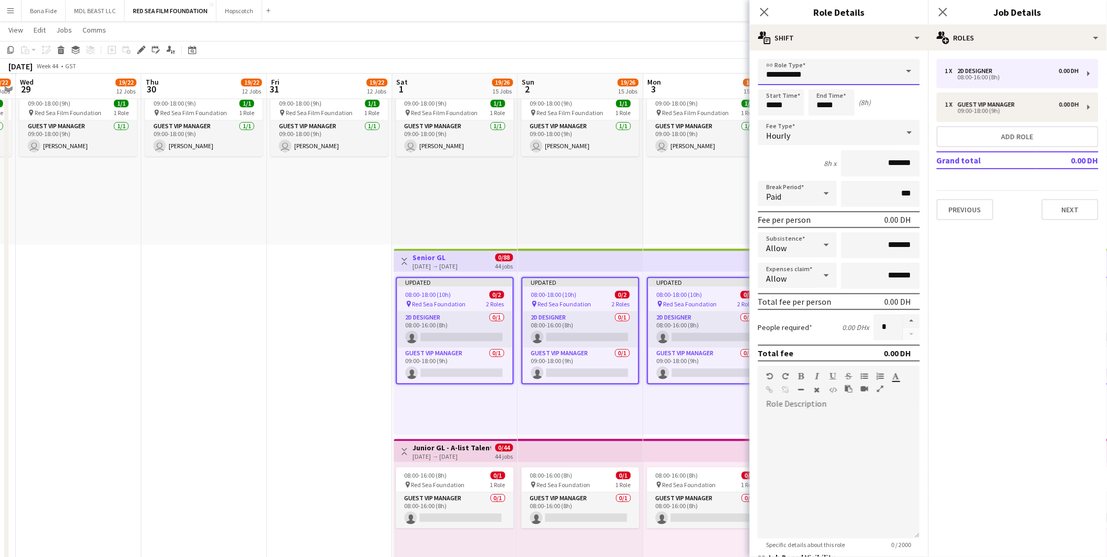
click at [857, 82] on input "**********" at bounding box center [839, 72] width 162 height 26
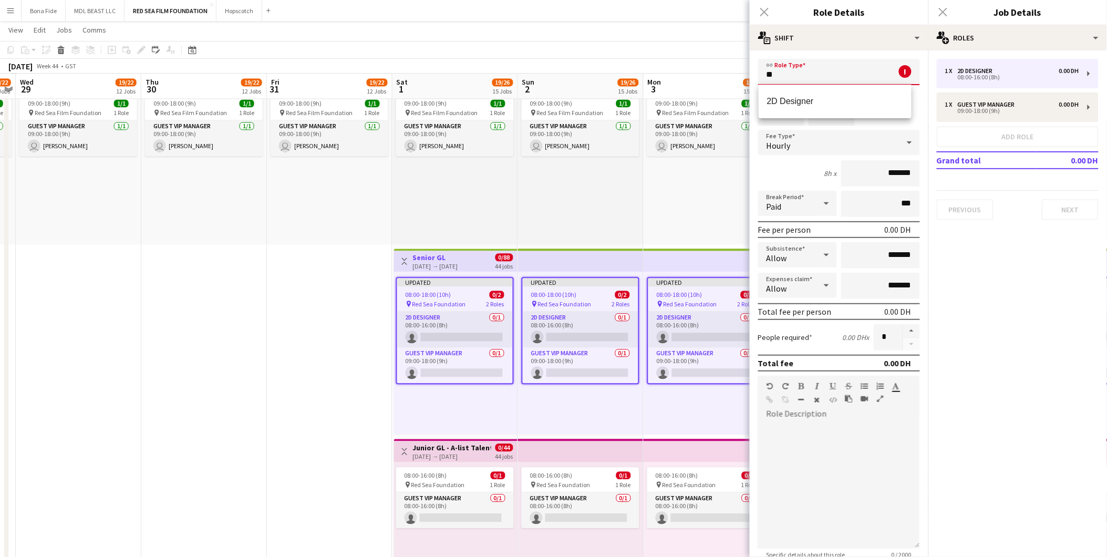
type input "*"
click at [816, 94] on mat-option "Guest VIP Manager" at bounding box center [835, 101] width 153 height 25
type input "**********"
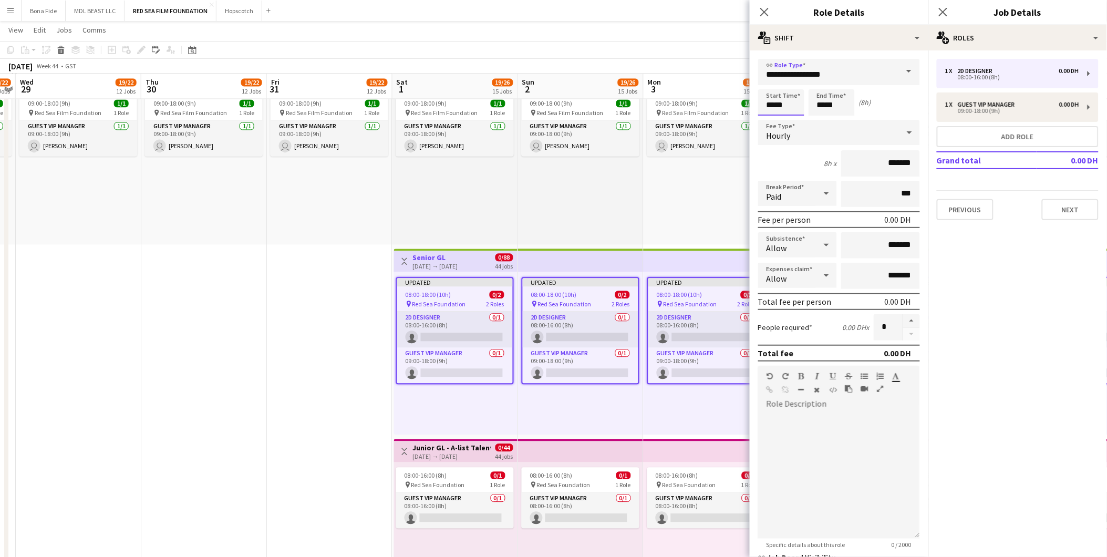
click at [772, 105] on input "*****" at bounding box center [781, 102] width 46 height 26
click at [777, 106] on input "*****" at bounding box center [781, 102] width 46 height 26
click at [773, 103] on input "*****" at bounding box center [781, 102] width 46 height 26
type input "*****"
click at [822, 103] on input "*****" at bounding box center [831, 102] width 46 height 26
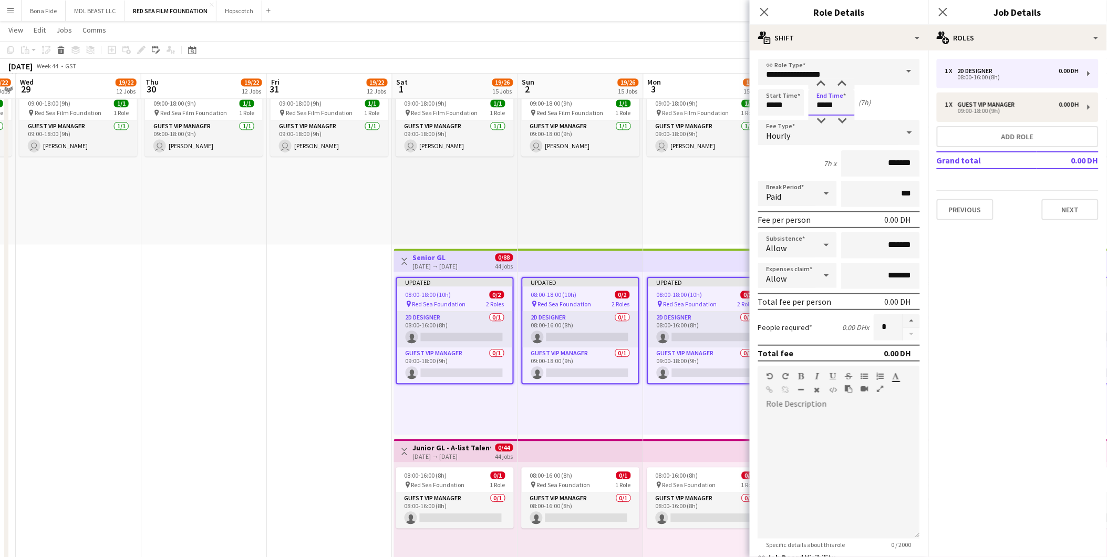
click at [826, 103] on input "*****" at bounding box center [831, 102] width 46 height 26
type input "*****"
click at [796, 130] on div "Hourly" at bounding box center [828, 132] width 141 height 25
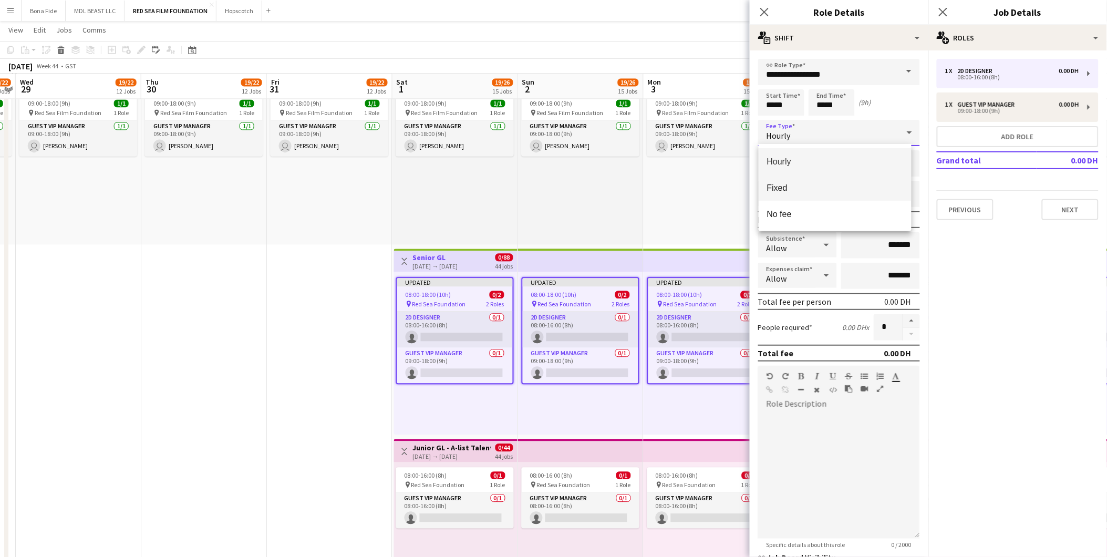
click at [808, 188] on span "Fixed" at bounding box center [835, 188] width 136 height 10
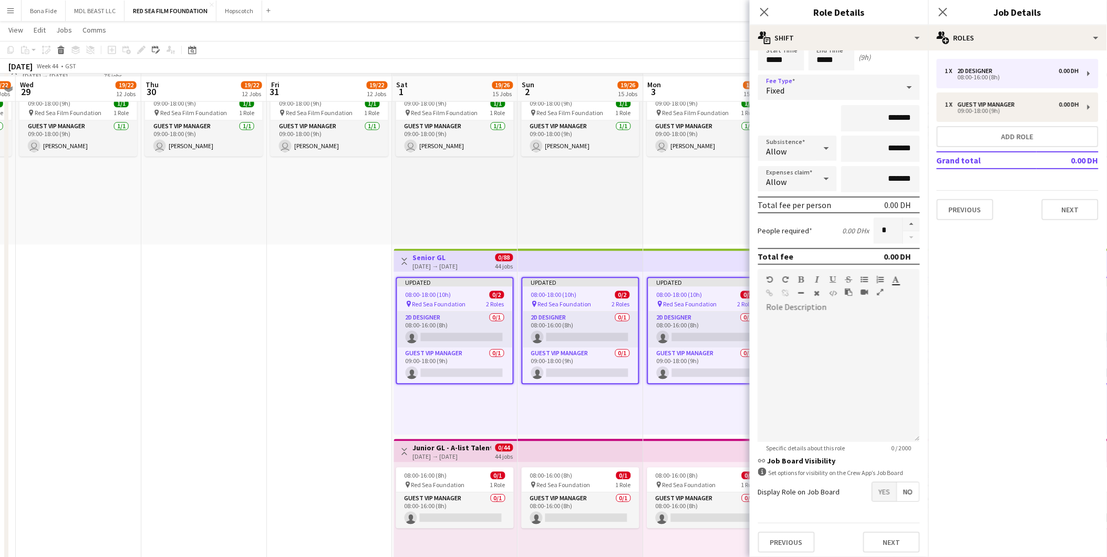
scroll to position [2272, 0]
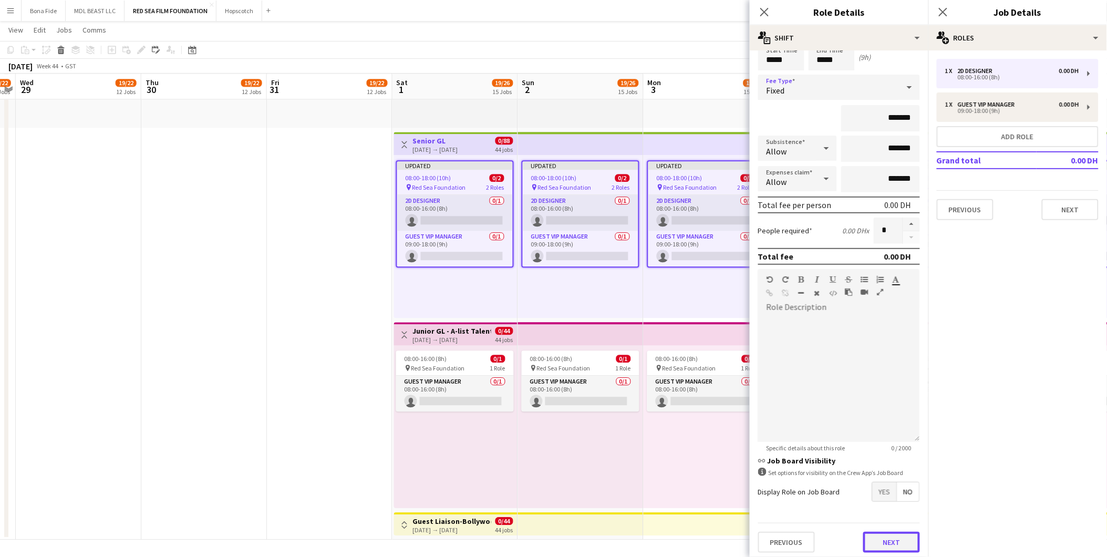
click at [886, 537] on button "Next" at bounding box center [891, 542] width 57 height 21
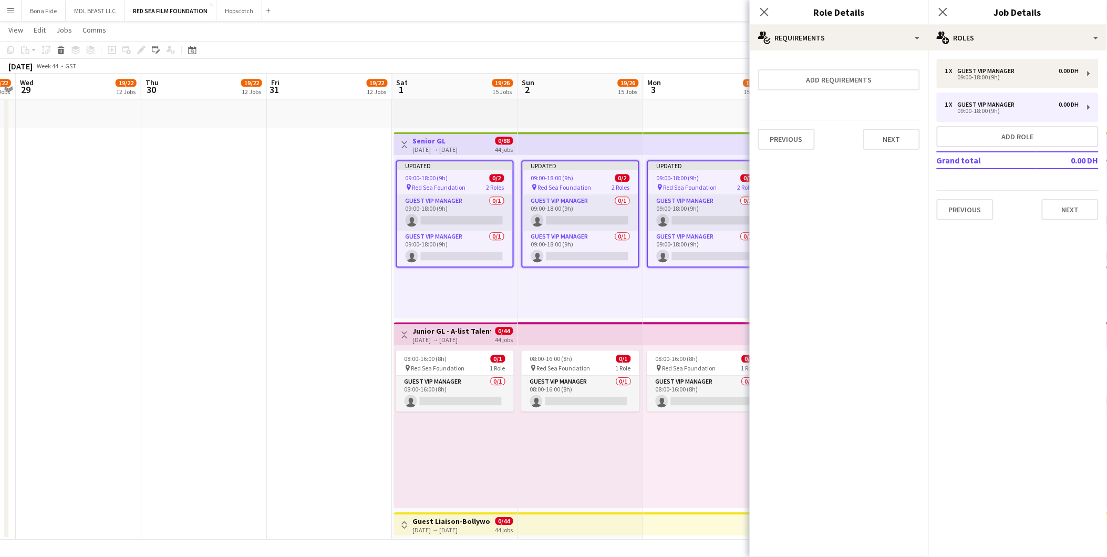
scroll to position [0, 0]
click at [890, 133] on button "Next" at bounding box center [891, 139] width 57 height 21
click at [888, 154] on div "link Collect a response when crew apply from the Job Board. Responses appear wi…" at bounding box center [839, 109] width 179 height 119
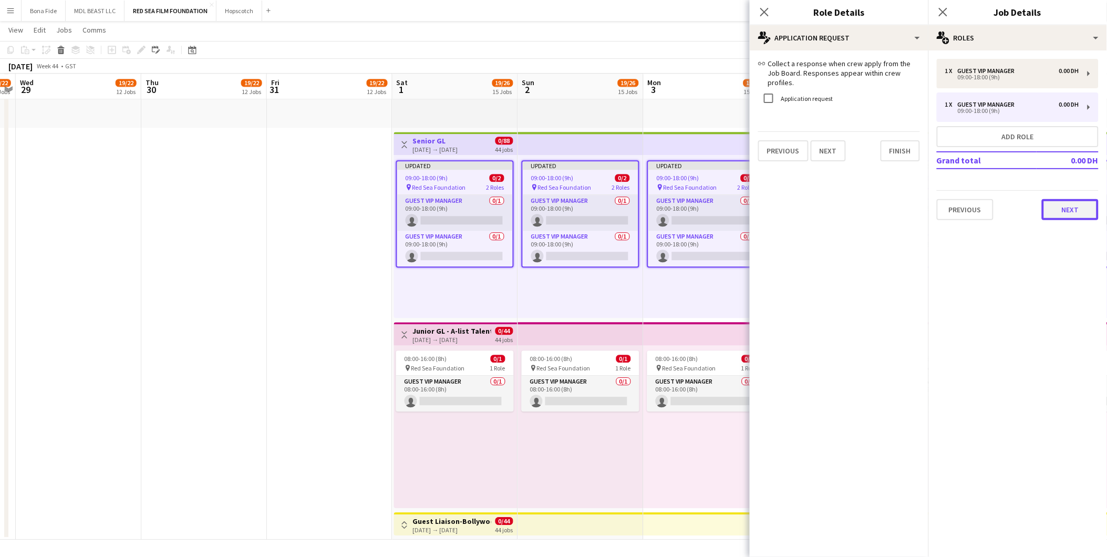
click at [1076, 210] on button "Next" at bounding box center [1070, 209] width 57 height 21
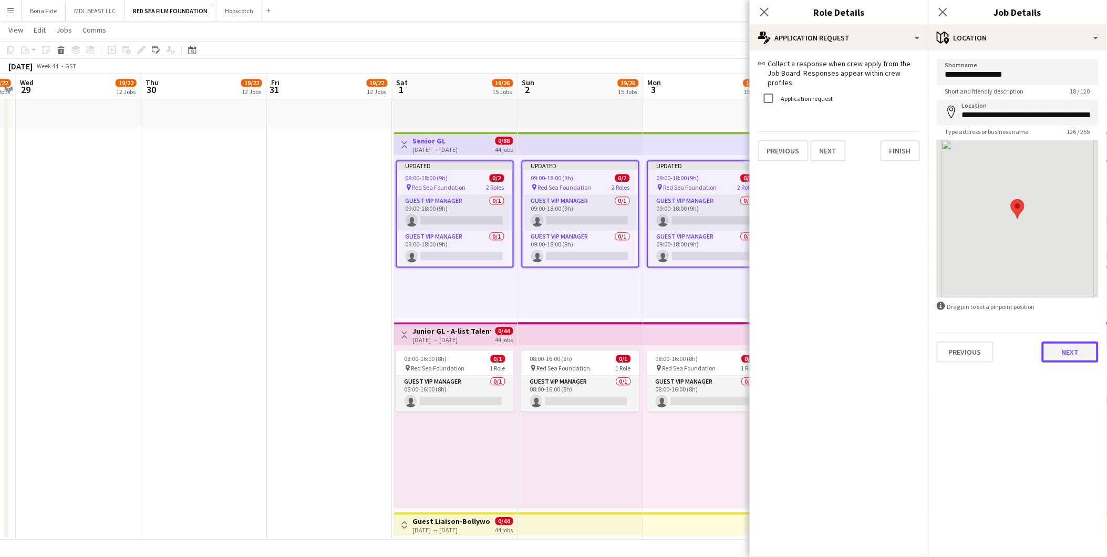
click at [1071, 348] on button "Next" at bounding box center [1070, 351] width 57 height 21
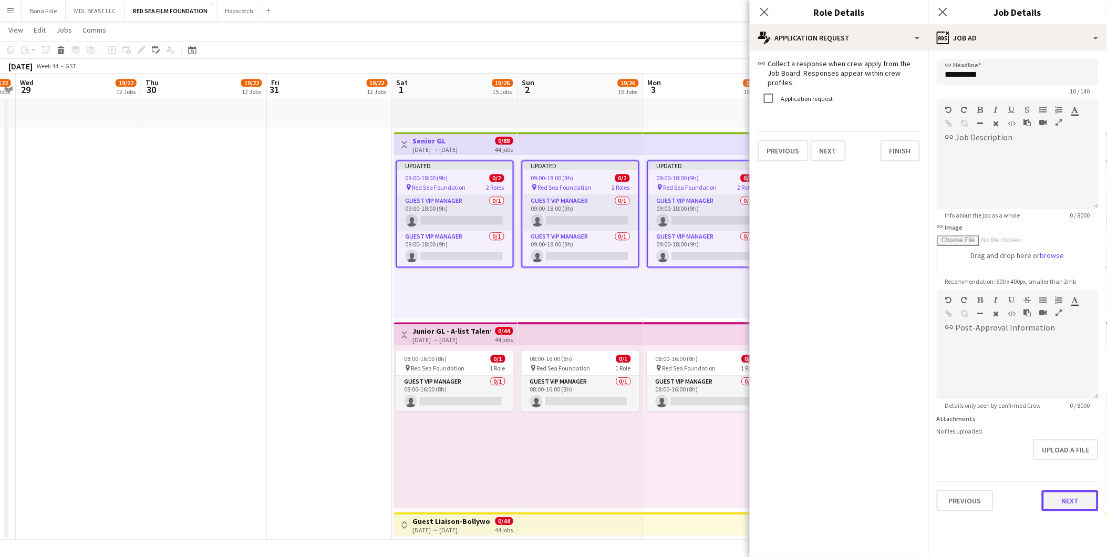
click at [1078, 493] on button "Next" at bounding box center [1070, 500] width 57 height 21
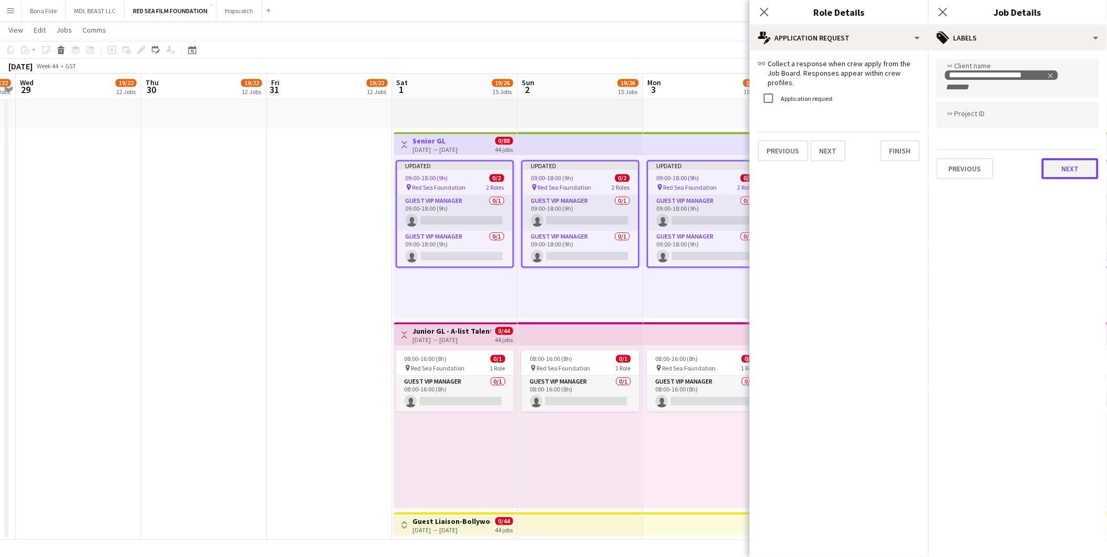
click at [1060, 174] on button "Next" at bounding box center [1070, 168] width 57 height 21
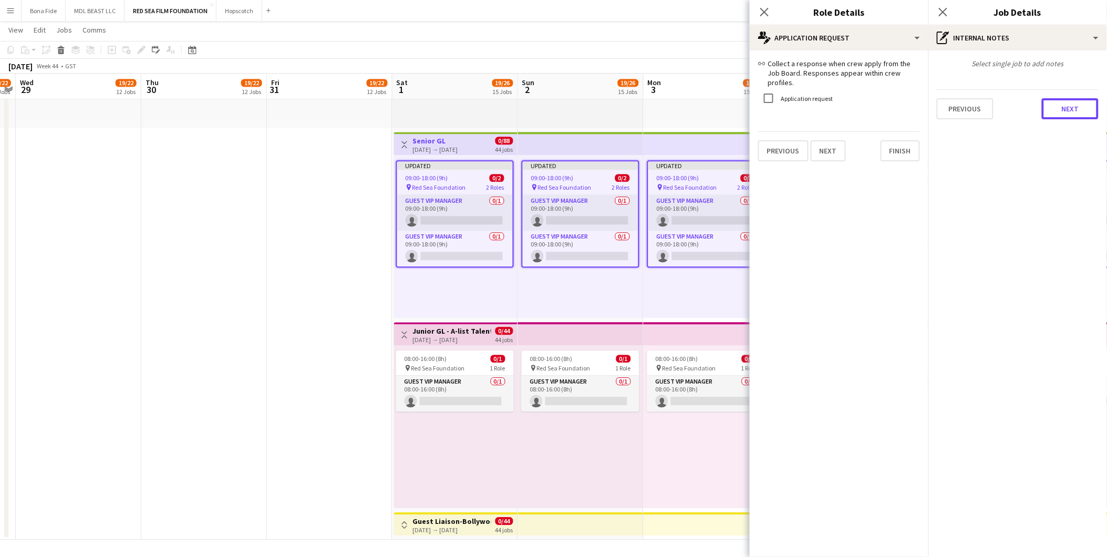
click at [1072, 108] on button "Next" at bounding box center [1070, 108] width 57 height 21
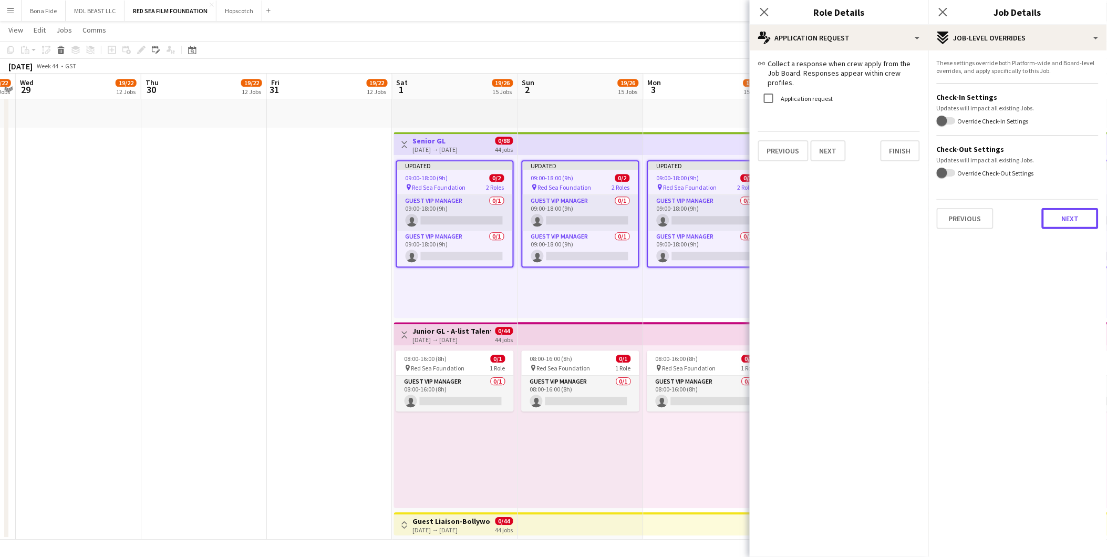
click at [1082, 218] on button "Next" at bounding box center [1070, 218] width 57 height 21
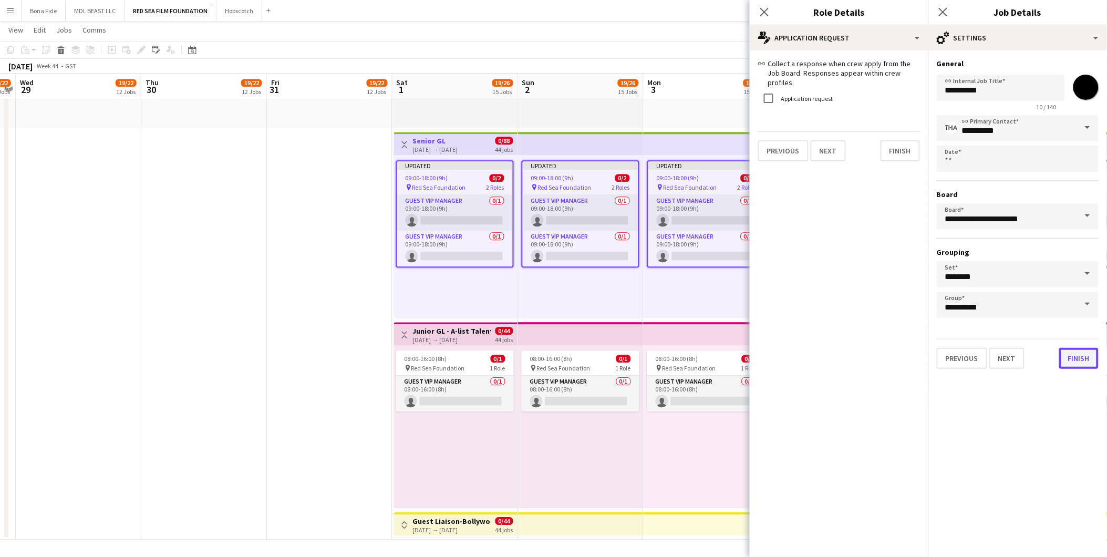
click at [1081, 357] on button "Finish" at bounding box center [1078, 358] width 39 height 21
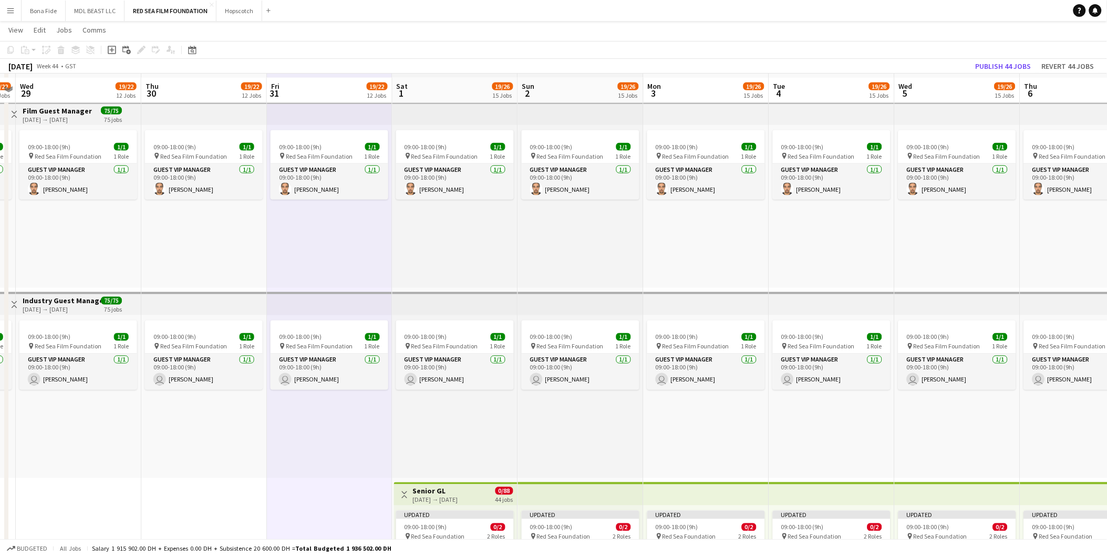
scroll to position [2272, 0]
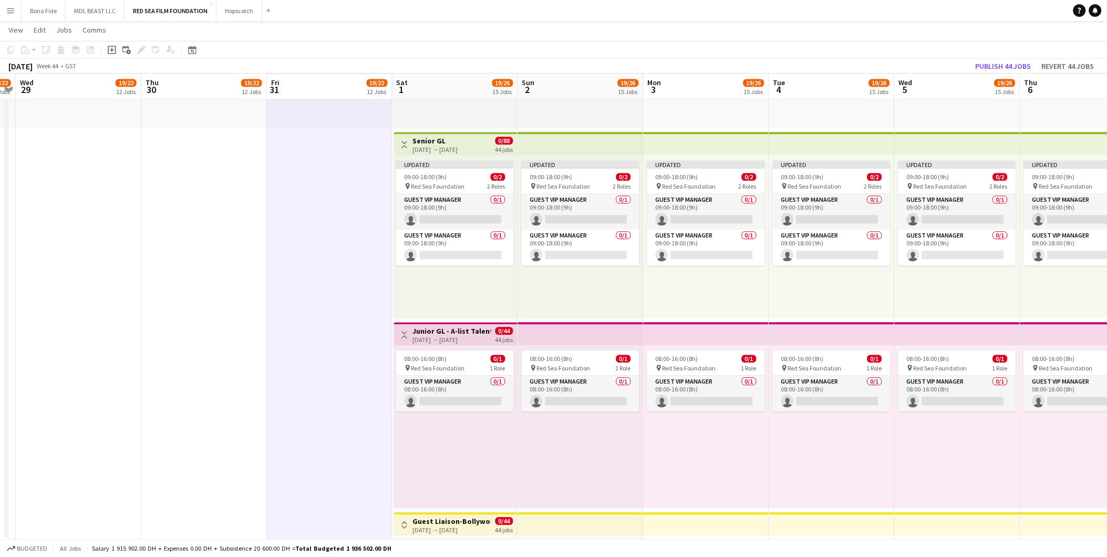
click at [408, 526] on button "Toggle View" at bounding box center [404, 524] width 13 height 13
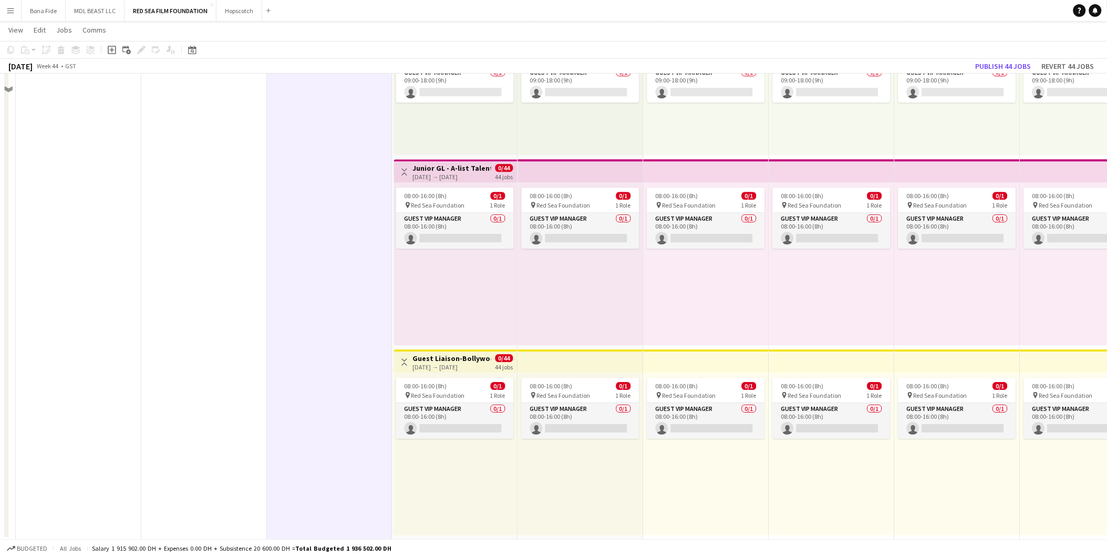
scroll to position [2084, 0]
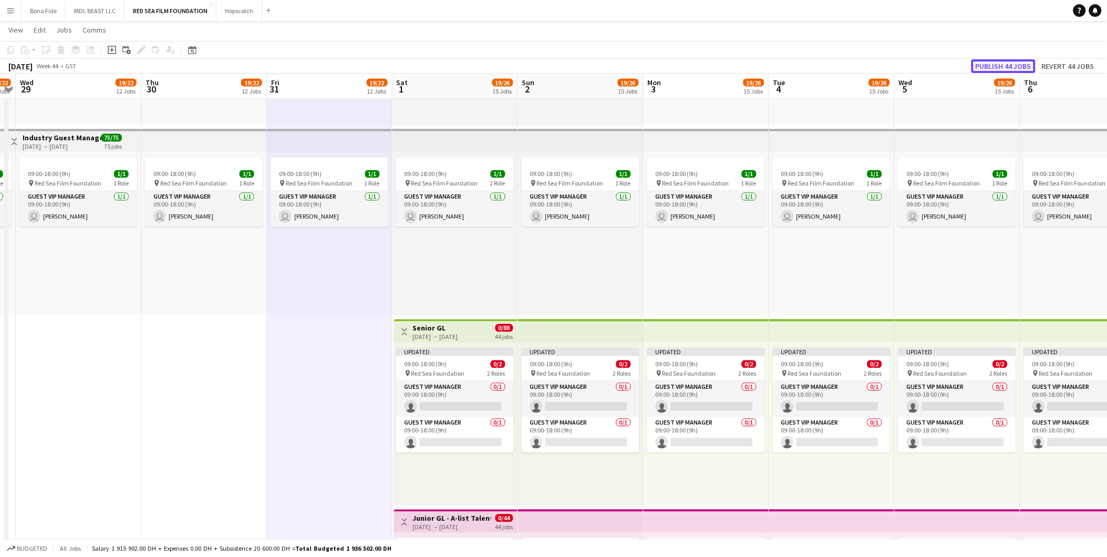
click at [1009, 61] on button "Publish 44 jobs" at bounding box center [1003, 66] width 64 height 14
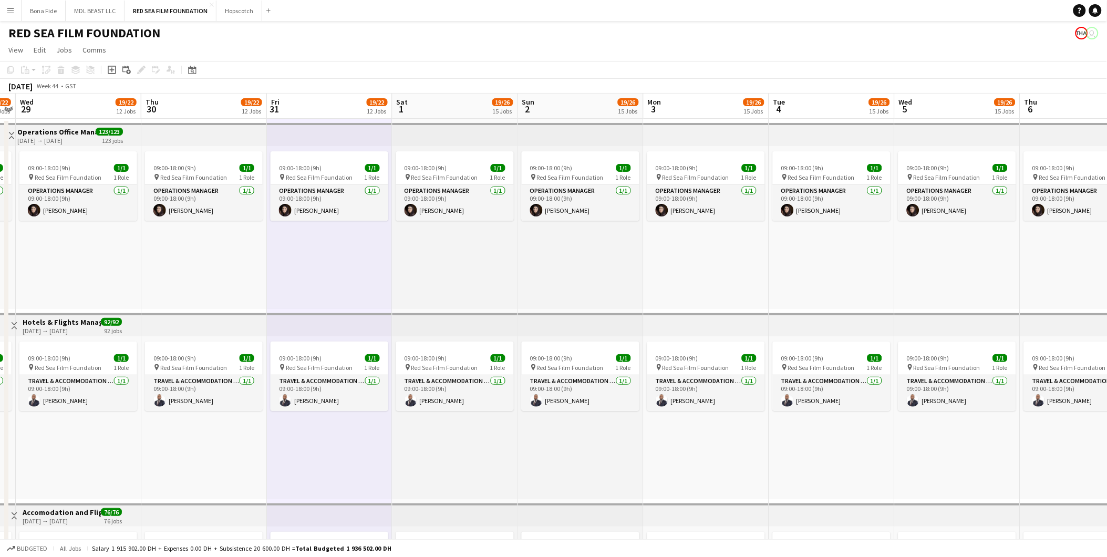
scroll to position [59, 0]
